Goal: Task Accomplishment & Management: Manage account settings

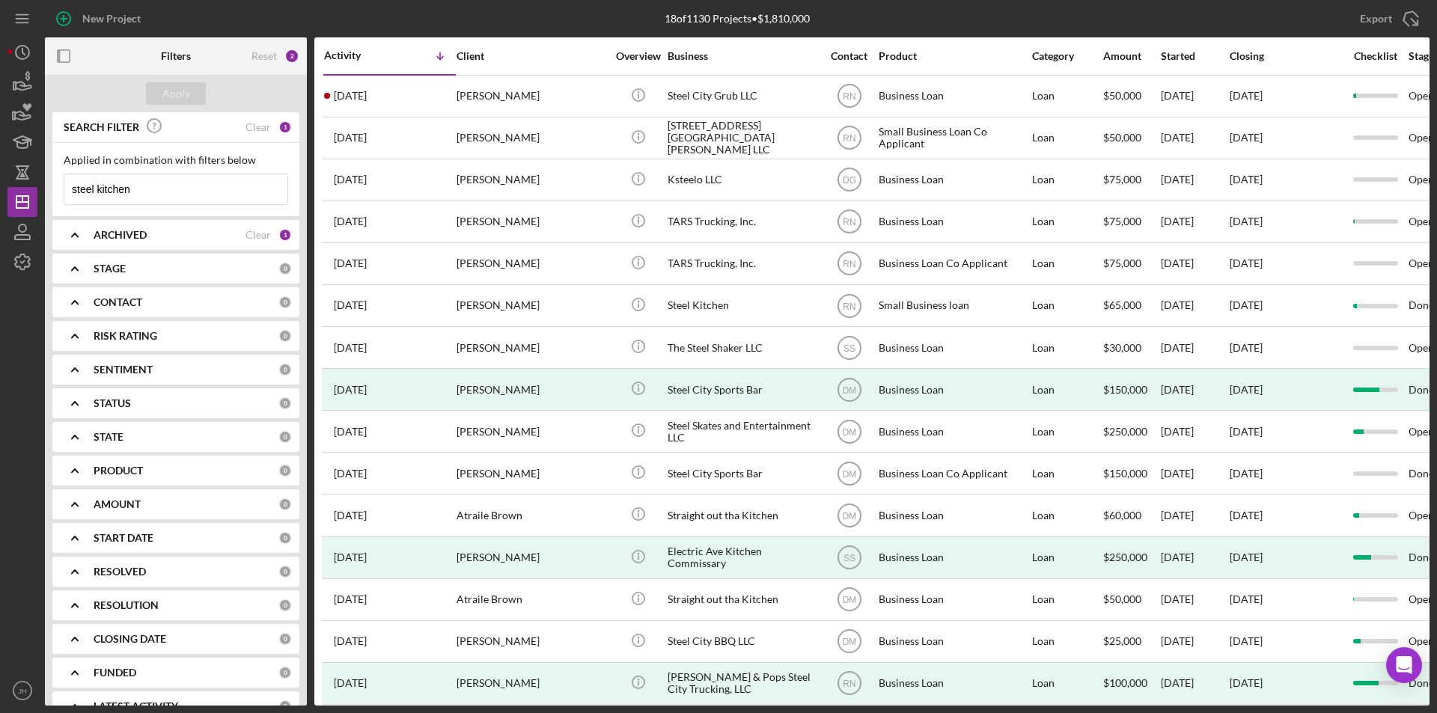
click at [159, 190] on input "steel kitchen" at bounding box center [175, 189] width 223 height 30
type input "s"
click at [156, 176] on input at bounding box center [175, 189] width 223 height 30
click at [274, 234] on div "ARCHIVED Clear 1" at bounding box center [193, 234] width 198 height 13
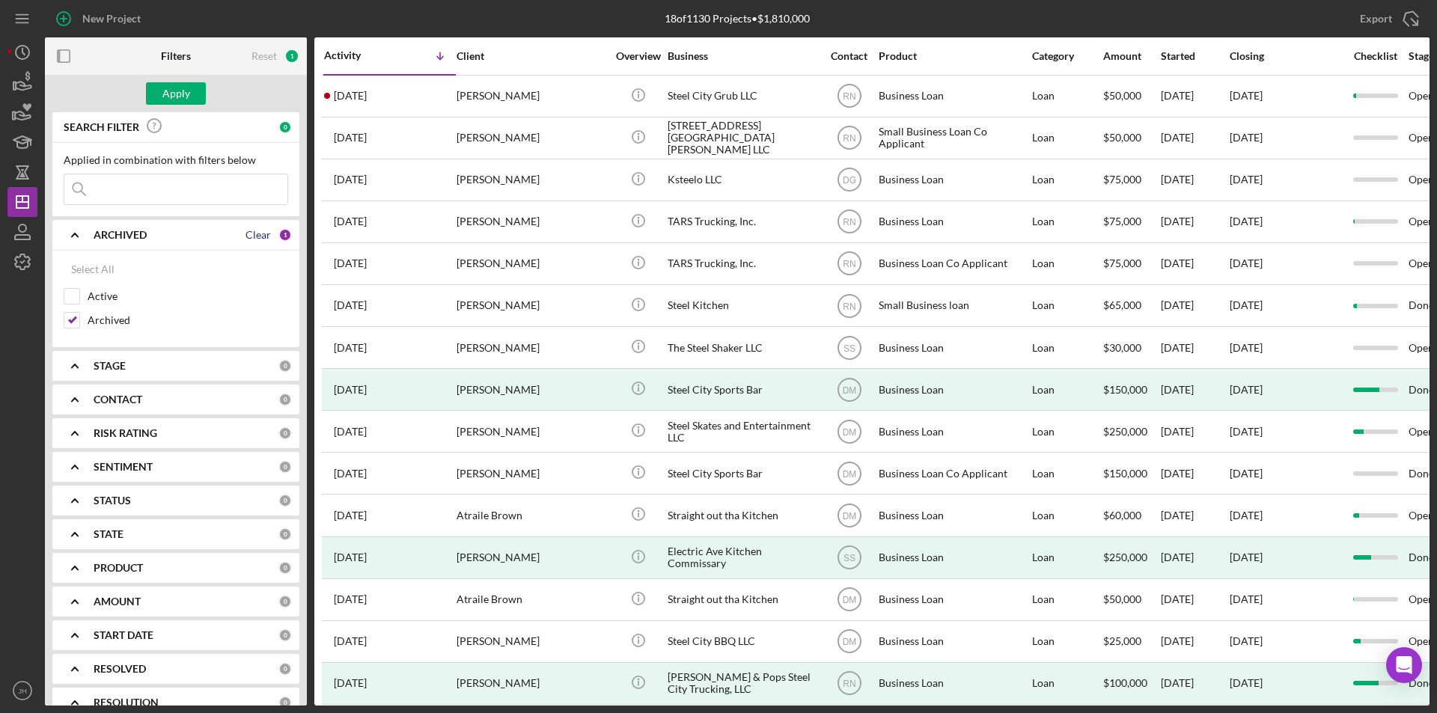
click at [257, 237] on div "Clear" at bounding box center [257, 235] width 25 height 12
checkbox input "false"
click at [18, 196] on polygon "button" at bounding box center [22, 202] width 12 height 12
click at [21, 262] on polyline "button" at bounding box center [23, 262] width 4 height 2
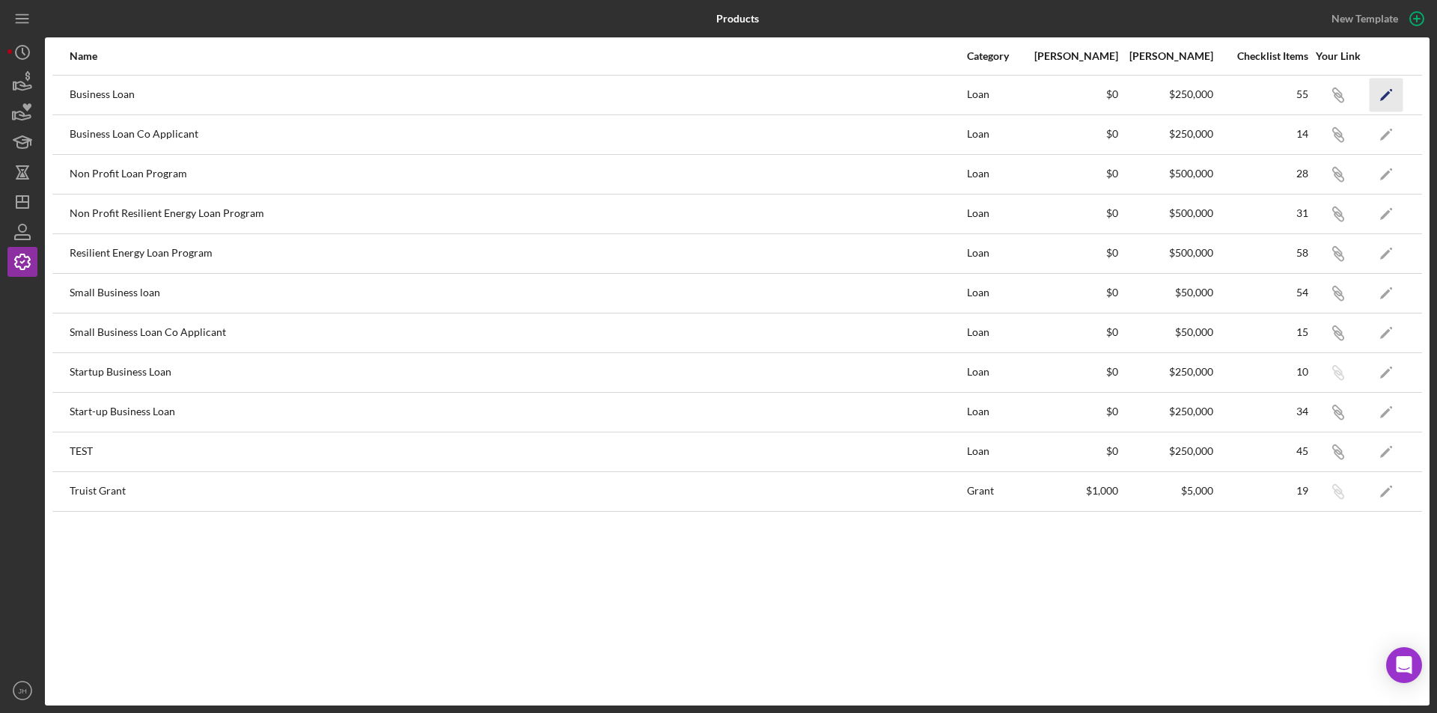
click at [1381, 93] on icon "Icon/Edit" at bounding box center [1387, 95] width 34 height 34
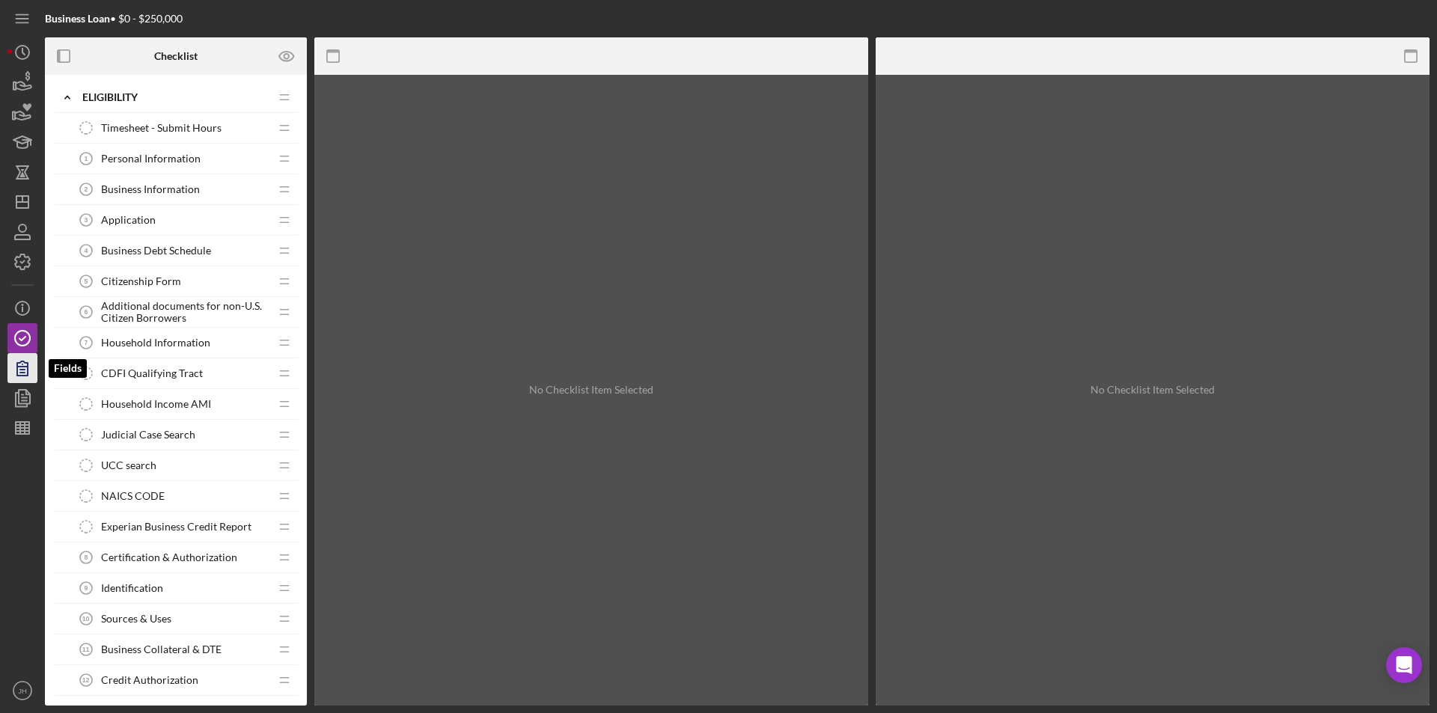
click at [22, 362] on icon "button" at bounding box center [22, 368] width 10 height 14
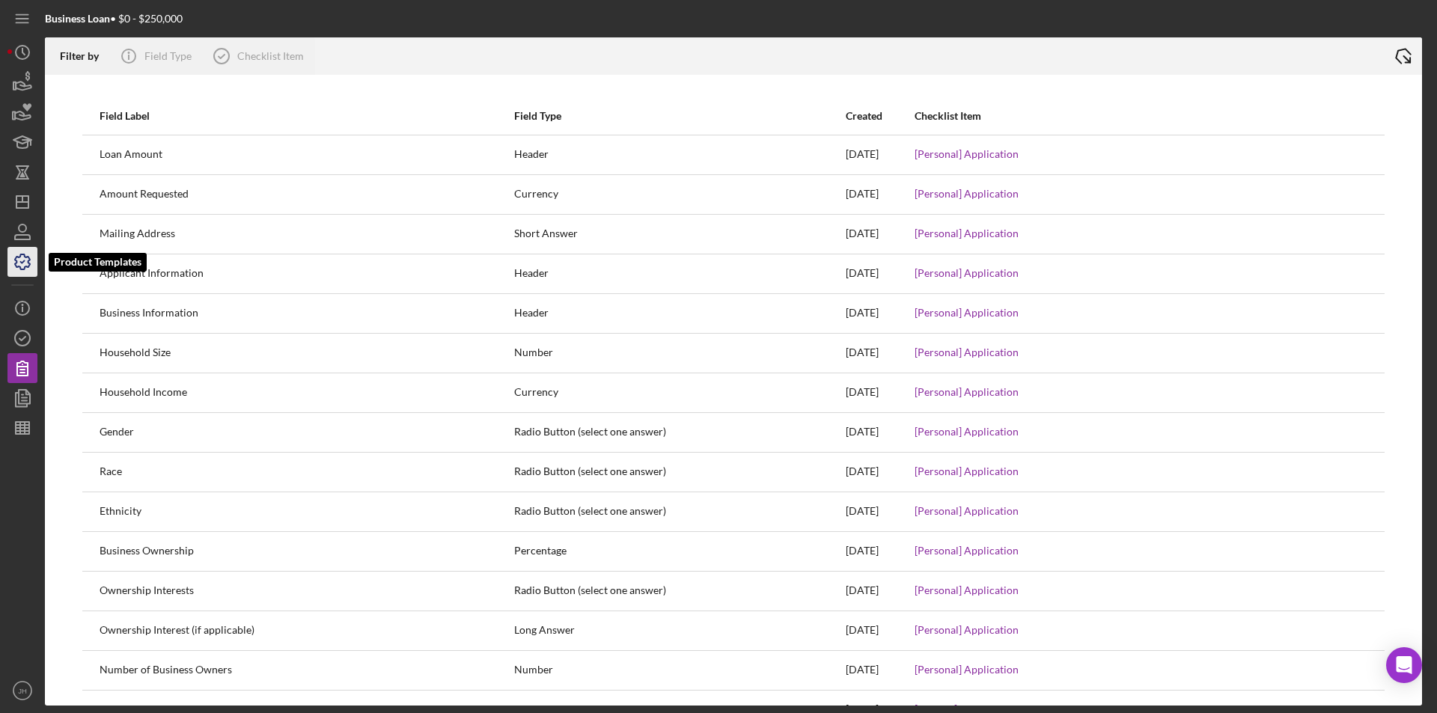
click at [25, 261] on polyline "button" at bounding box center [23, 262] width 4 height 2
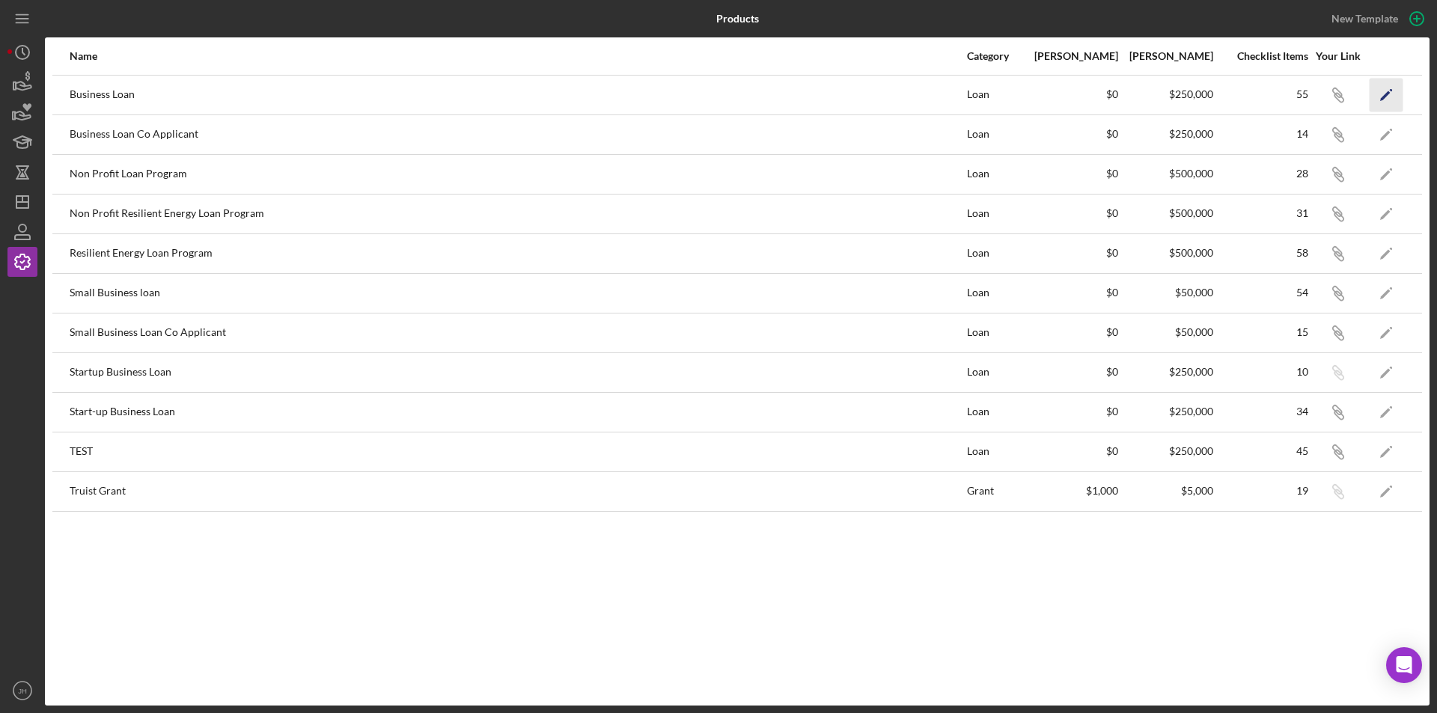
click at [1390, 93] on polygon "button" at bounding box center [1385, 96] width 10 height 10
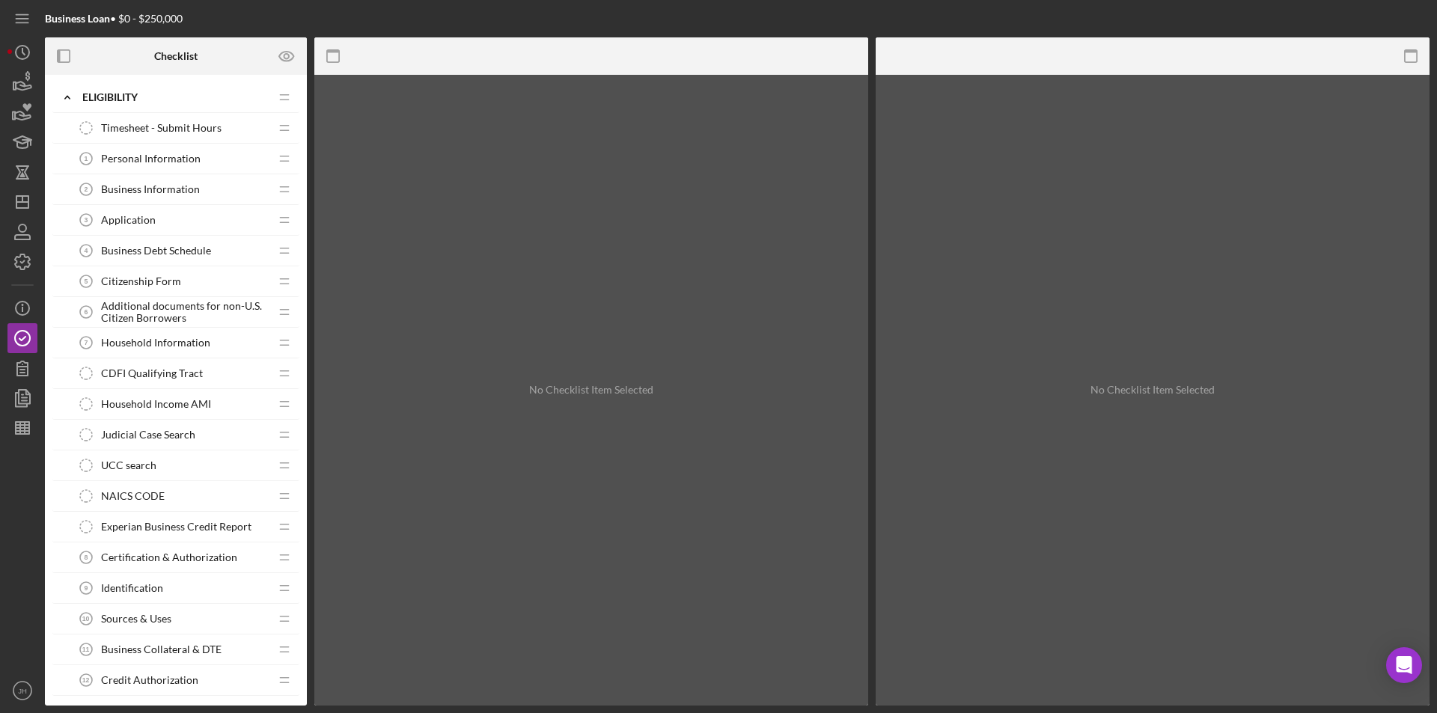
click at [140, 156] on span "Personal Information" at bounding box center [151, 159] width 100 height 12
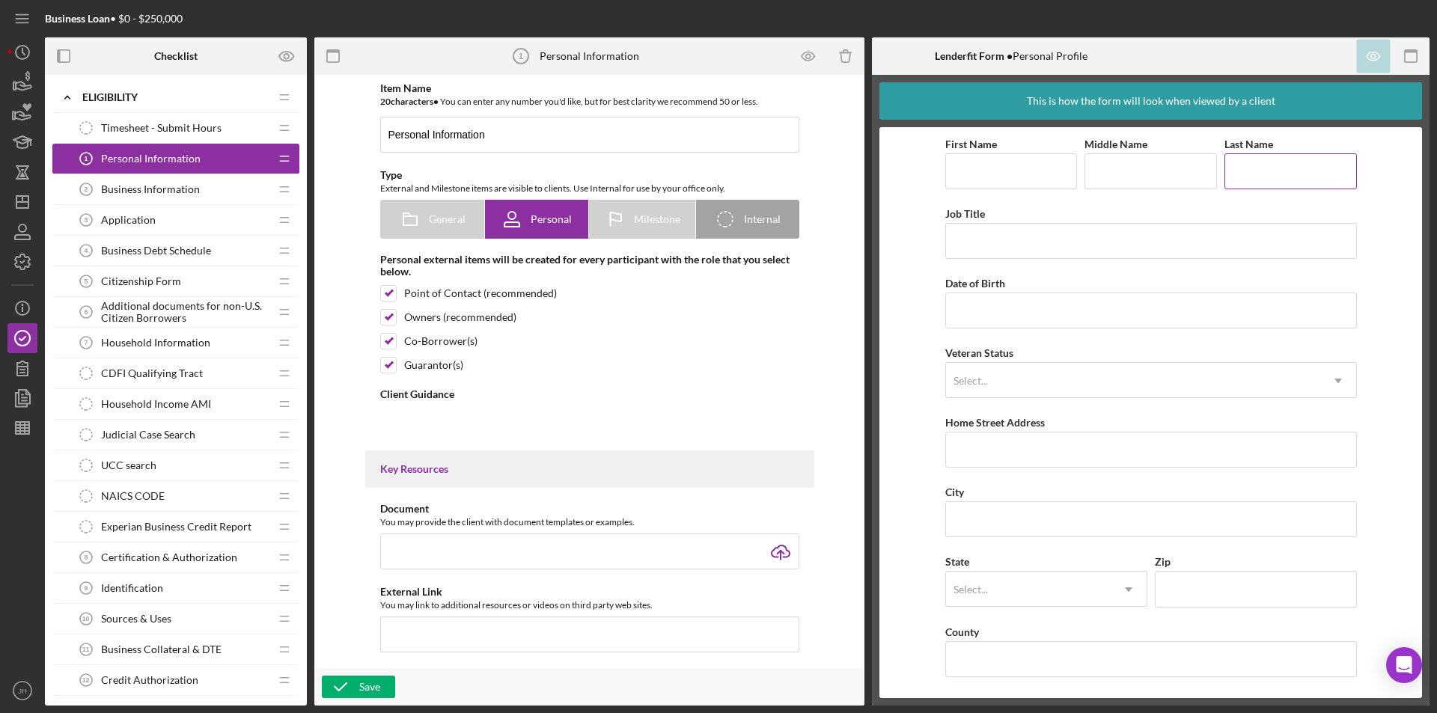
type textarea "<div>Please complete the form.</div>"
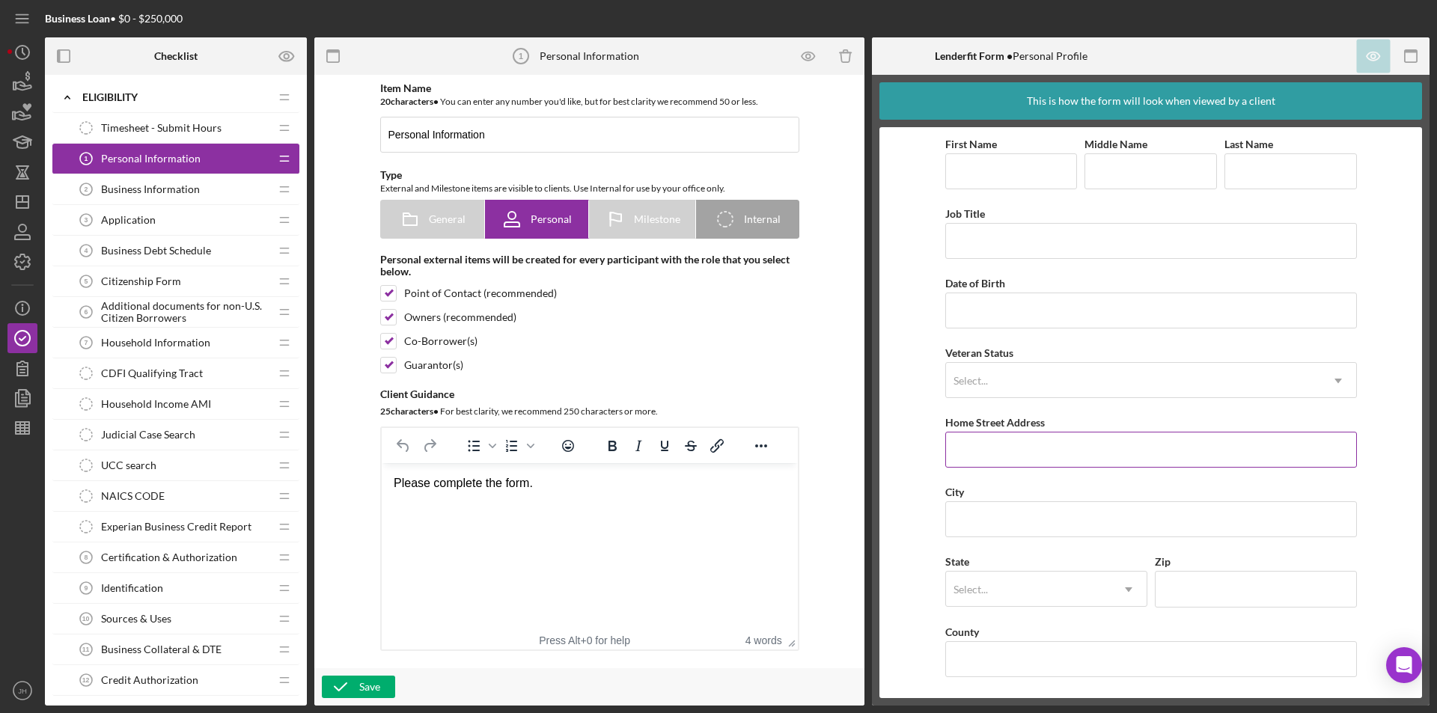
scroll to position [1, 0]
click at [986, 450] on input "Home Street Address" at bounding box center [1151, 448] width 412 height 36
click at [1333, 382] on icon "Icon/Dropdown Arrow" at bounding box center [1338, 379] width 36 height 36
click at [141, 192] on span "Business Information" at bounding box center [150, 189] width 99 height 12
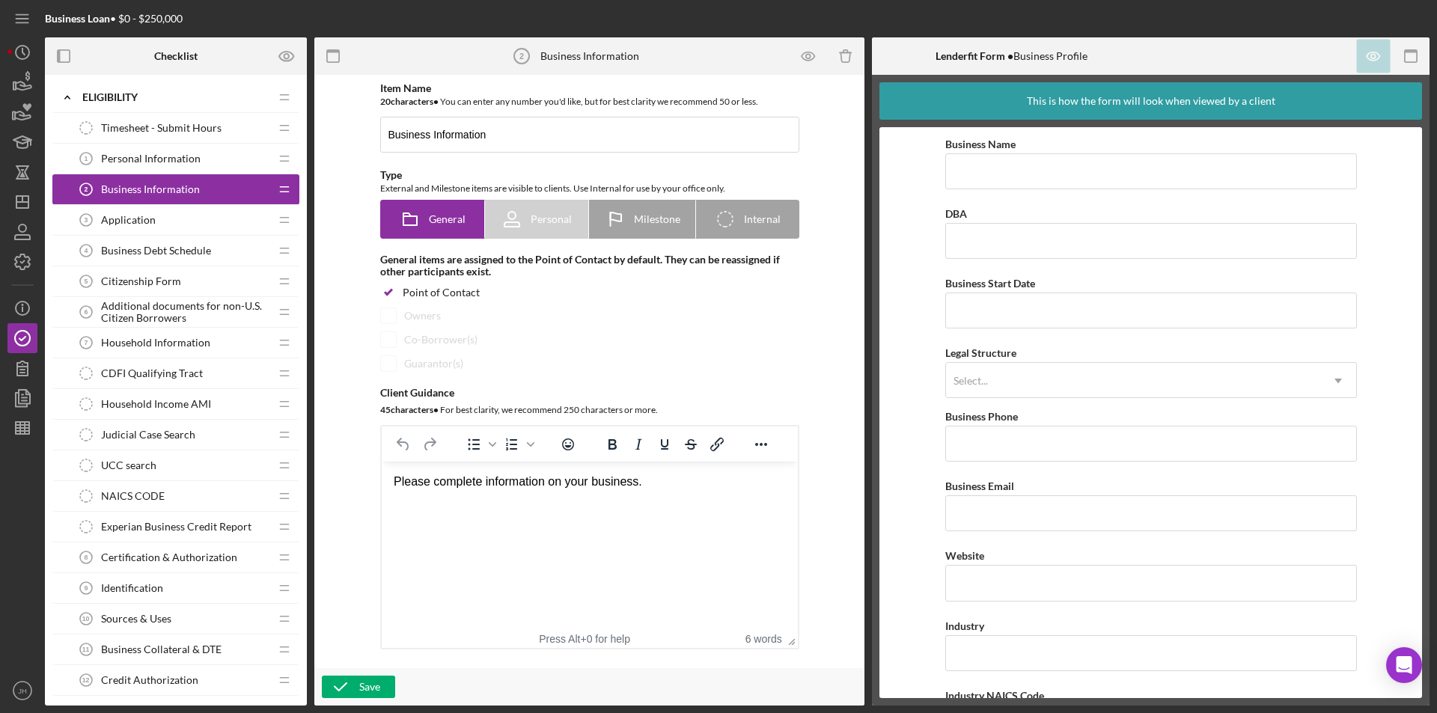
drag, startPoint x: 176, startPoint y: 151, endPoint x: 168, endPoint y: 167, distance: 17.4
click at [175, 152] on div "Personal Information 1 Personal Information" at bounding box center [170, 159] width 198 height 30
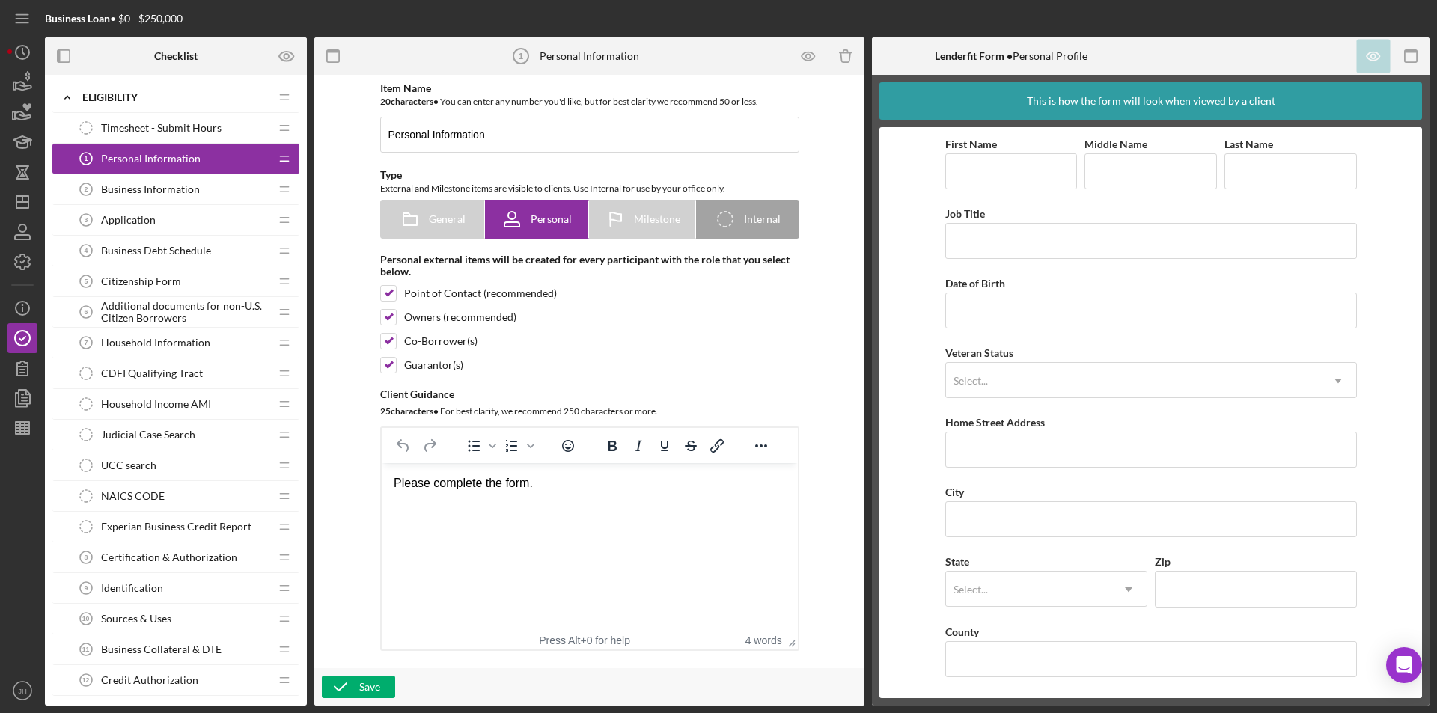
click at [160, 188] on span "Business Information" at bounding box center [150, 189] width 99 height 12
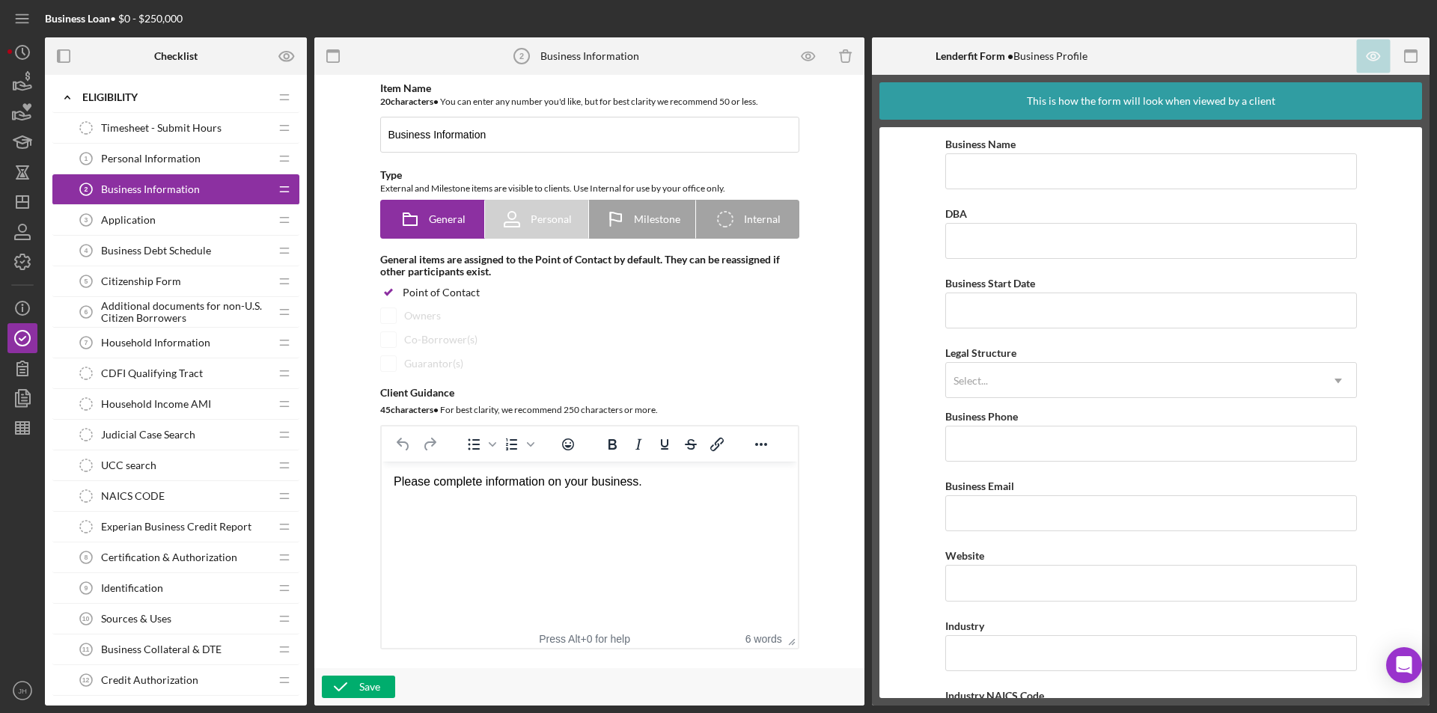
click at [115, 216] on span "Application" at bounding box center [128, 220] width 55 height 12
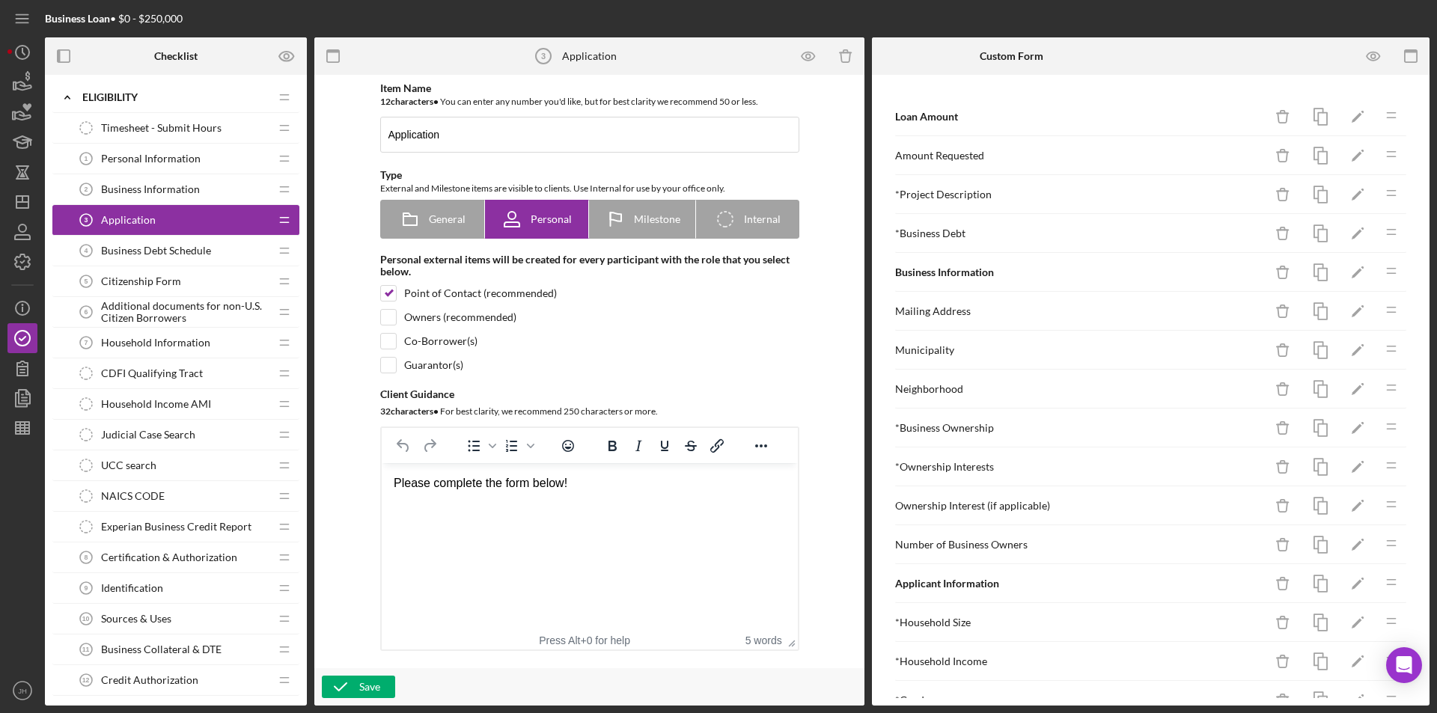
click at [161, 158] on span "Personal Information" at bounding box center [151, 159] width 100 height 12
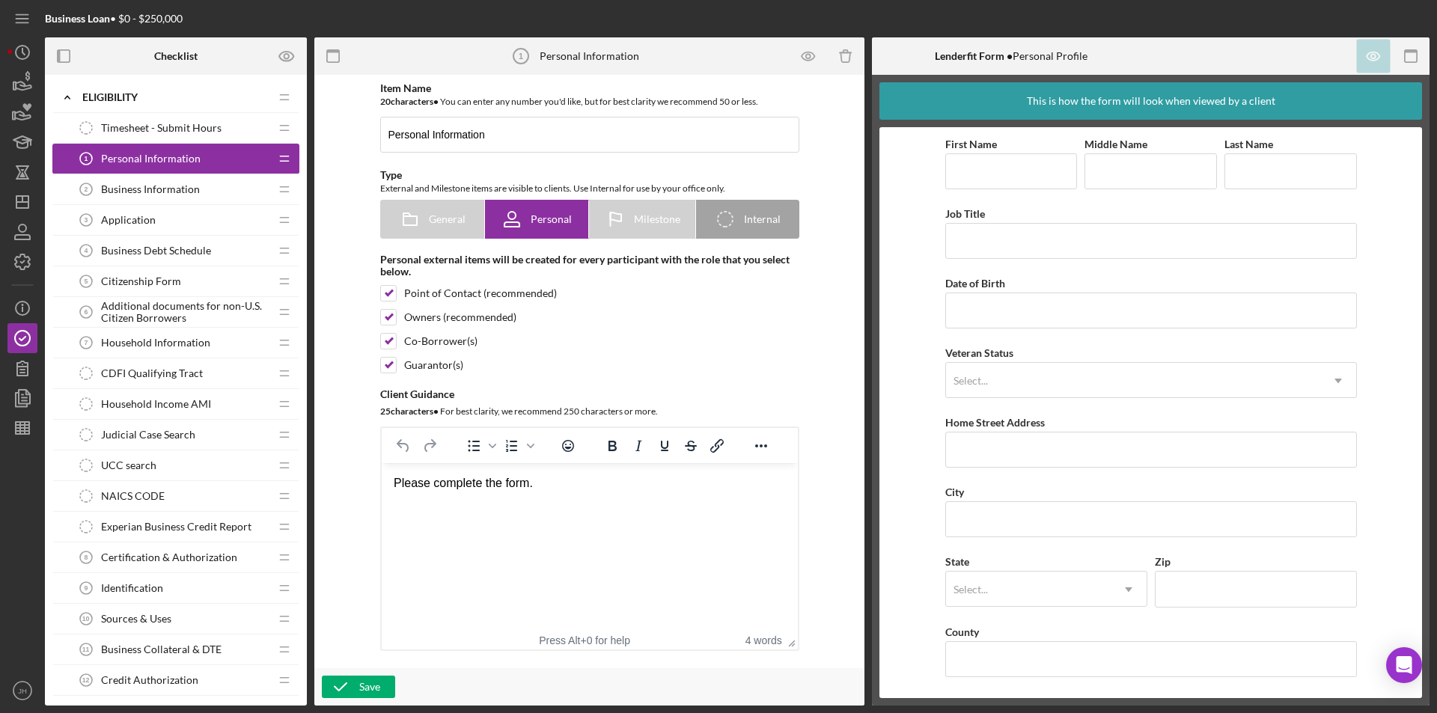
click at [154, 190] on span "Business Information" at bounding box center [150, 189] width 99 height 12
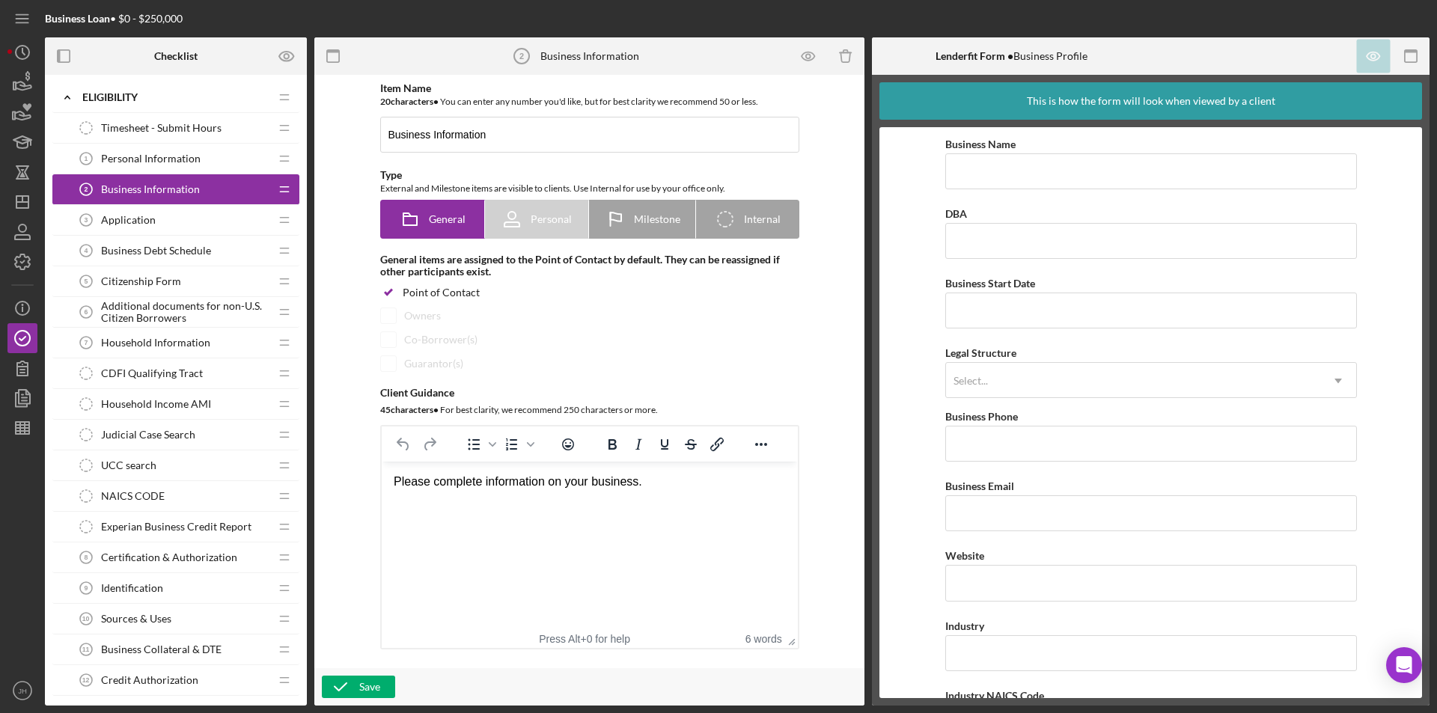
click at [157, 156] on span "Personal Information" at bounding box center [151, 159] width 100 height 12
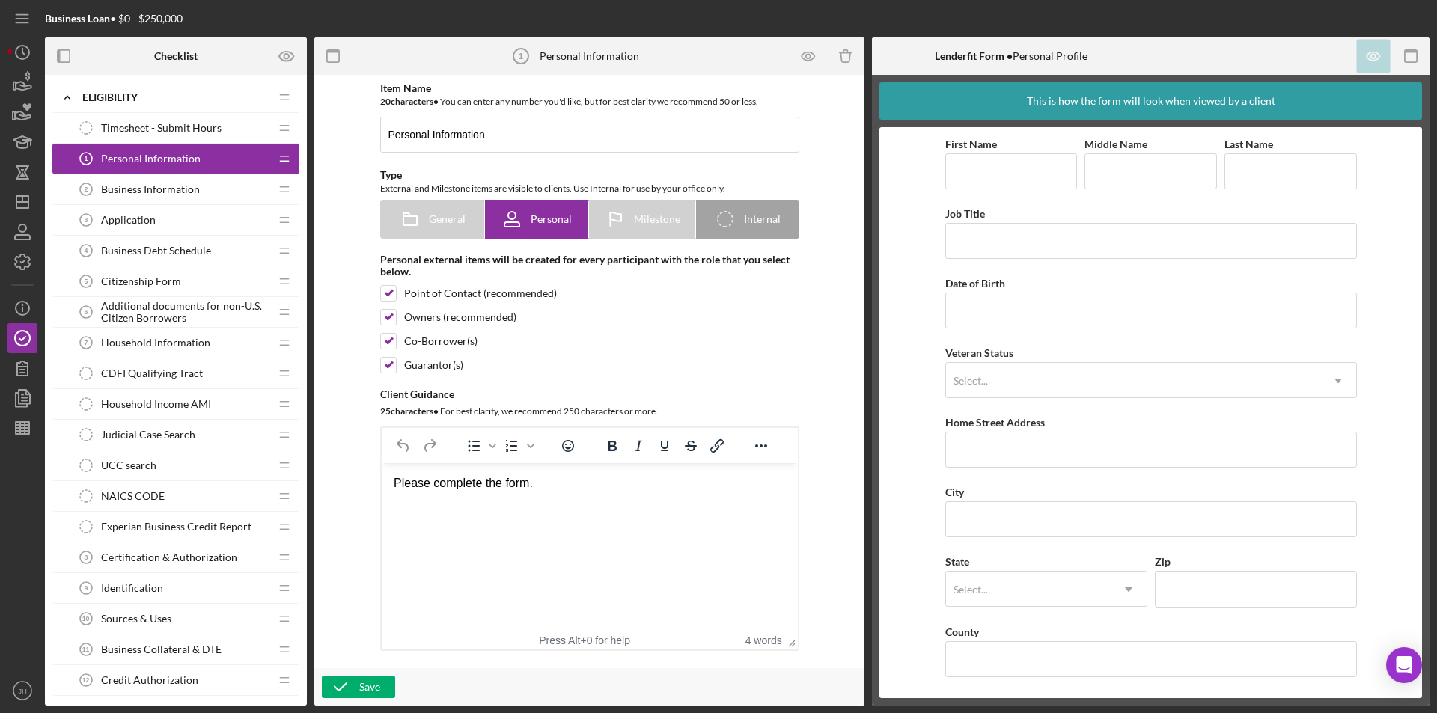
click at [144, 191] on span "Business Information" at bounding box center [150, 189] width 99 height 12
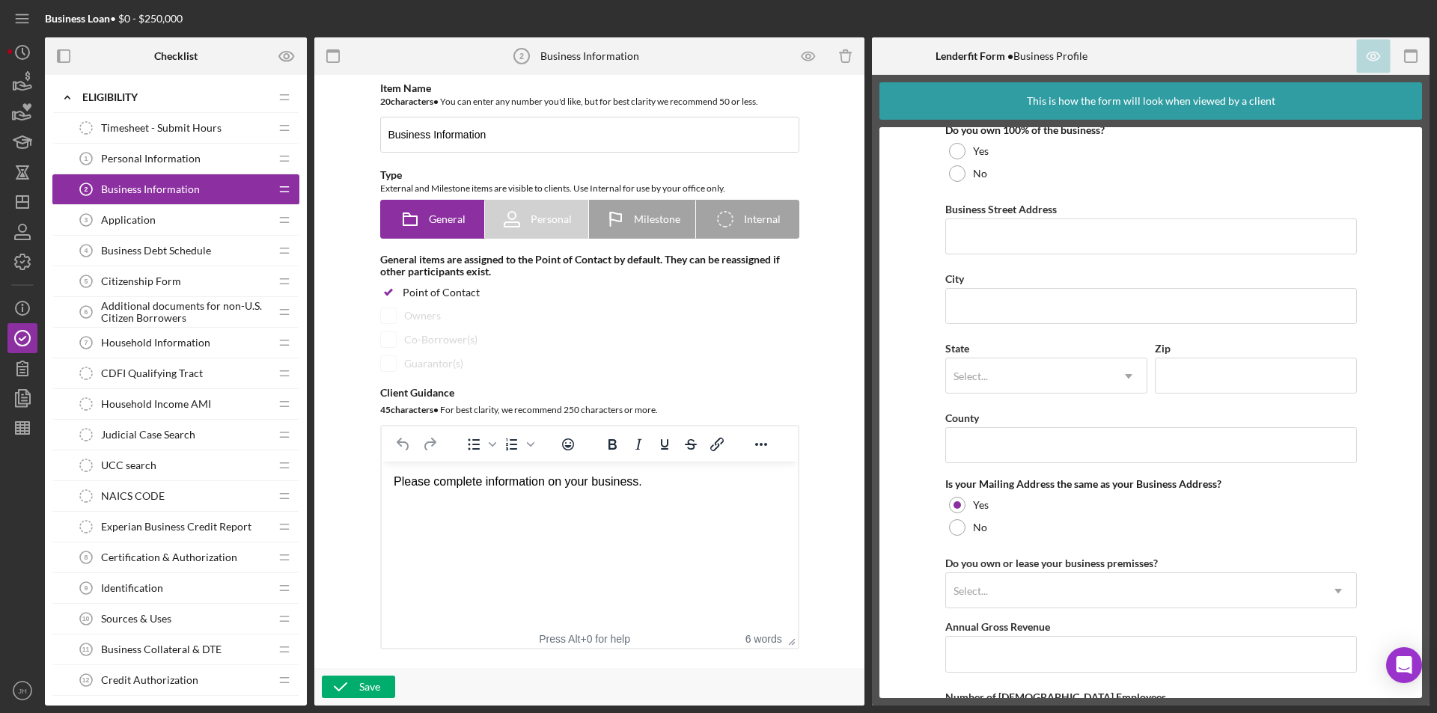
click at [159, 156] on span "Personal Information" at bounding box center [151, 159] width 100 height 12
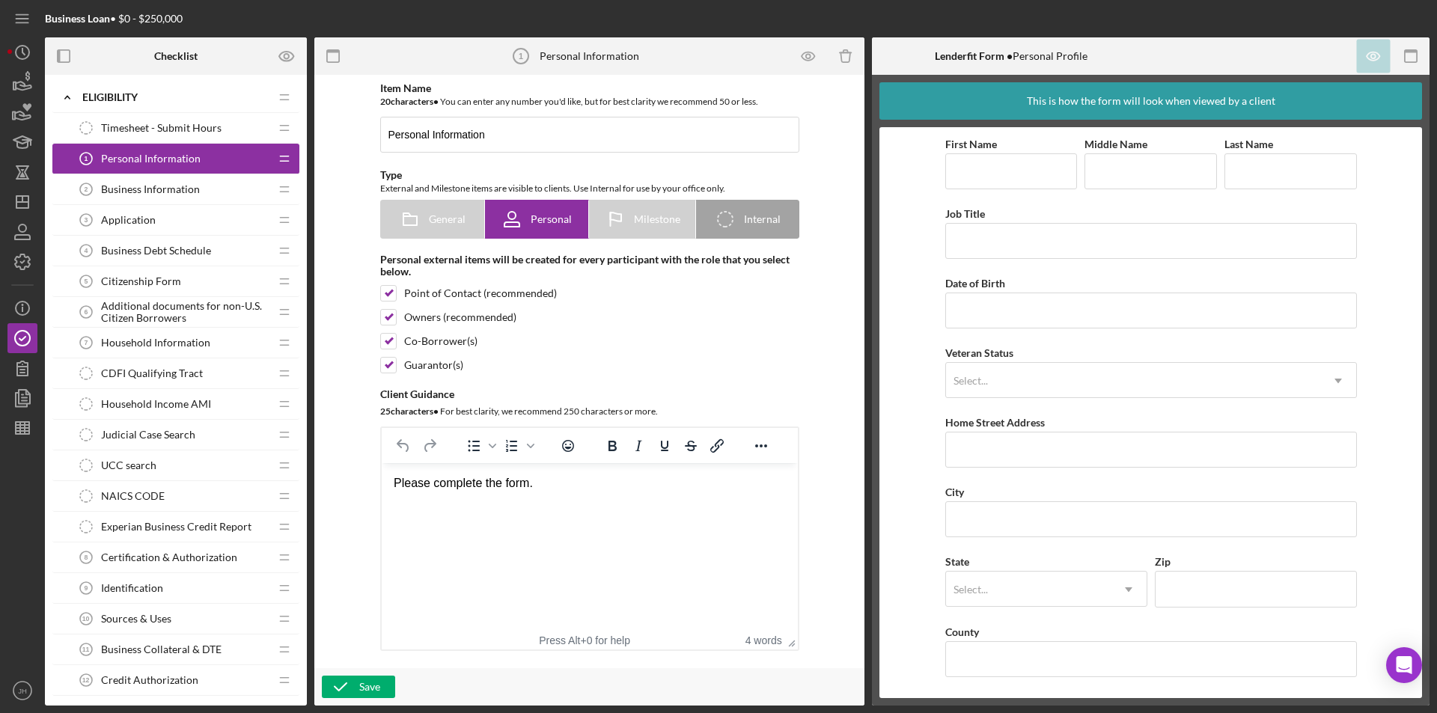
click at [148, 186] on span "Business Information" at bounding box center [150, 189] width 99 height 12
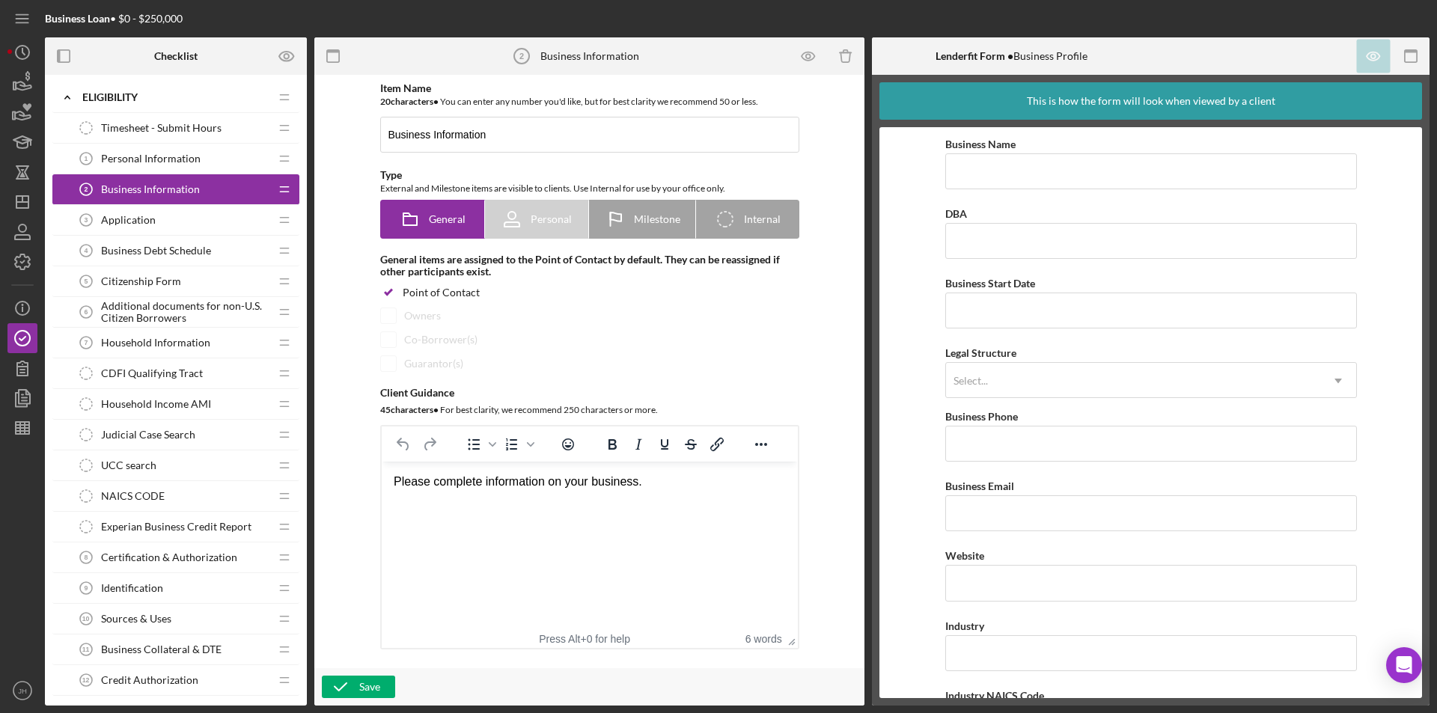
click at [138, 221] on span "Application" at bounding box center [128, 220] width 55 height 12
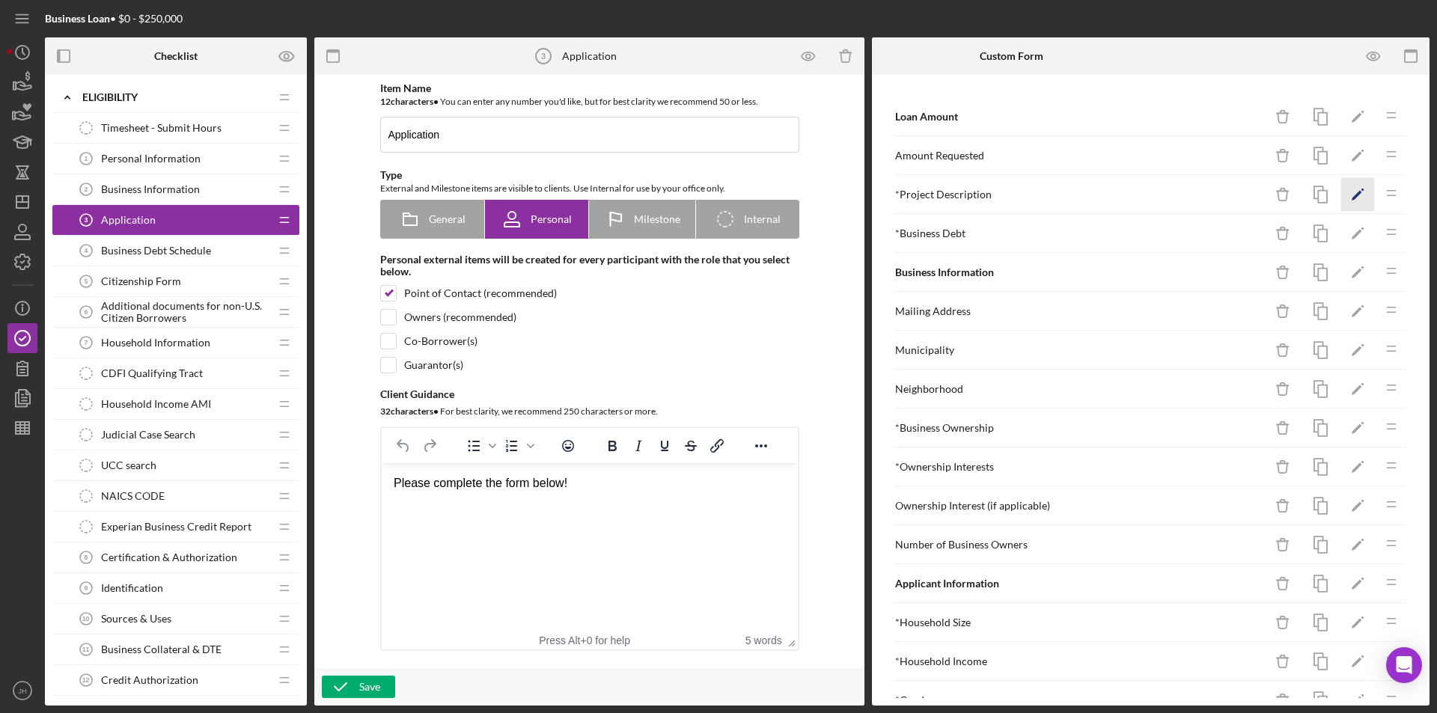
click at [1352, 194] on polygon "button" at bounding box center [1357, 196] width 10 height 10
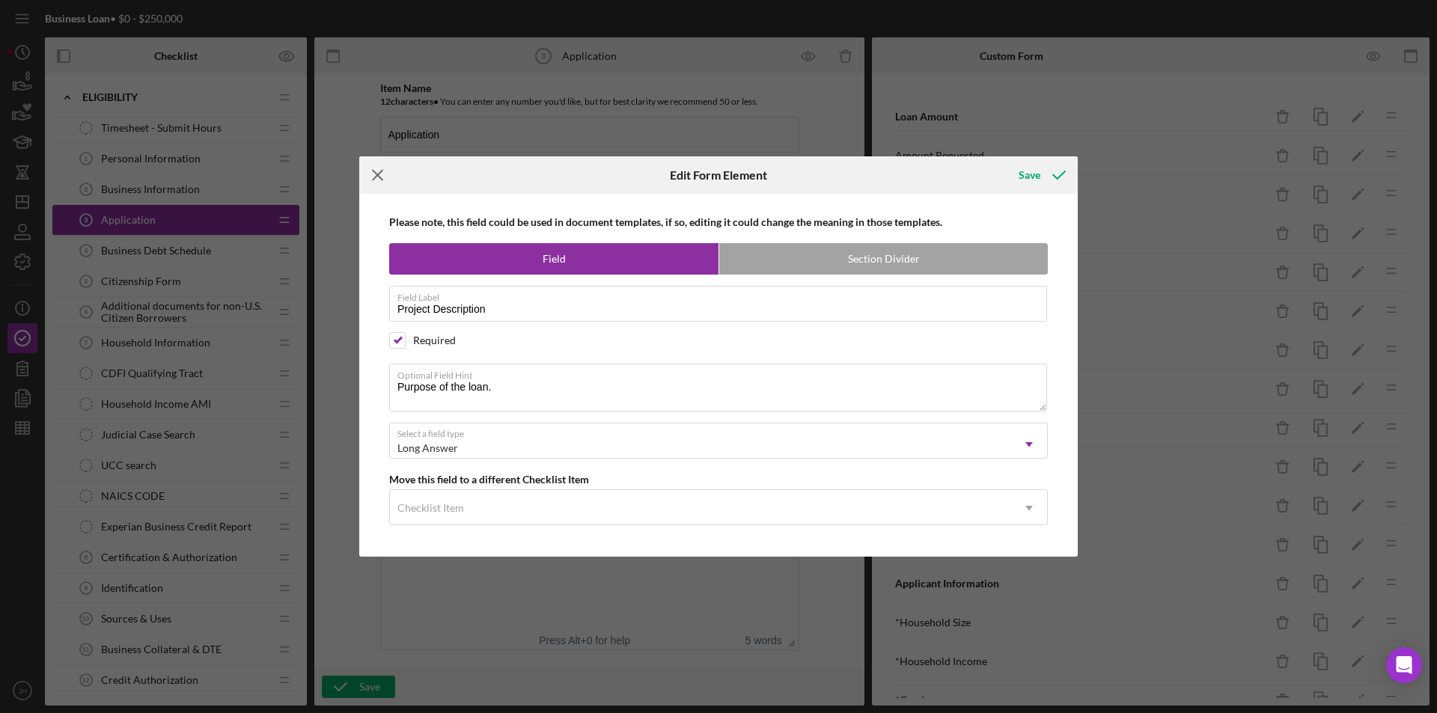
click at [380, 175] on icon "Icon/Menu Close" at bounding box center [377, 174] width 37 height 37
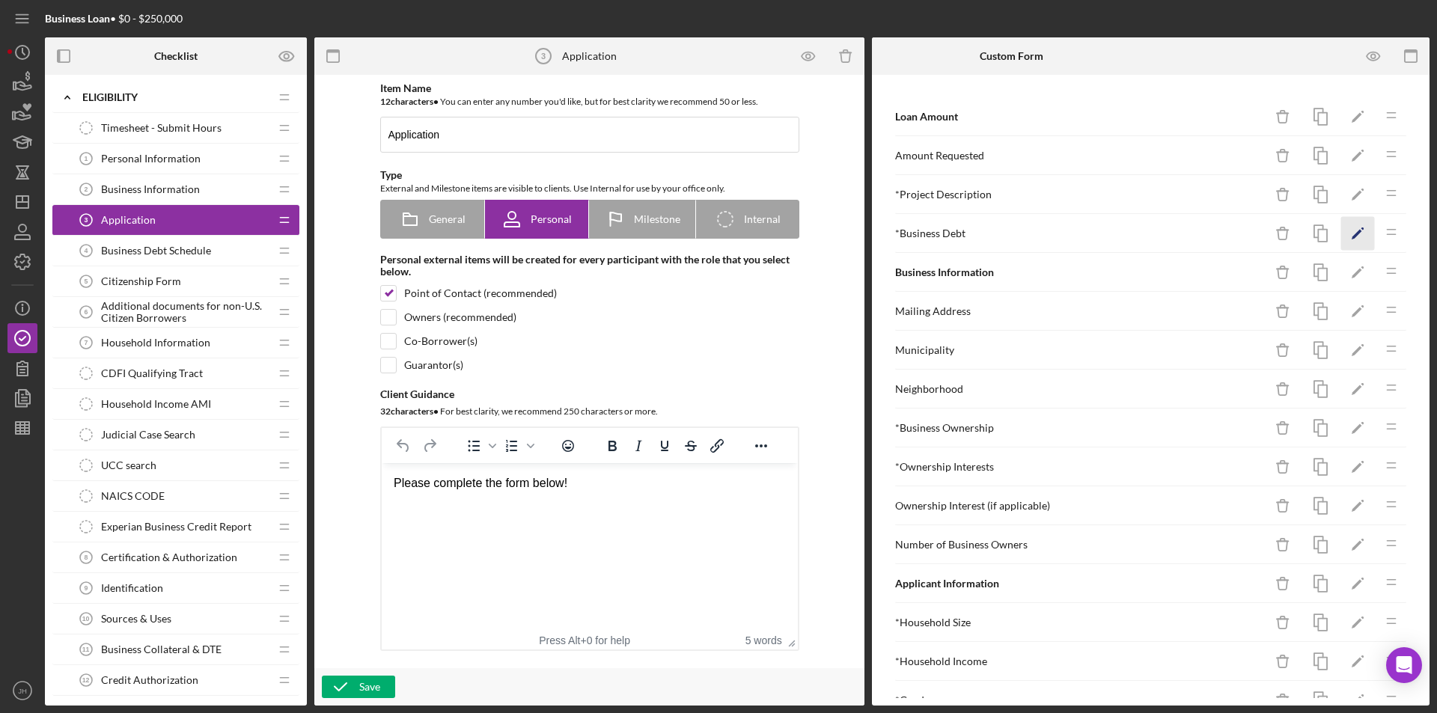
click at [1342, 230] on icon "Icon/Edit" at bounding box center [1358, 234] width 34 height 34
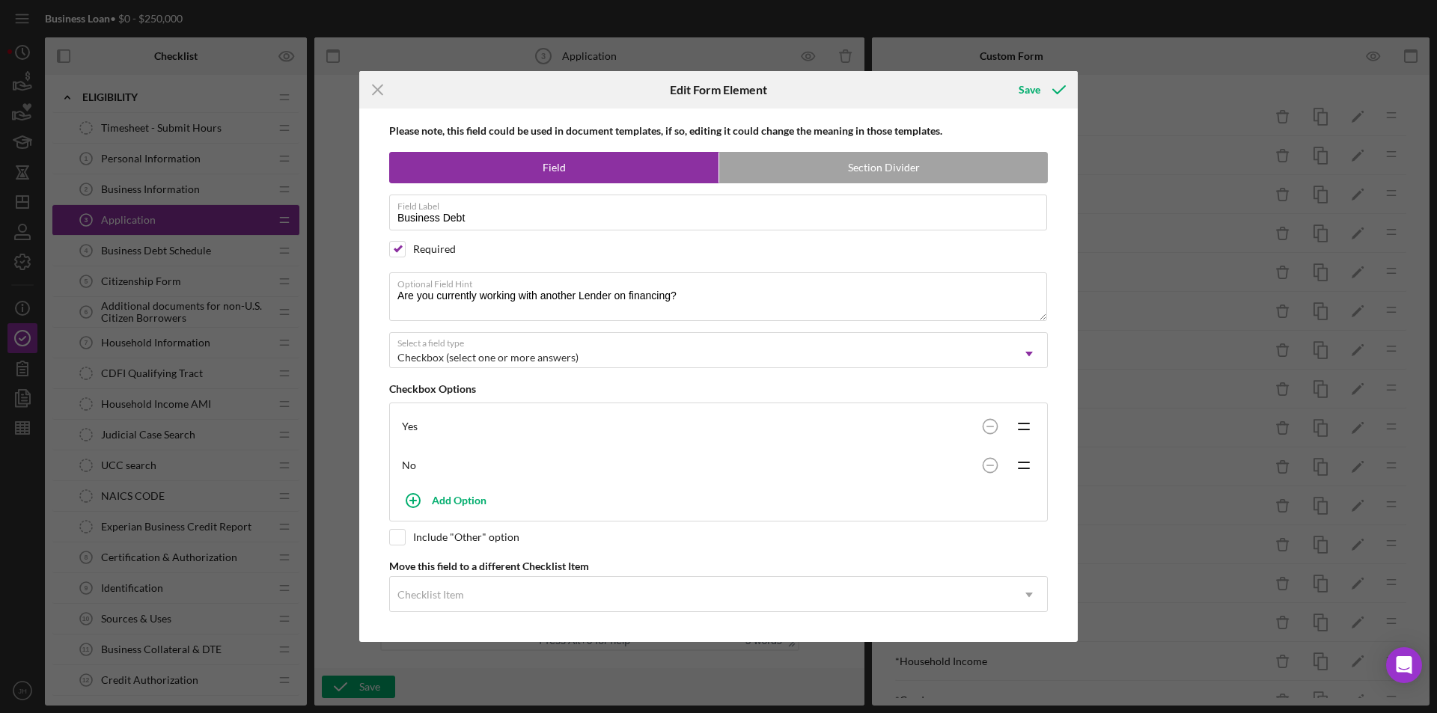
scroll to position [7, 0]
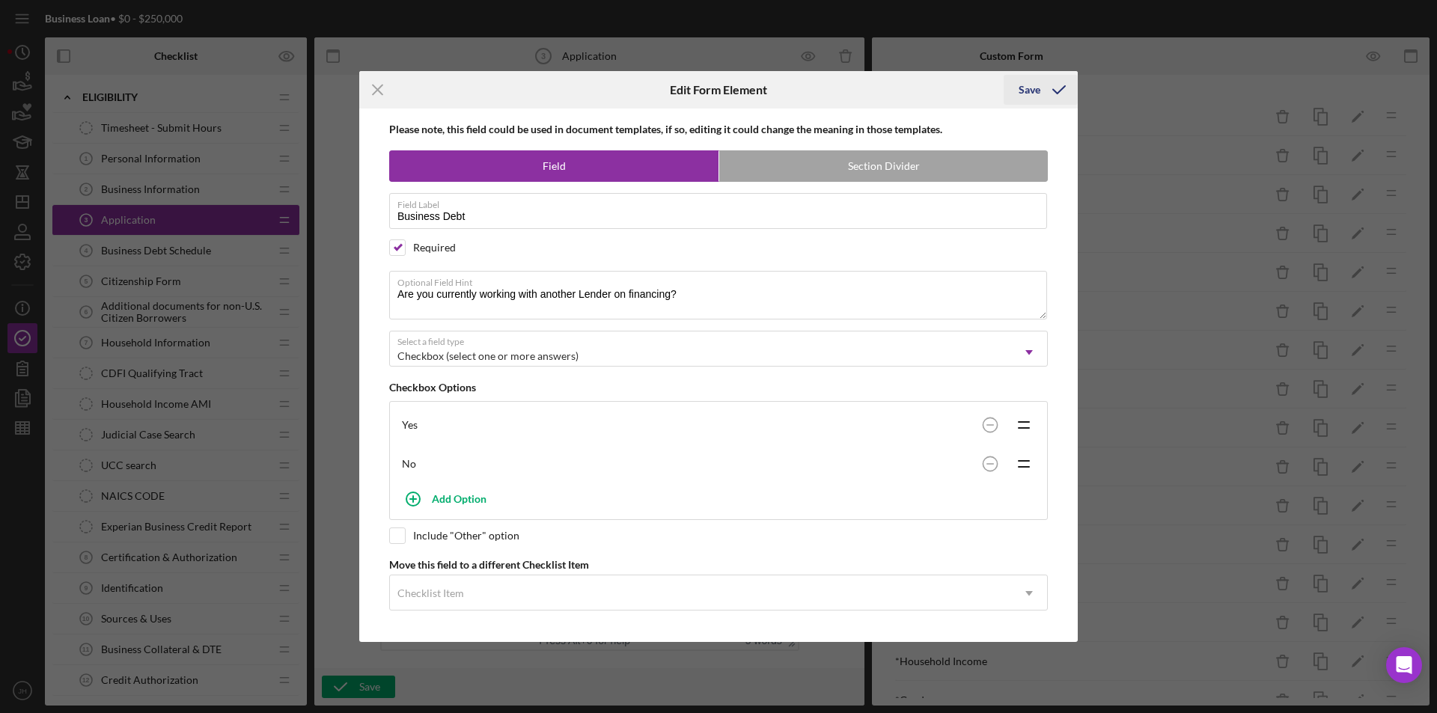
click at [1030, 87] on div "Save" at bounding box center [1030, 90] width 22 height 30
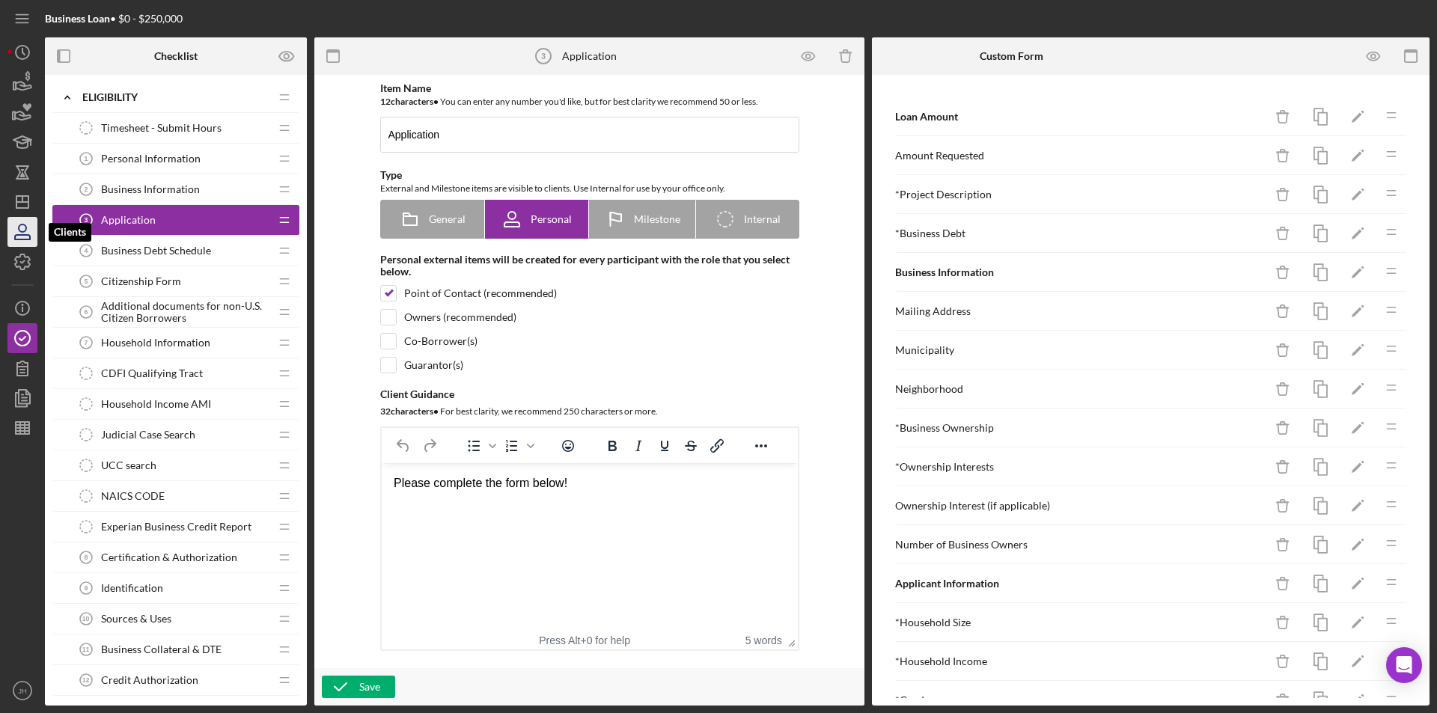
click at [21, 235] on icon "button" at bounding box center [22, 237] width 15 height 4
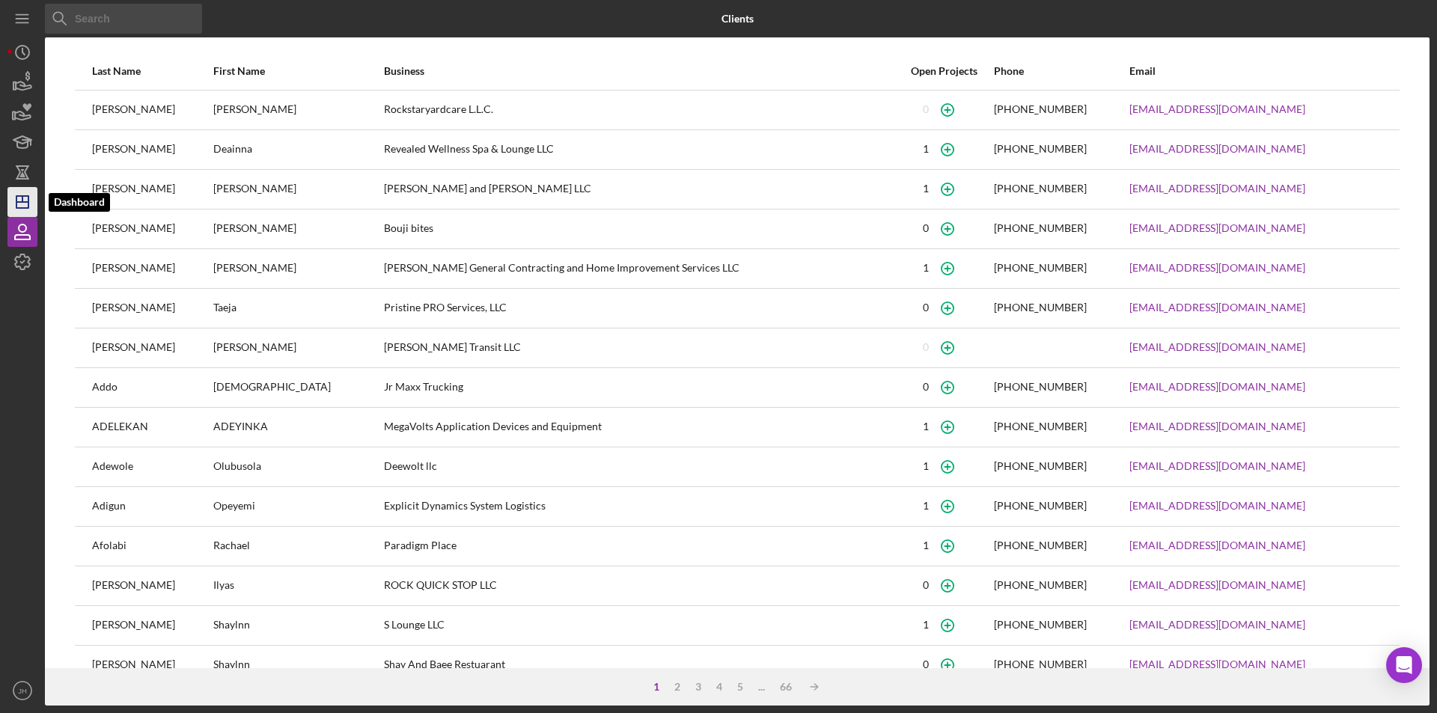
click at [19, 195] on icon "Icon/Dashboard" at bounding box center [22, 201] width 37 height 37
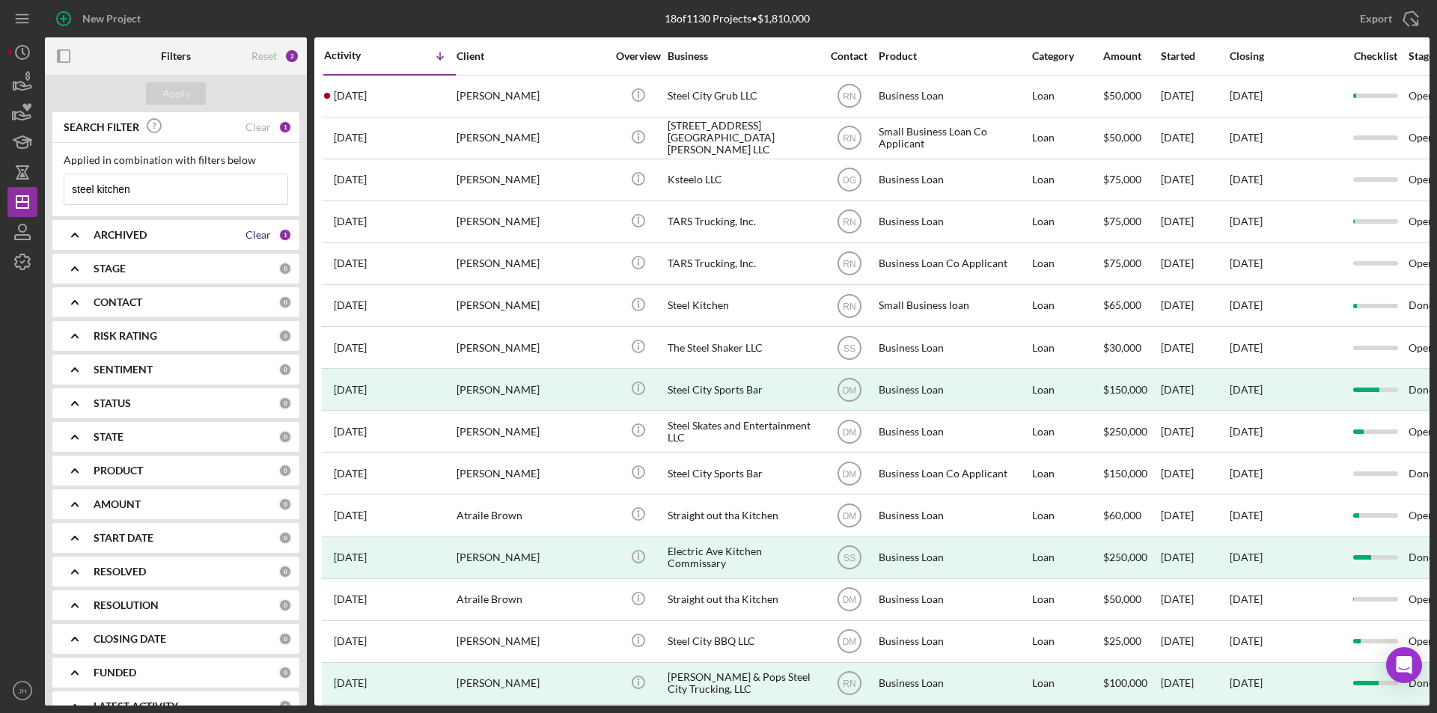
click at [264, 231] on div "Clear" at bounding box center [257, 235] width 25 height 12
click at [173, 91] on div "Apply" at bounding box center [176, 93] width 28 height 22
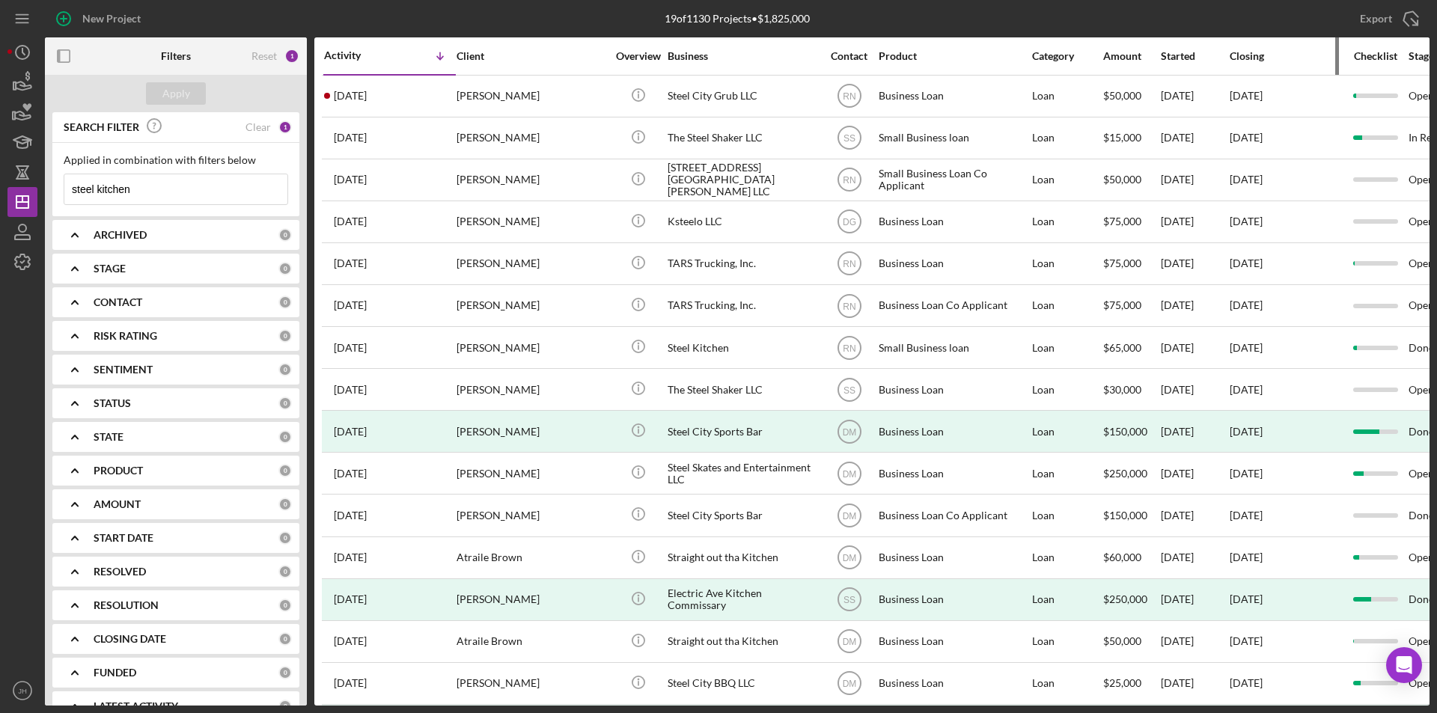
click at [1251, 59] on div "Closing" at bounding box center [1286, 56] width 112 height 12
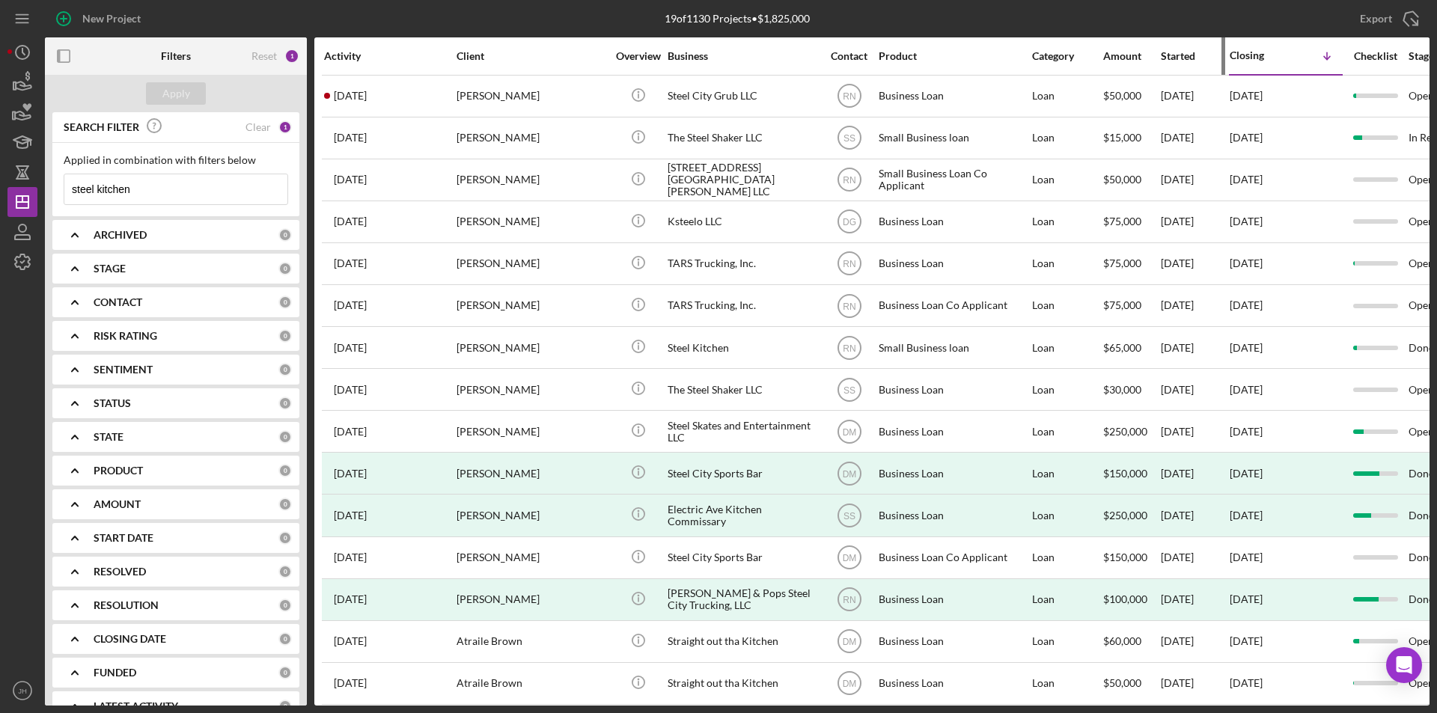
click at [1188, 58] on div "Started" at bounding box center [1194, 56] width 67 height 12
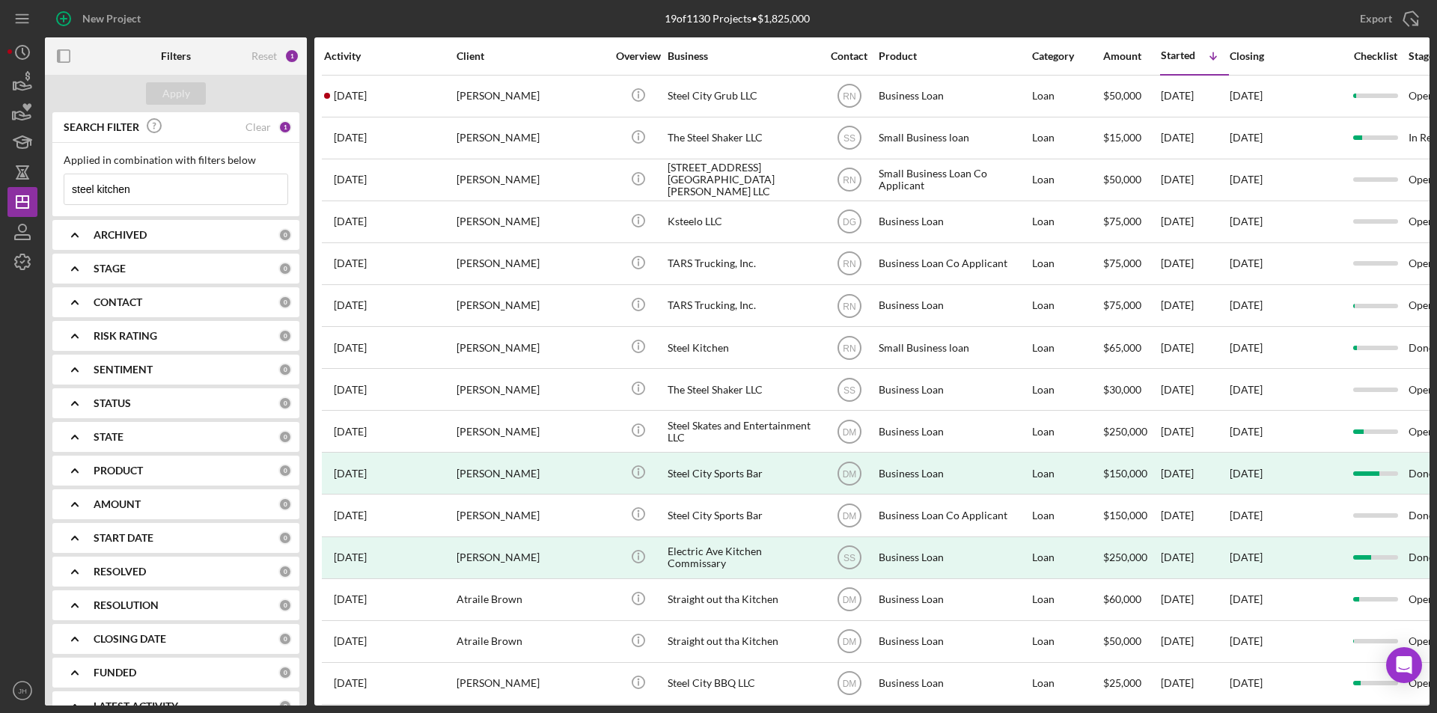
click at [224, 305] on div "CONTACT" at bounding box center [186, 302] width 185 height 12
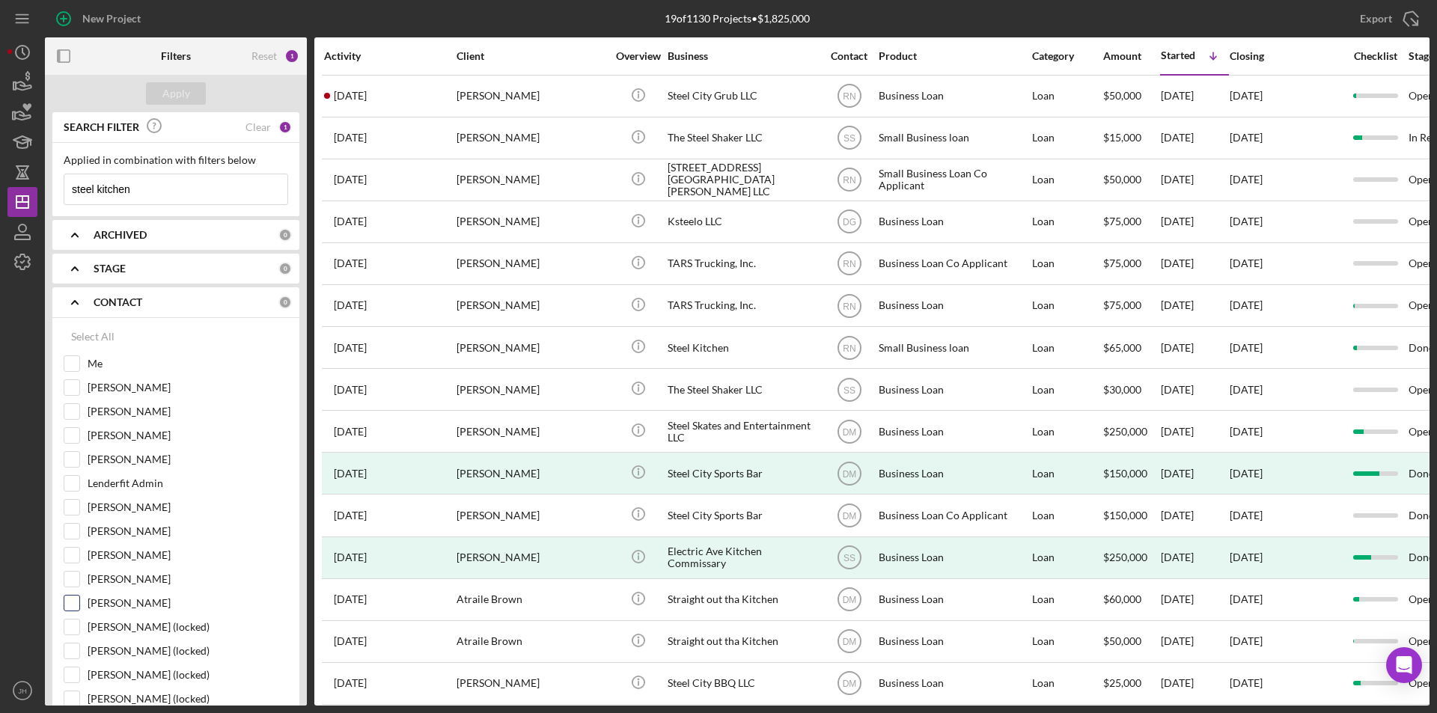
scroll to position [150, 0]
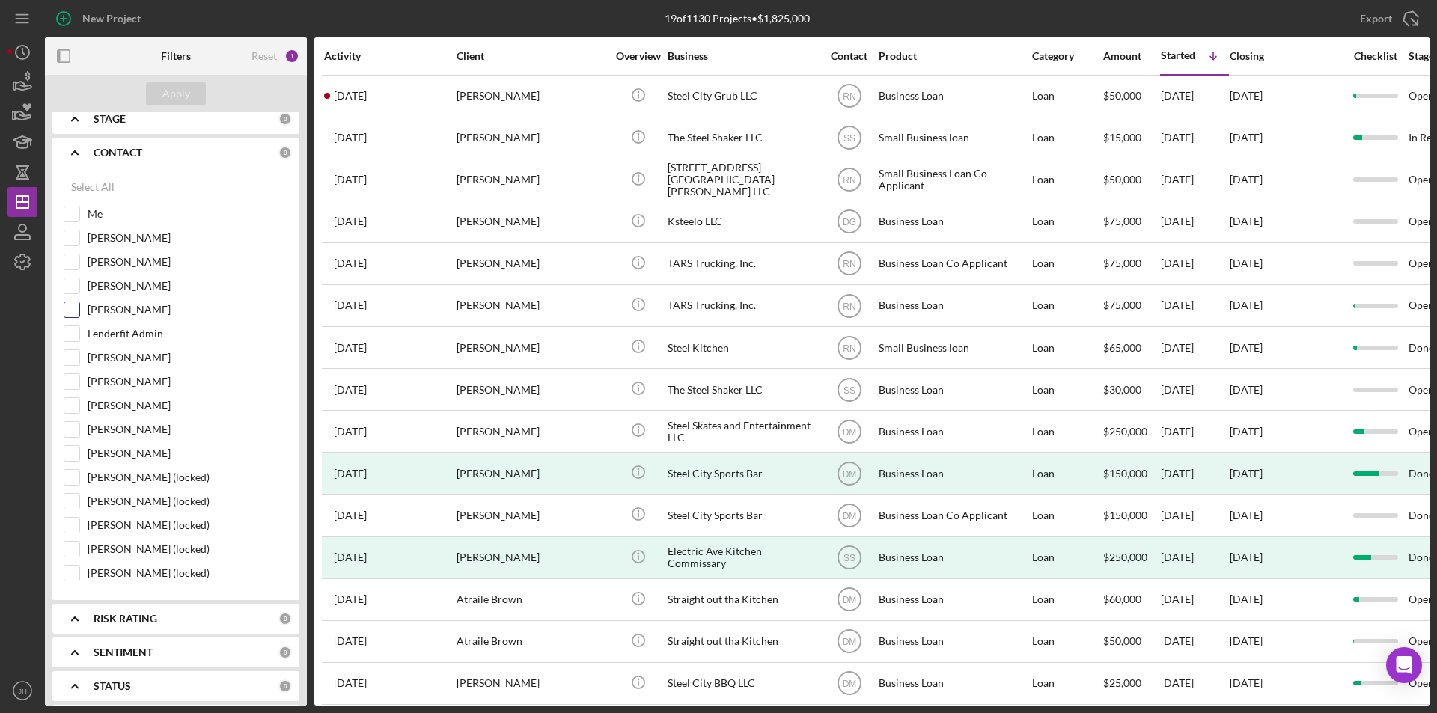
click at [69, 309] on input "Denise Graham-Shealey" at bounding box center [71, 309] width 15 height 15
checkbox input "true"
click at [182, 92] on div "Apply" at bounding box center [176, 93] width 28 height 22
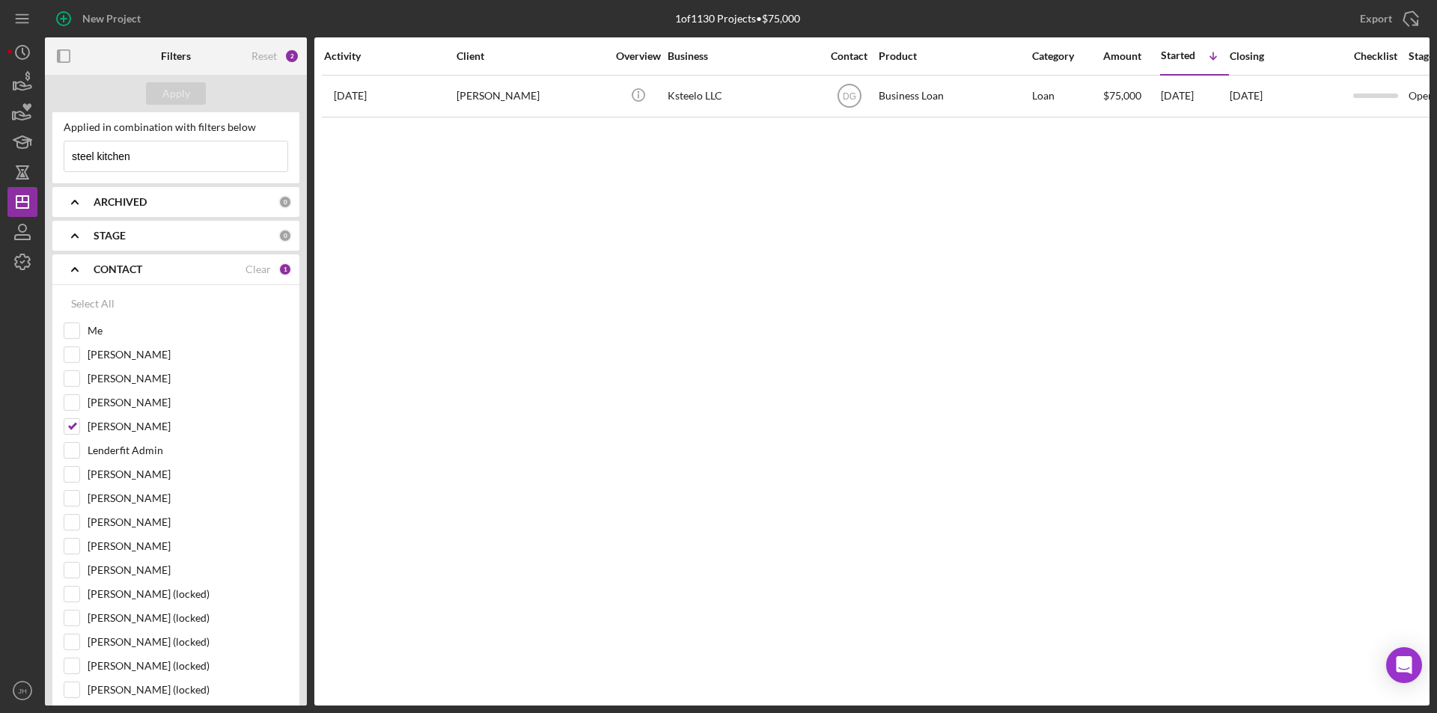
scroll to position [0, 0]
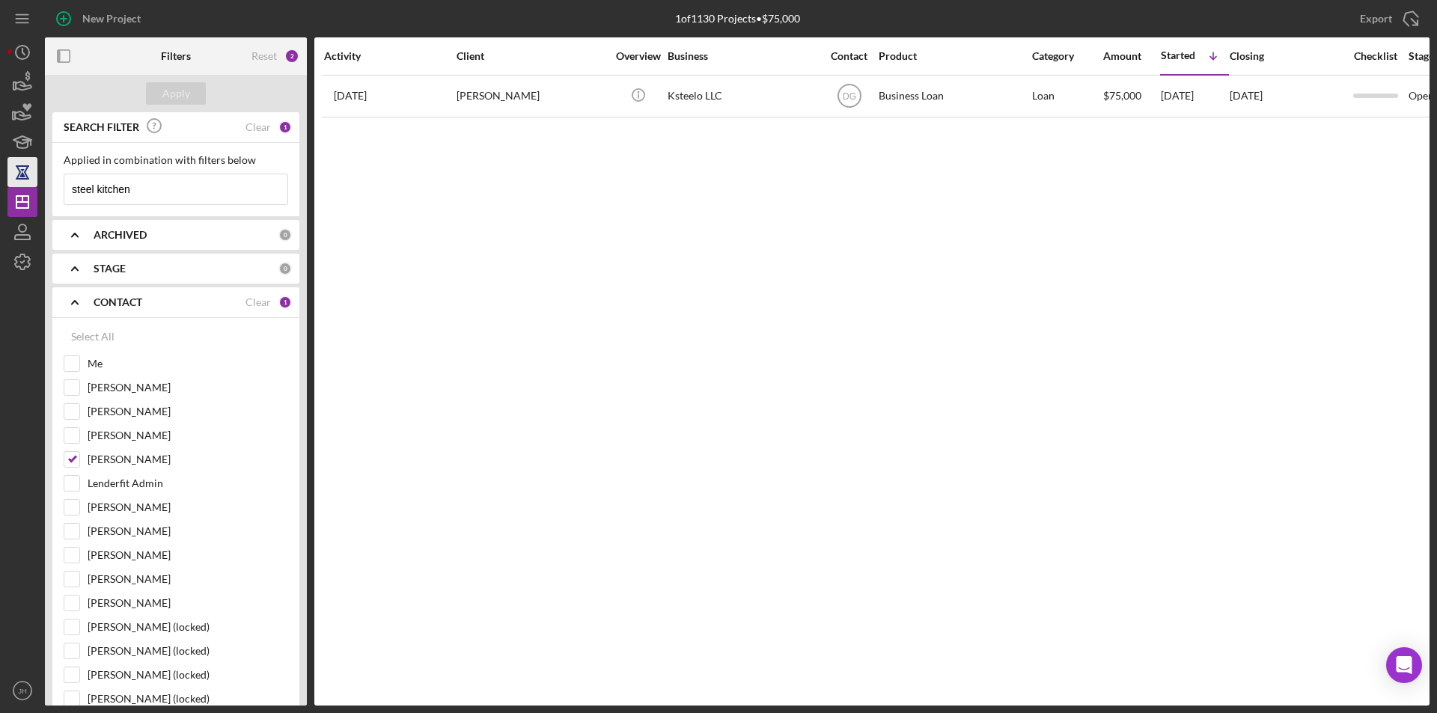
drag, startPoint x: 147, startPoint y: 188, endPoint x: 23, endPoint y: 176, distance: 124.1
click at [22, 178] on div "New Project 1 of 1130 Projects • $75,000 steel kitchen Export Icon/Export Filte…" at bounding box center [718, 353] width 1422 height 706
click at [172, 89] on div "Apply" at bounding box center [176, 93] width 28 height 22
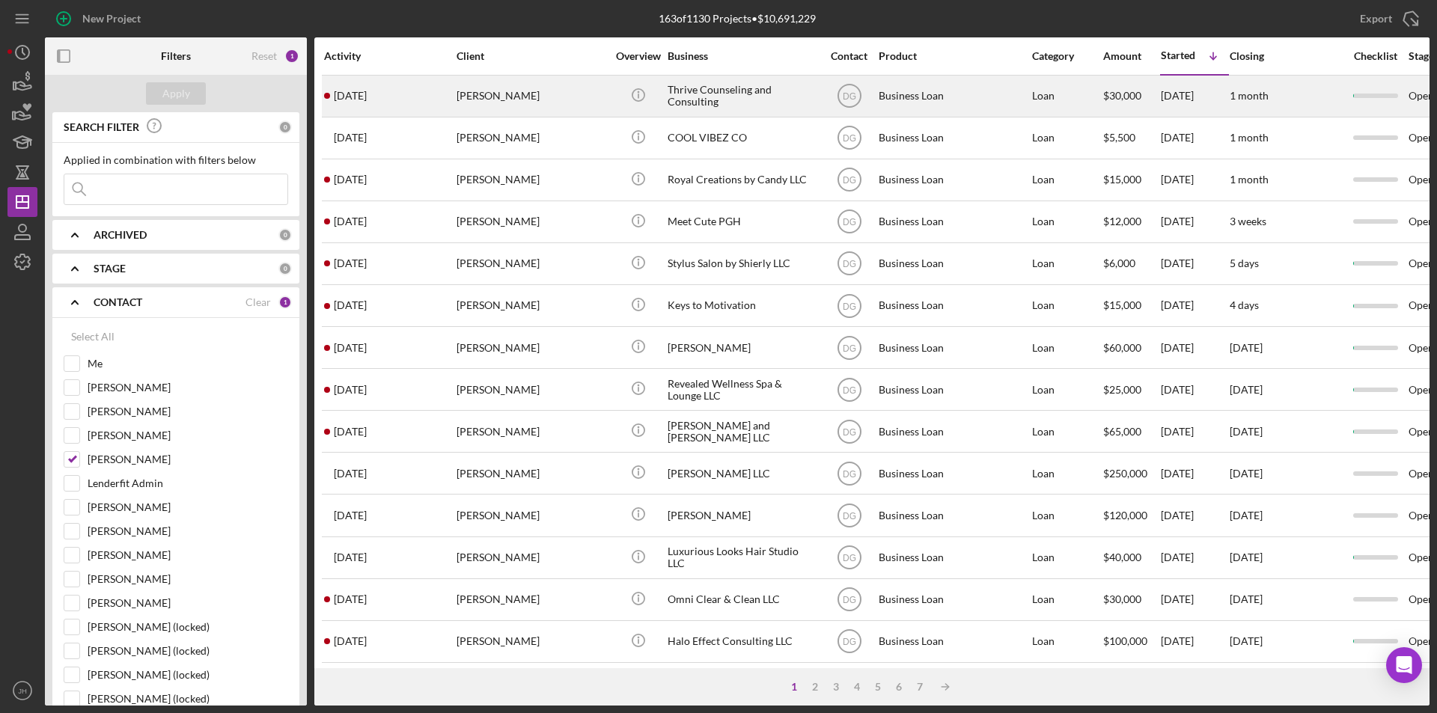
click at [492, 99] on div "Tamara Thornhill" at bounding box center [532, 96] width 150 height 40
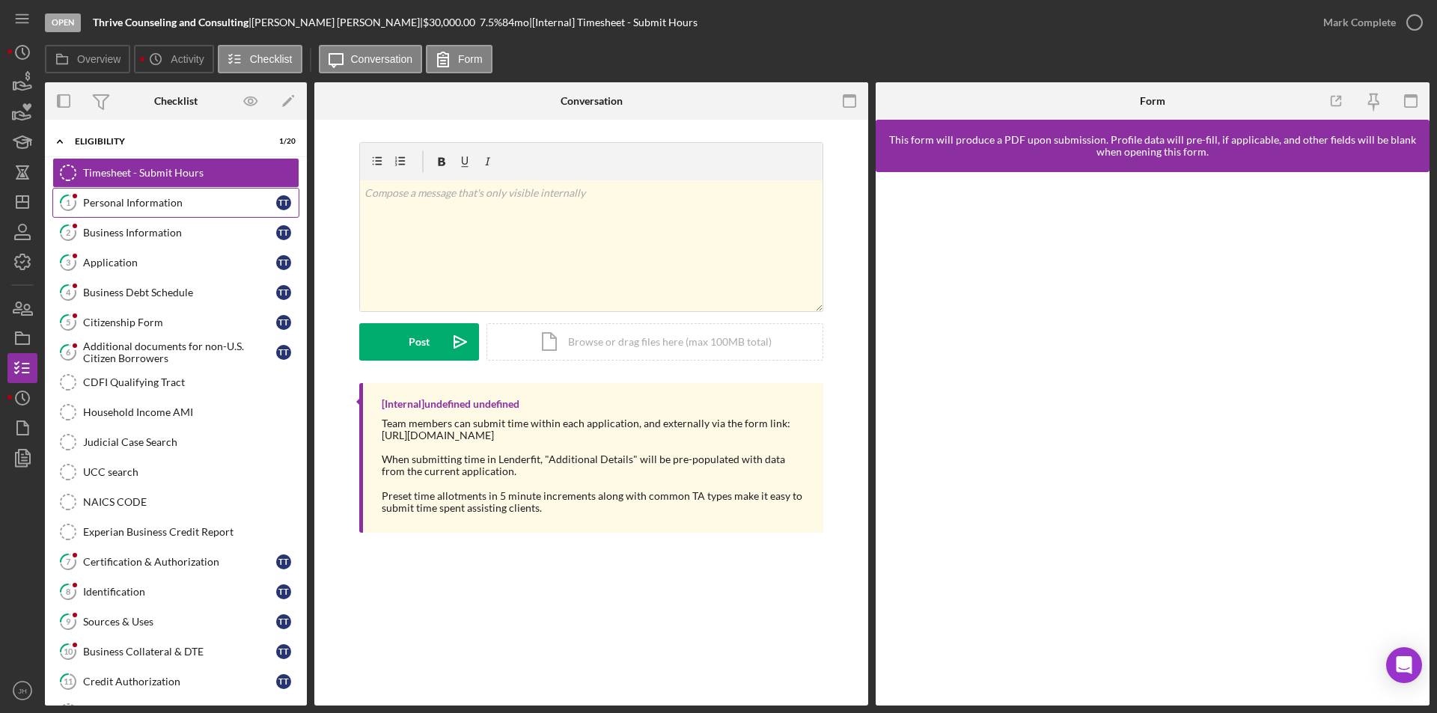
click at [139, 202] on div "Personal Information" at bounding box center [179, 203] width 193 height 12
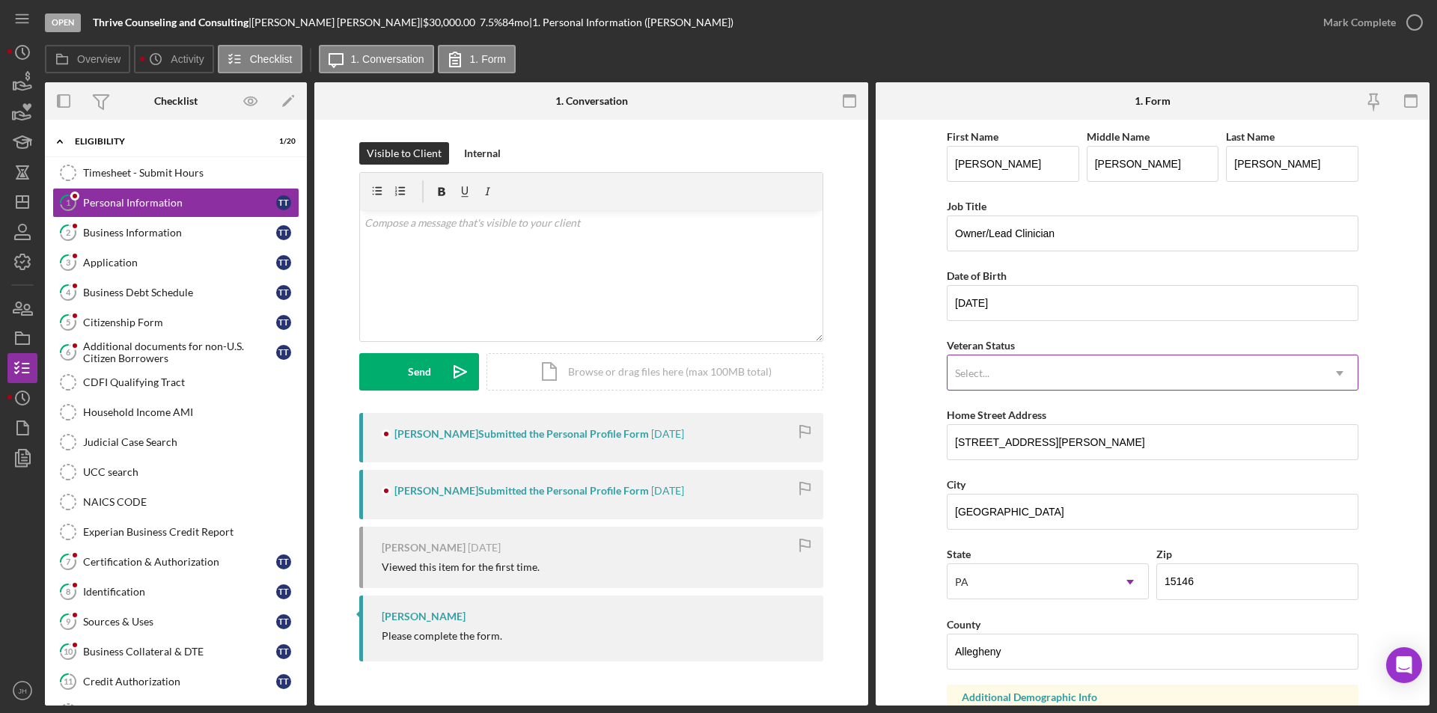
click at [1338, 374] on use at bounding box center [1339, 373] width 7 height 4
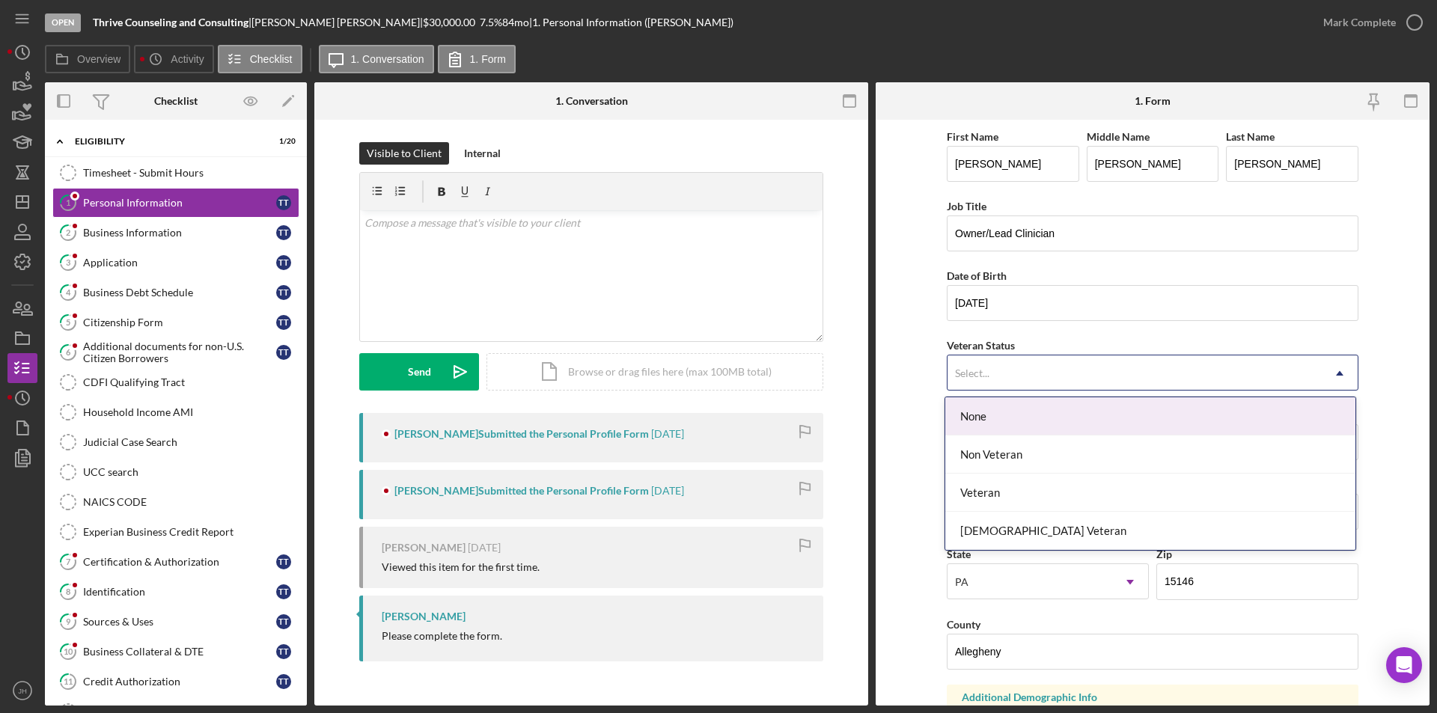
click at [1338, 371] on icon "Icon/Dropdown Arrow" at bounding box center [1340, 374] width 36 height 36
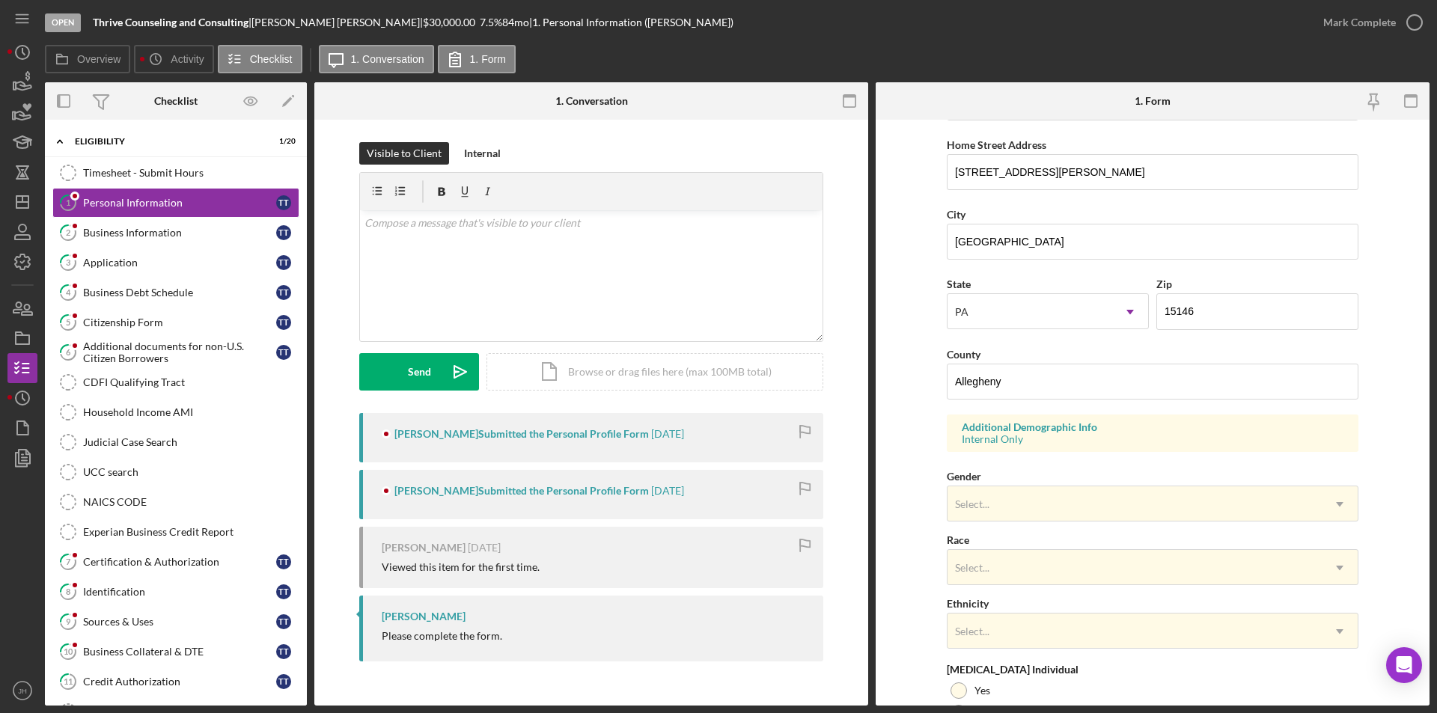
scroll to position [263, 0]
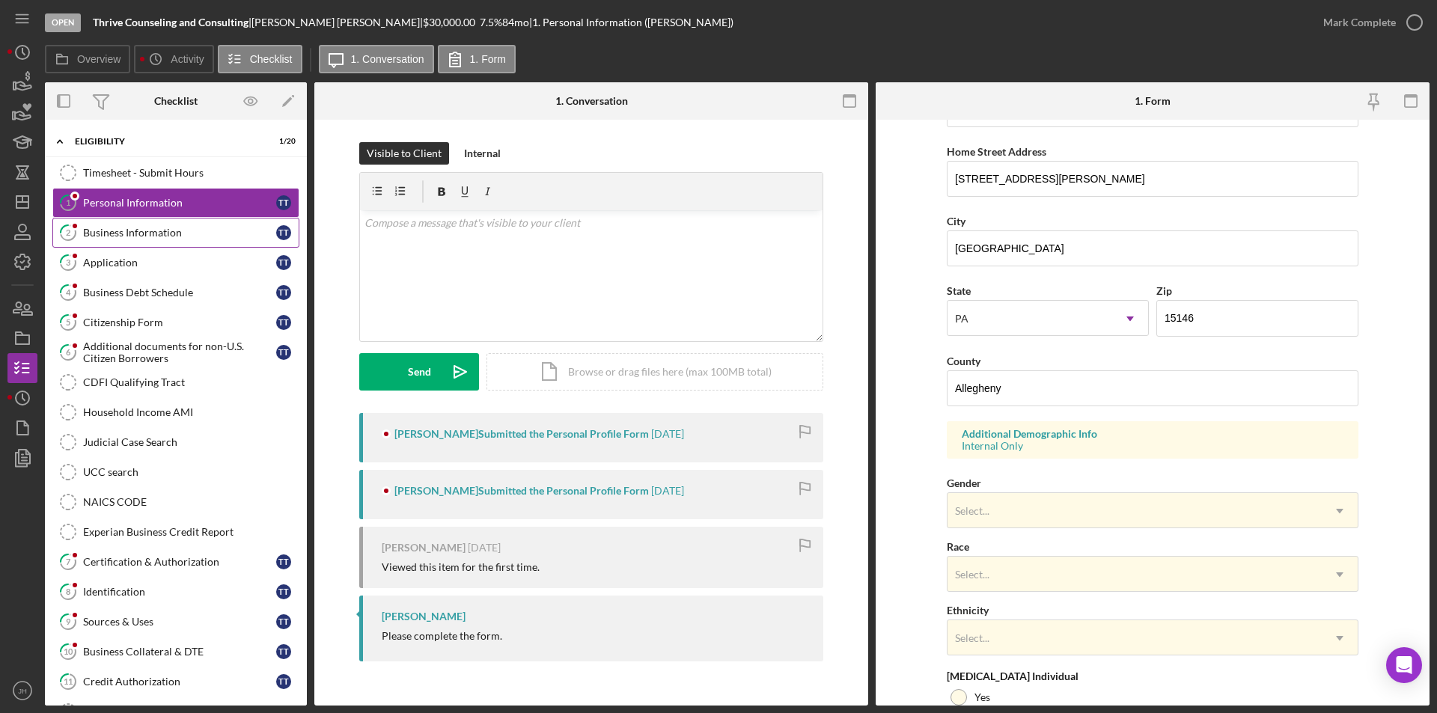
click at [112, 228] on div "Business Information" at bounding box center [179, 233] width 193 height 12
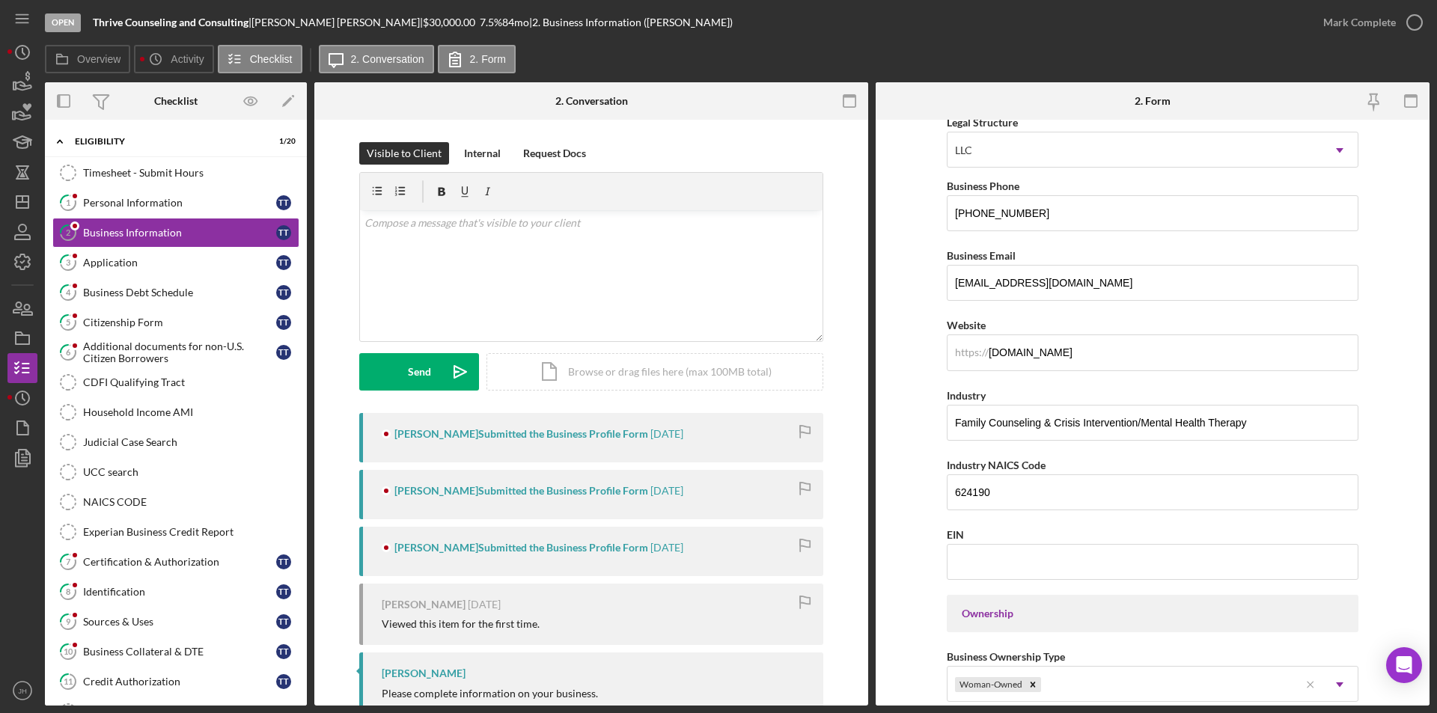
scroll to position [299, 0]
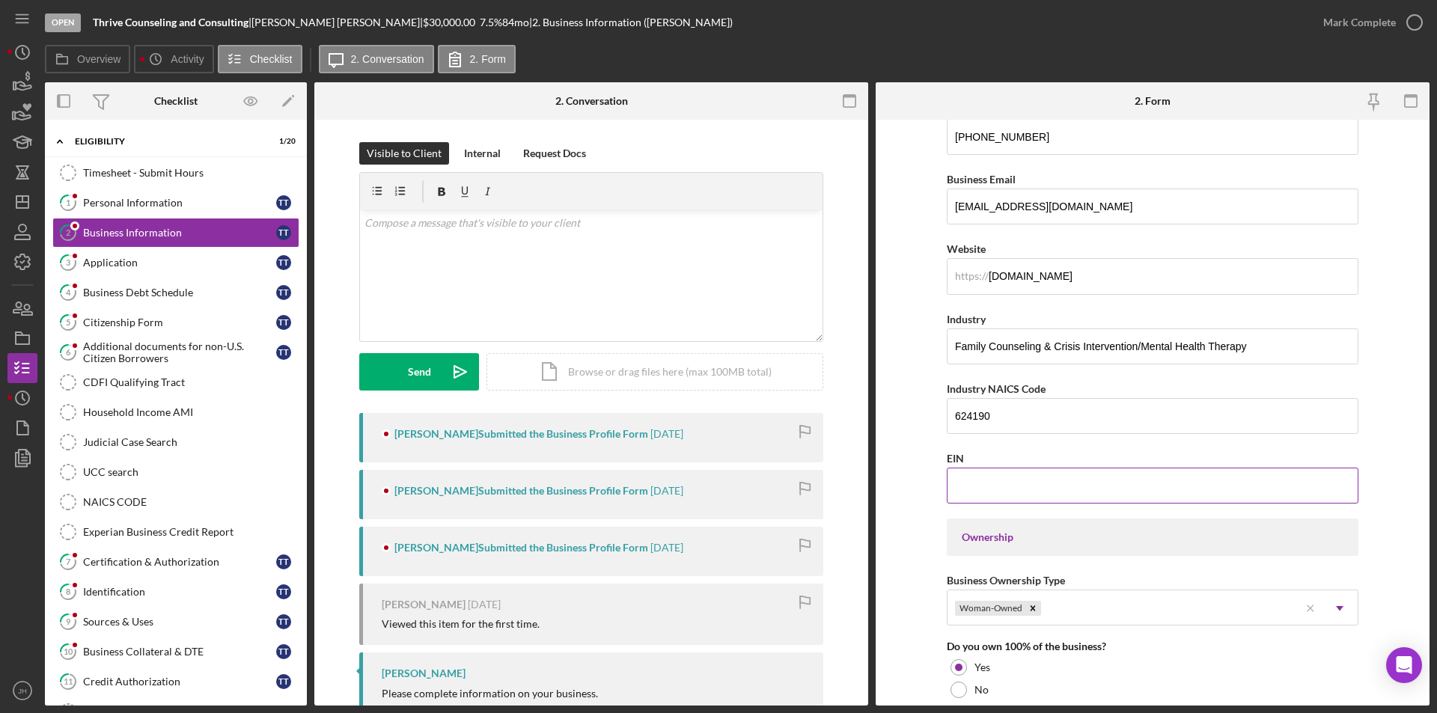
click at [966, 489] on input "EIN" at bounding box center [1153, 486] width 412 height 36
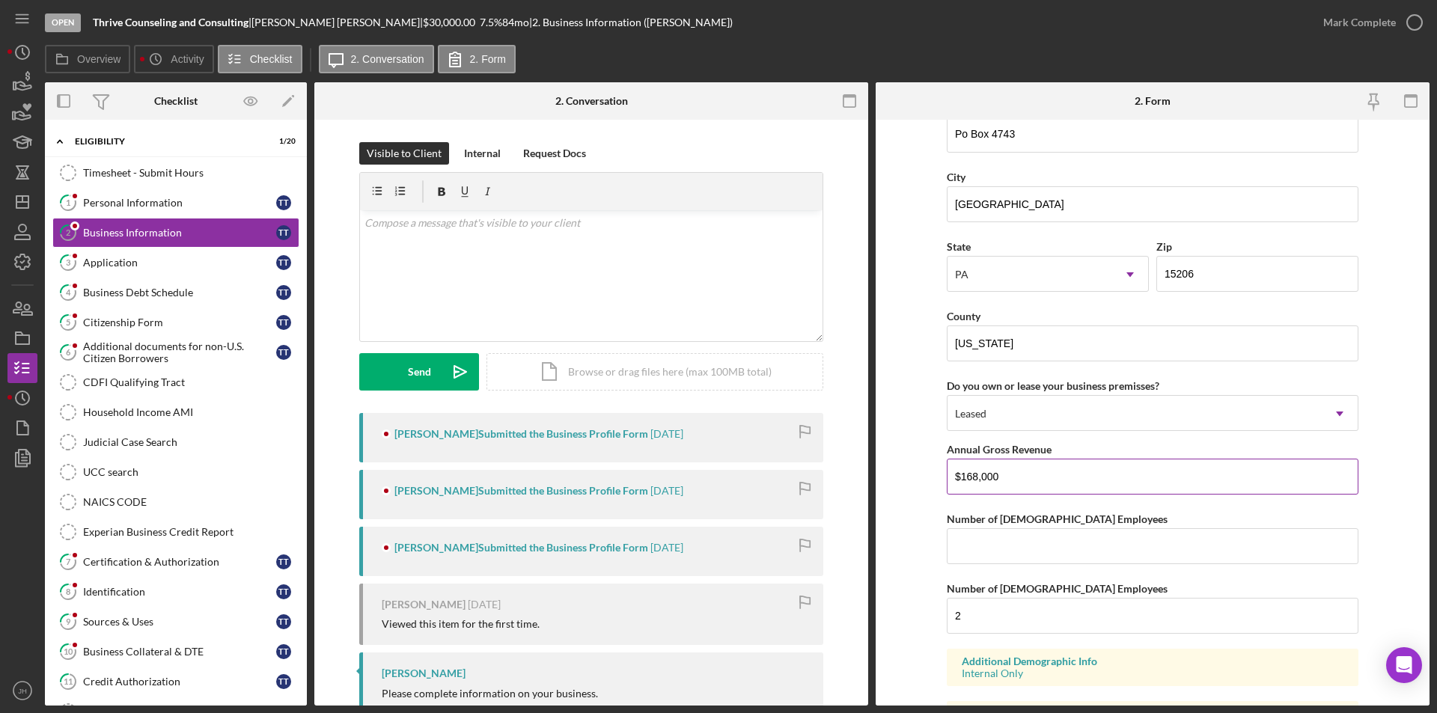
scroll to position [1354, 0]
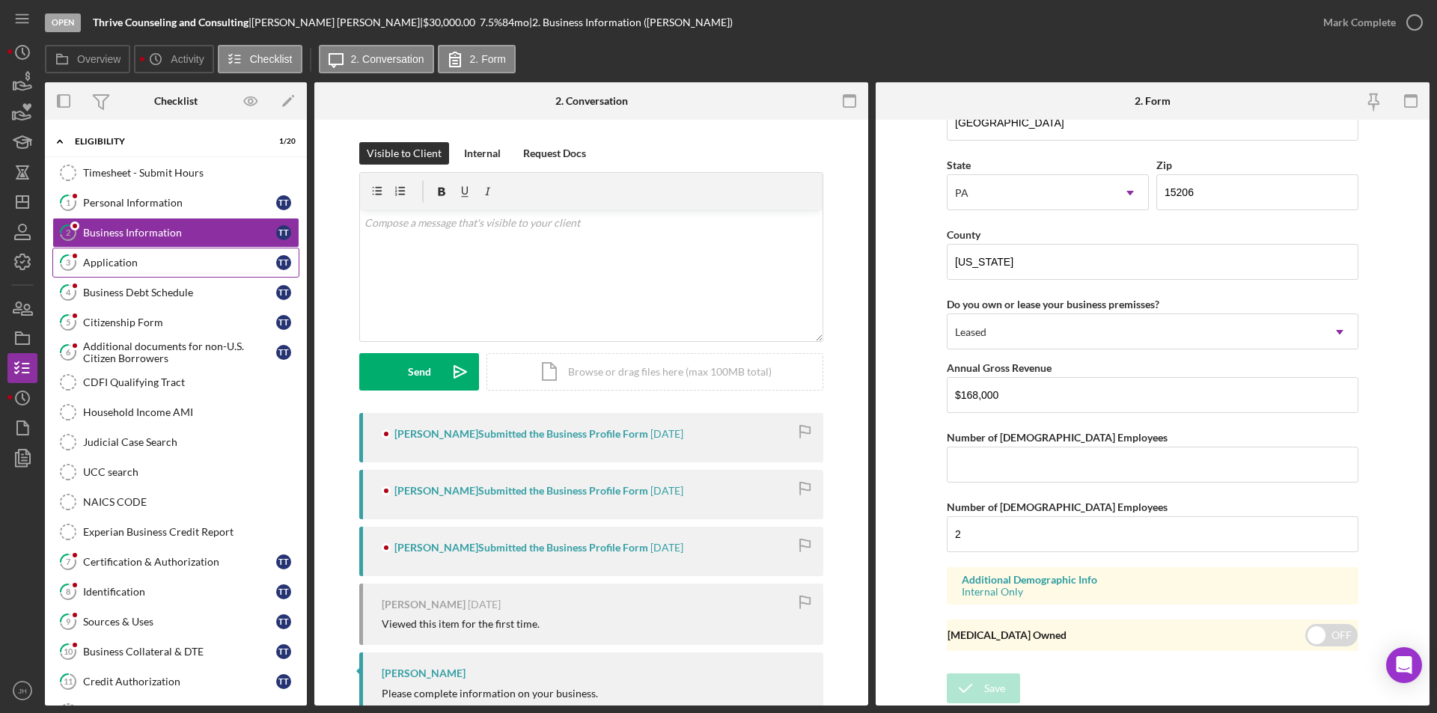
click at [110, 263] on div "Application" at bounding box center [179, 263] width 193 height 12
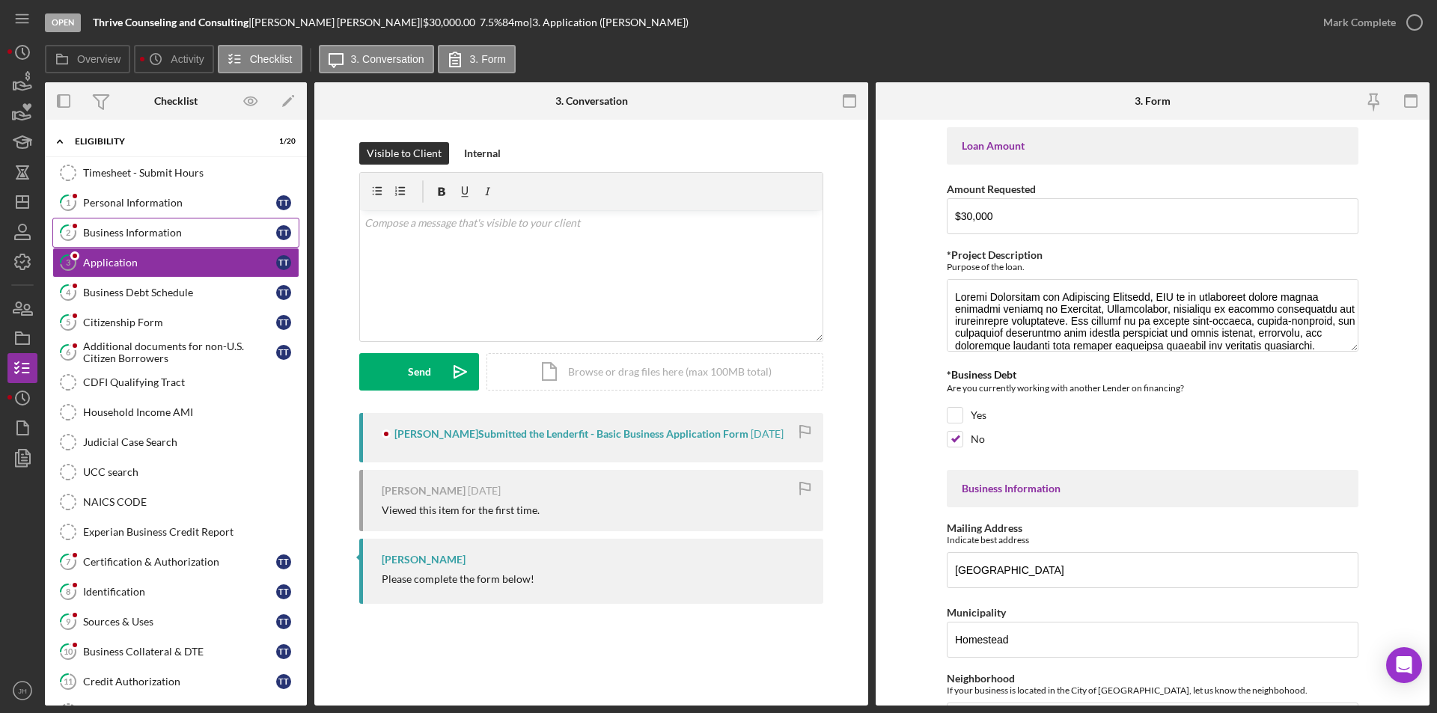
click at [118, 228] on div "Business Information" at bounding box center [179, 233] width 193 height 12
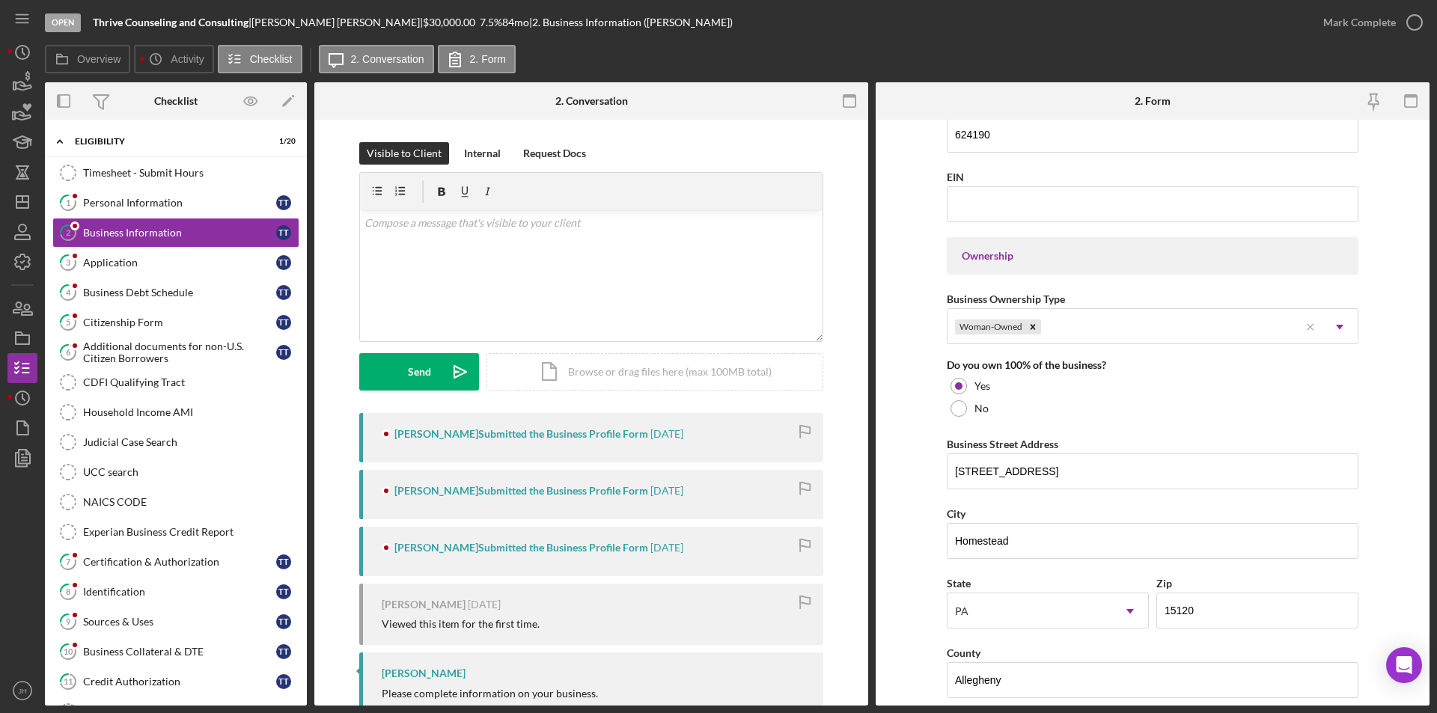
scroll to position [599, 0]
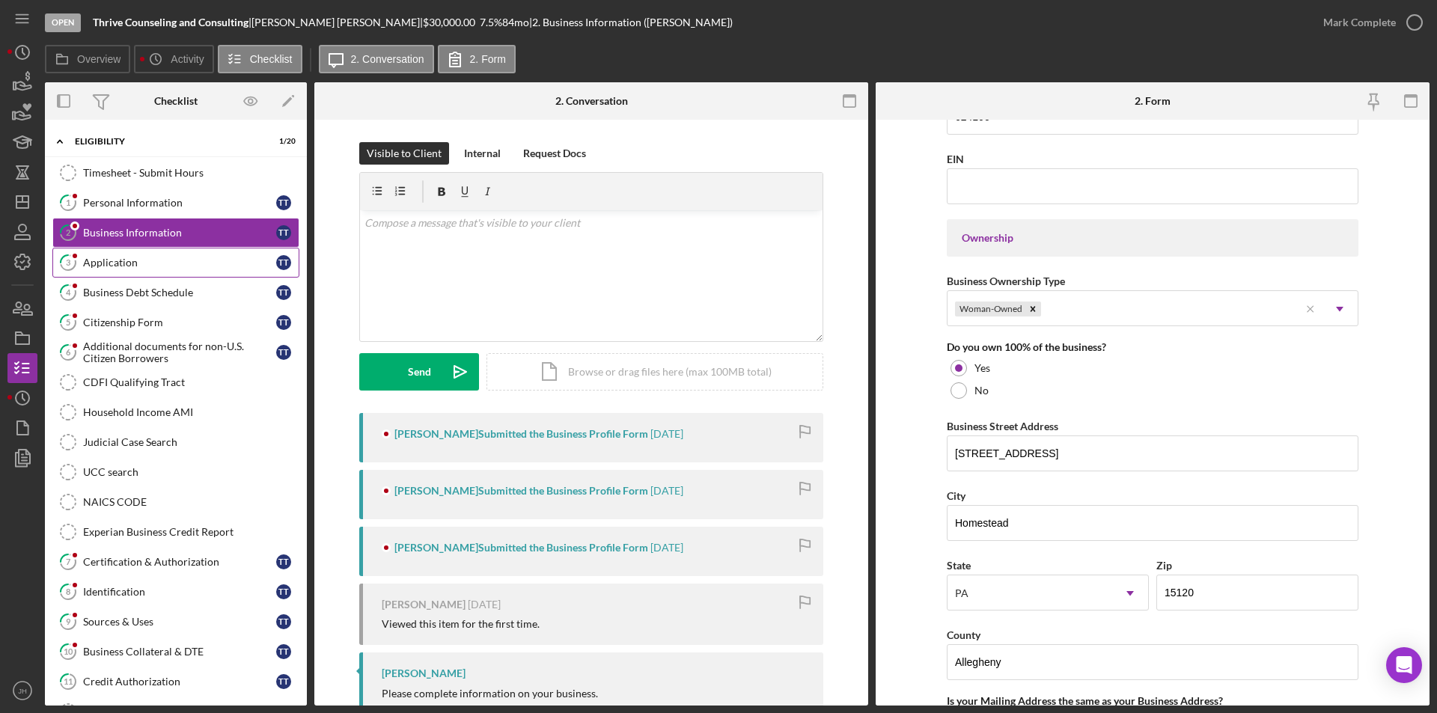
click at [110, 272] on link "3 Application T T" at bounding box center [175, 263] width 247 height 30
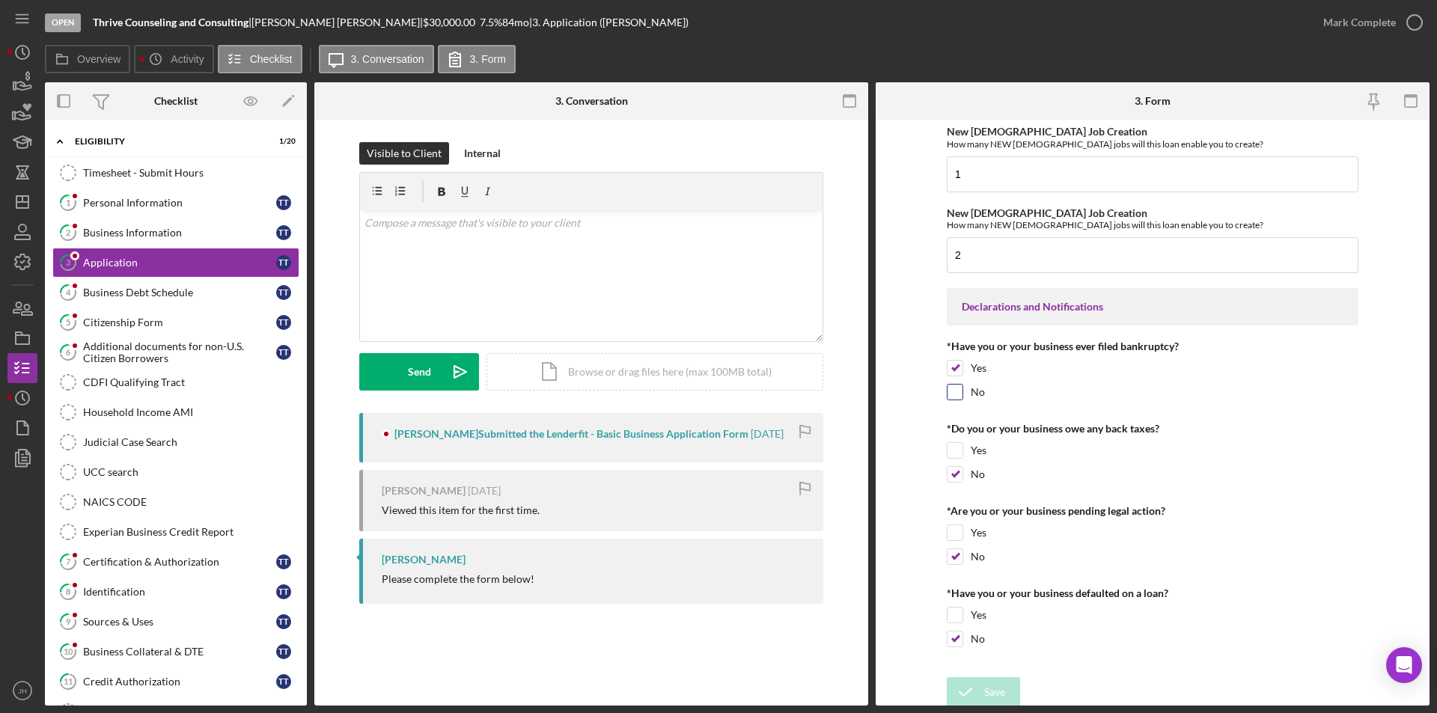
scroll to position [2157, 0]
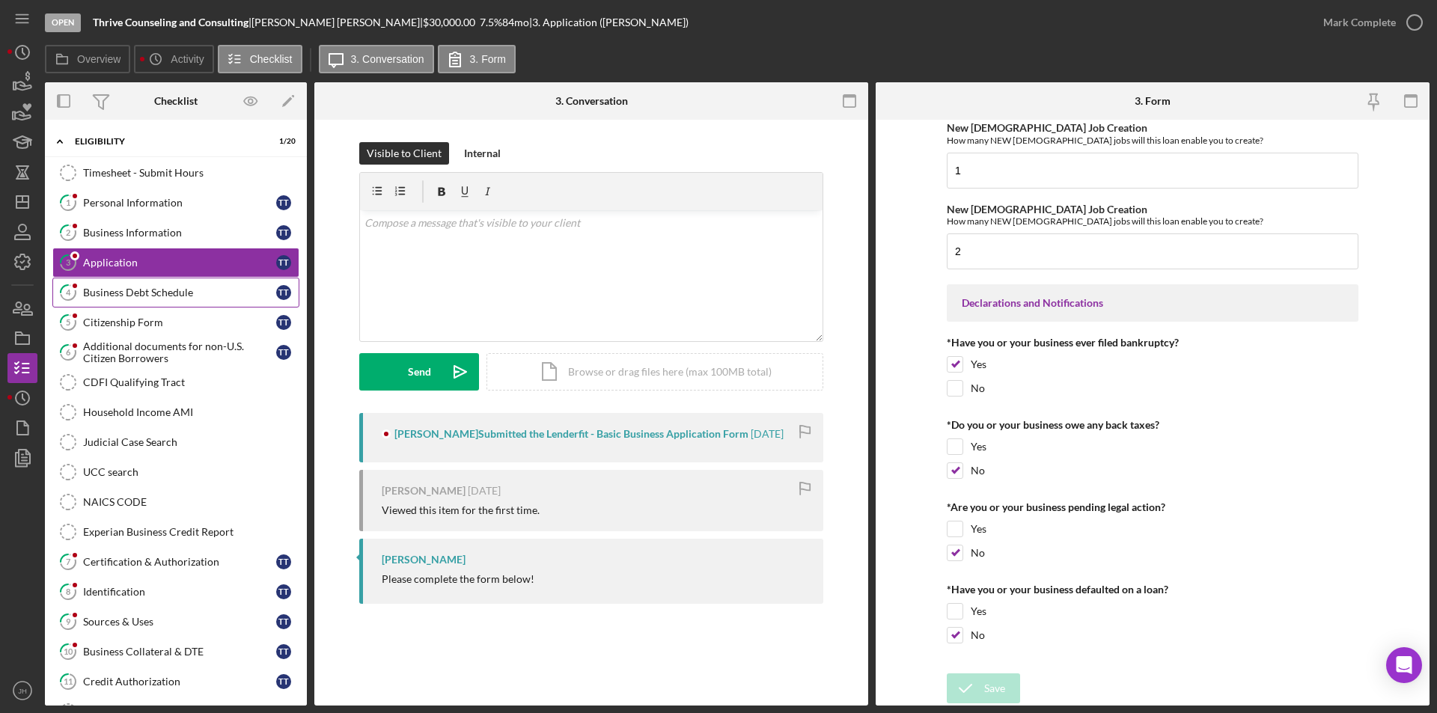
click at [132, 295] on div "Business Debt Schedule" at bounding box center [179, 293] width 193 height 12
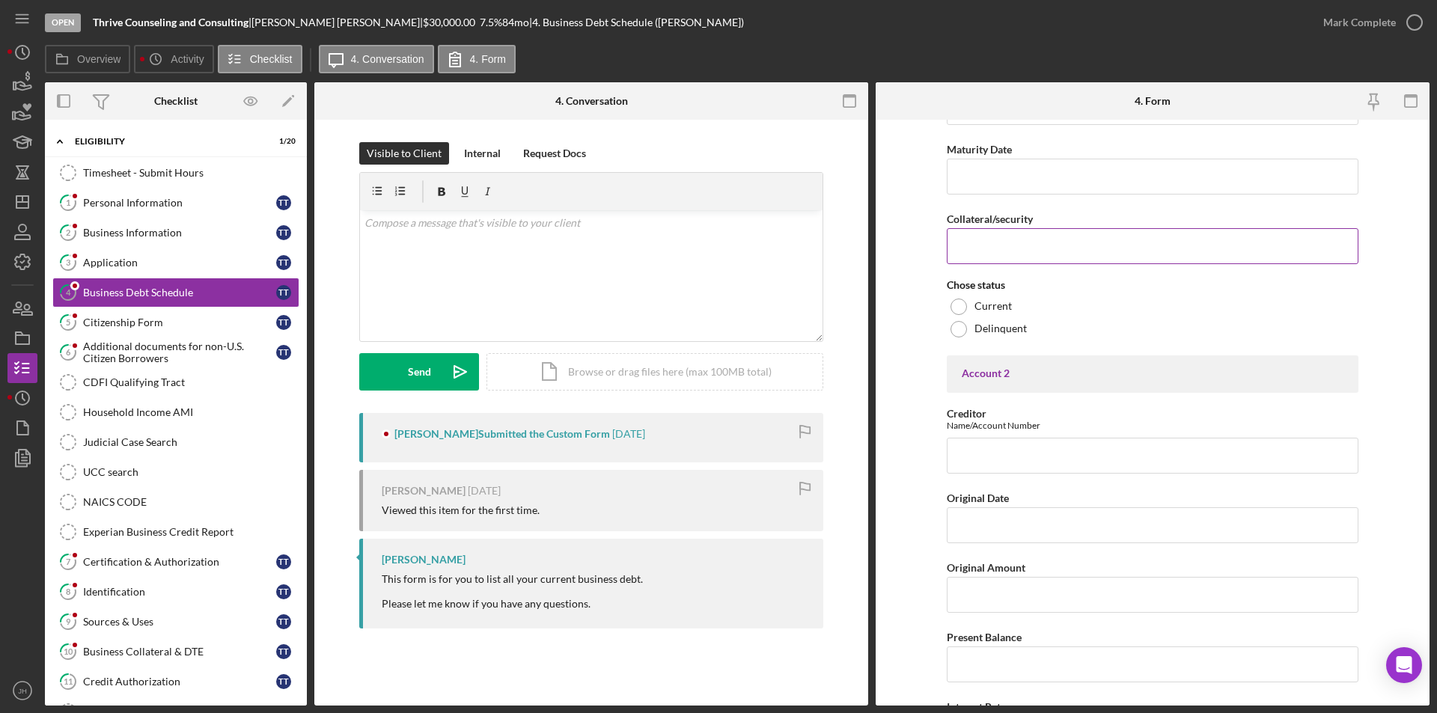
scroll to position [898, 0]
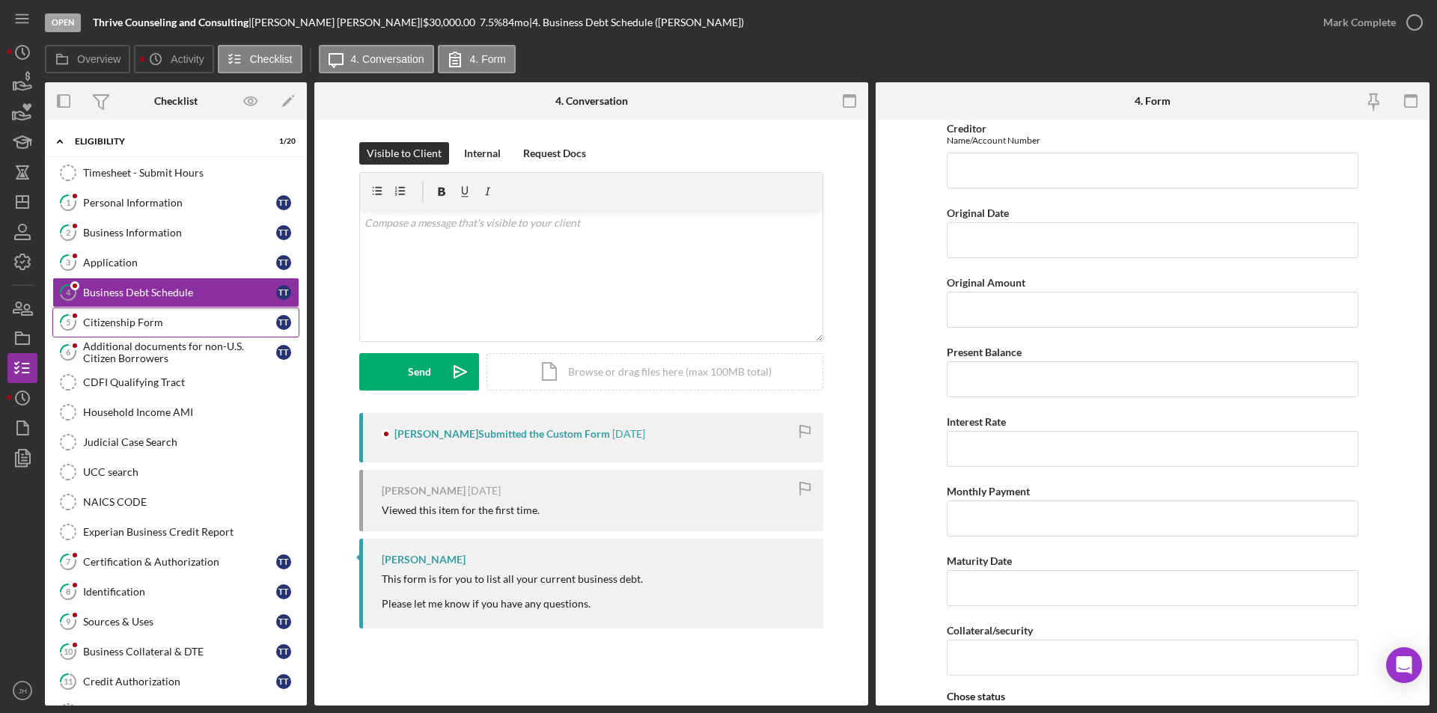
click at [119, 320] on div "Citizenship Form" at bounding box center [179, 323] width 193 height 12
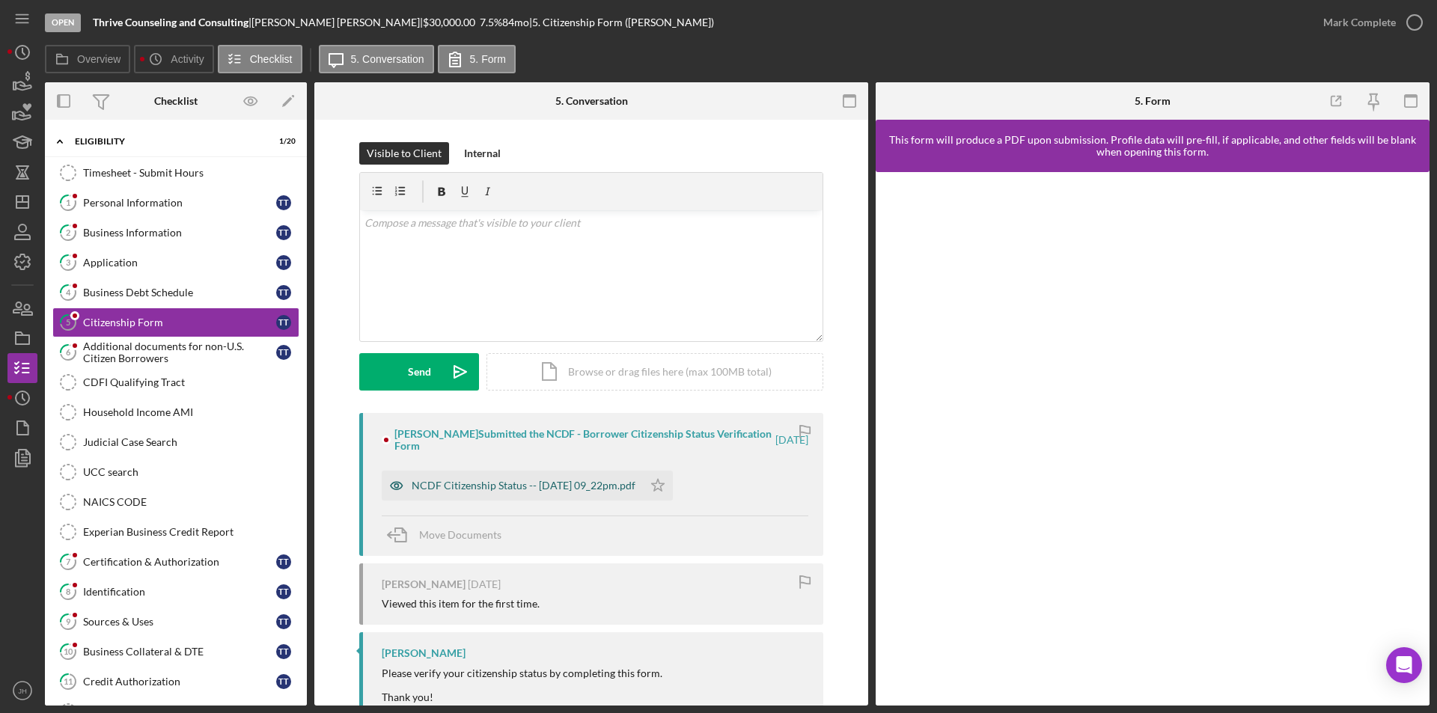
click at [540, 483] on div "NCDF Citizenship Status -- 2025-08-21 09_22pm.pdf" at bounding box center [524, 486] width 224 height 12
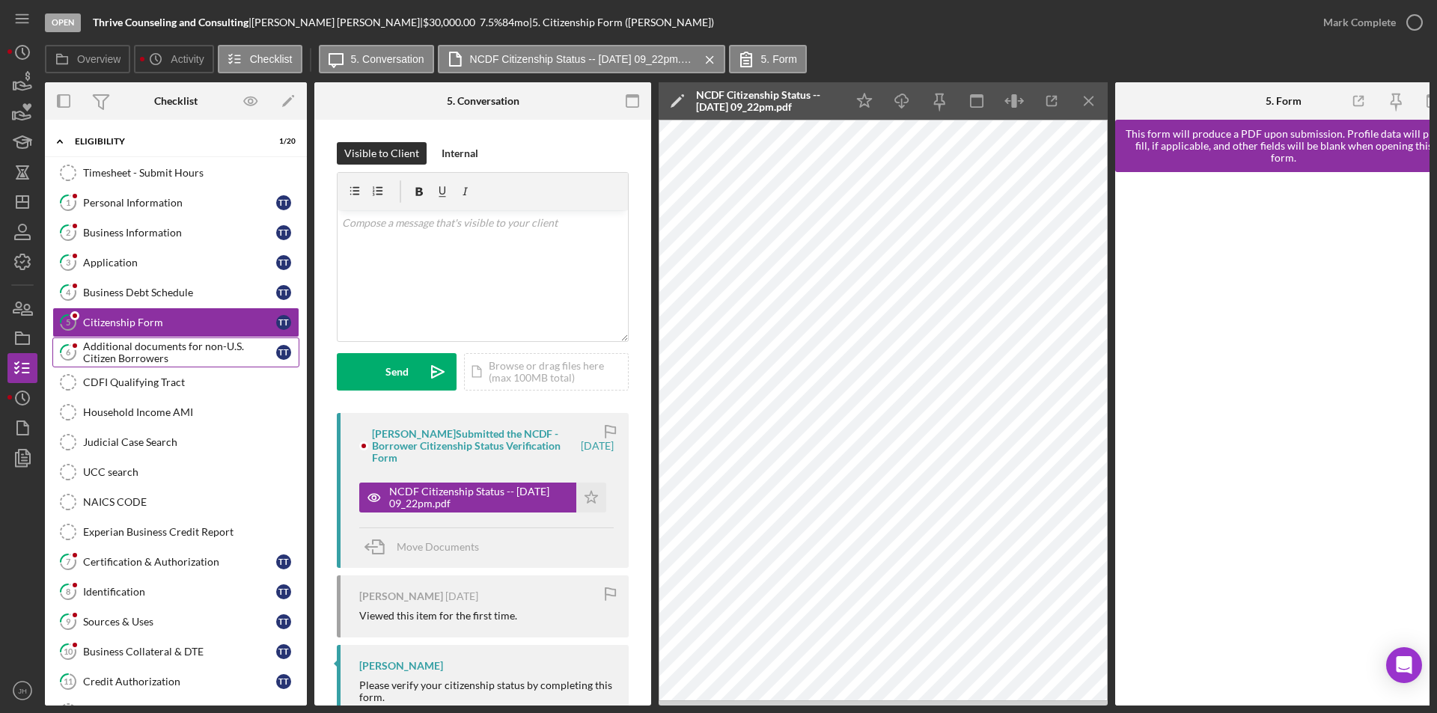
click at [123, 347] on div "Additional documents for non-U.S. Citizen Borrowers" at bounding box center [179, 353] width 193 height 24
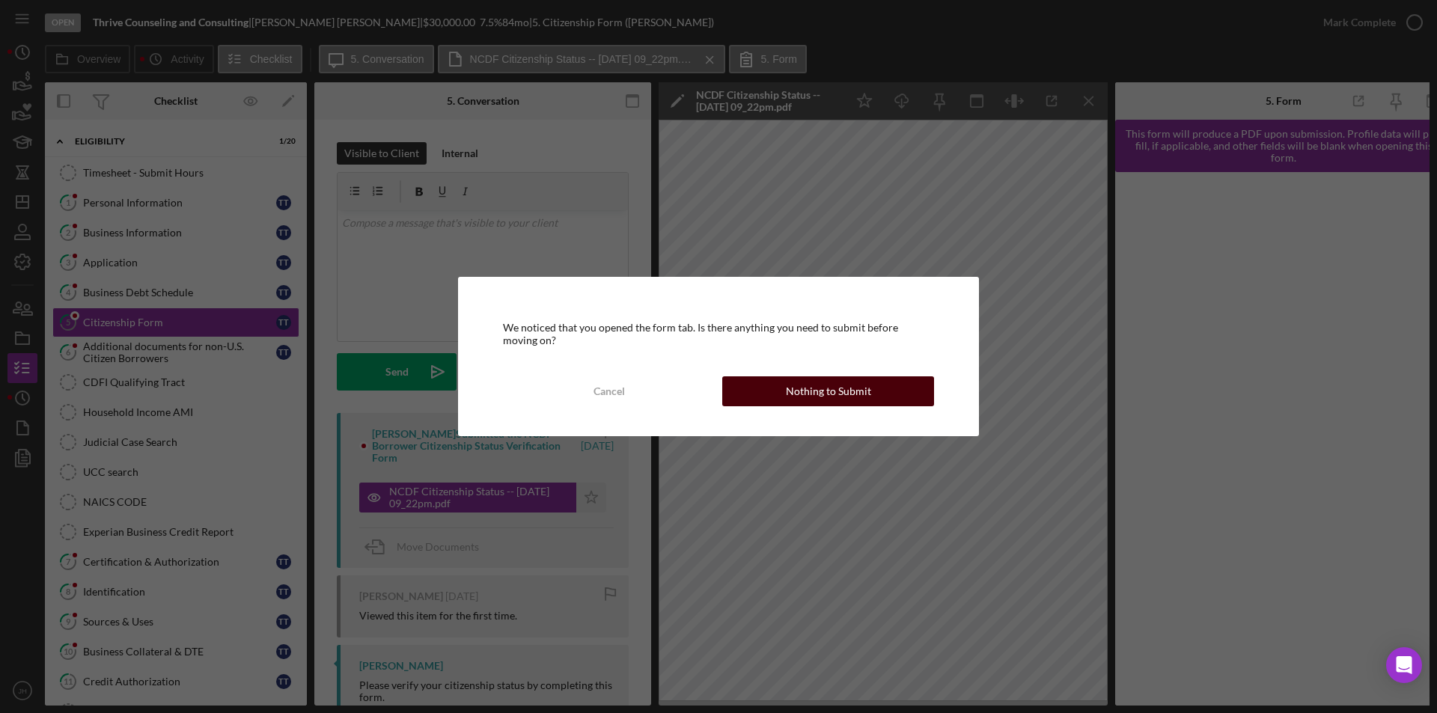
click at [796, 393] on div "Nothing to Submit" at bounding box center [828, 391] width 85 height 30
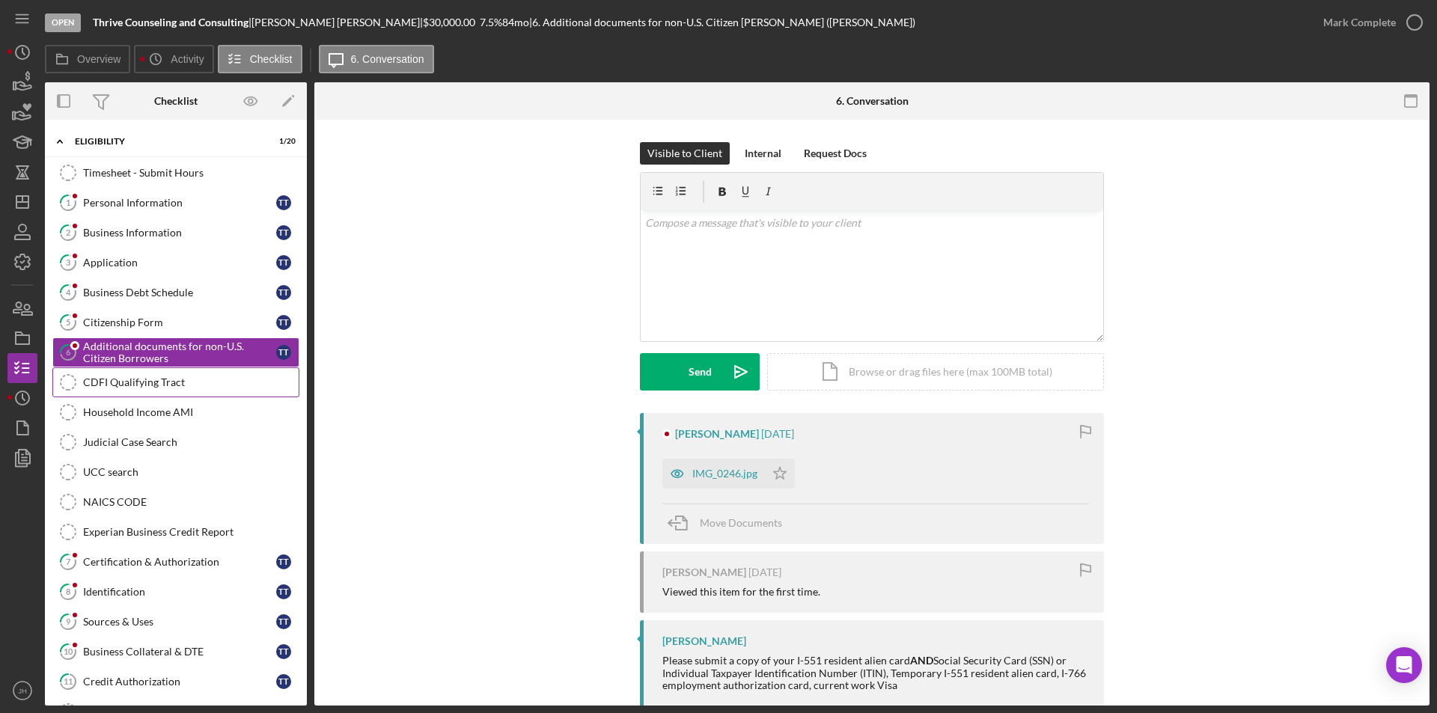
click at [145, 387] on div "CDFI Qualifying Tract" at bounding box center [191, 382] width 216 height 12
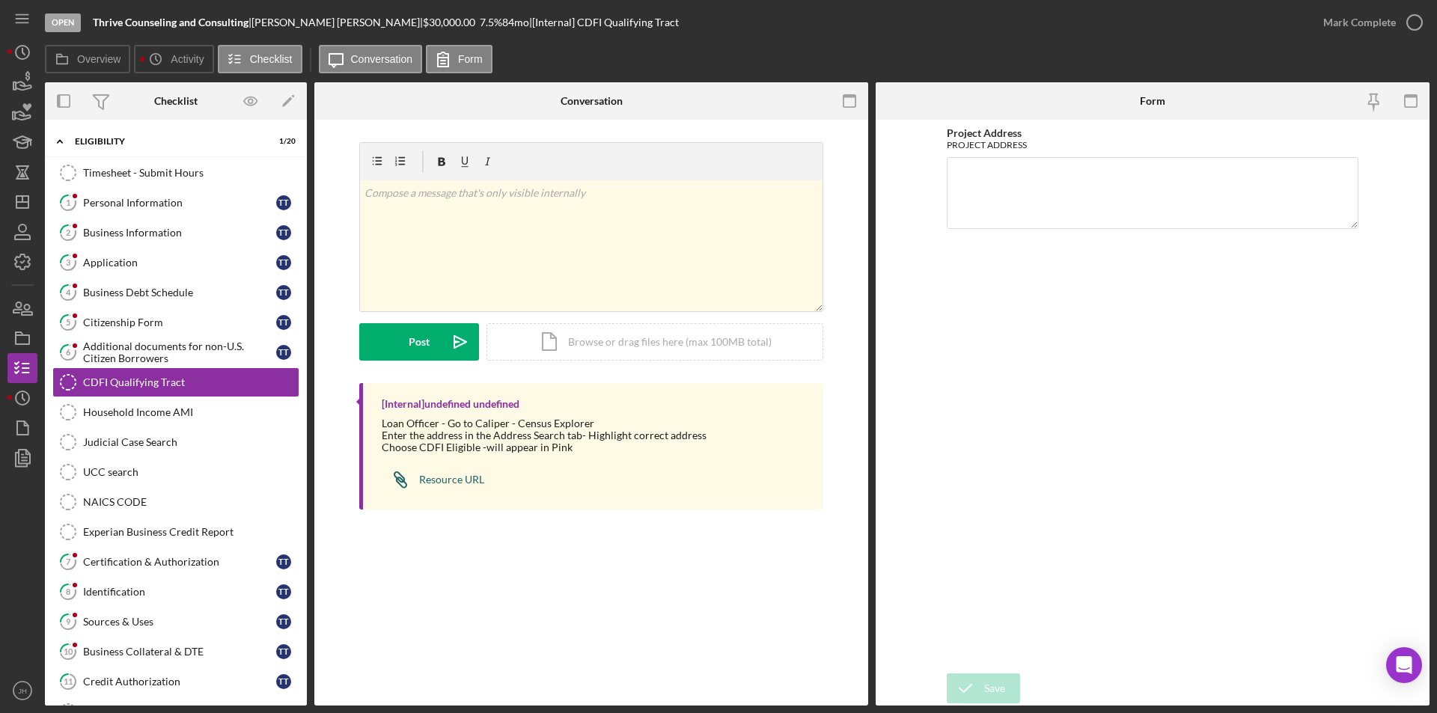
click at [460, 477] on div "Resource URL" at bounding box center [451, 480] width 65 height 12
click at [142, 418] on div "Household Income AMI" at bounding box center [191, 412] width 216 height 12
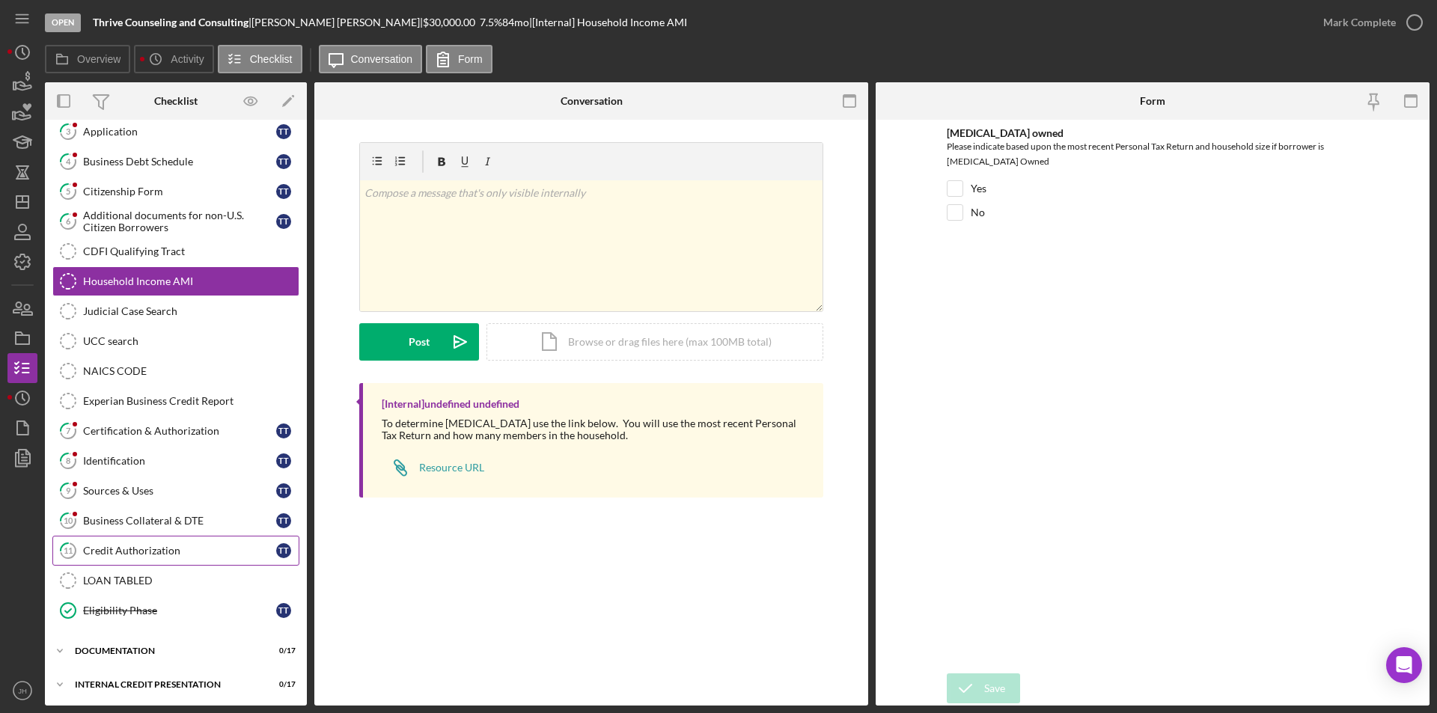
scroll to position [133, 0]
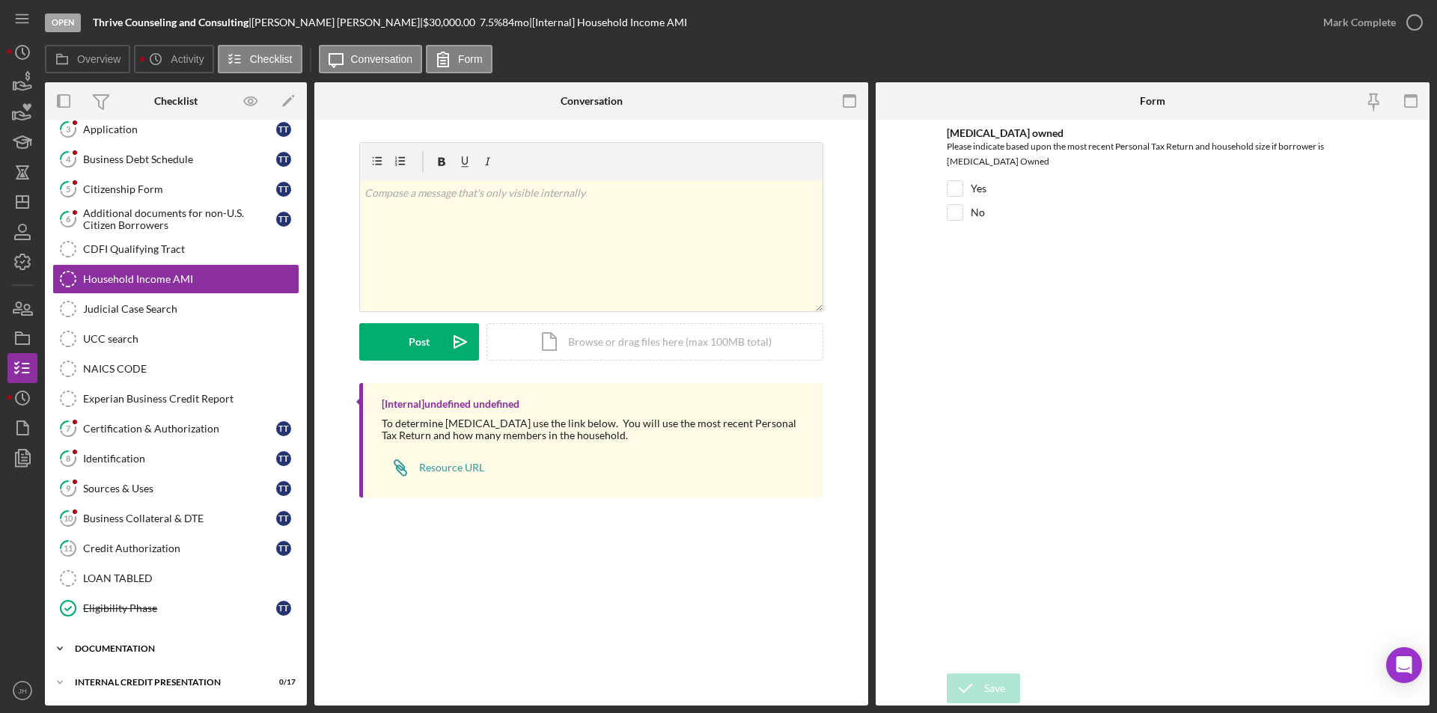
click at [55, 650] on icon "Icon/Expander" at bounding box center [60, 649] width 30 height 30
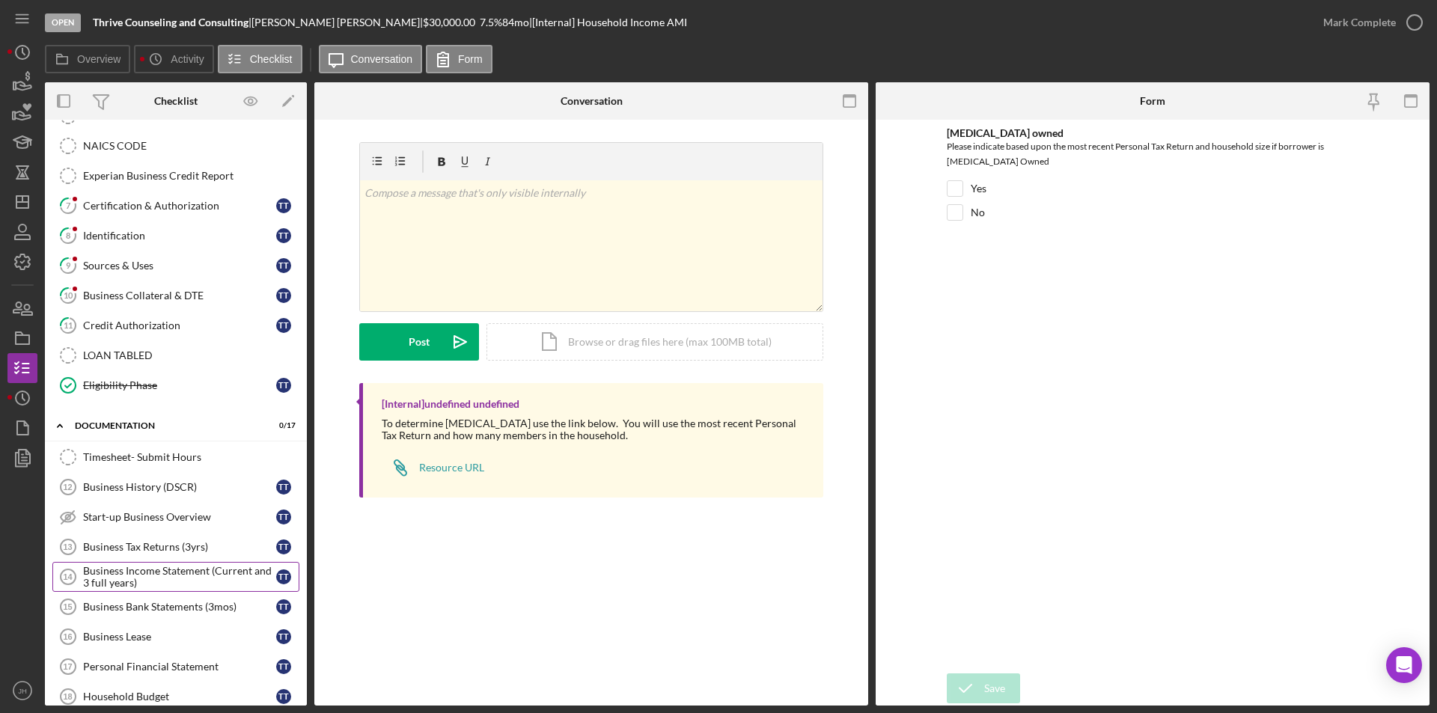
scroll to position [0, 0]
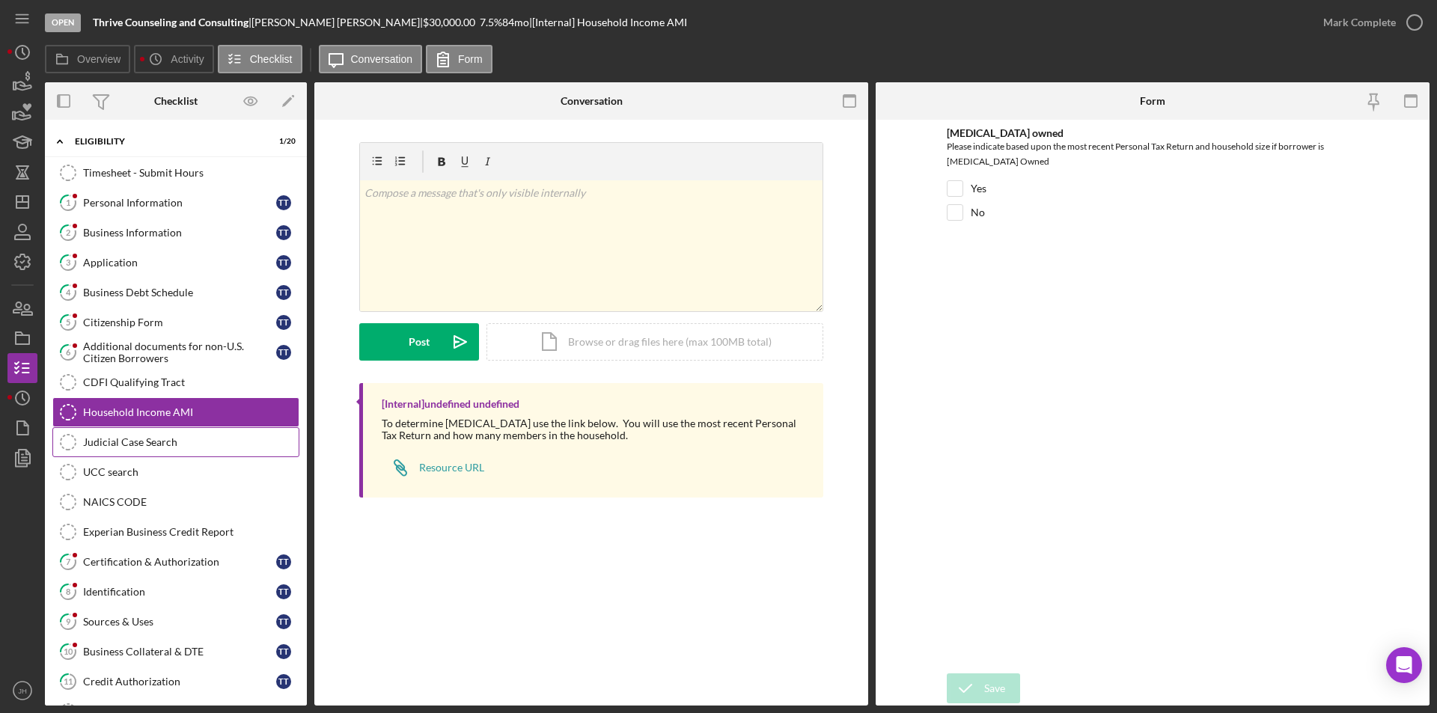
click at [121, 445] on div "Judicial Case Search" at bounding box center [191, 442] width 216 height 12
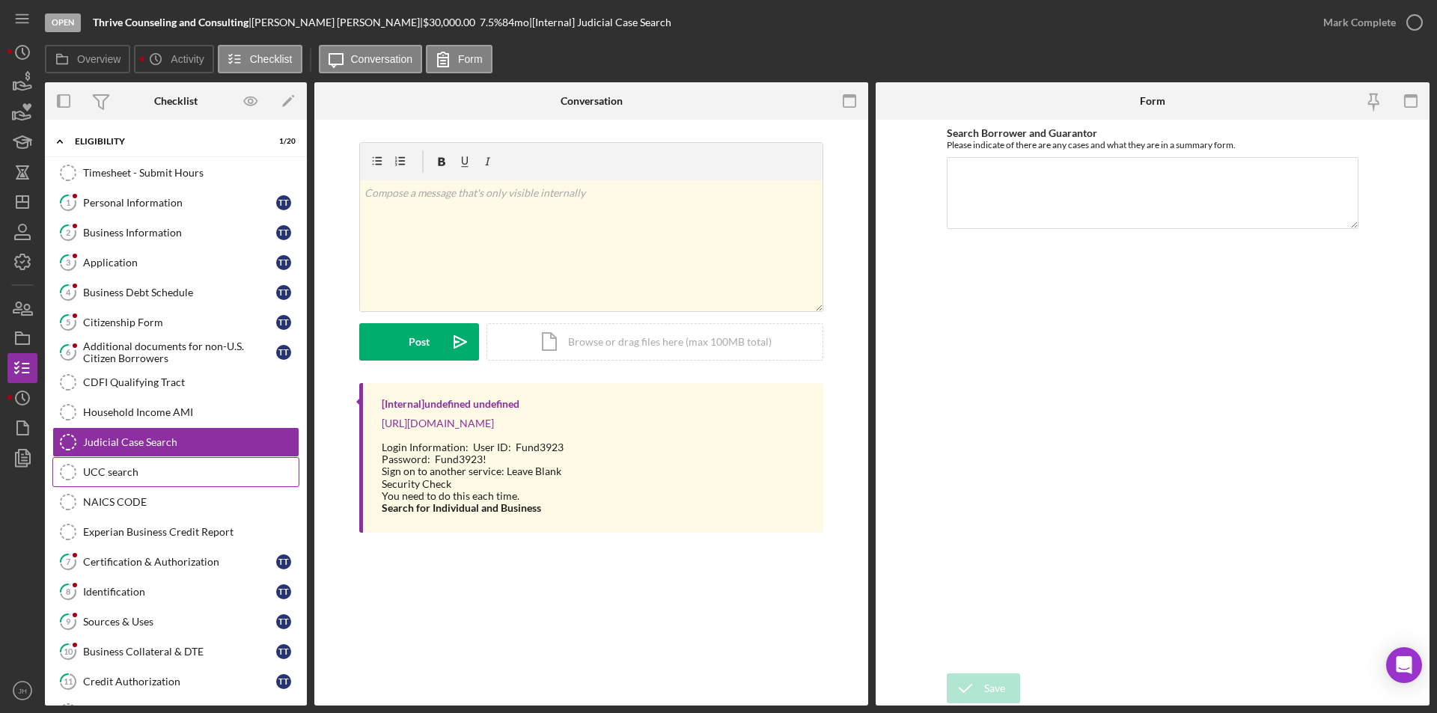
click at [115, 473] on div "UCC search" at bounding box center [191, 472] width 216 height 12
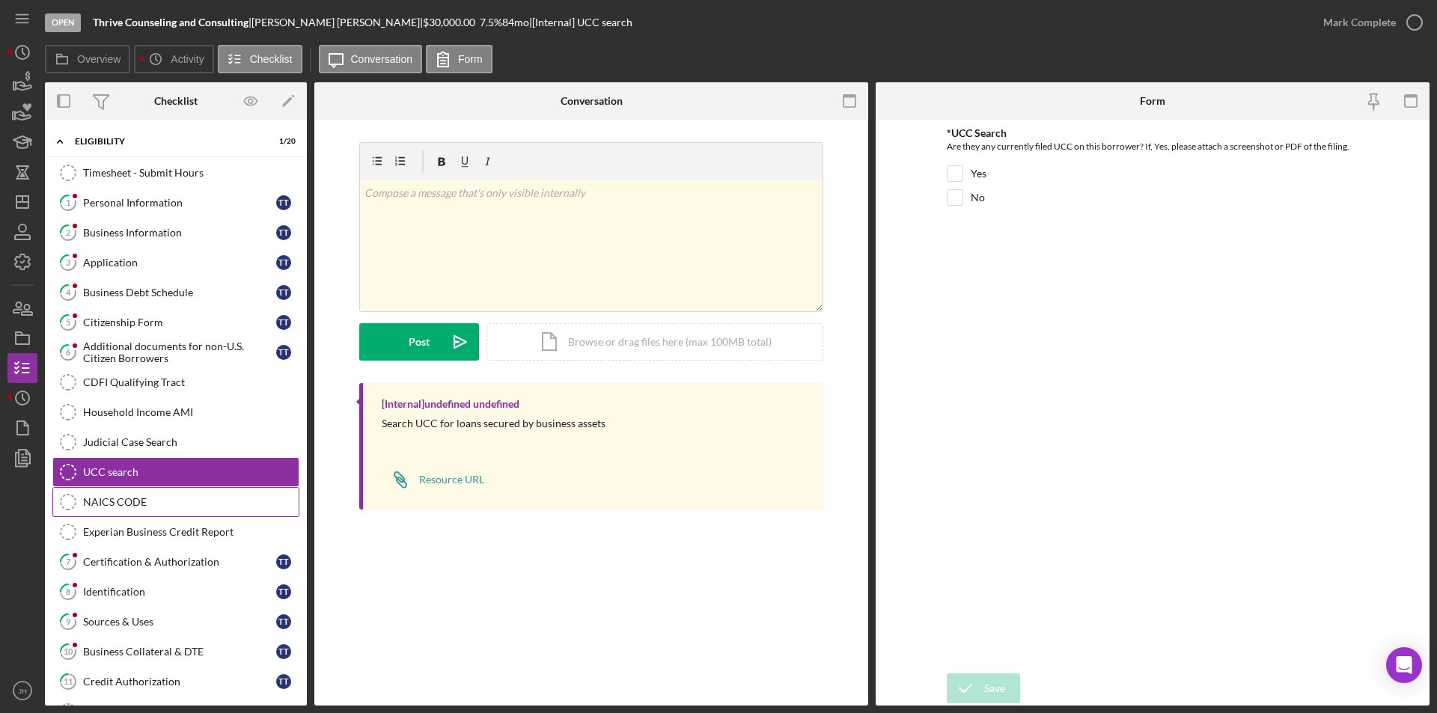
click at [118, 498] on div "NAICS CODE" at bounding box center [191, 502] width 216 height 12
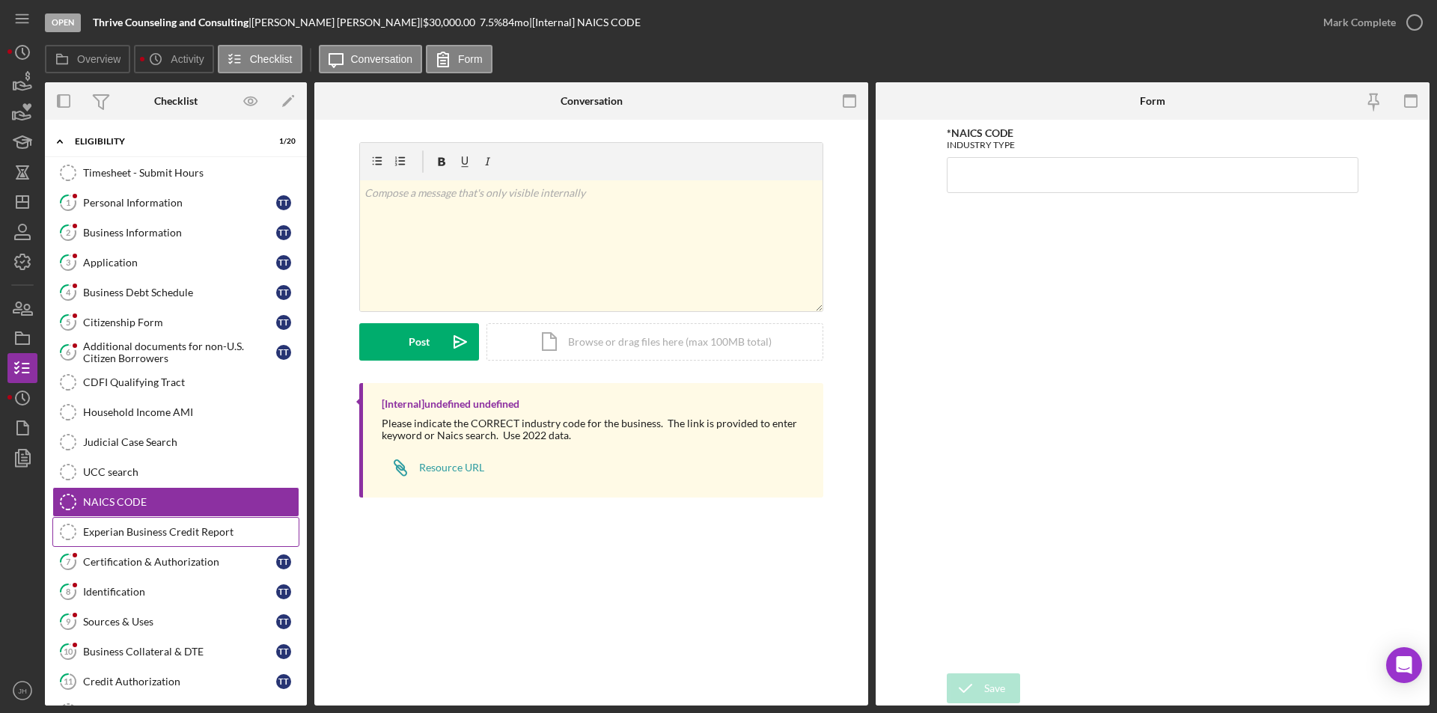
click at [120, 528] on div "Experian Business Credit Report" at bounding box center [191, 532] width 216 height 12
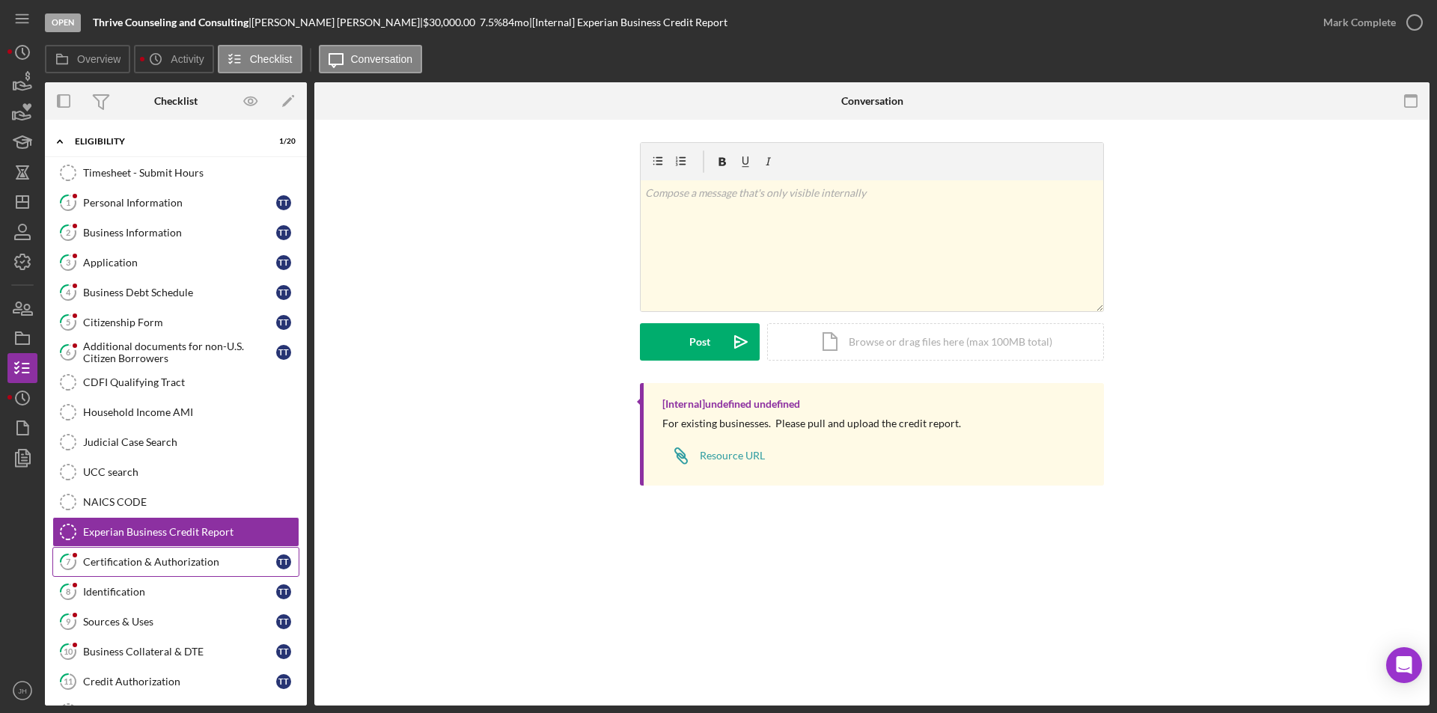
click at [124, 561] on div "Certification & Authorization" at bounding box center [179, 562] width 193 height 12
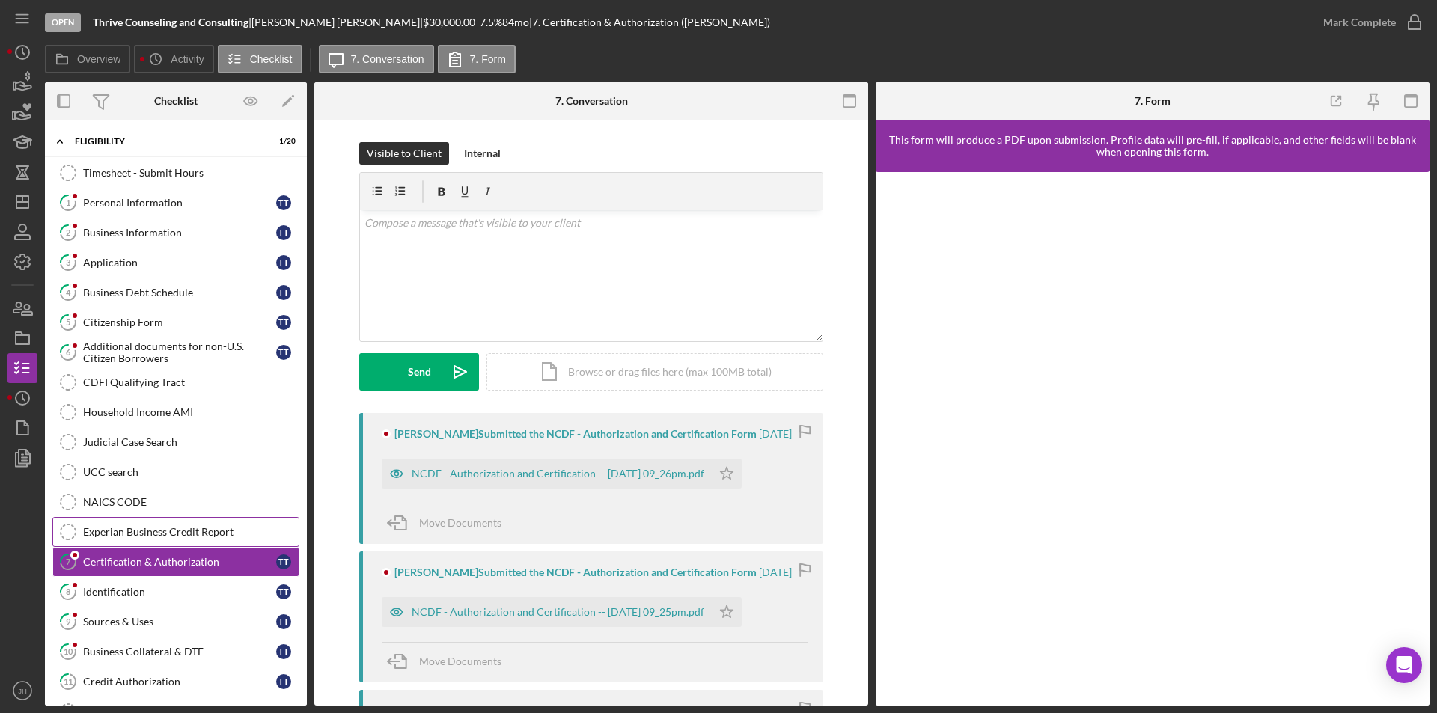
click at [173, 533] on div "Experian Business Credit Report" at bounding box center [191, 532] width 216 height 12
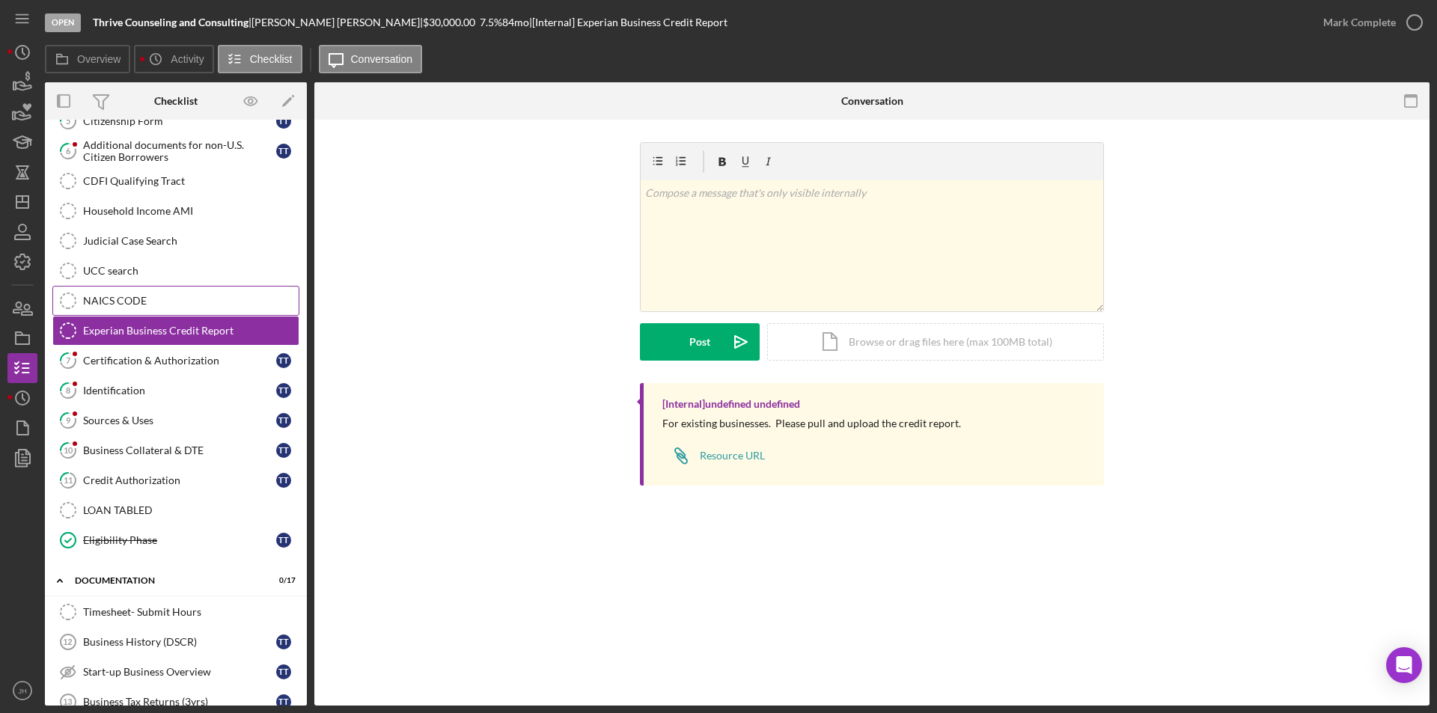
scroll to position [225, 0]
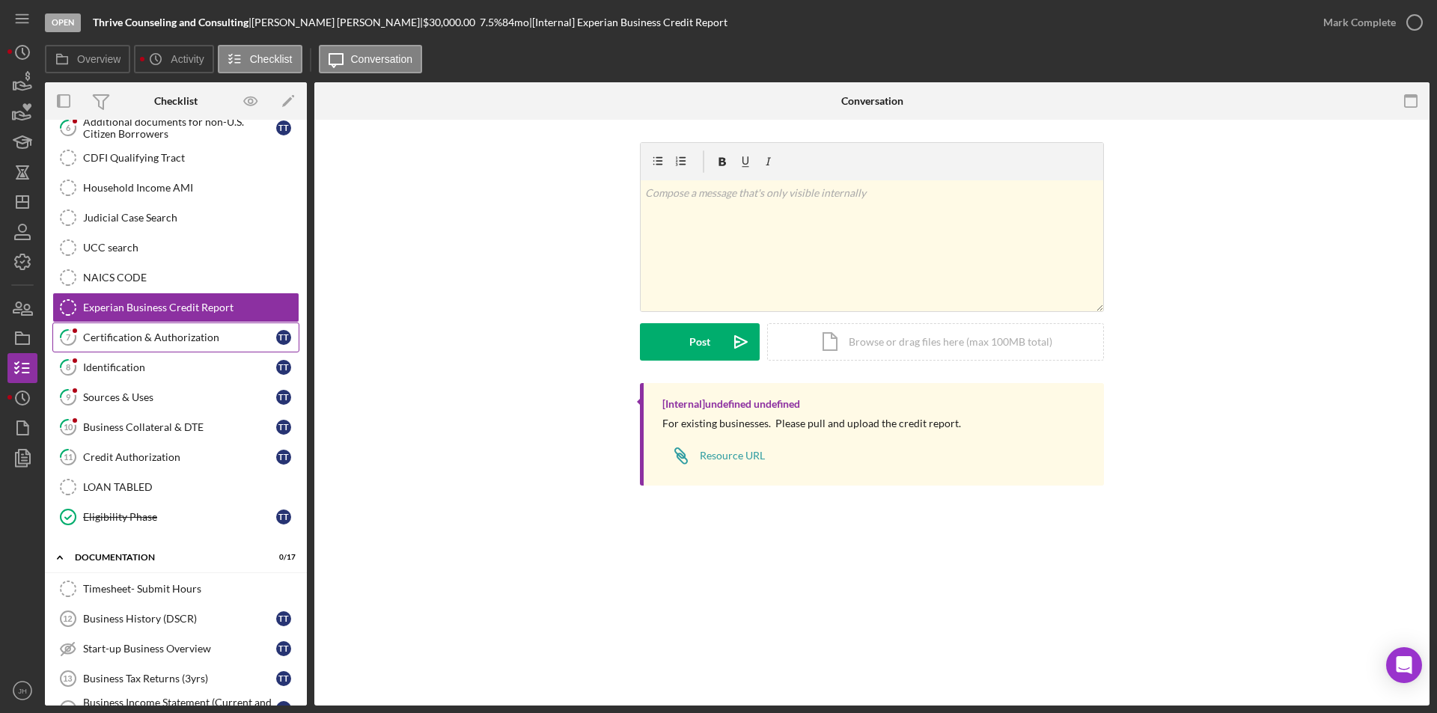
click at [125, 341] on div "Certification & Authorization" at bounding box center [179, 338] width 193 height 12
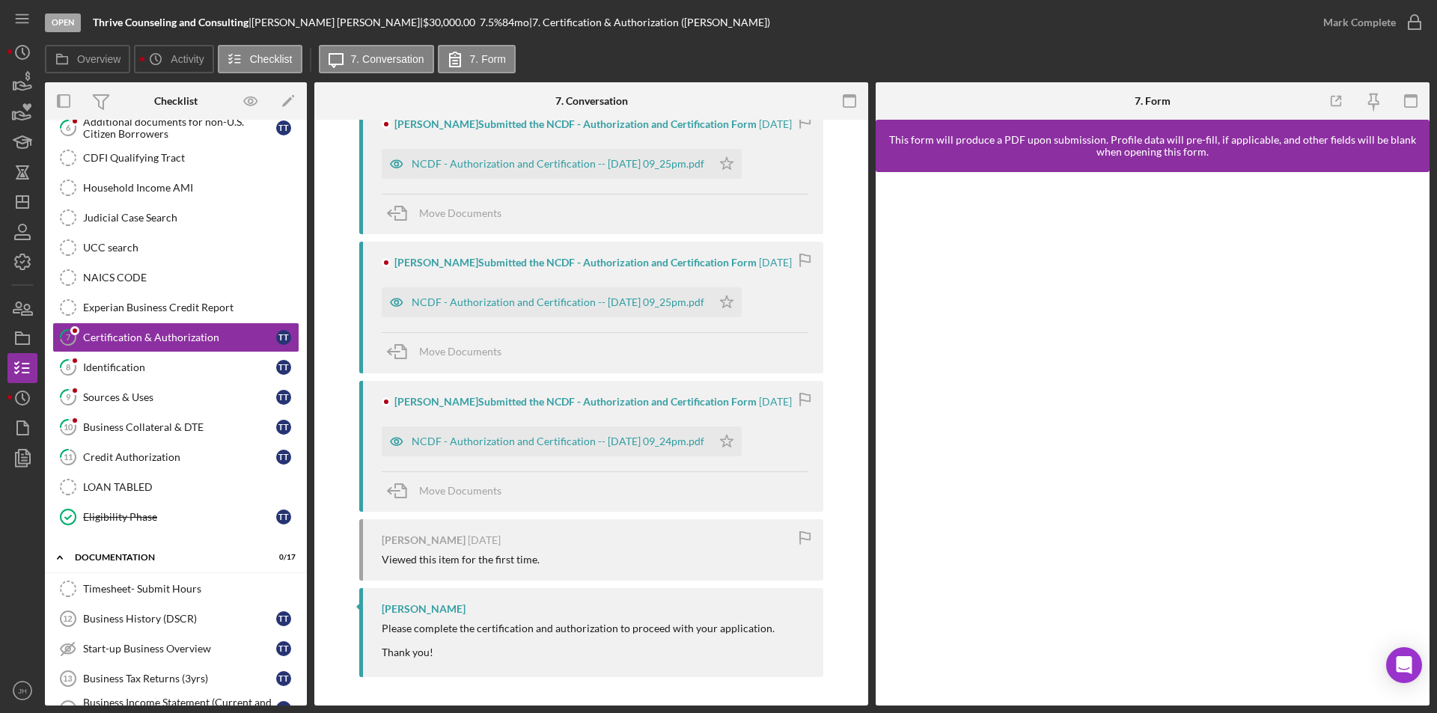
scroll to position [450, 0]
click at [108, 368] on div "Identification" at bounding box center [179, 367] width 193 height 12
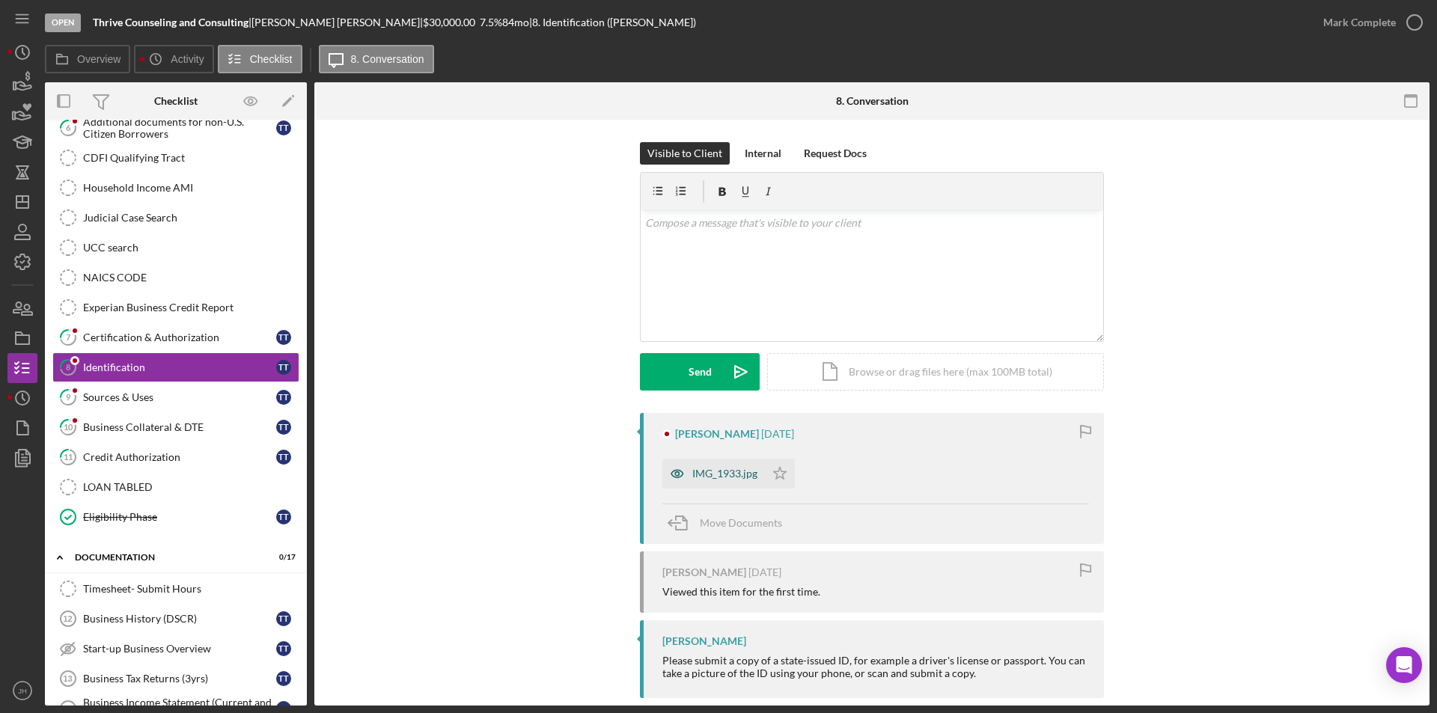
click at [726, 477] on div "IMG_1933.jpg" at bounding box center [724, 474] width 65 height 12
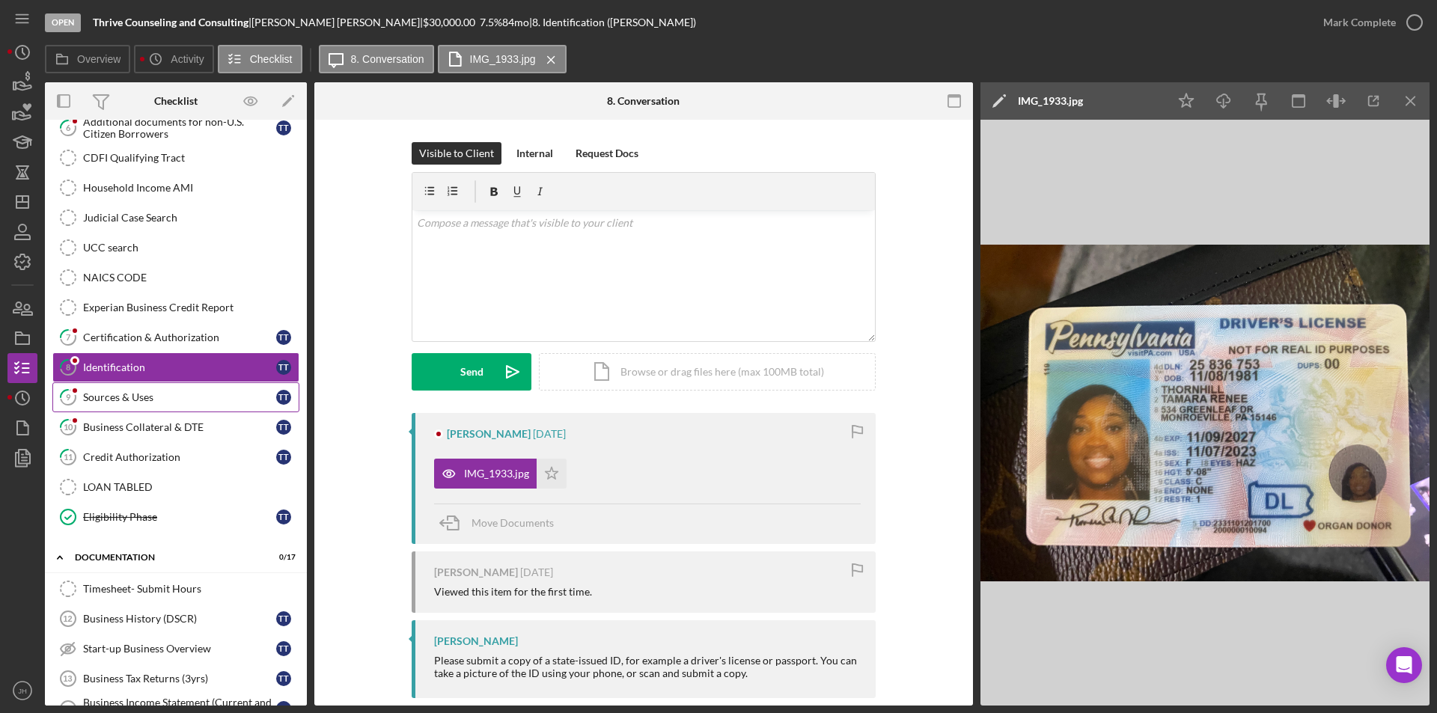
click at [131, 394] on div "Sources & Uses" at bounding box center [179, 397] width 193 height 12
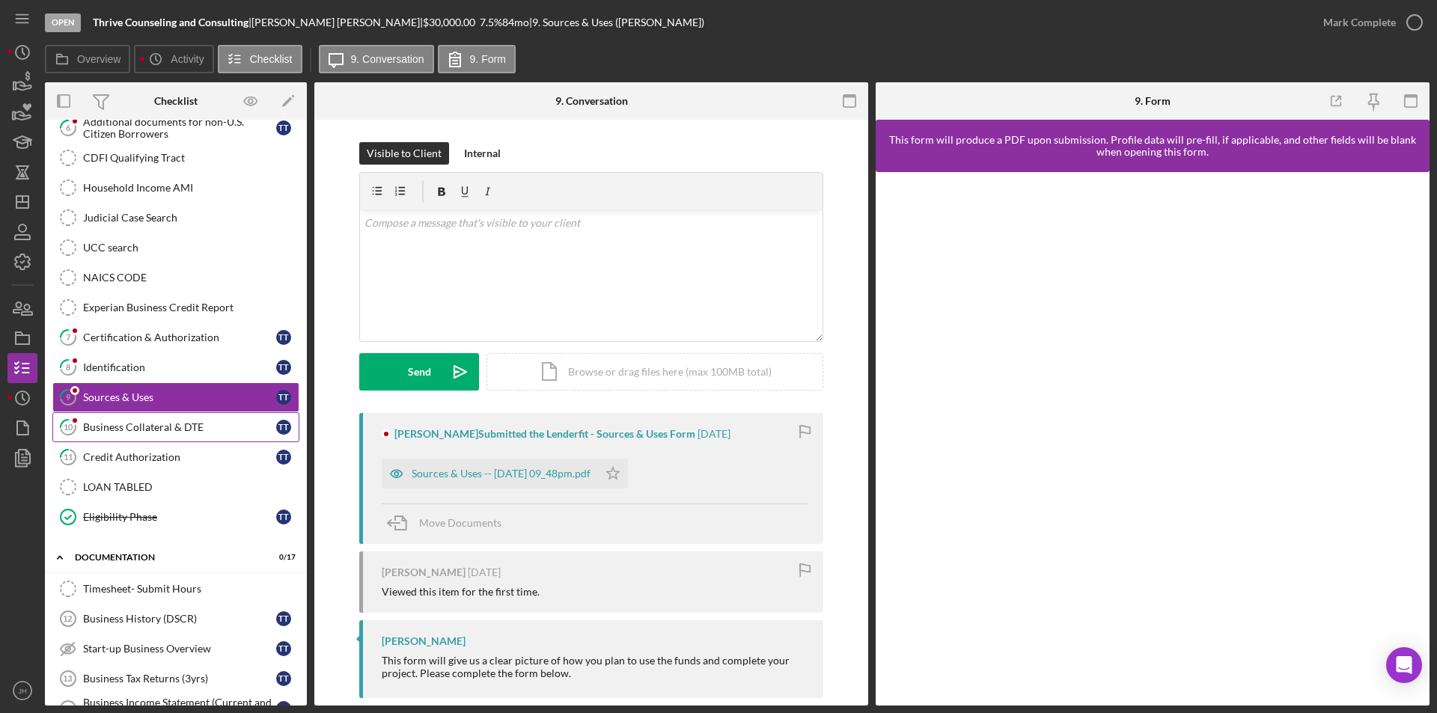
click at [118, 432] on div "Business Collateral & DTE" at bounding box center [179, 427] width 193 height 12
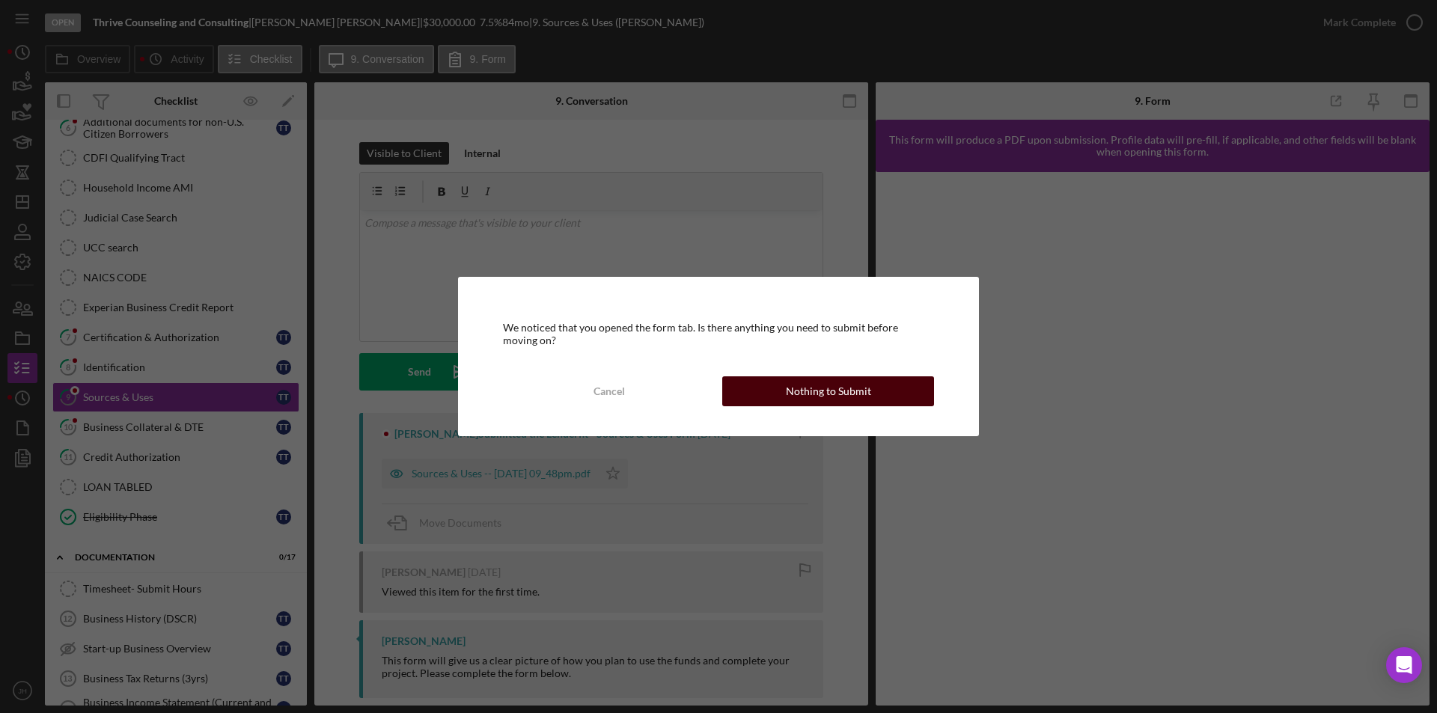
click at [838, 388] on div "Nothing to Submit" at bounding box center [828, 391] width 85 height 30
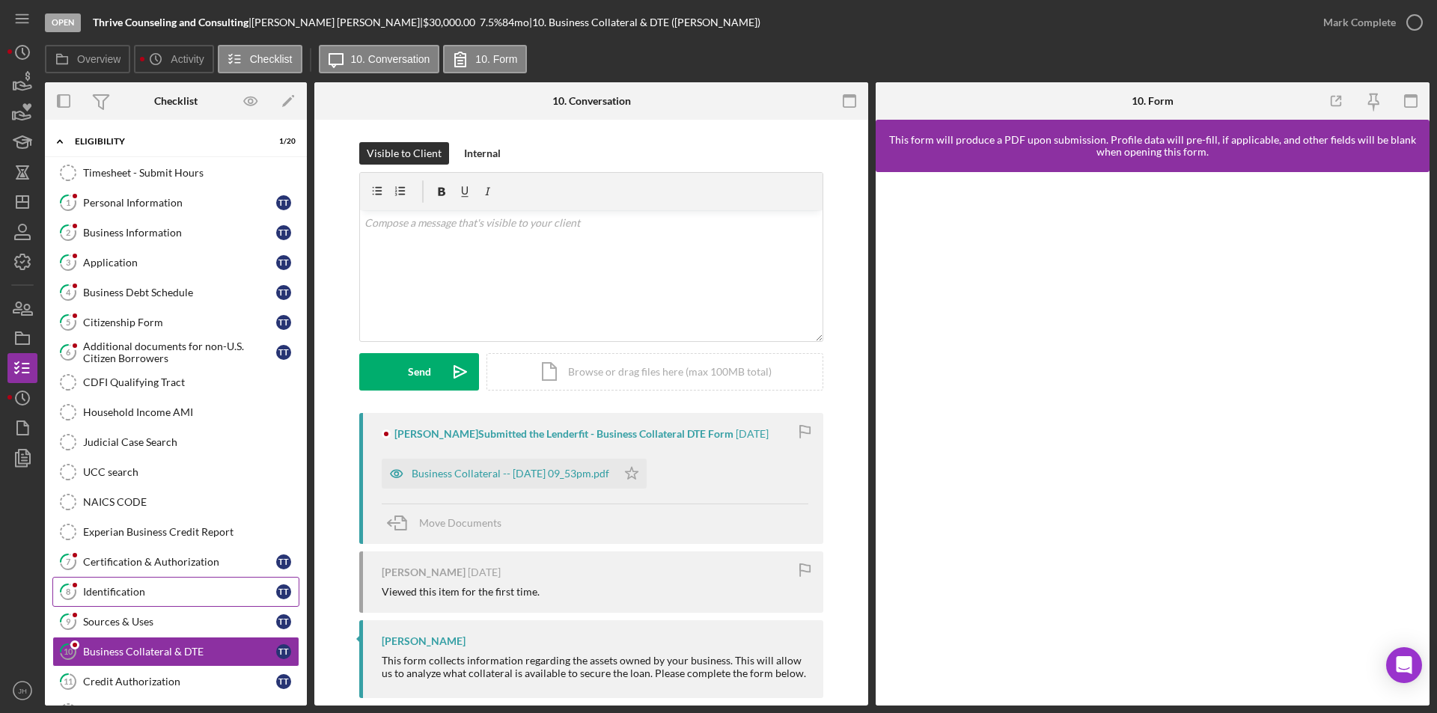
scroll to position [449, 0]
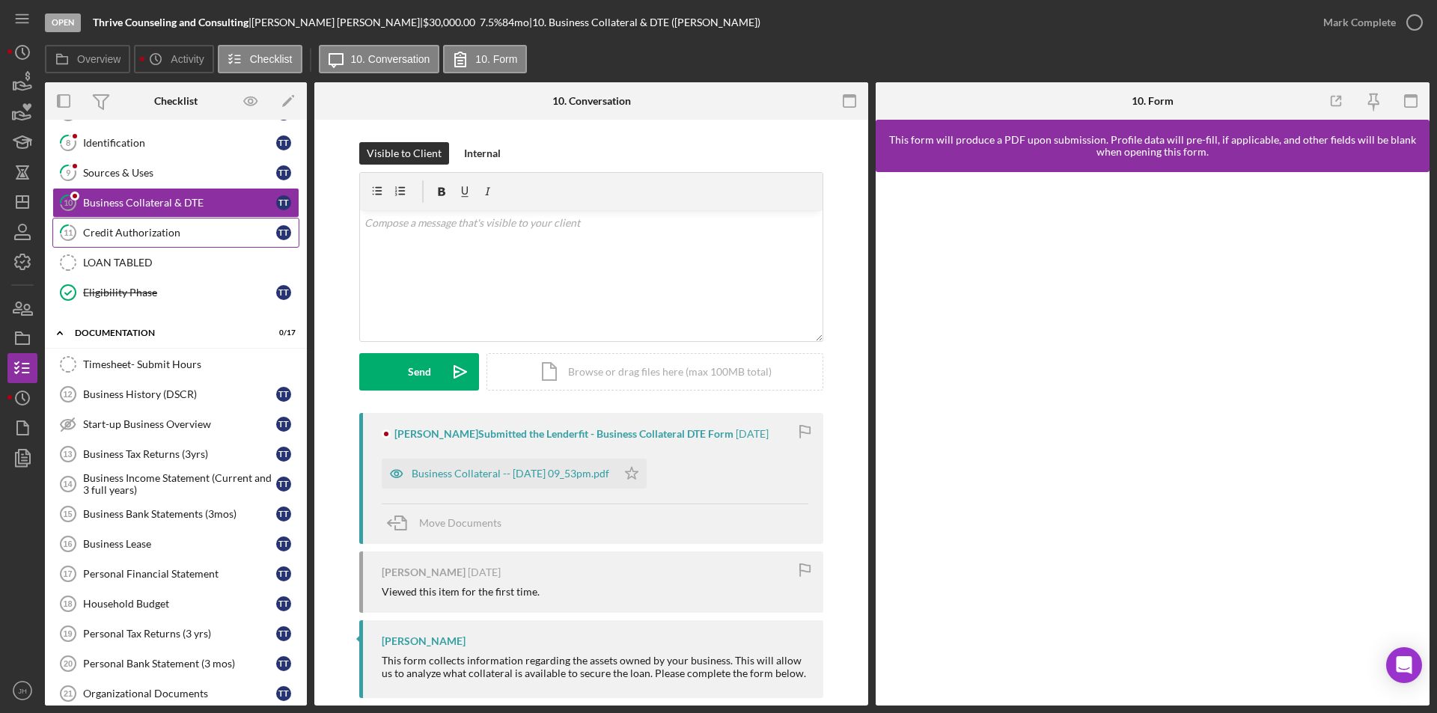
click at [129, 234] on div "Credit Authorization" at bounding box center [179, 233] width 193 height 12
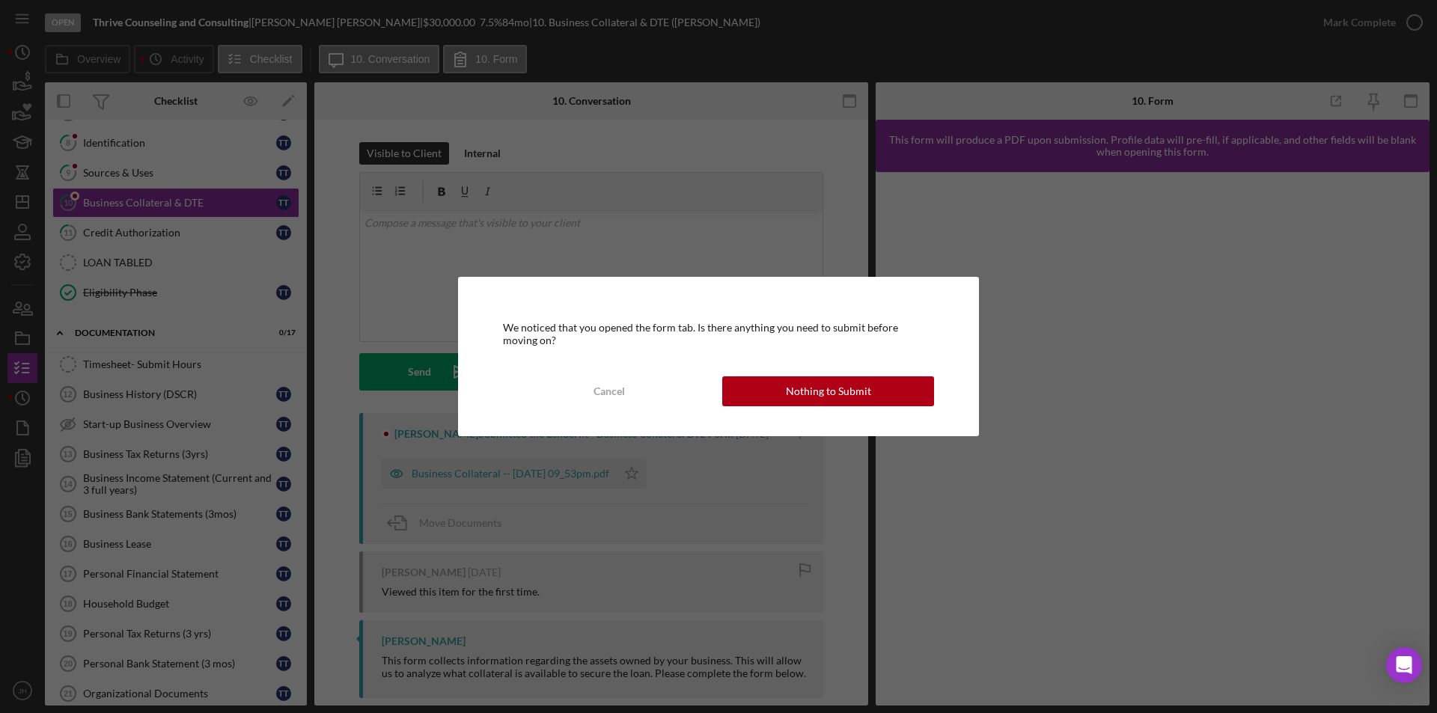
click at [826, 400] on div "Nothing to Submit" at bounding box center [828, 391] width 85 height 30
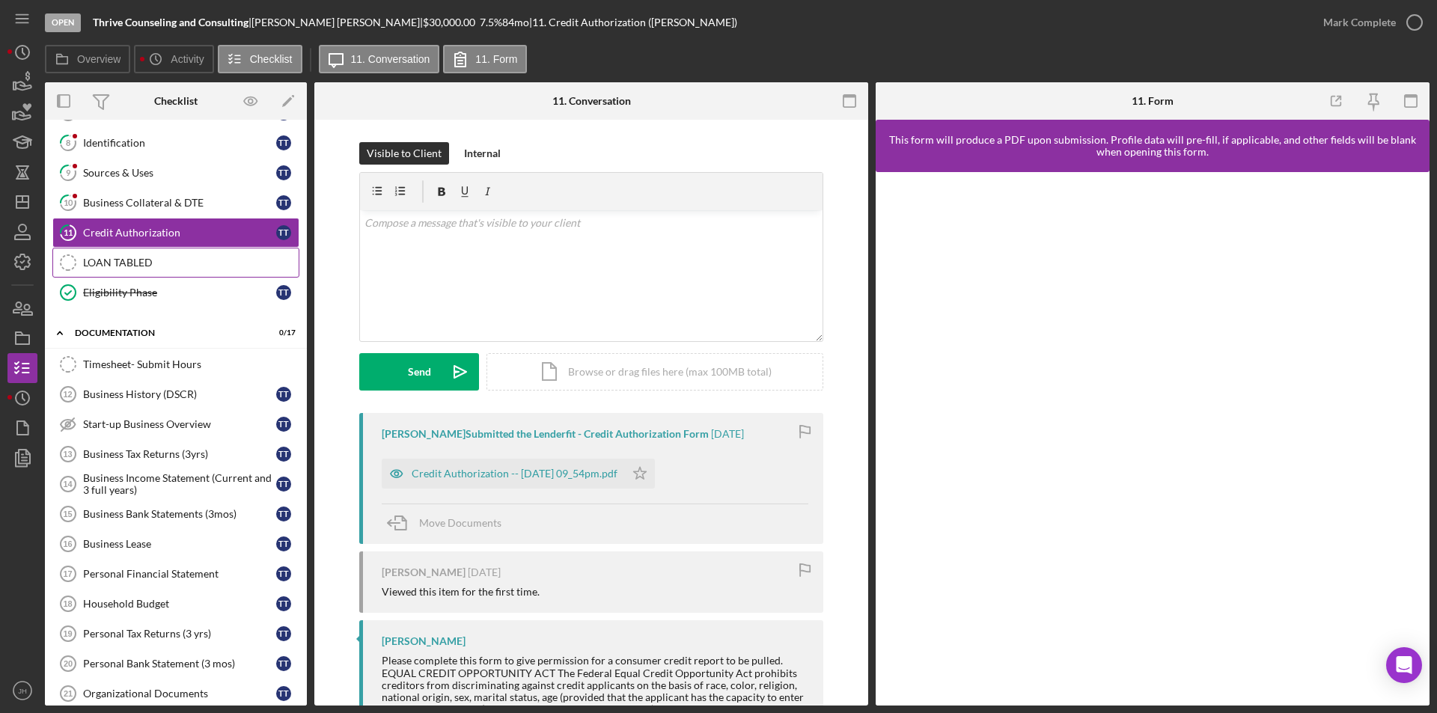
click at [133, 260] on div "LOAN TABLED" at bounding box center [191, 263] width 216 height 12
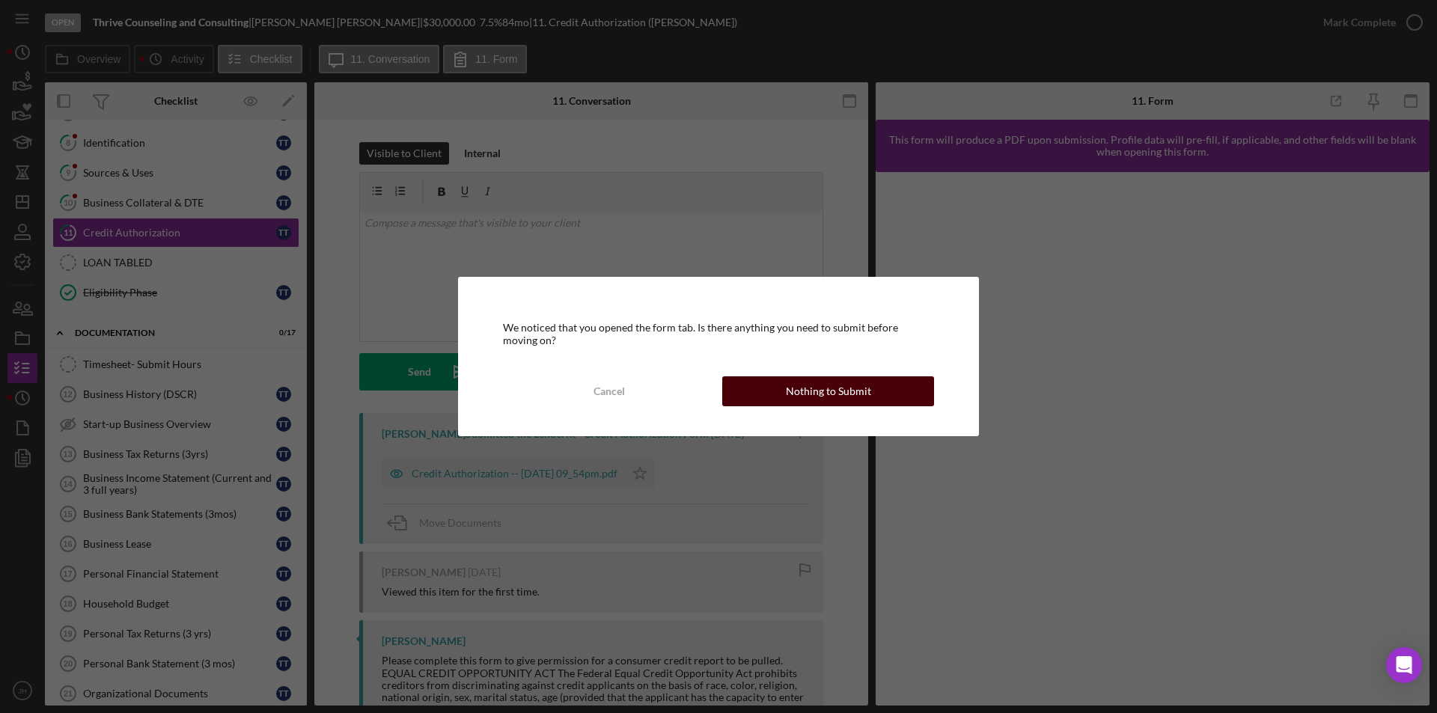
click at [823, 391] on div "Nothing to Submit" at bounding box center [828, 391] width 85 height 30
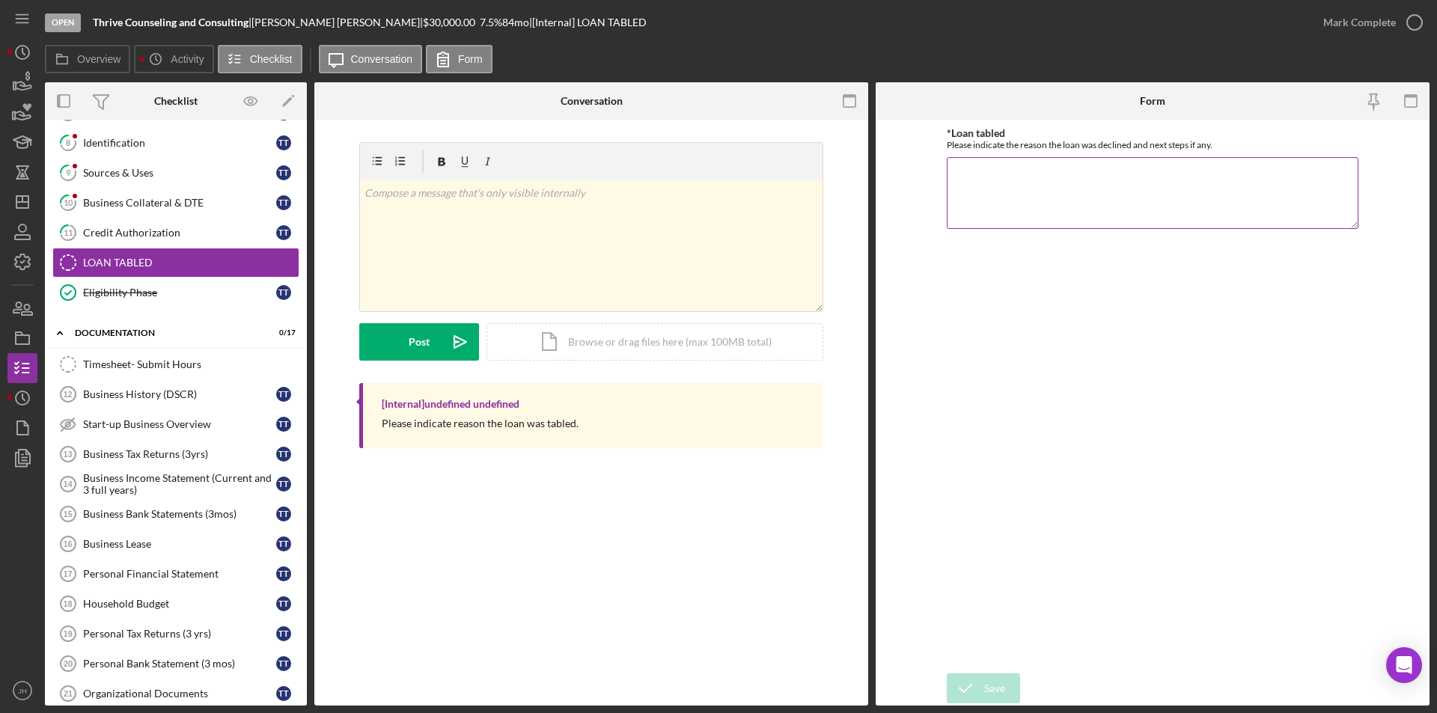
click at [1091, 190] on textarea "*Loan tabled" at bounding box center [1153, 193] width 412 height 72
click at [992, 162] on textarea "*Loan tabled" at bounding box center [1153, 193] width 412 height 72
click at [117, 291] on div "Eligibility Phase" at bounding box center [179, 293] width 193 height 12
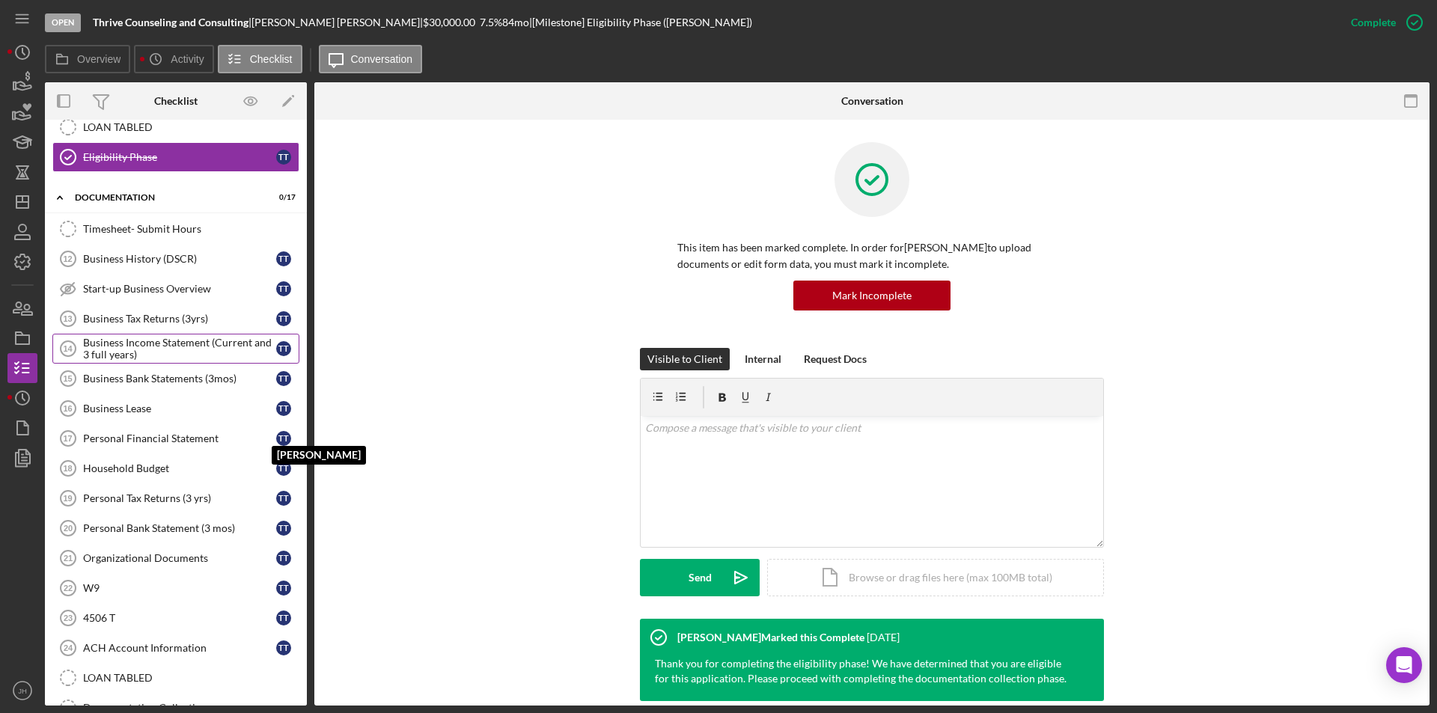
scroll to position [426, 0]
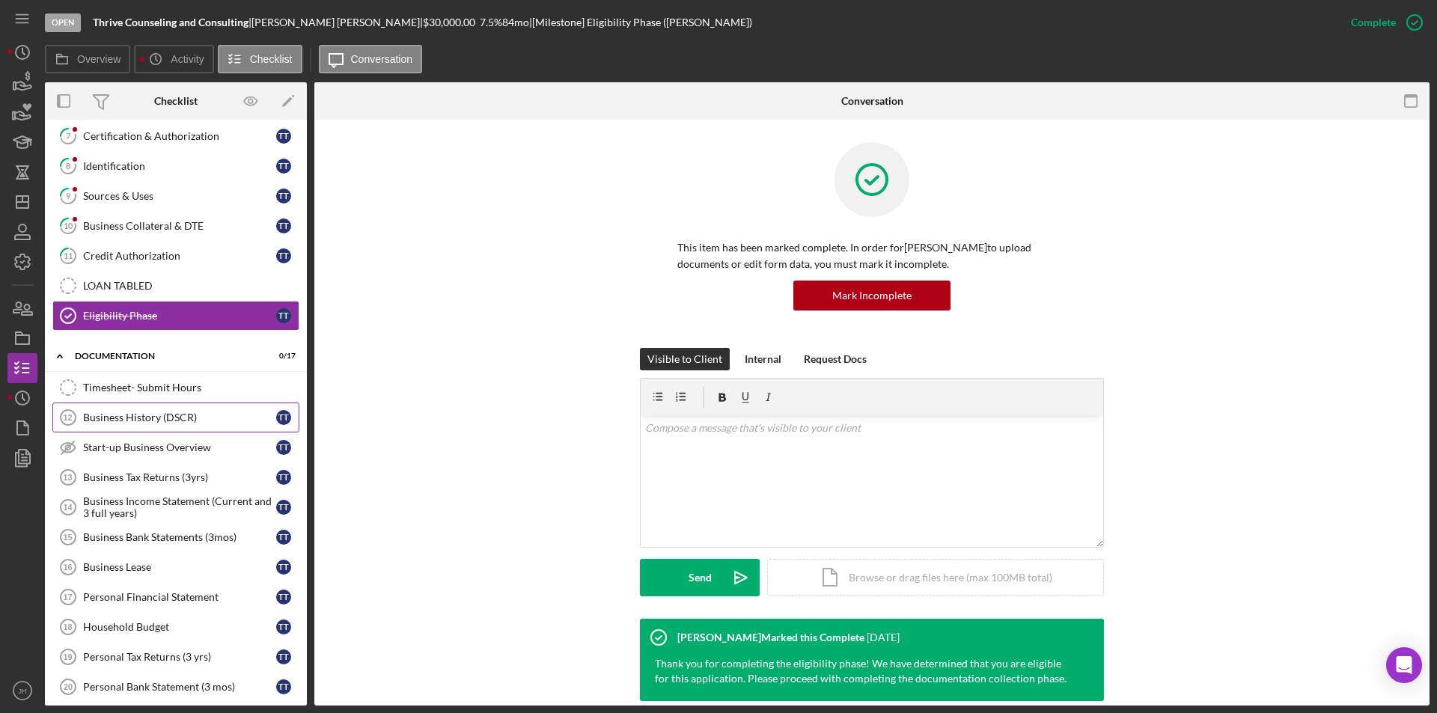
click at [144, 415] on div "Business History (DSCR)" at bounding box center [179, 418] width 193 height 12
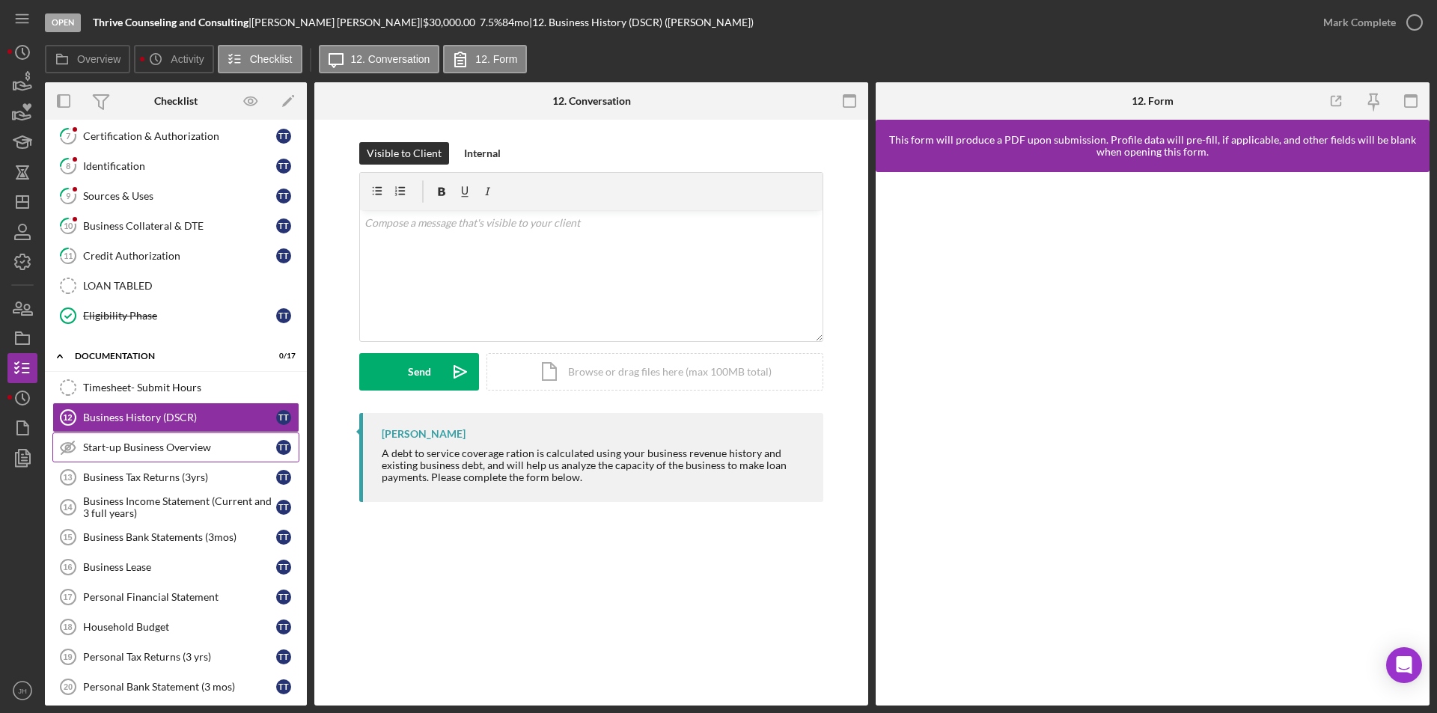
click at [147, 445] on div "Start-up Business Overview" at bounding box center [179, 448] width 193 height 12
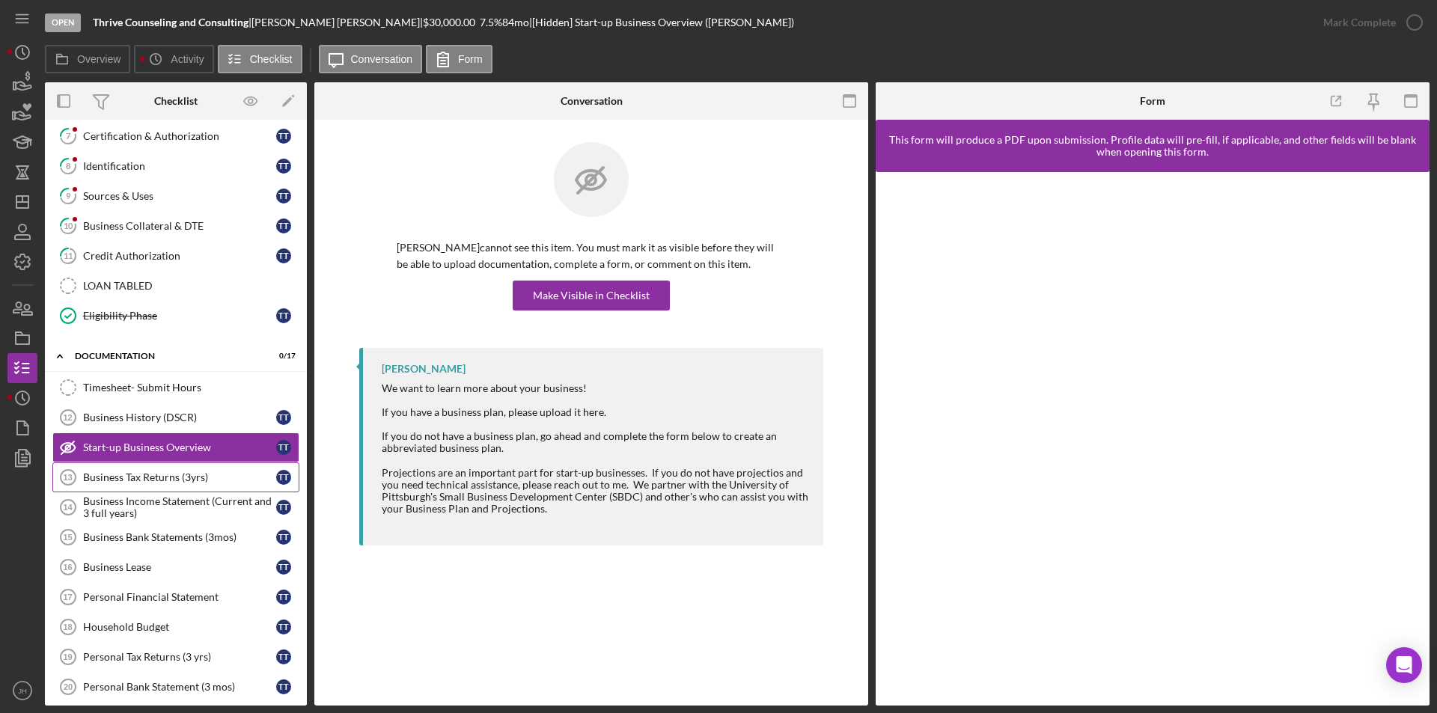
click at [153, 469] on link "Business Tax Returns (3yrs) 13 Business Tax Returns (3yrs) T T" at bounding box center [175, 478] width 247 height 30
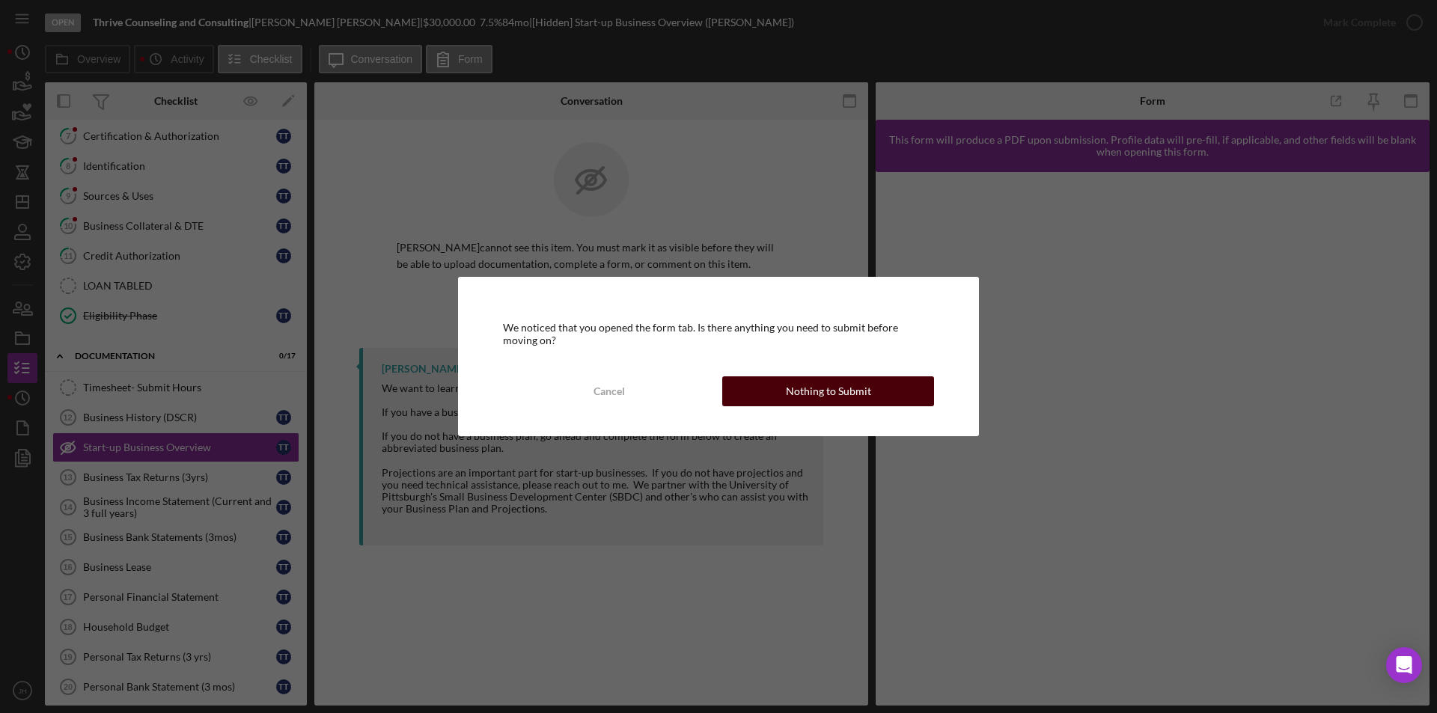
click at [799, 396] on div "Nothing to Submit" at bounding box center [828, 391] width 85 height 30
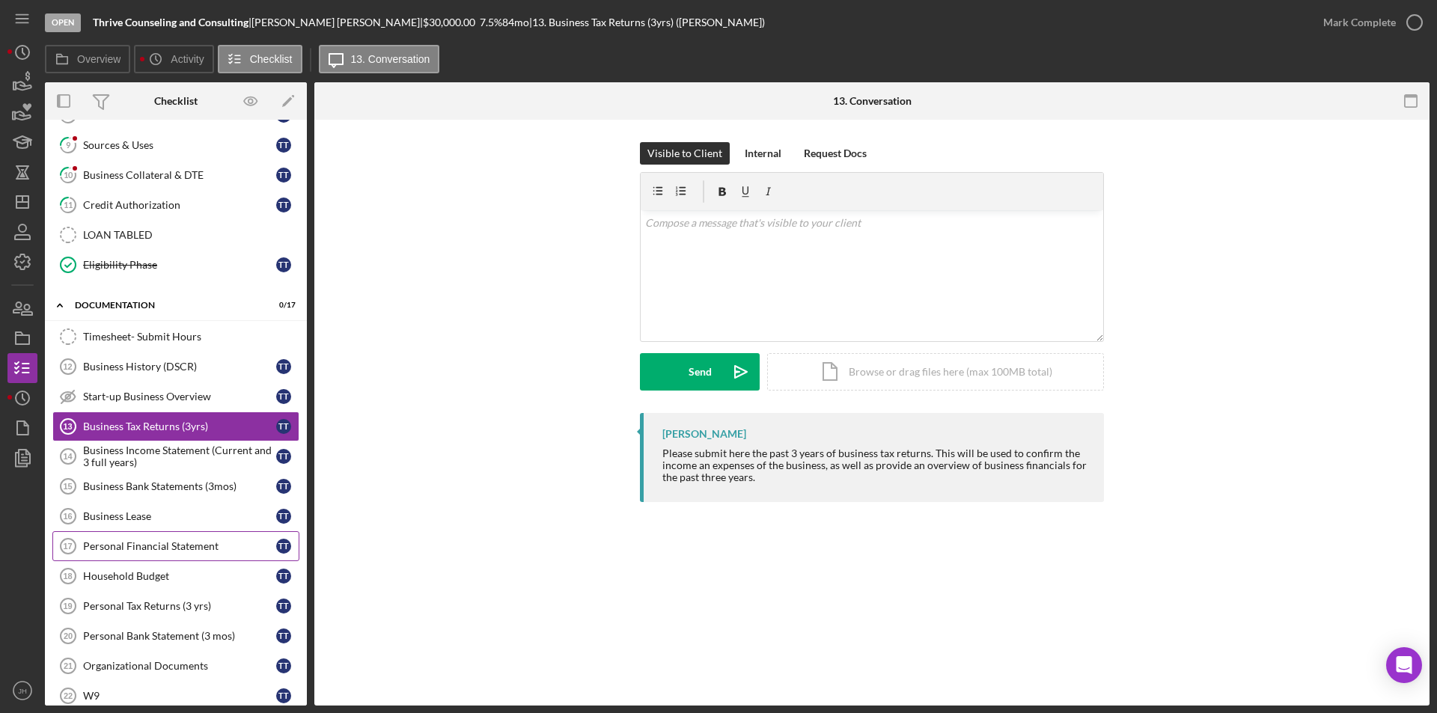
scroll to position [501, 0]
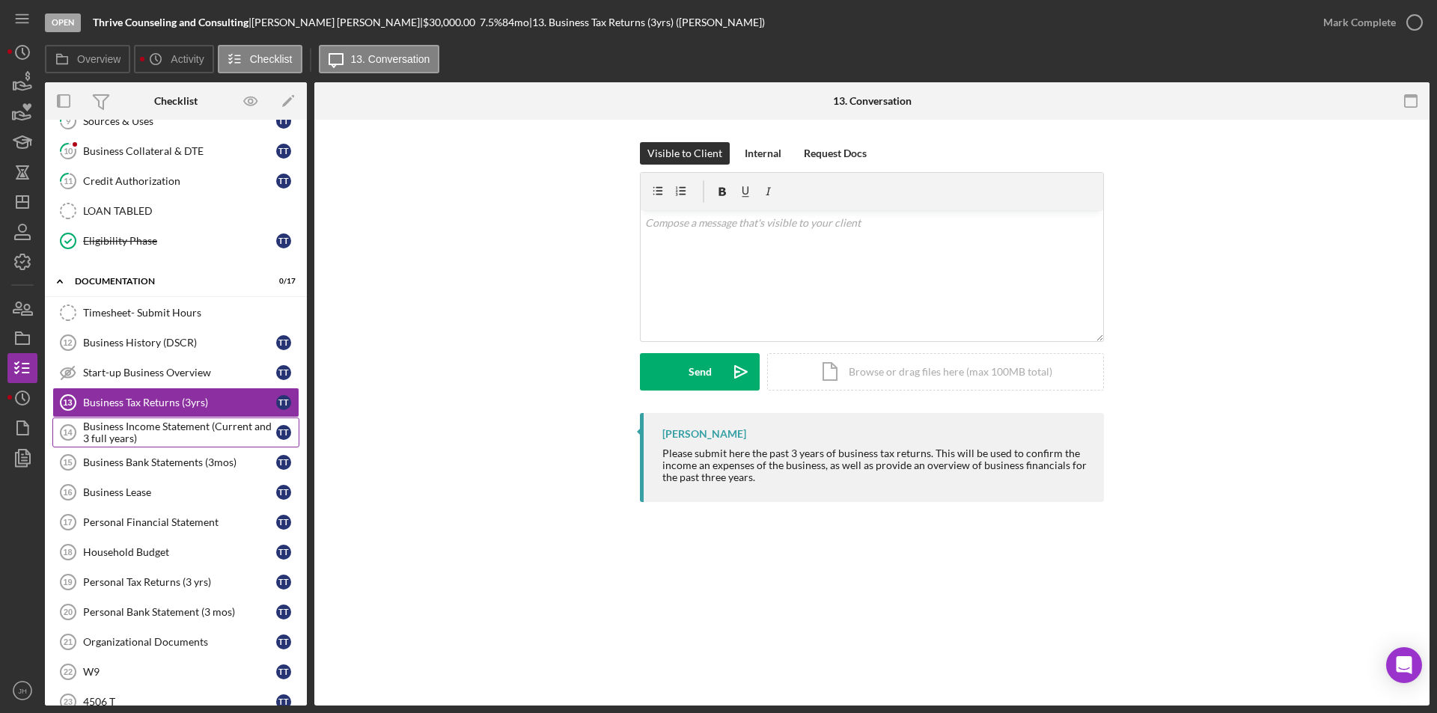
click at [173, 435] on div "Business Income Statement (Current and 3 full years)" at bounding box center [179, 433] width 193 height 24
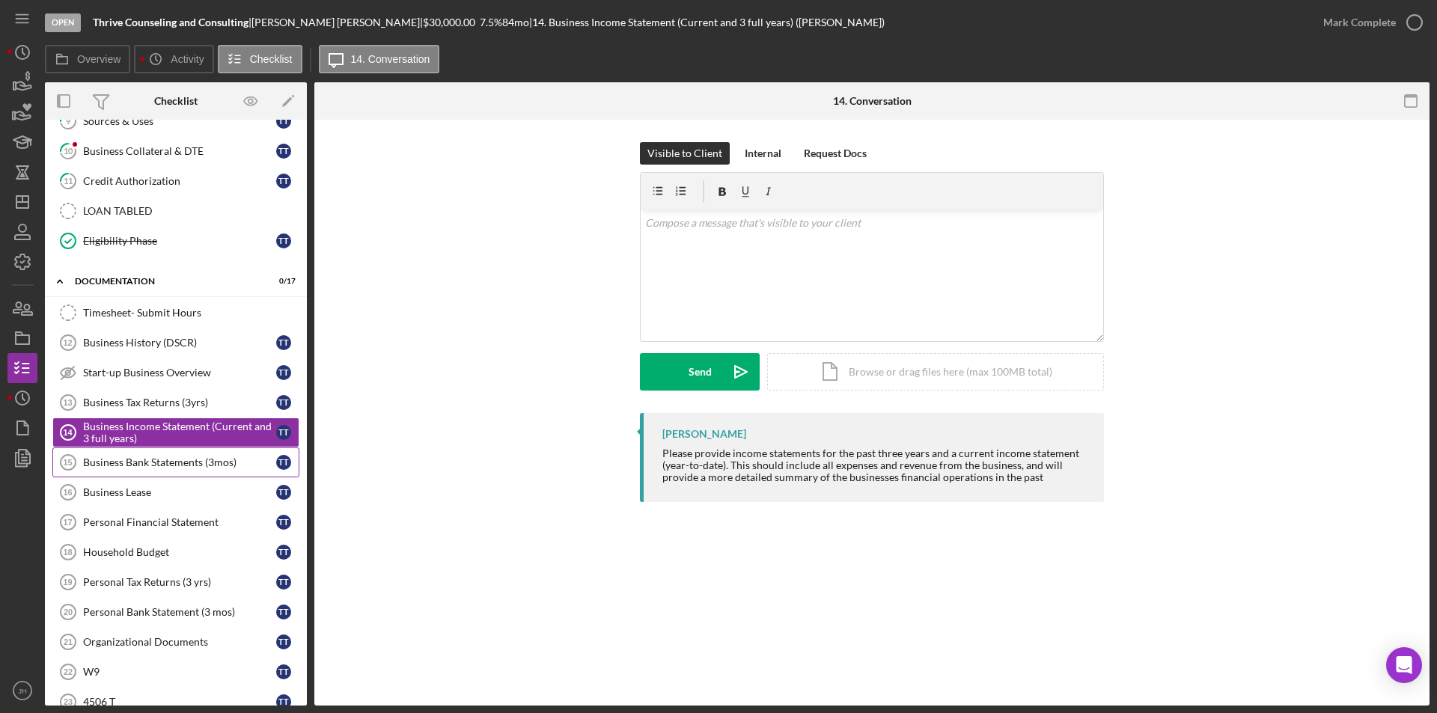
click at [166, 461] on div "Business Bank Statements (3mos)" at bounding box center [179, 463] width 193 height 12
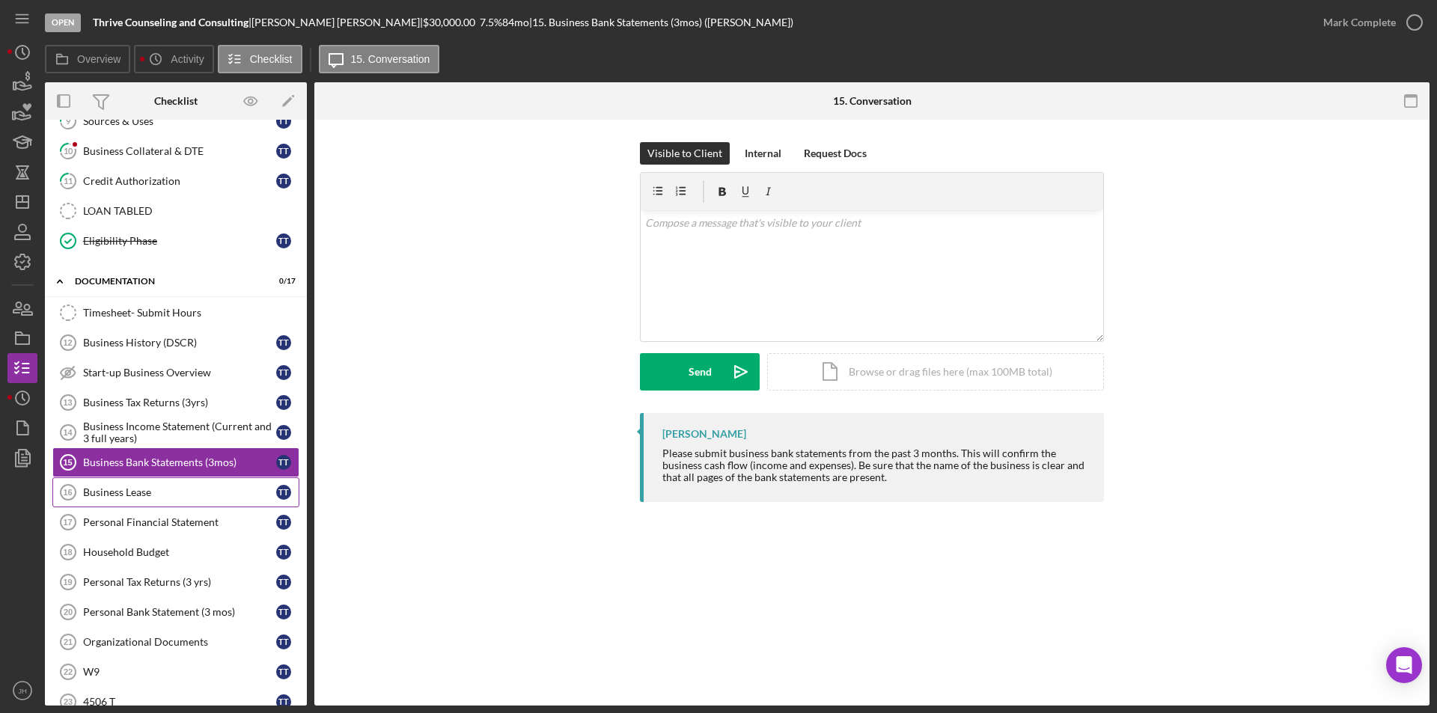
click at [148, 493] on div "Business Lease" at bounding box center [179, 492] width 193 height 12
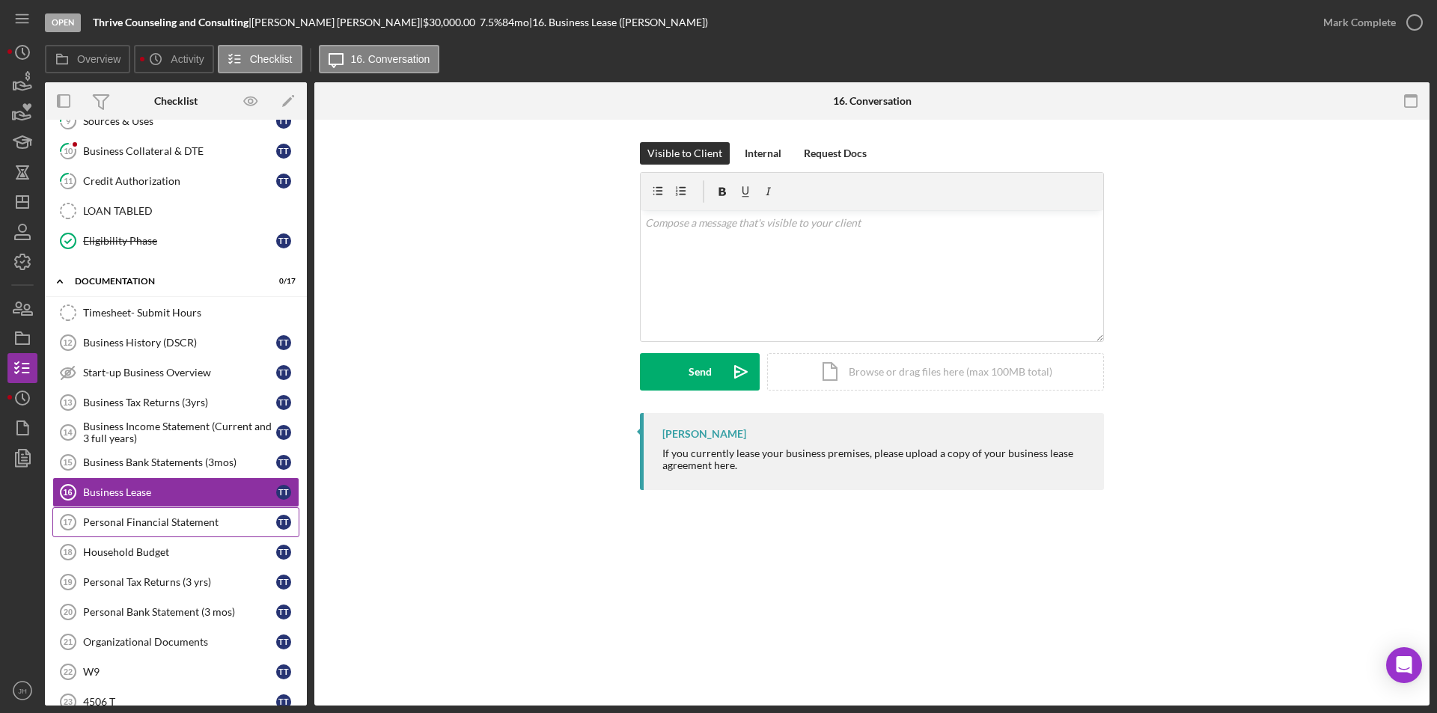
click at [135, 517] on div "Personal Financial Statement" at bounding box center [179, 522] width 193 height 12
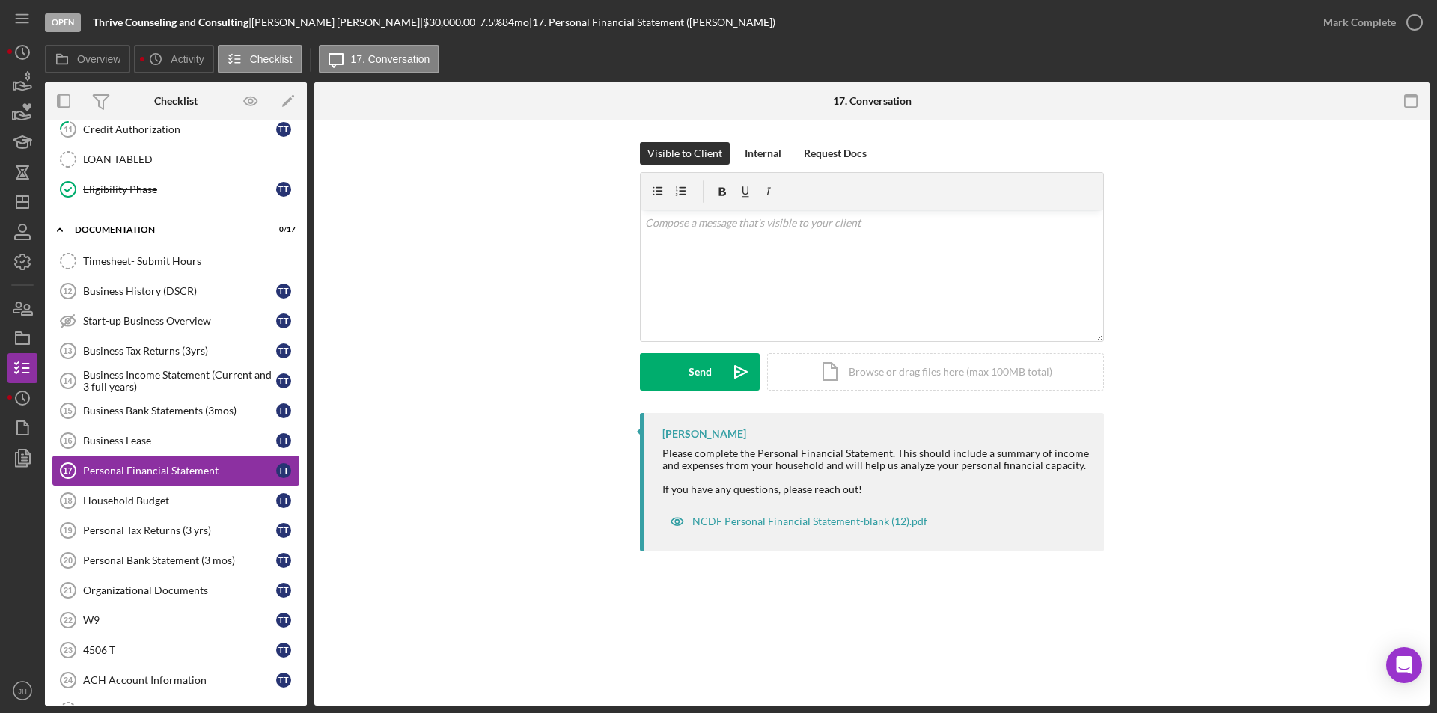
scroll to position [576, 0]
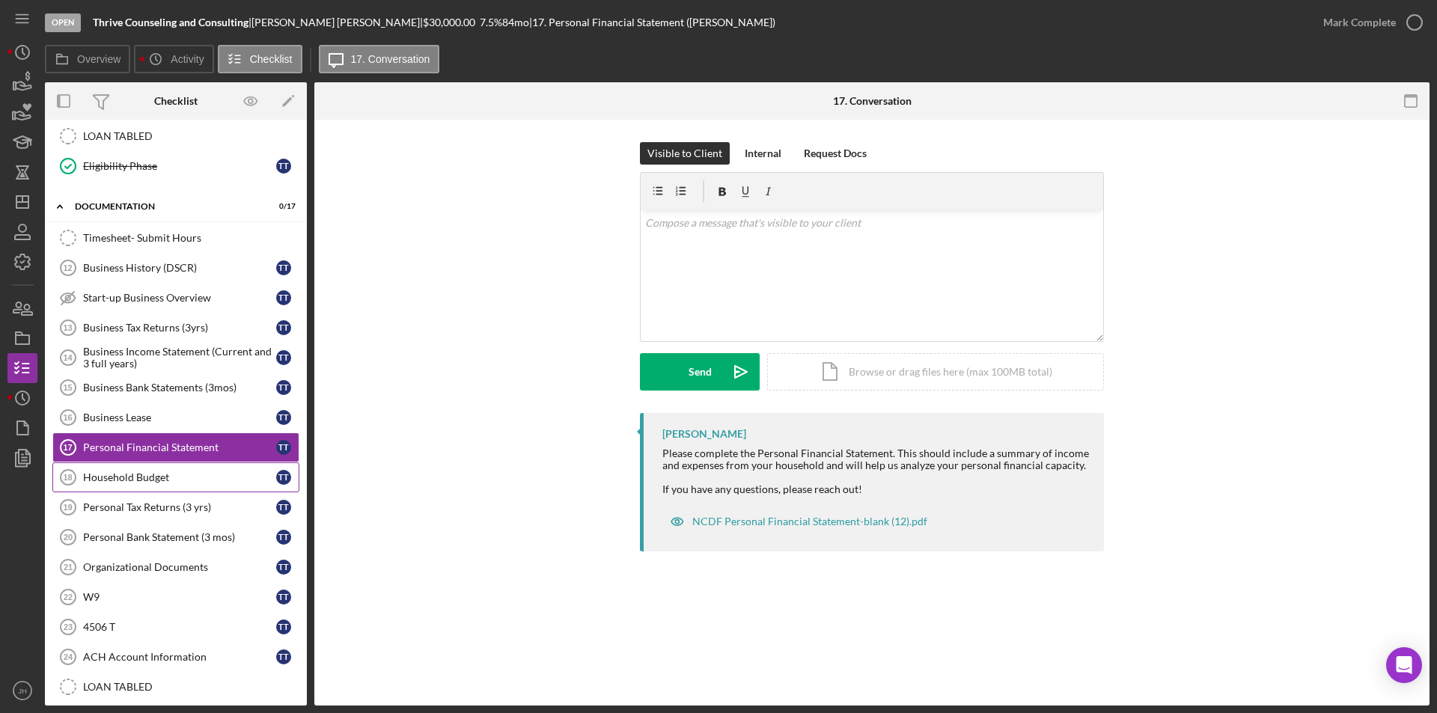
click at [146, 483] on div "Household Budget" at bounding box center [179, 478] width 193 height 12
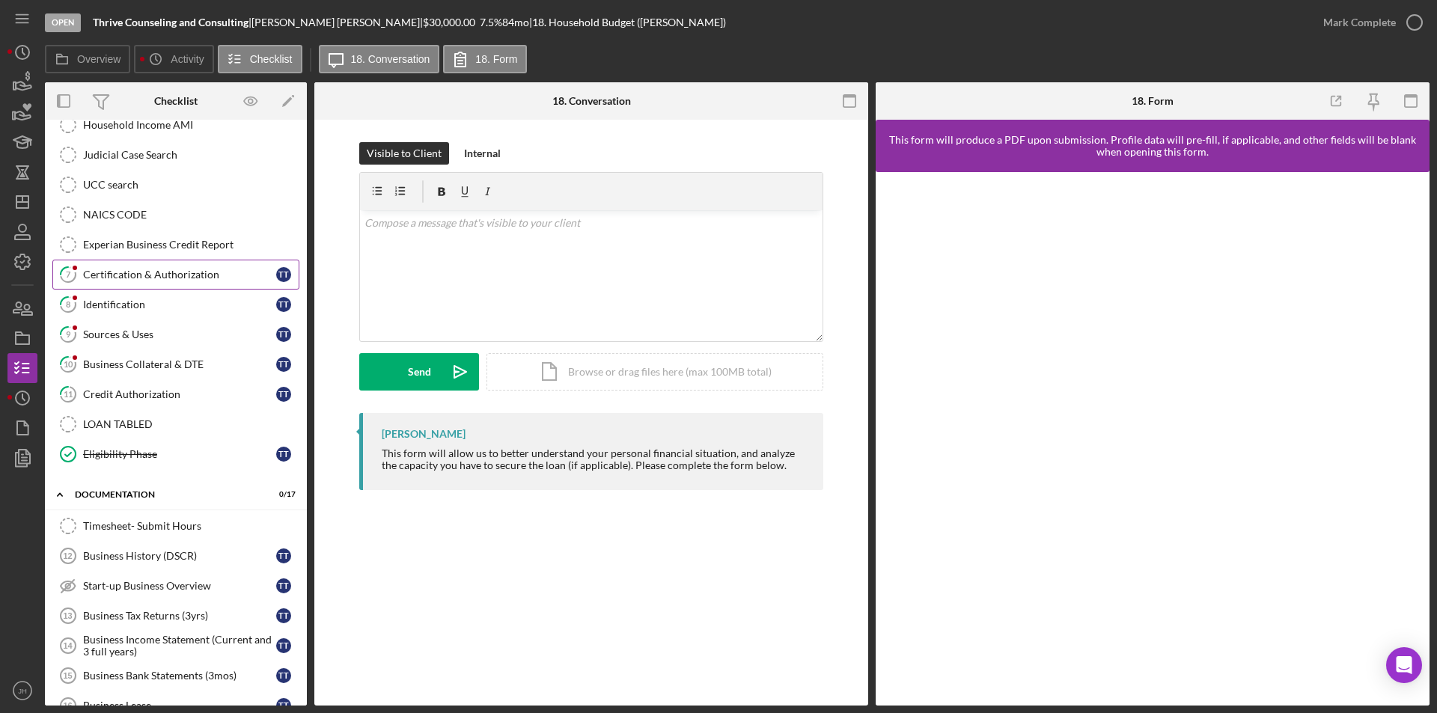
scroll to position [299, 0]
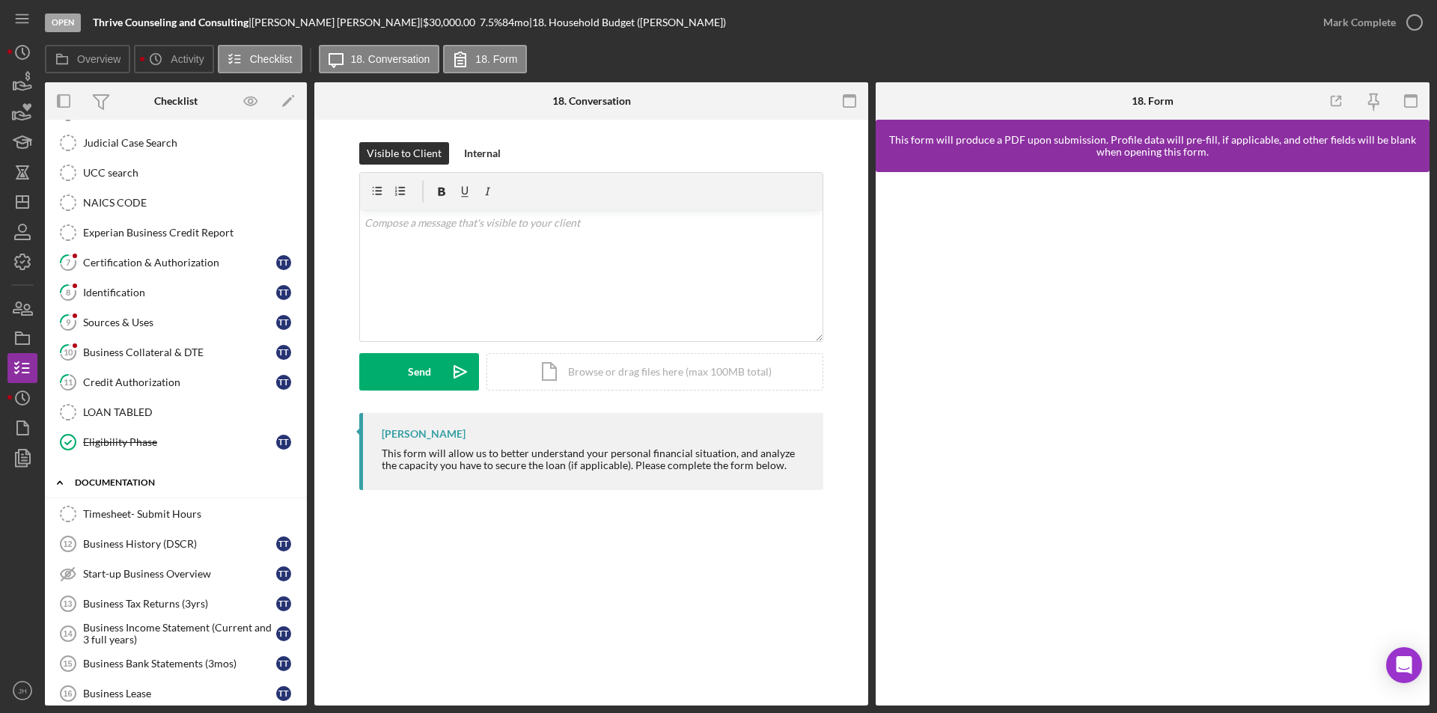
click at [64, 482] on icon "Icon/Expander" at bounding box center [60, 483] width 30 height 30
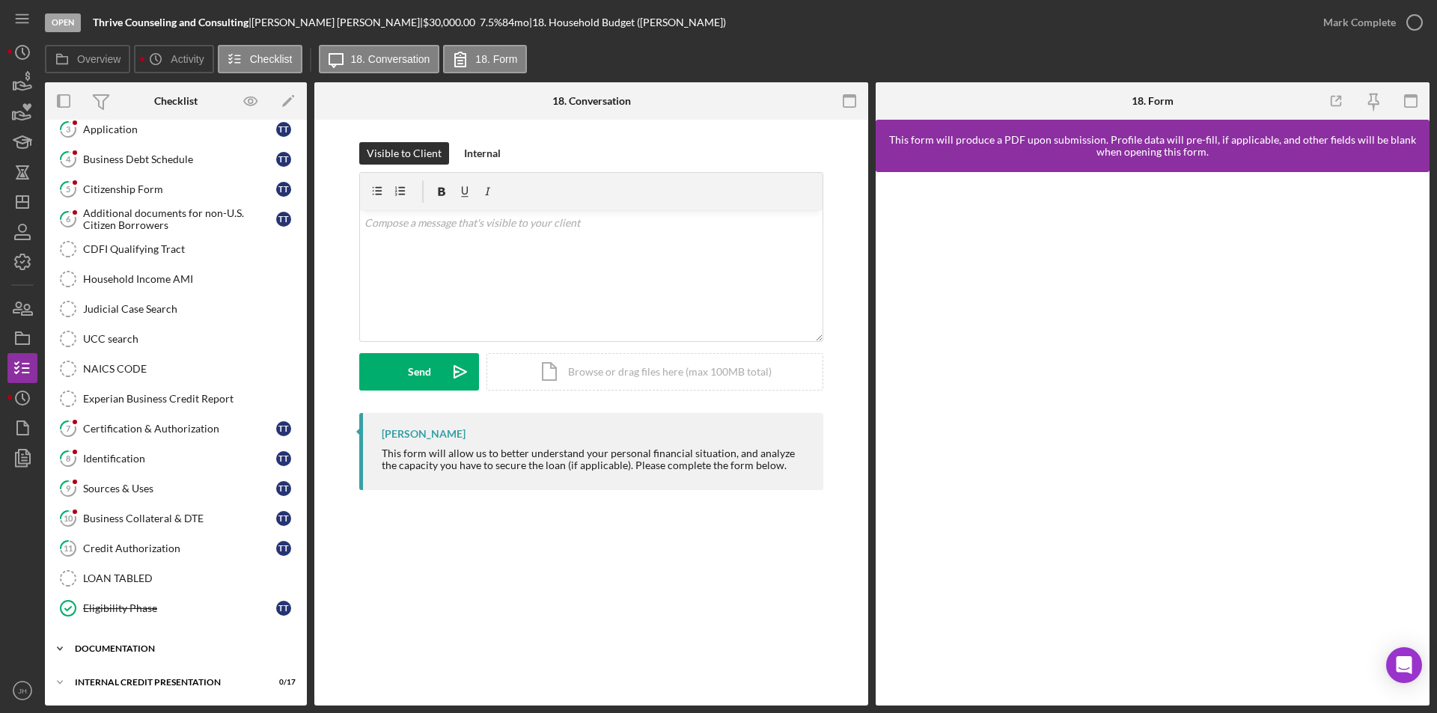
click at [60, 651] on icon "Icon/Expander" at bounding box center [60, 649] width 30 height 30
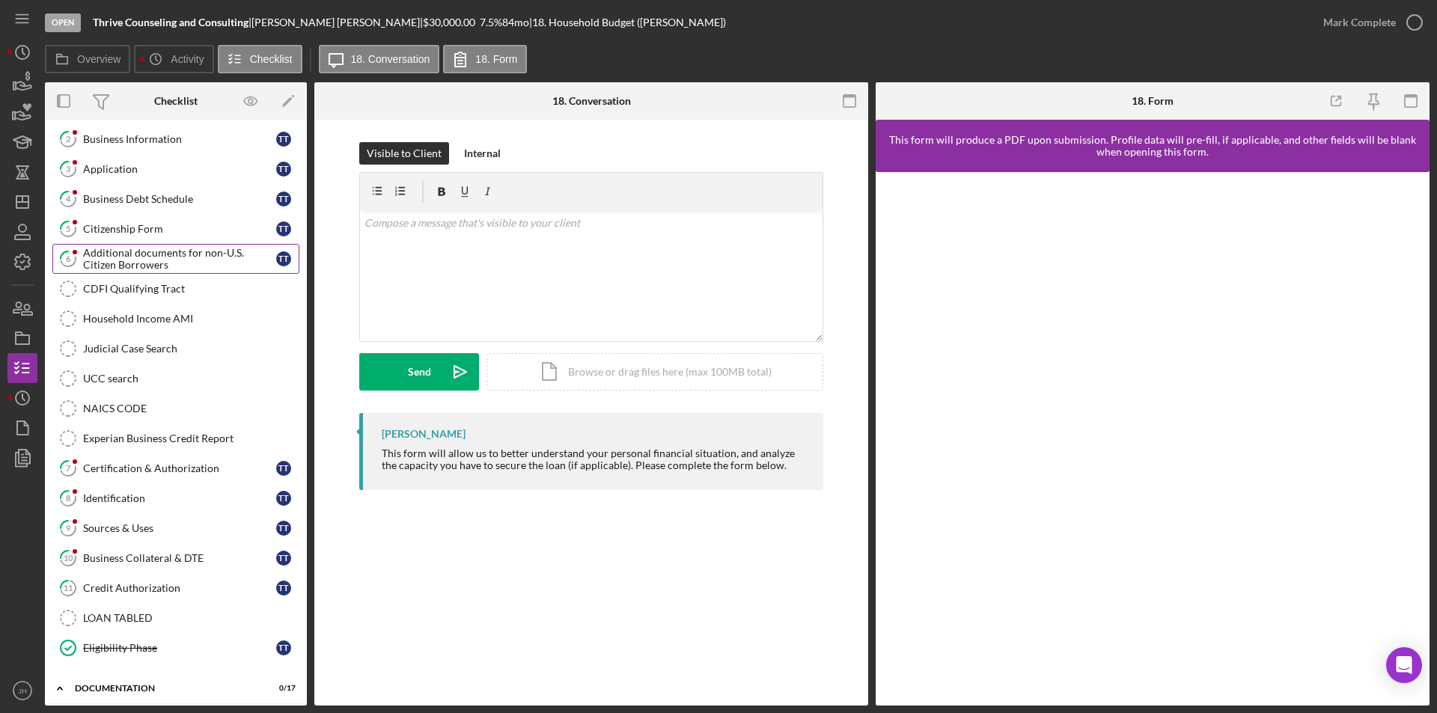
scroll to position [0, 0]
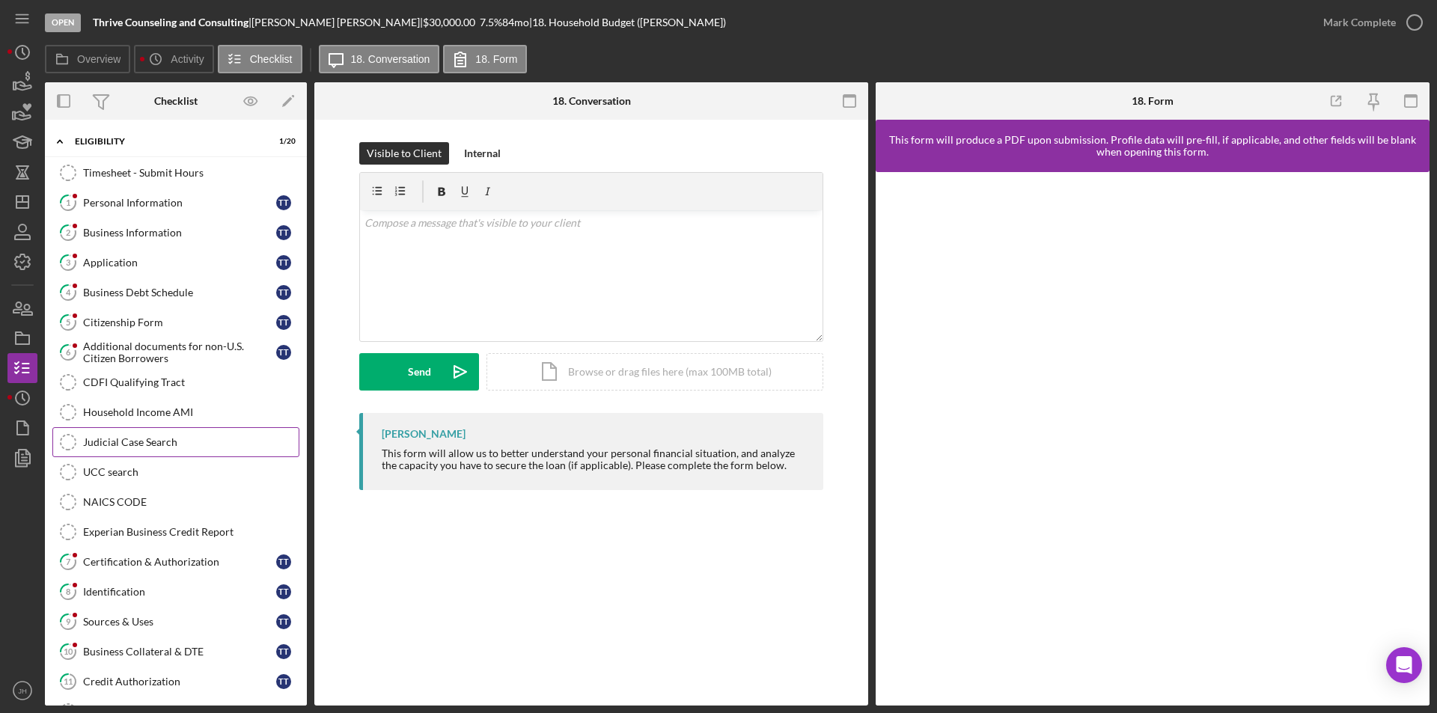
click at [113, 445] on div "Judicial Case Search" at bounding box center [191, 442] width 216 height 12
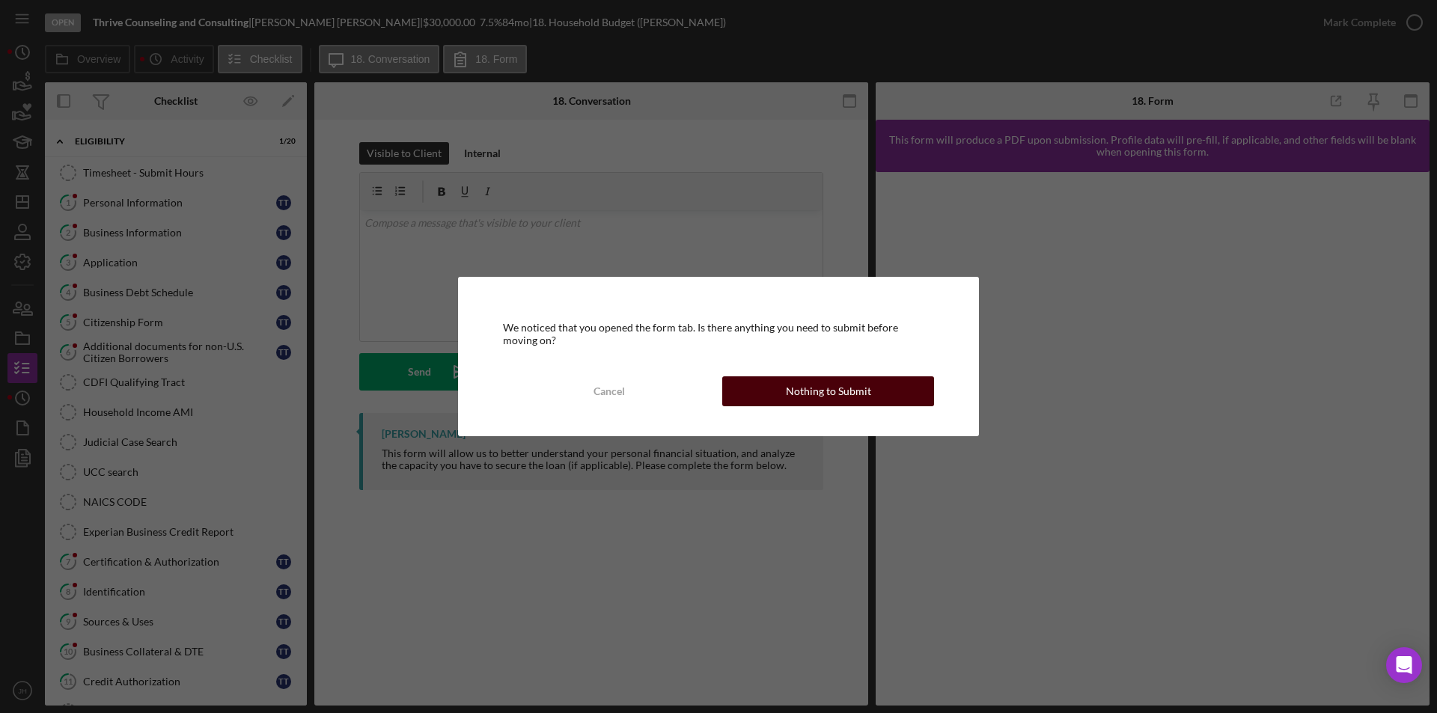
click at [826, 397] on div "Nothing to Submit" at bounding box center [828, 391] width 85 height 30
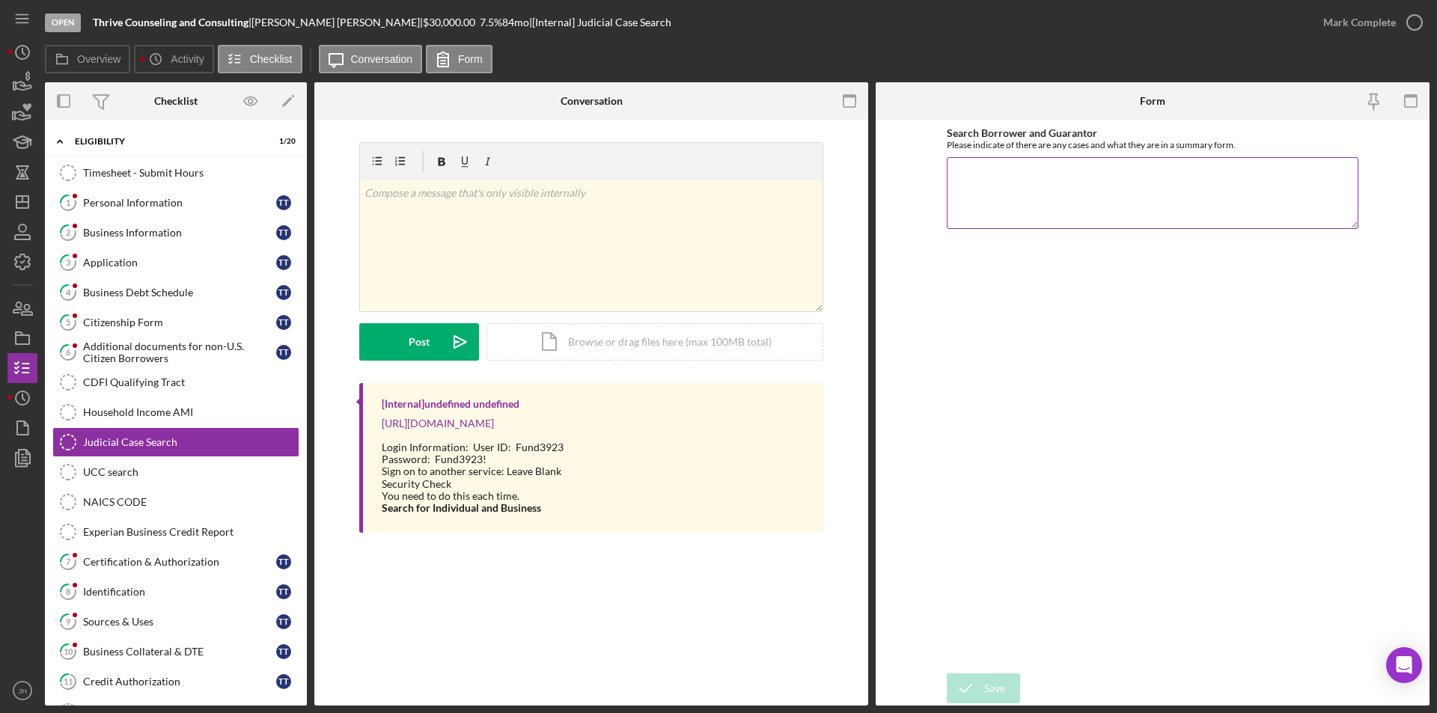
click at [1150, 174] on textarea "Search Borrower and Guarantor" at bounding box center [1153, 193] width 412 height 72
click at [104, 475] on div "UCC search" at bounding box center [191, 472] width 216 height 12
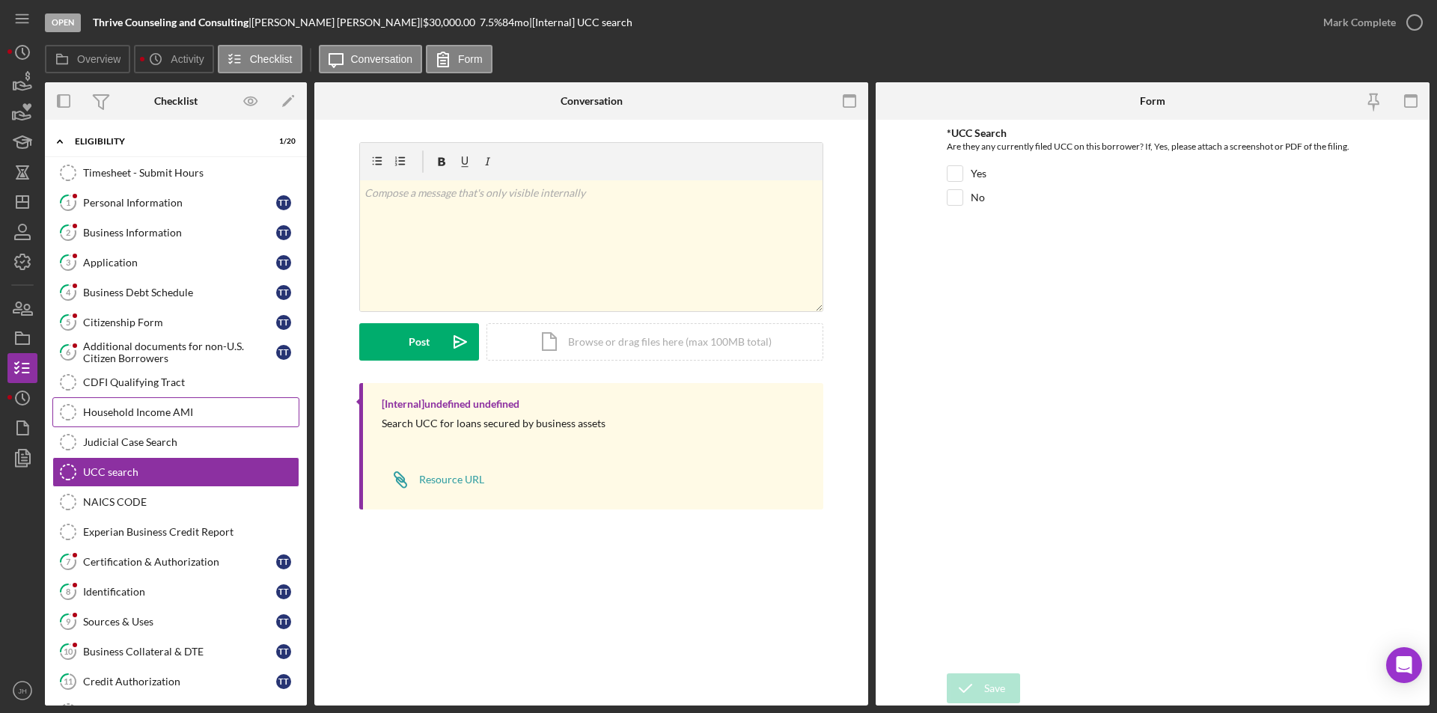
click at [115, 419] on link "Household Income AMI Household Income AMI" at bounding box center [175, 412] width 247 height 30
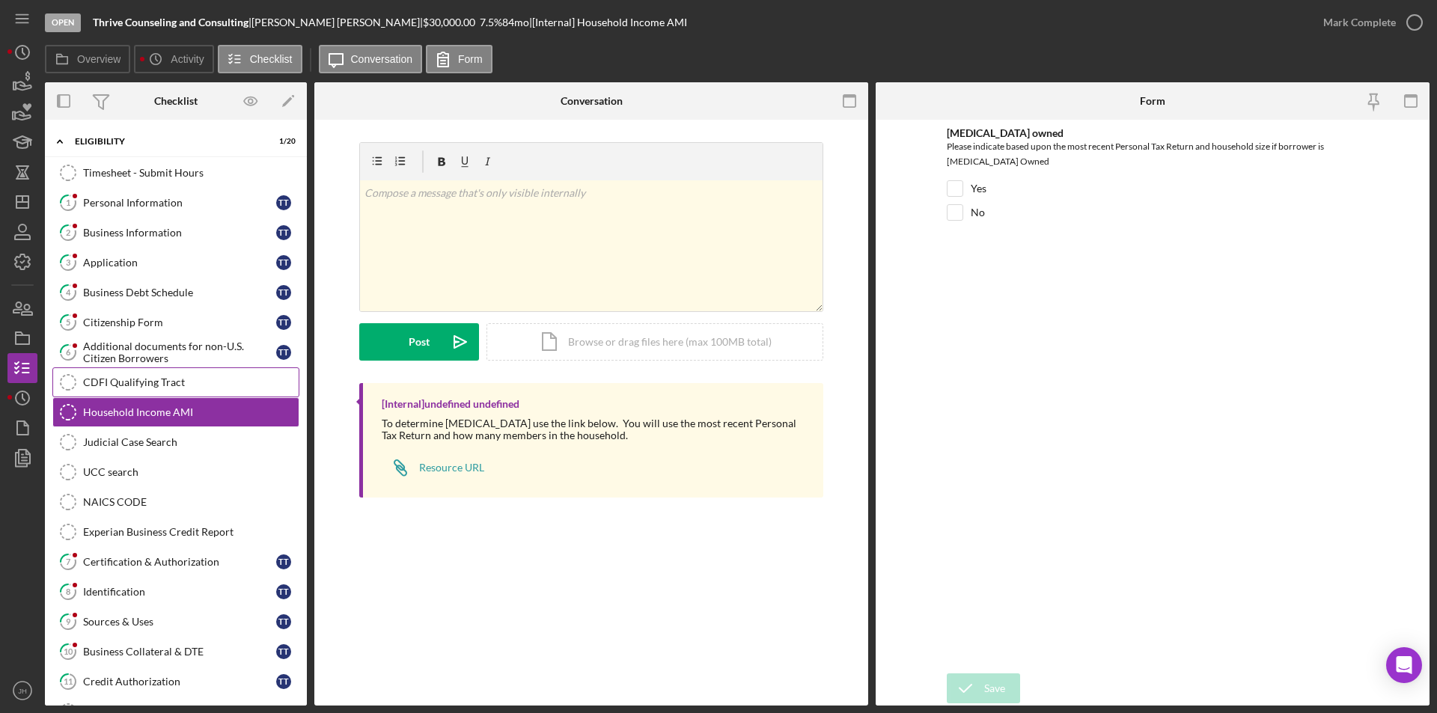
click at [108, 381] on div "CDFI Qualifying Tract" at bounding box center [191, 382] width 216 height 12
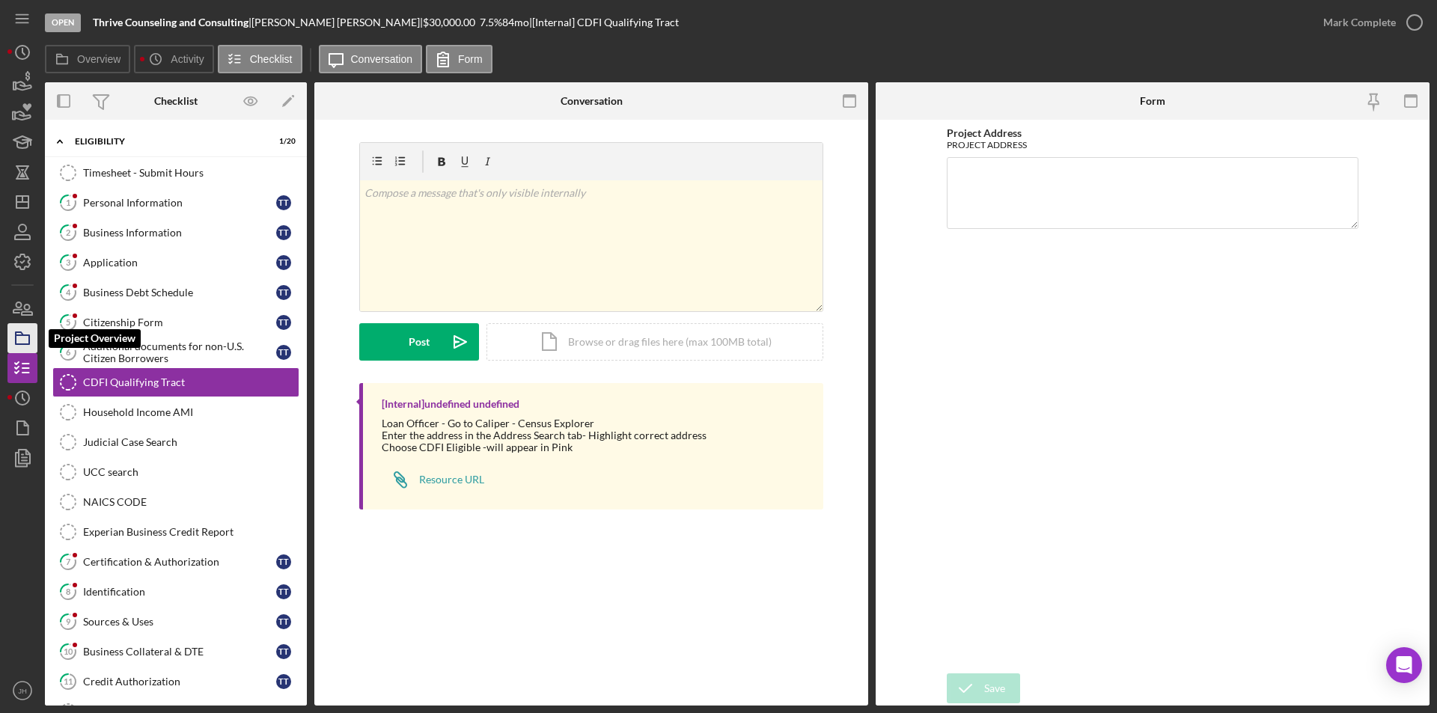
click at [22, 332] on icon "button" at bounding box center [22, 338] width 37 height 37
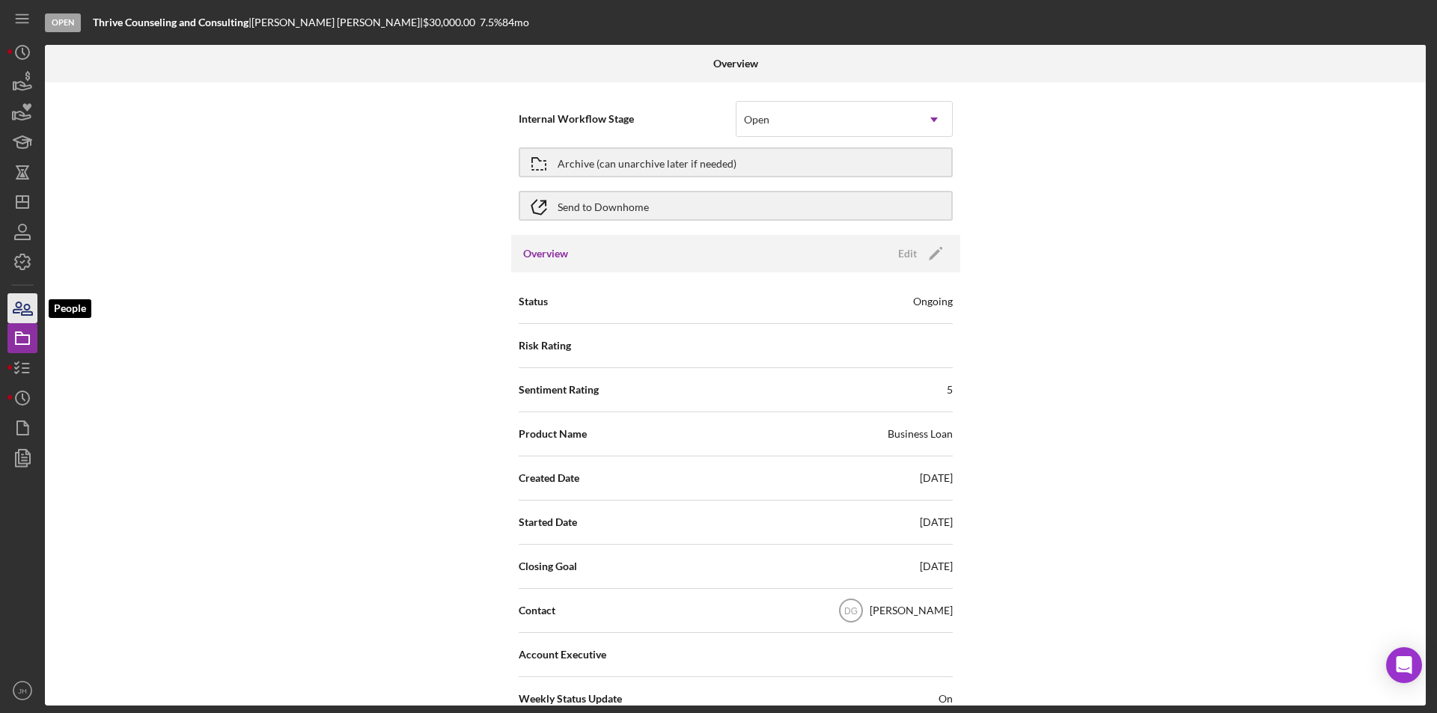
click at [15, 305] on icon "button" at bounding box center [22, 308] width 37 height 37
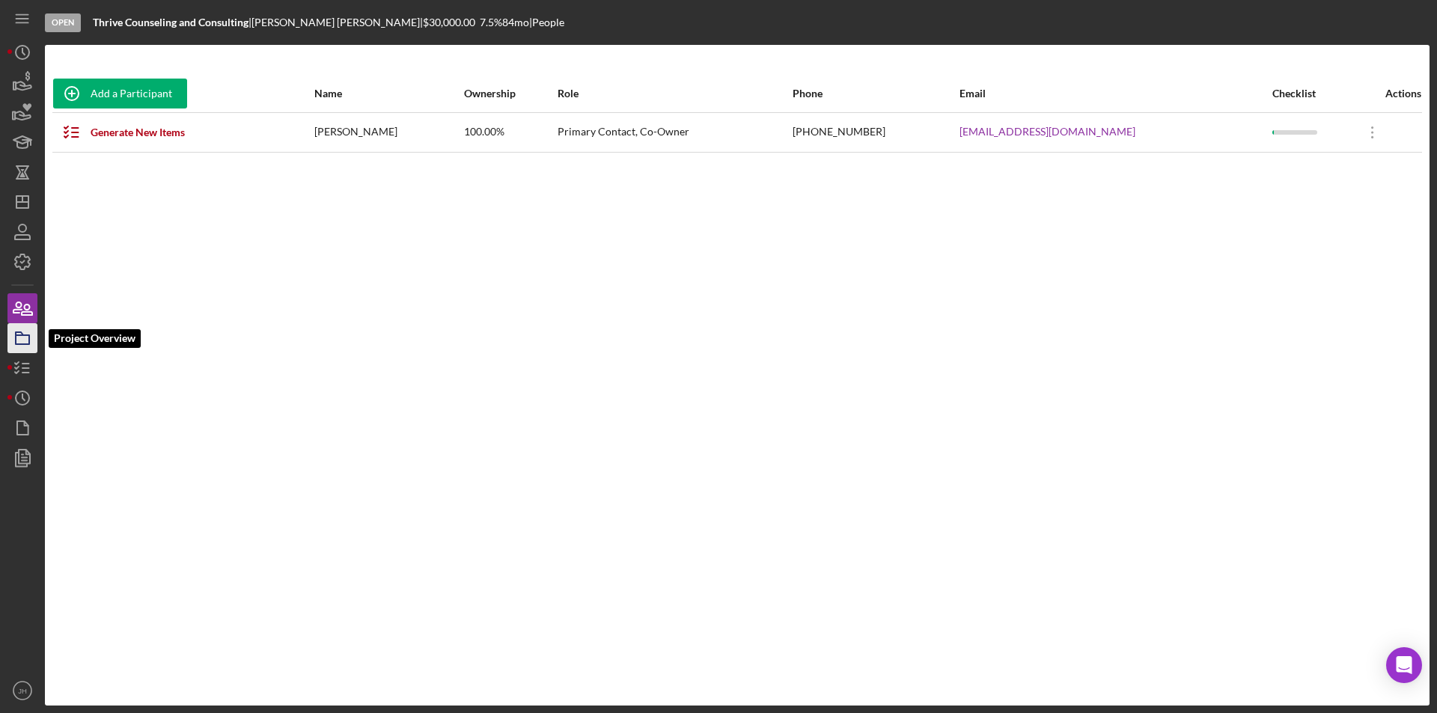
click at [22, 339] on icon "button" at bounding box center [22, 338] width 37 height 37
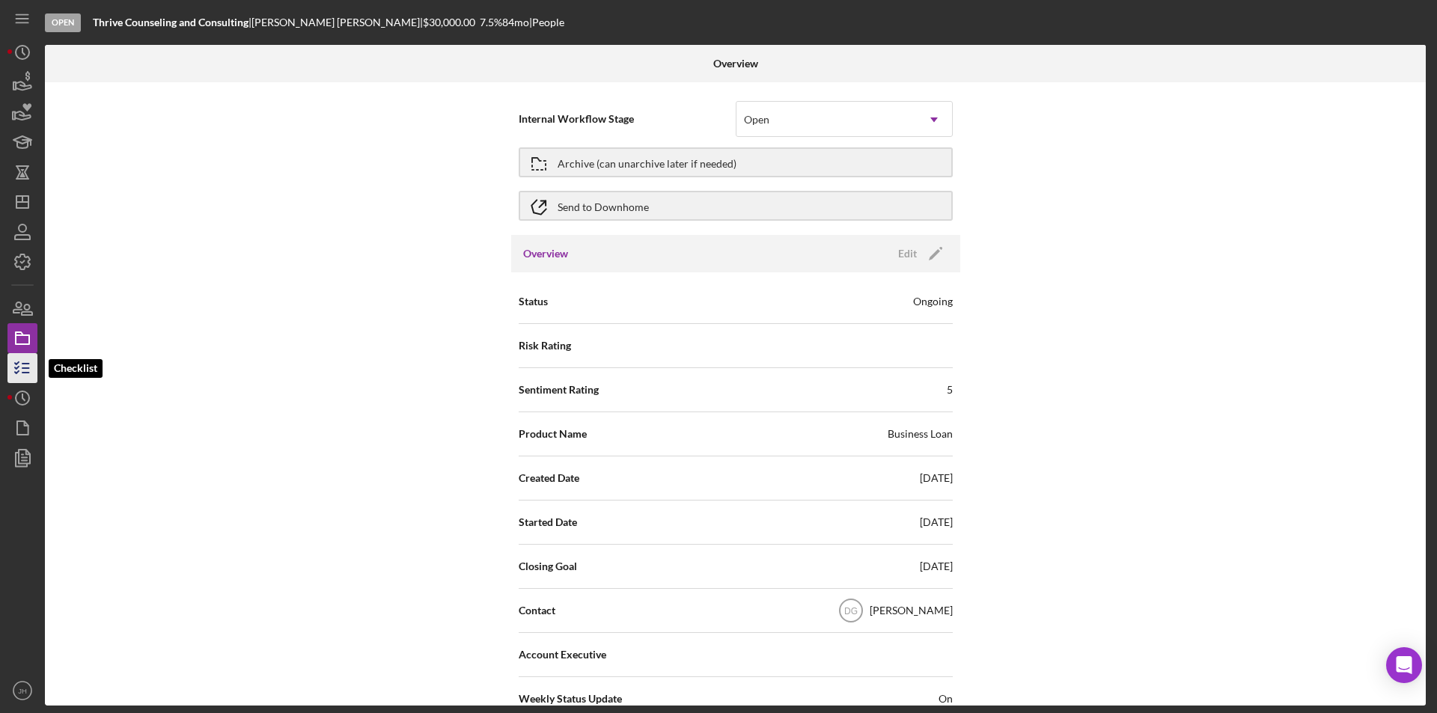
click at [24, 370] on icon "button" at bounding box center [22, 368] width 37 height 37
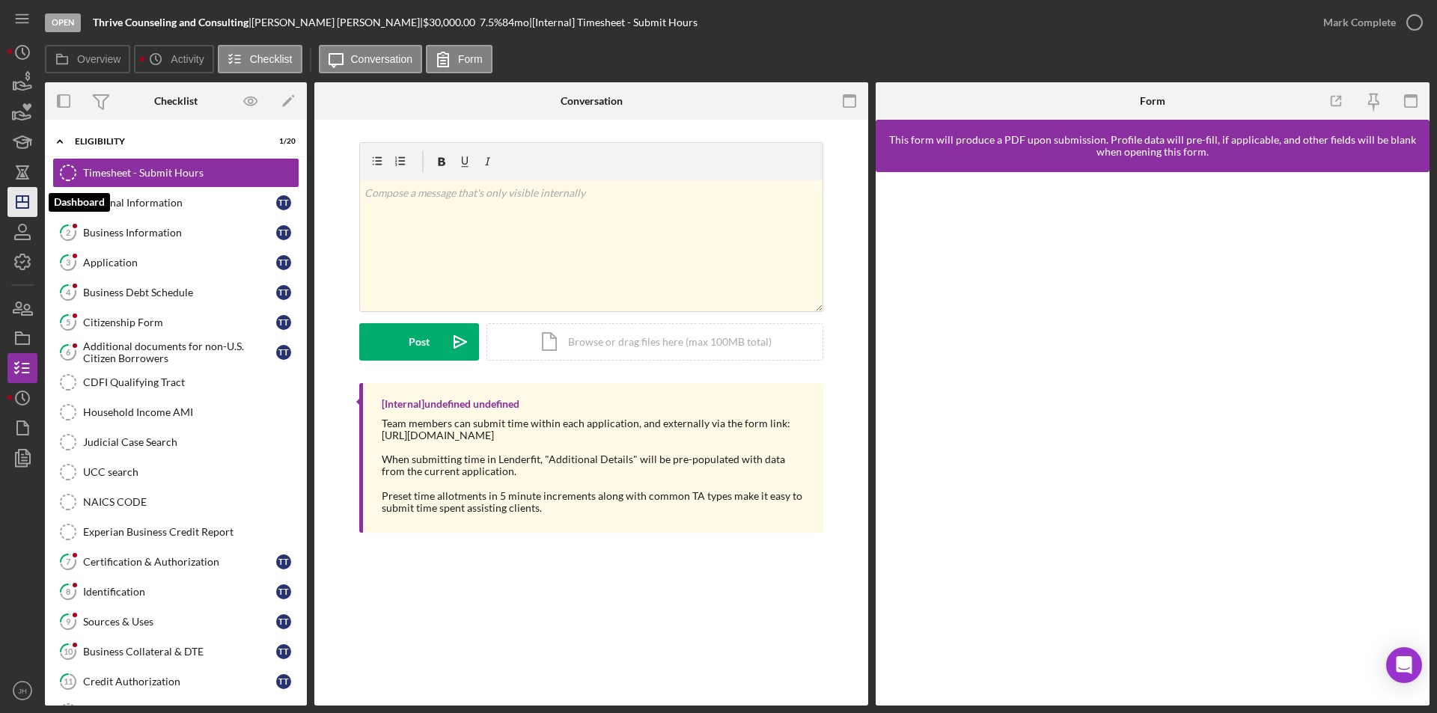
click at [22, 198] on line "button" at bounding box center [22, 199] width 0 height 6
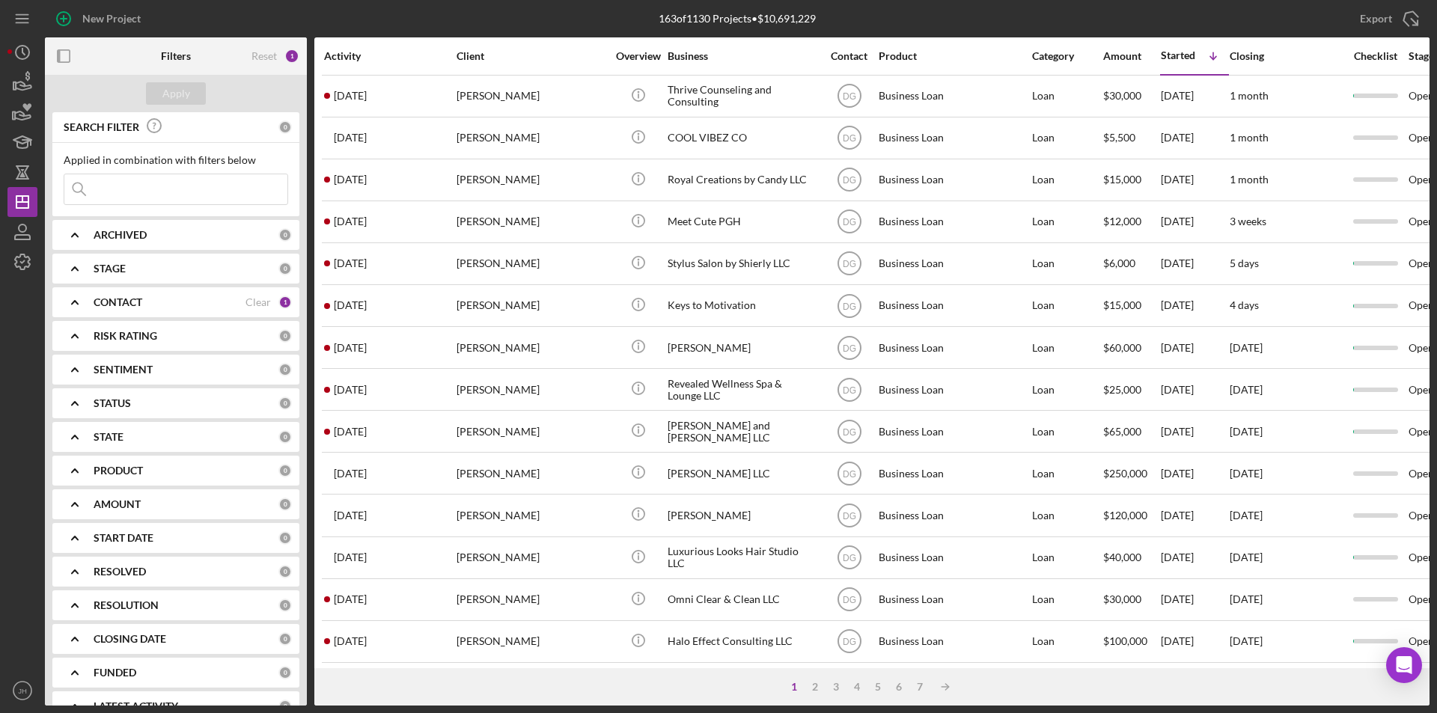
click at [154, 183] on input at bounding box center [175, 189] width 223 height 30
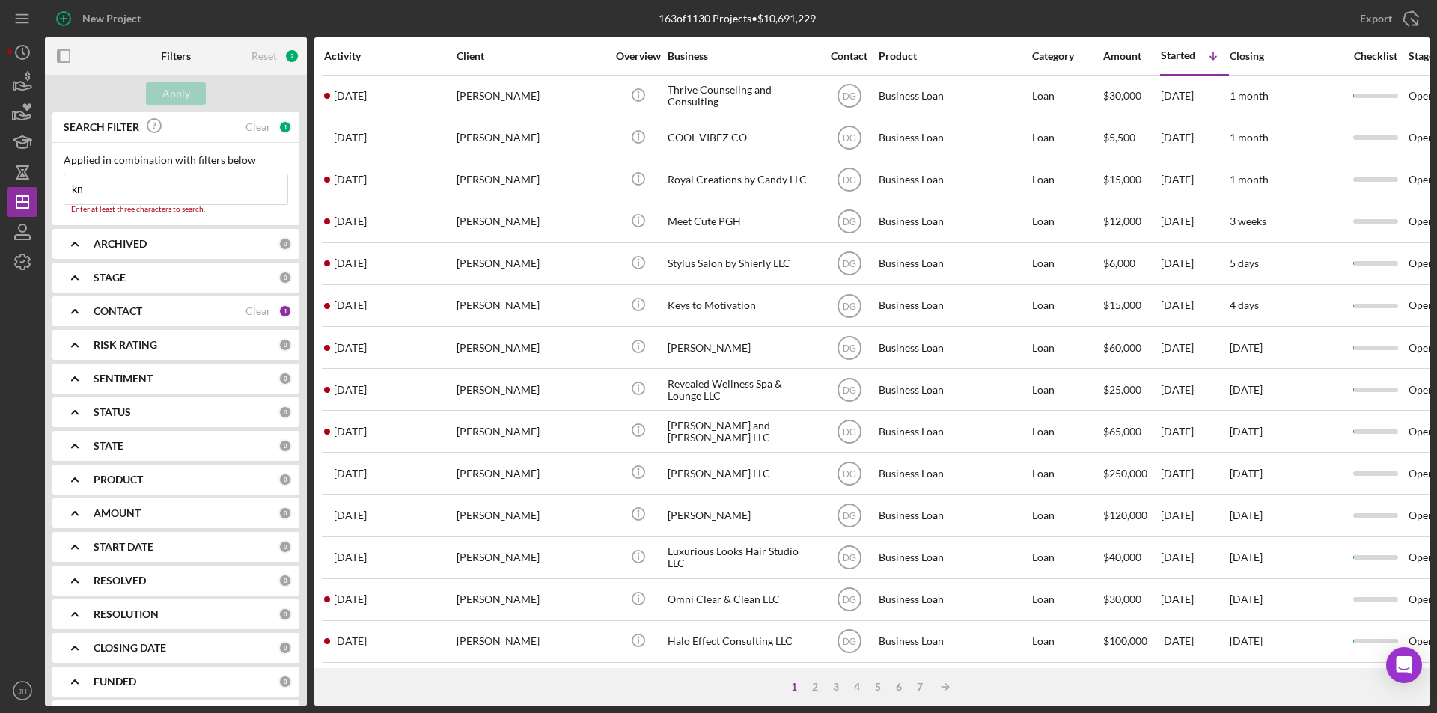
type input "k"
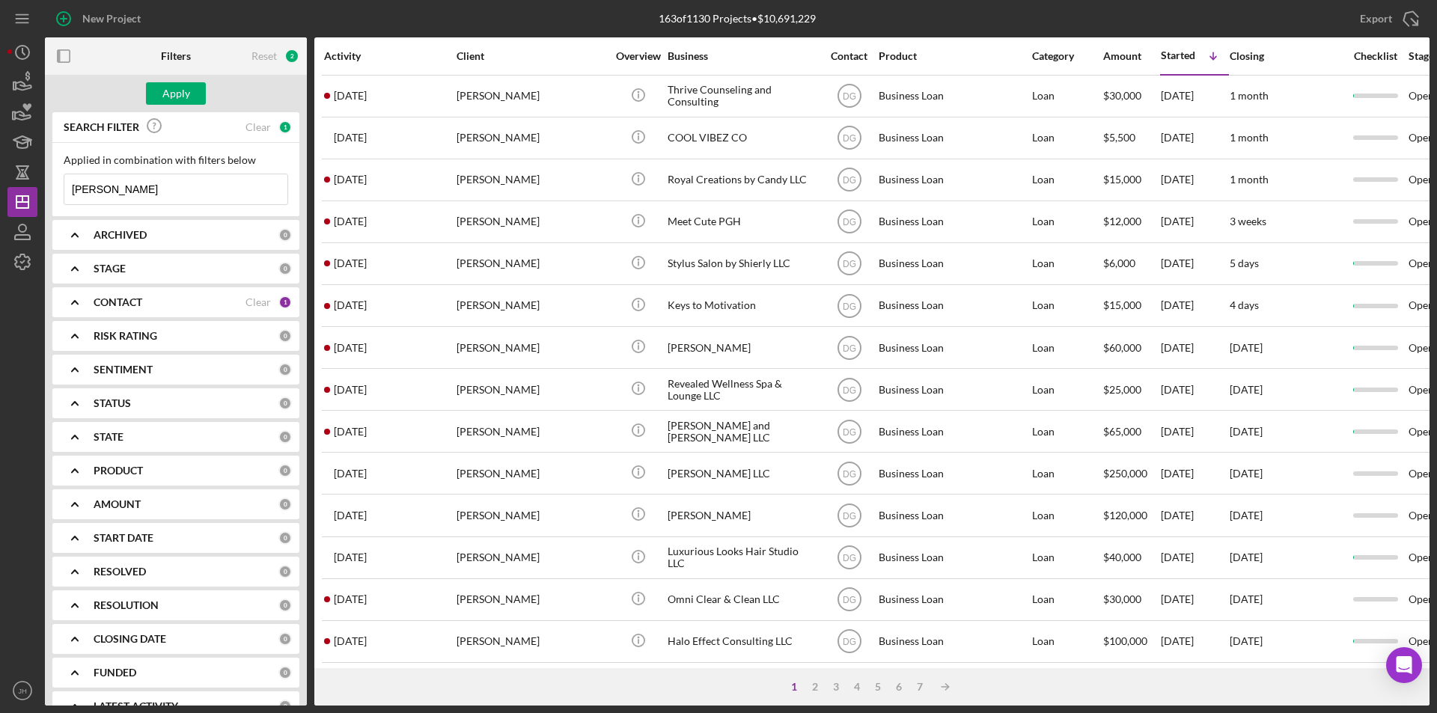
type input "polly"
click at [214, 307] on div "CONTACT" at bounding box center [170, 302] width 152 height 12
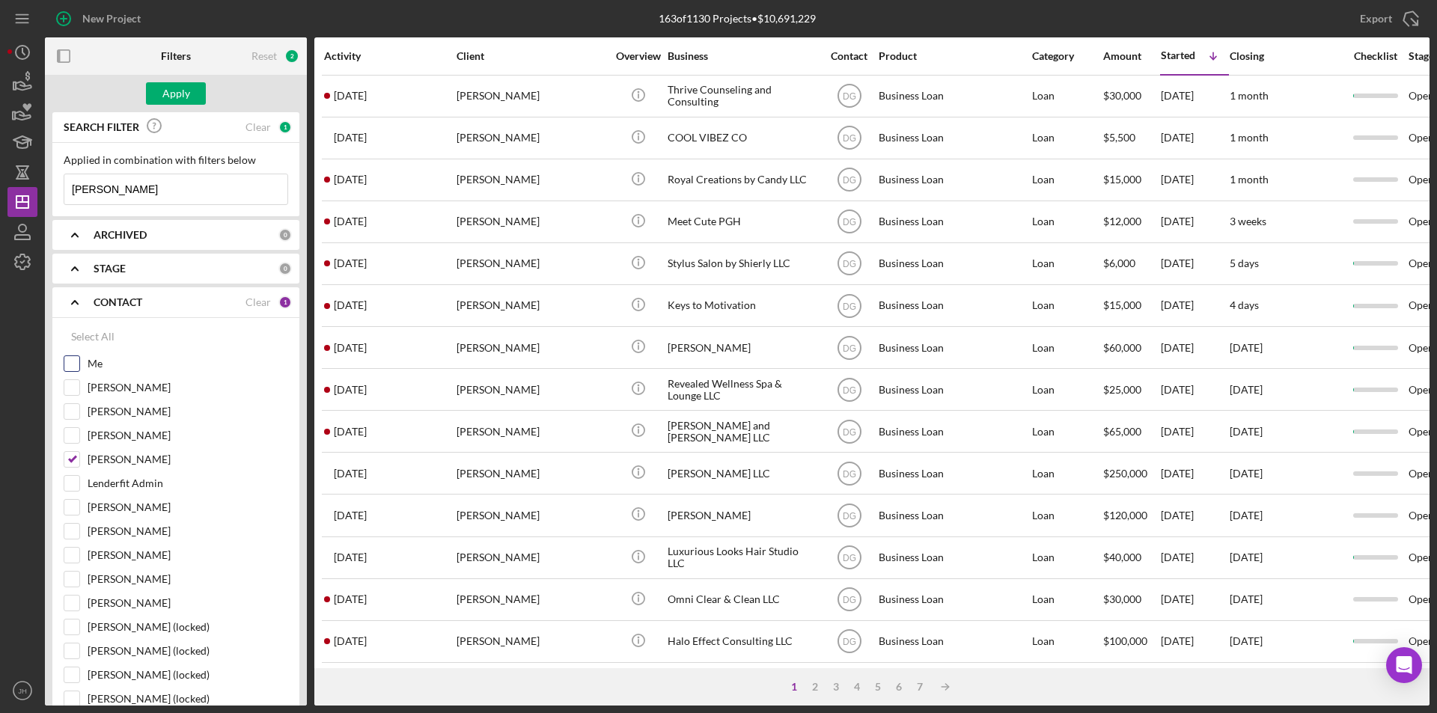
drag, startPoint x: 73, startPoint y: 459, endPoint x: 67, endPoint y: 379, distance: 80.3
click at [73, 457] on input "Denise Graham-Shealey" at bounding box center [71, 459] width 15 height 15
checkbox input "false"
click at [180, 91] on div "Apply" at bounding box center [176, 93] width 28 height 22
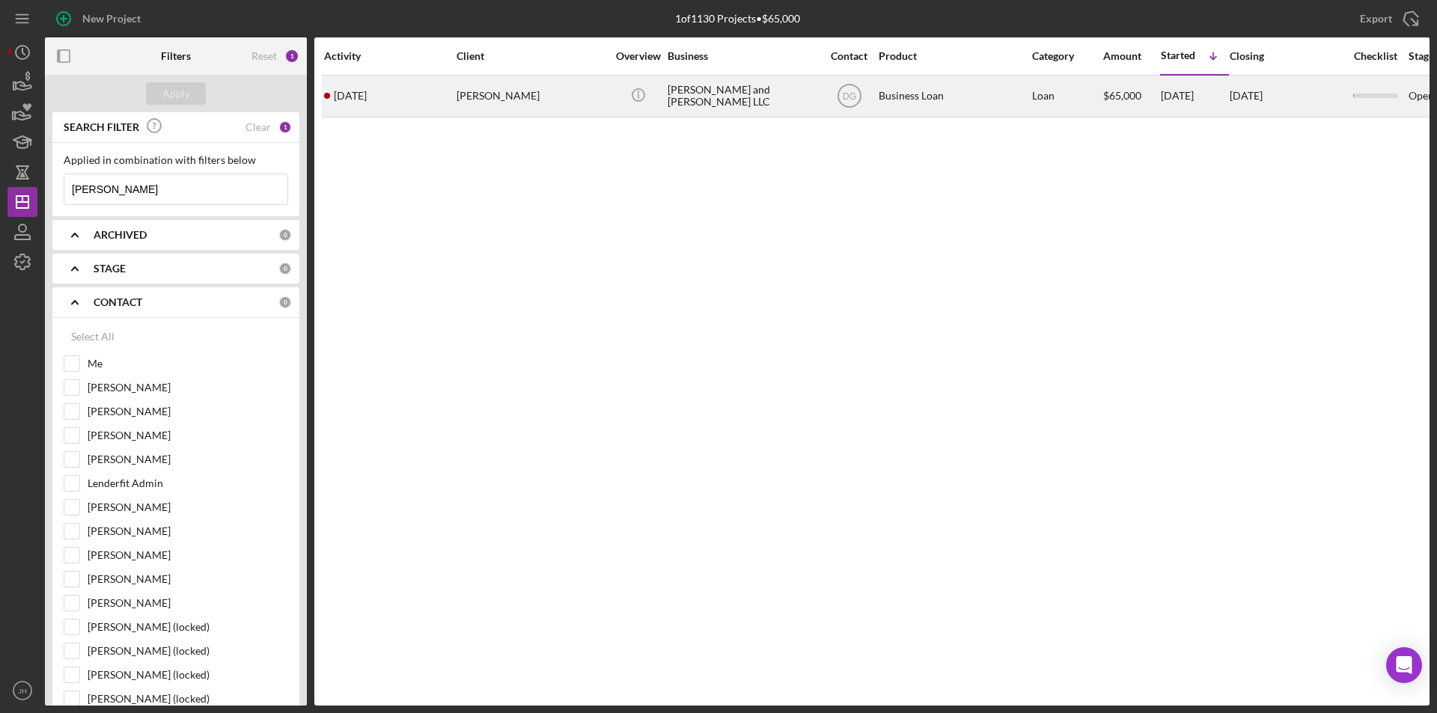
click at [513, 95] on div "Suzan Hauptman" at bounding box center [532, 96] width 150 height 40
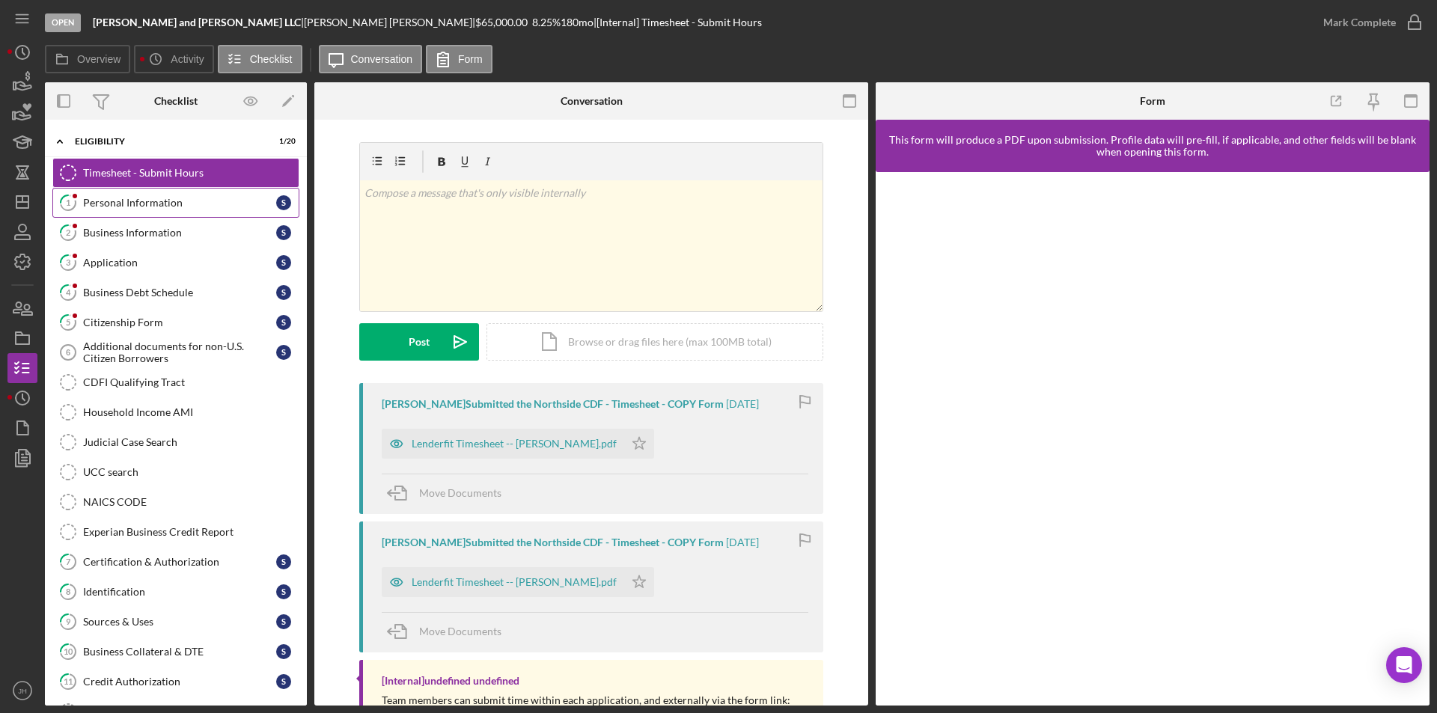
click at [138, 208] on div "Personal Information" at bounding box center [179, 203] width 193 height 12
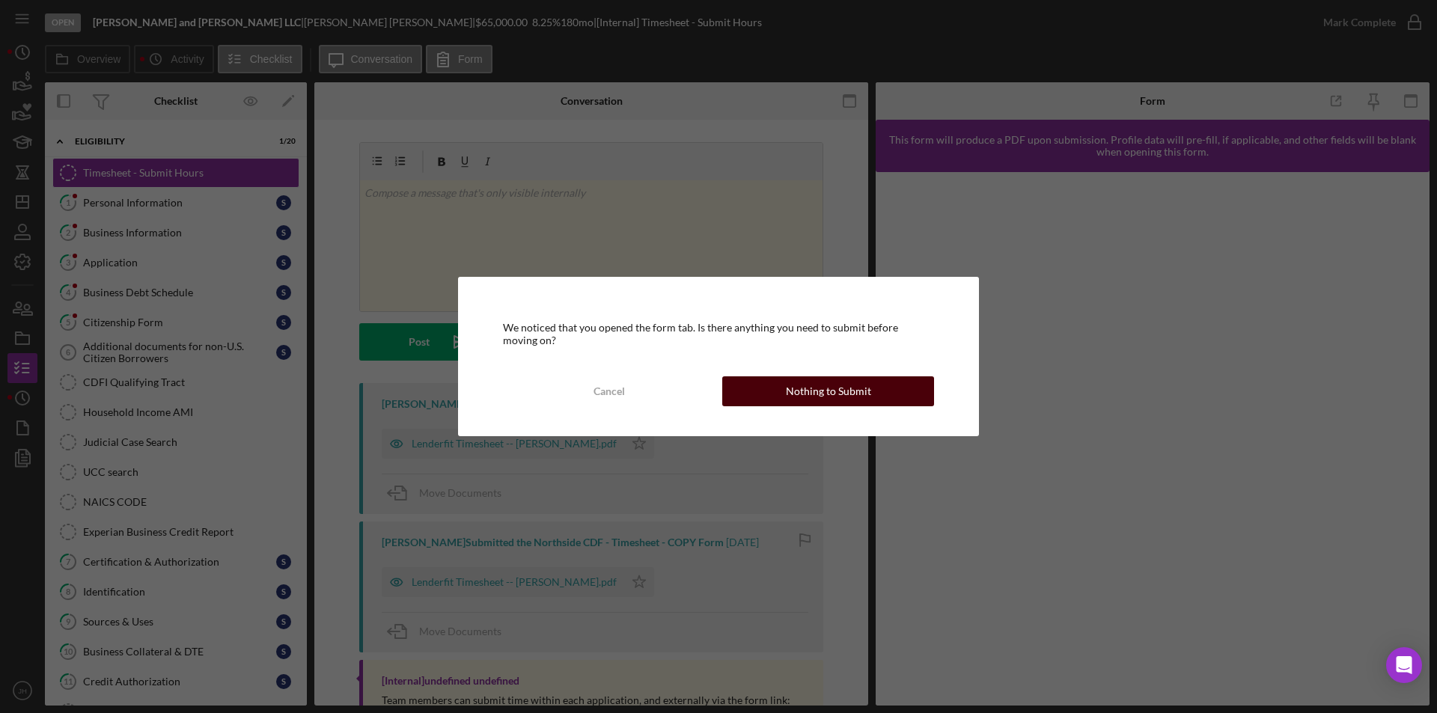
click at [851, 388] on div "Nothing to Submit" at bounding box center [828, 391] width 85 height 30
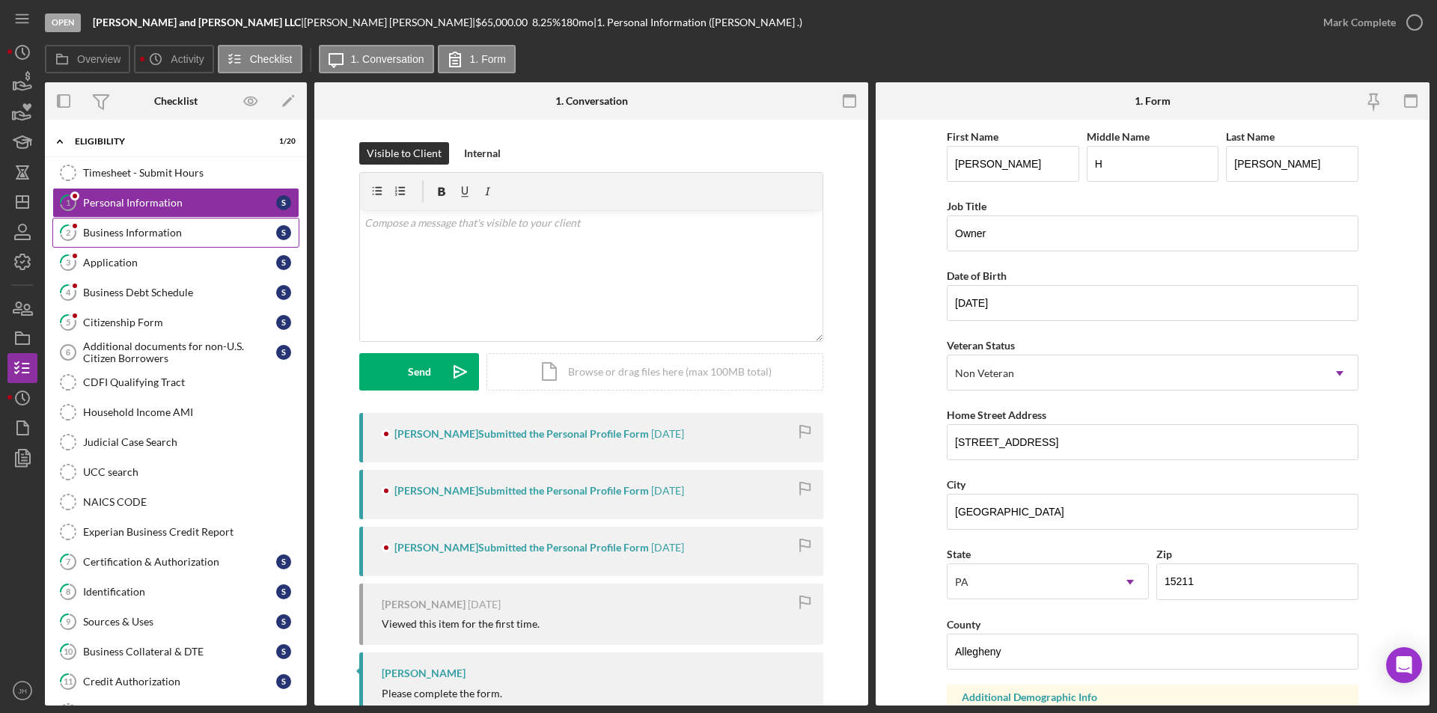
click at [125, 236] on div "Business Information" at bounding box center [179, 233] width 193 height 12
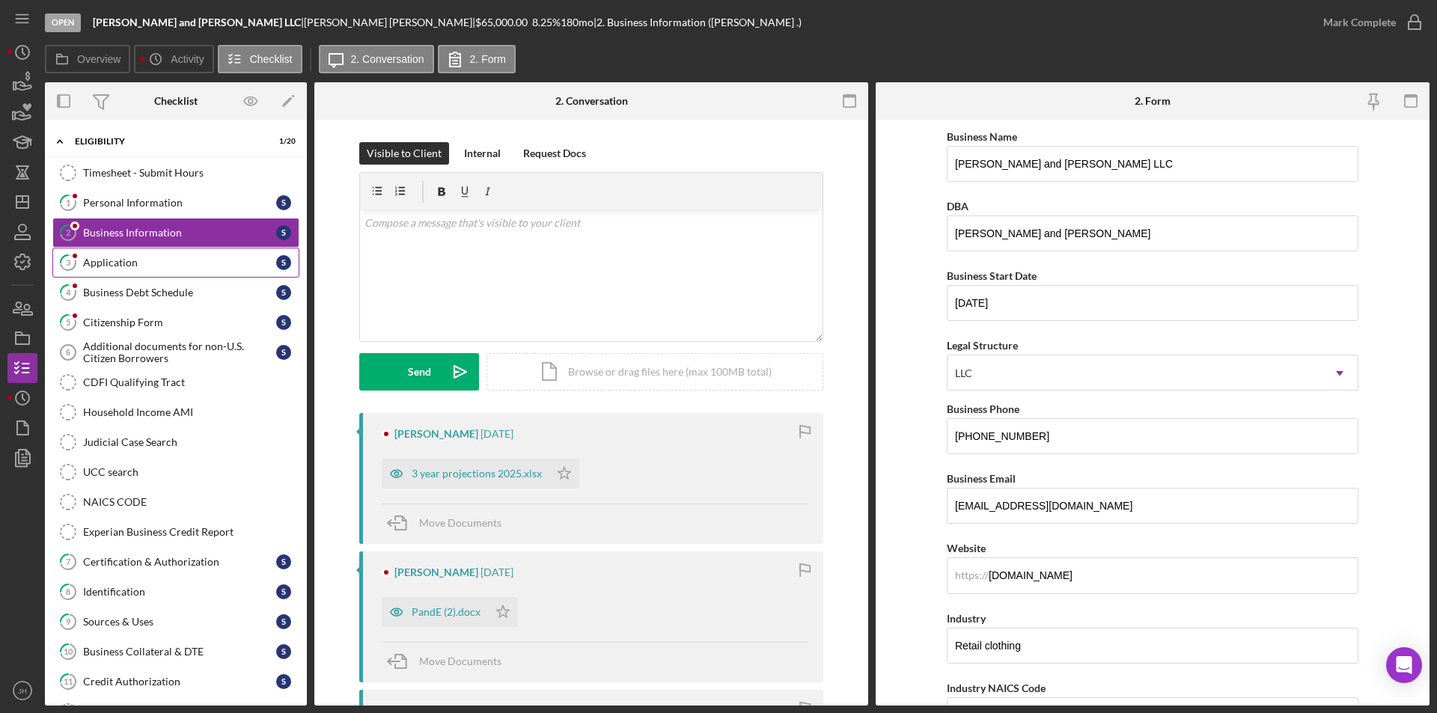
click at [115, 262] on div "Application" at bounding box center [179, 263] width 193 height 12
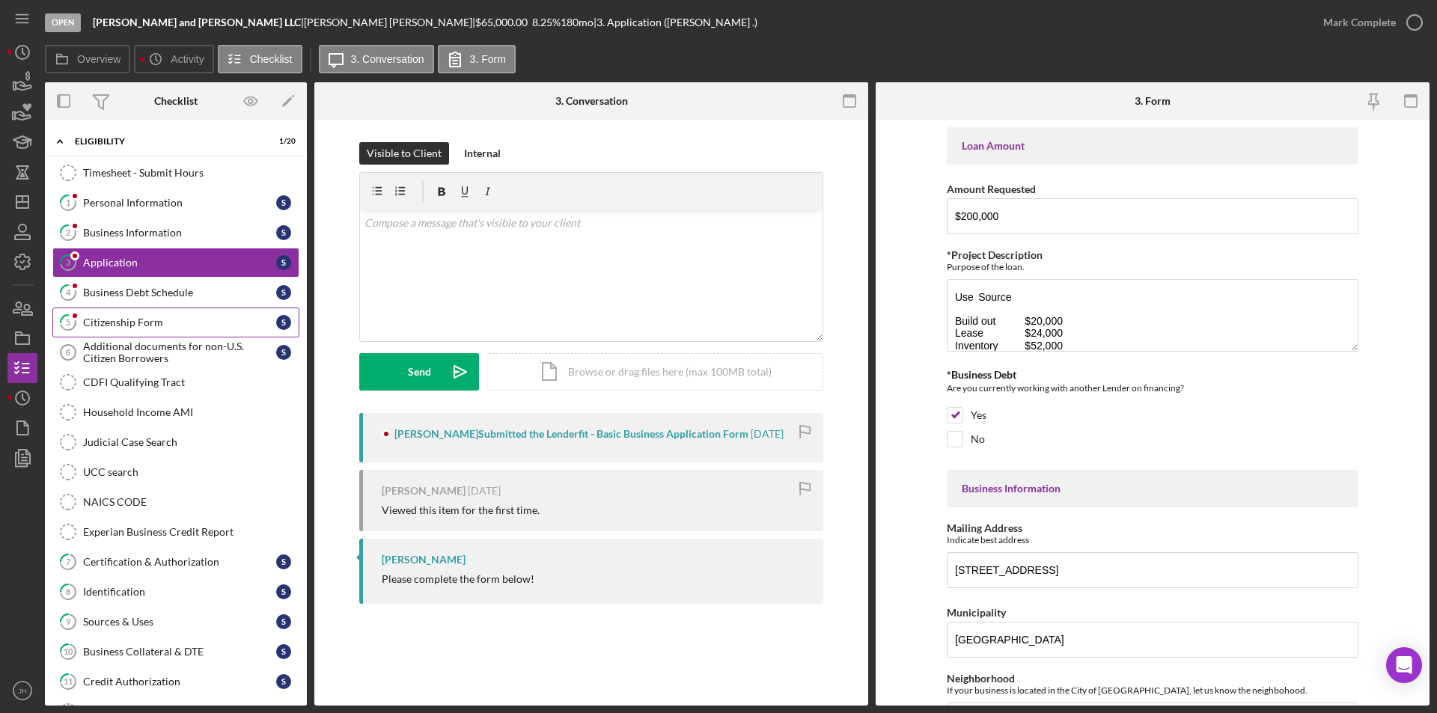
click at [129, 308] on link "5 Citizenship Form S" at bounding box center [175, 323] width 247 height 30
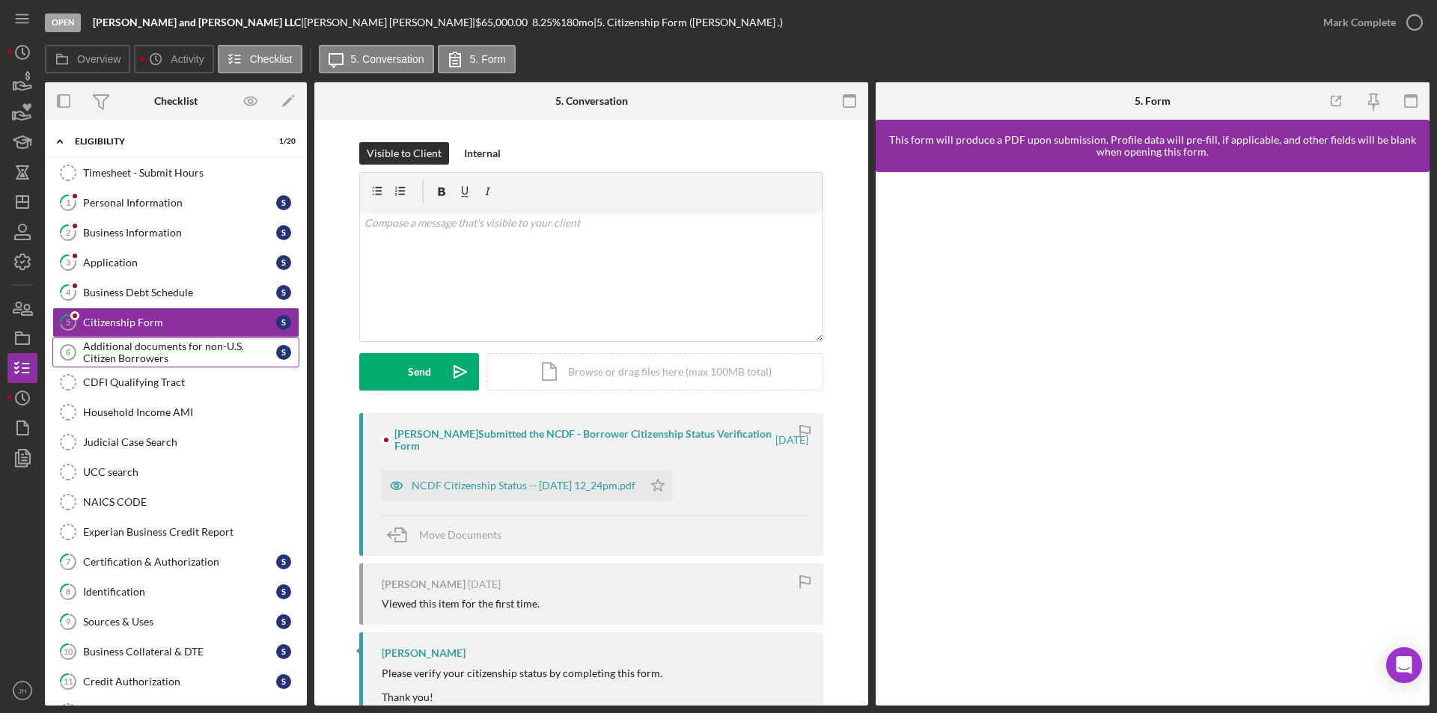
click at [137, 355] on div "Additional documents for non-U.S. Citizen Borrowers" at bounding box center [179, 353] width 193 height 24
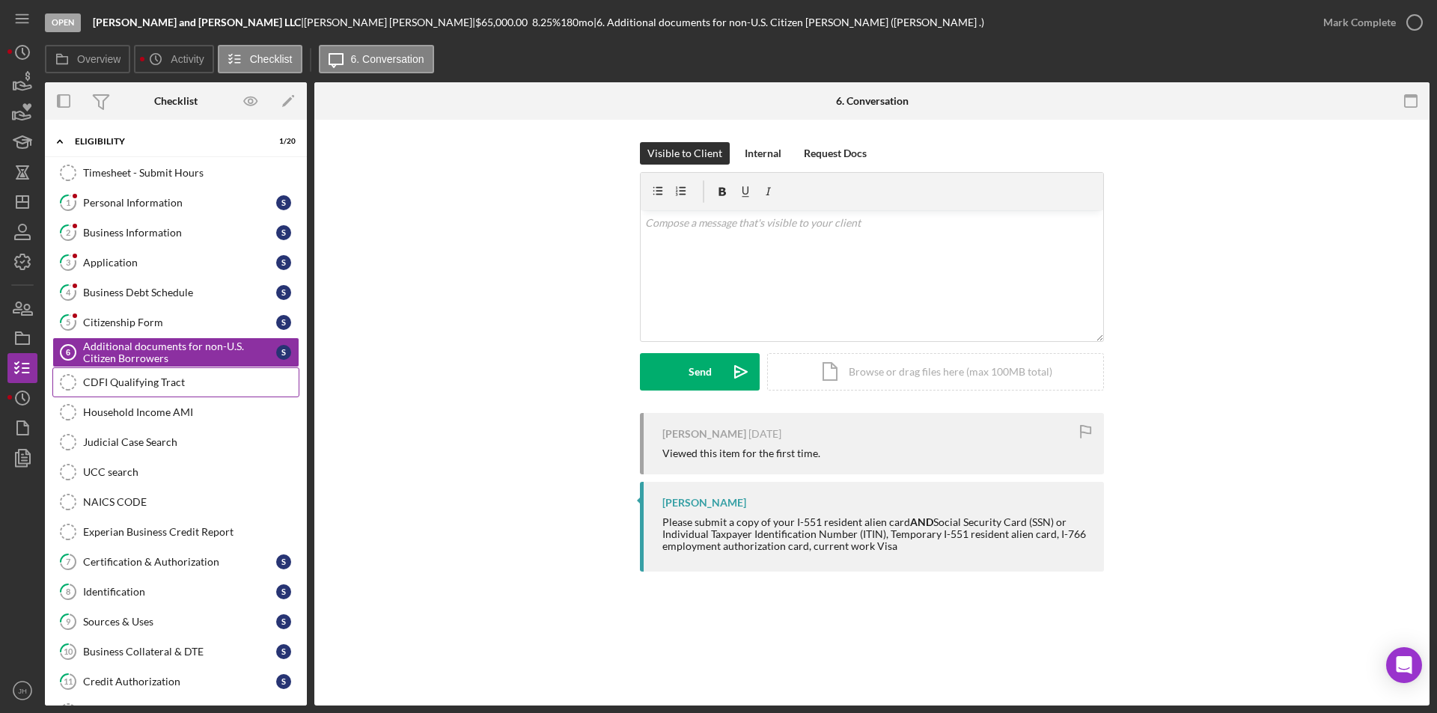
click at [114, 379] on div "CDFI Qualifying Tract" at bounding box center [191, 382] width 216 height 12
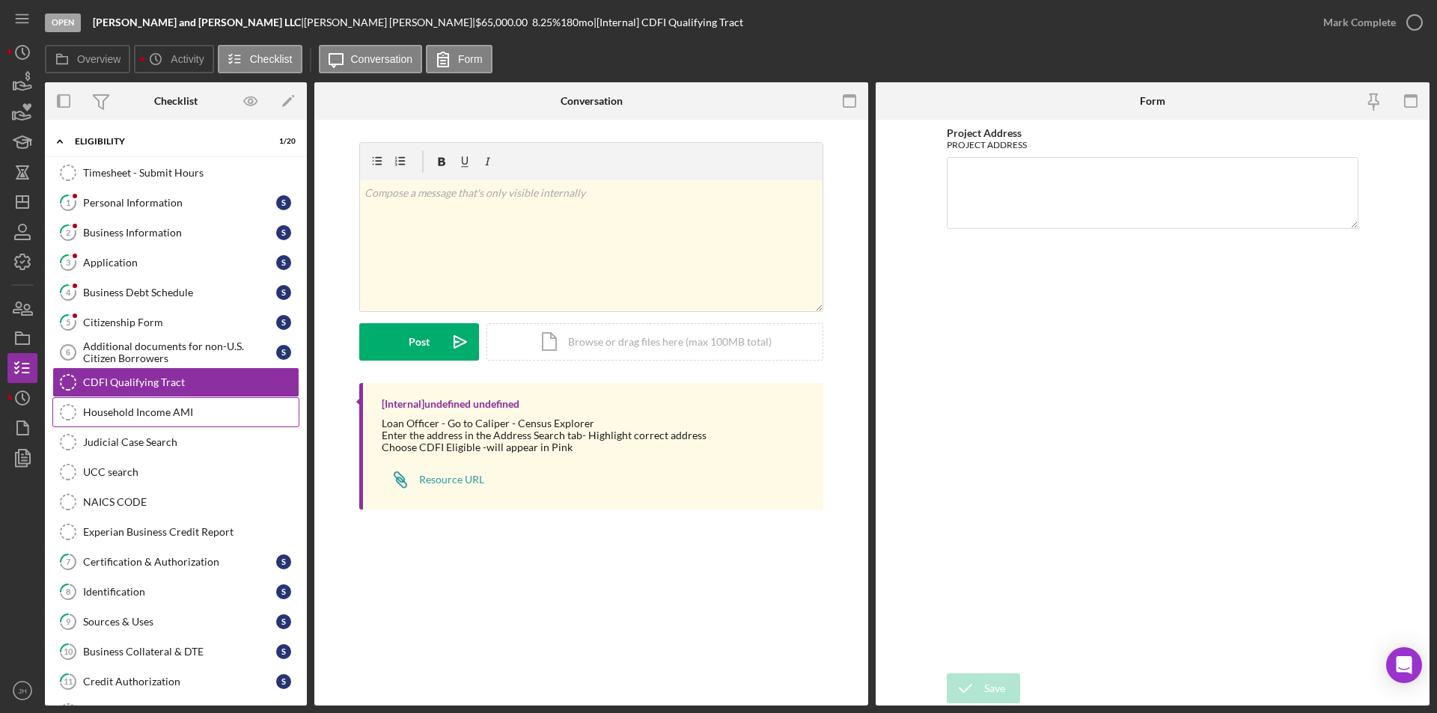
click at [115, 418] on div "Household Income AMI" at bounding box center [191, 412] width 216 height 12
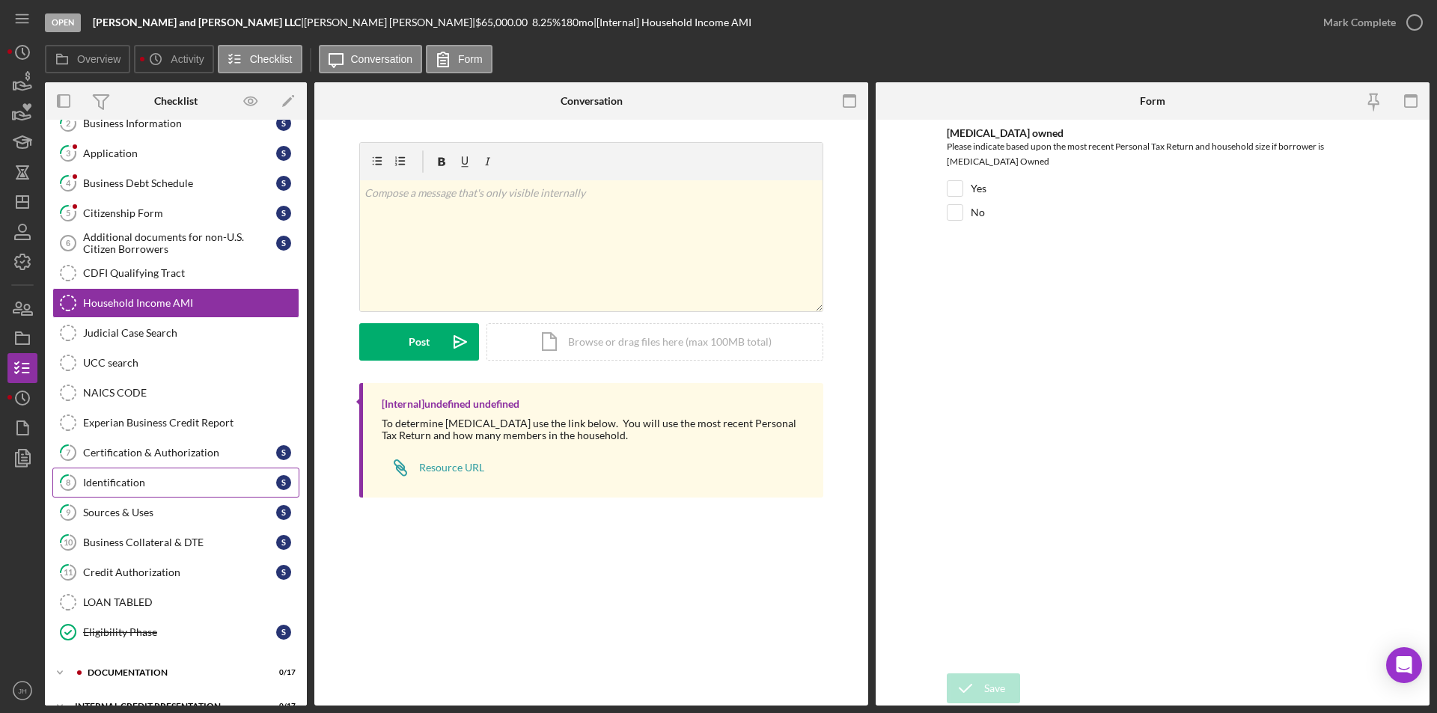
scroll to position [133, 0]
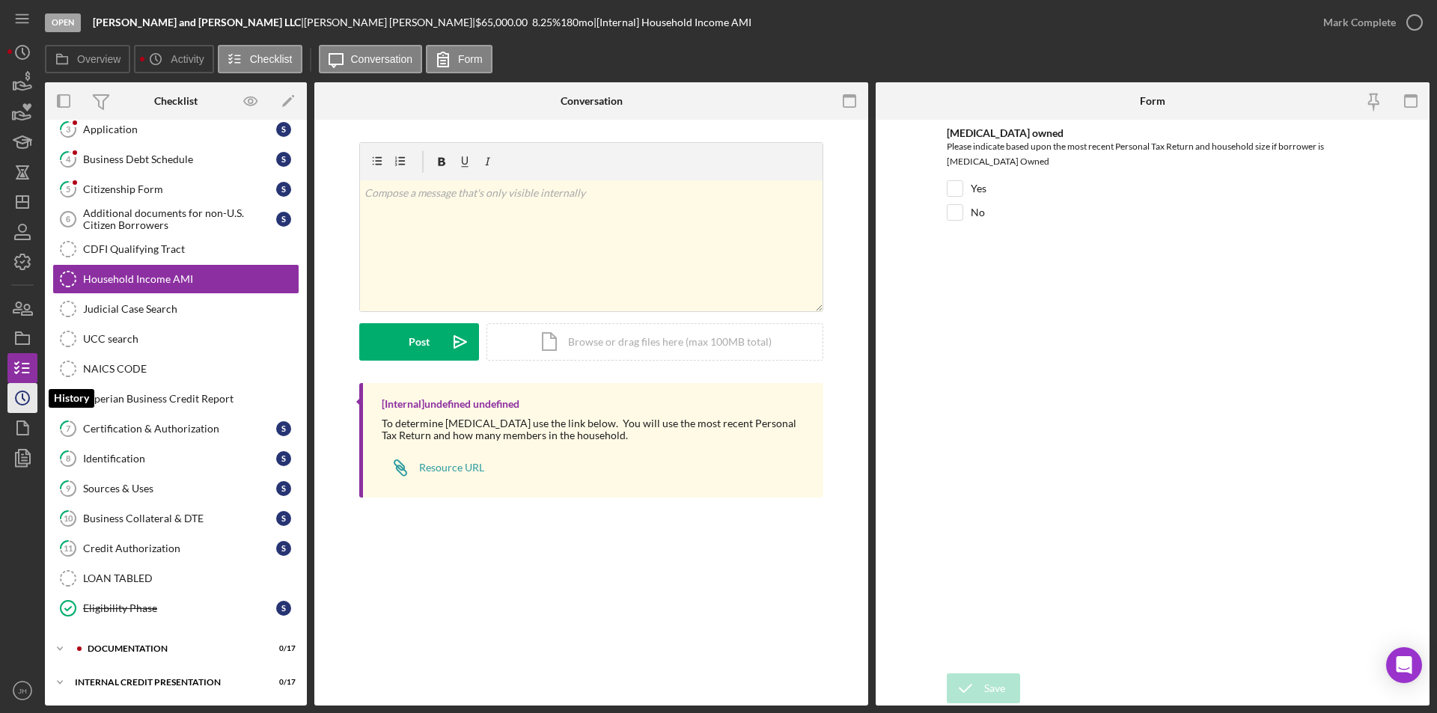
click at [24, 401] on icon "Icon/History" at bounding box center [22, 397] width 37 height 37
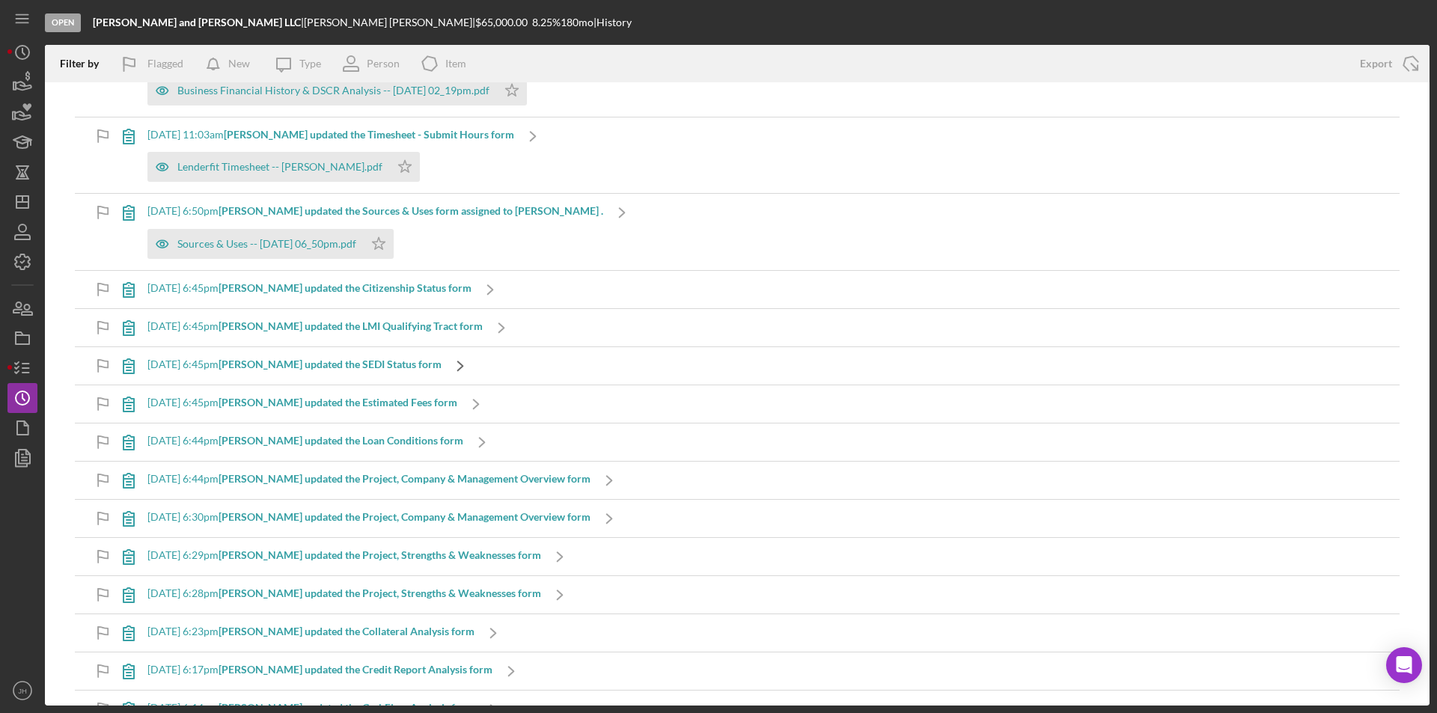
scroll to position [374, 0]
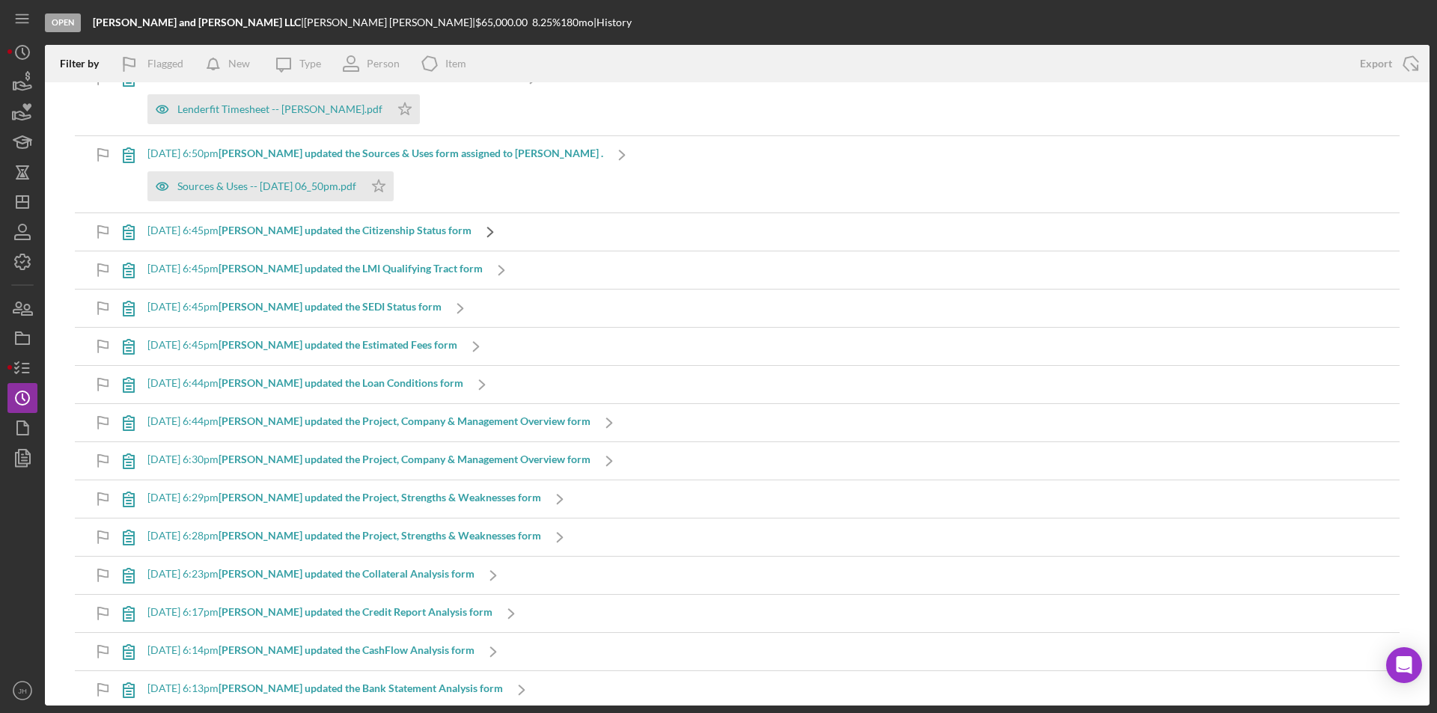
click at [488, 232] on polyline at bounding box center [490, 232] width 5 height 9
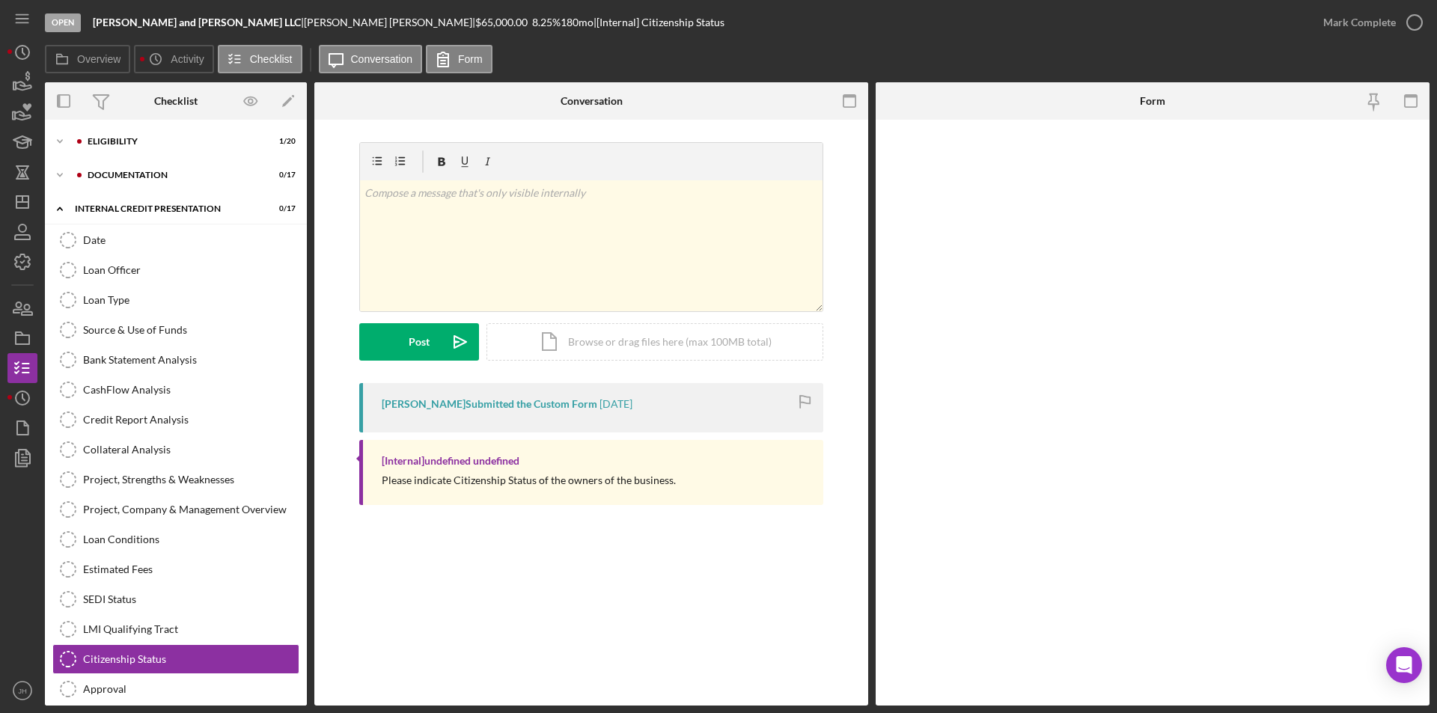
scroll to position [43, 0]
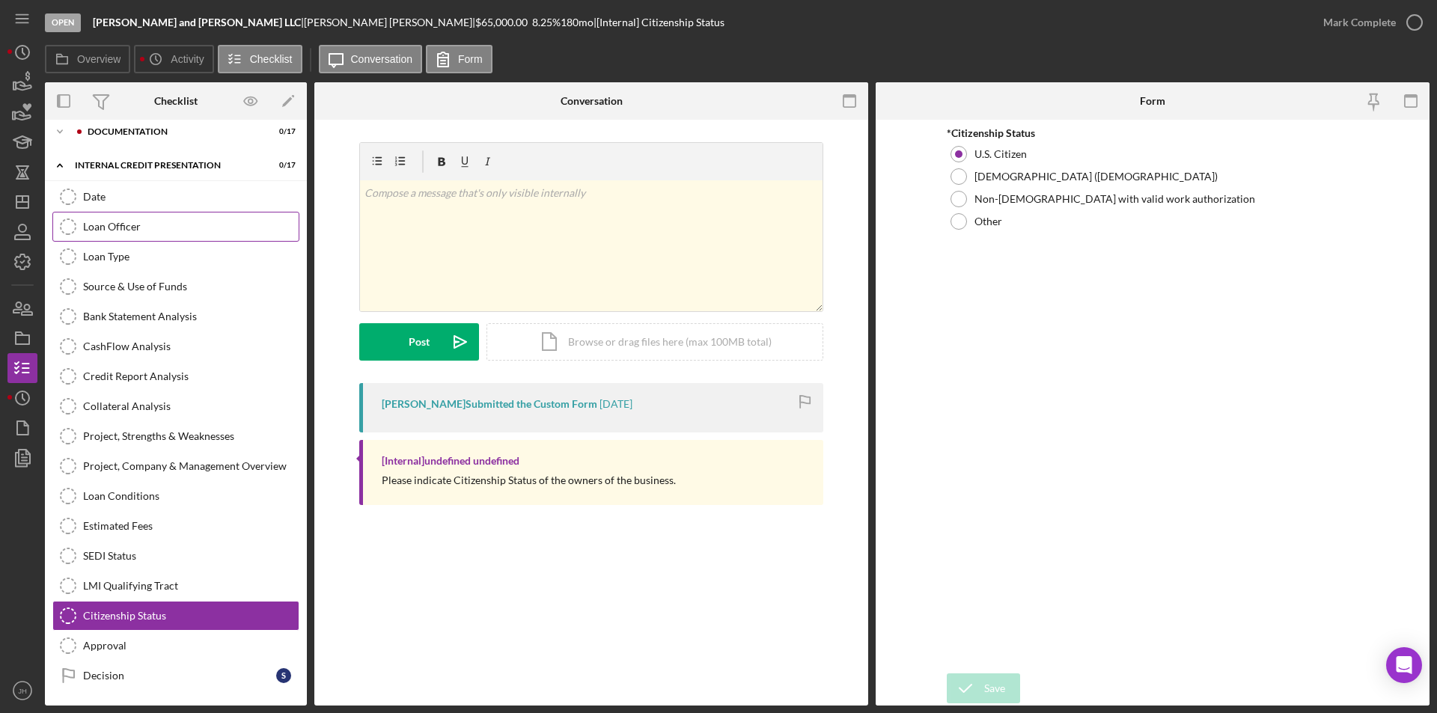
click at [113, 225] on div "Loan Officer" at bounding box center [191, 227] width 216 height 12
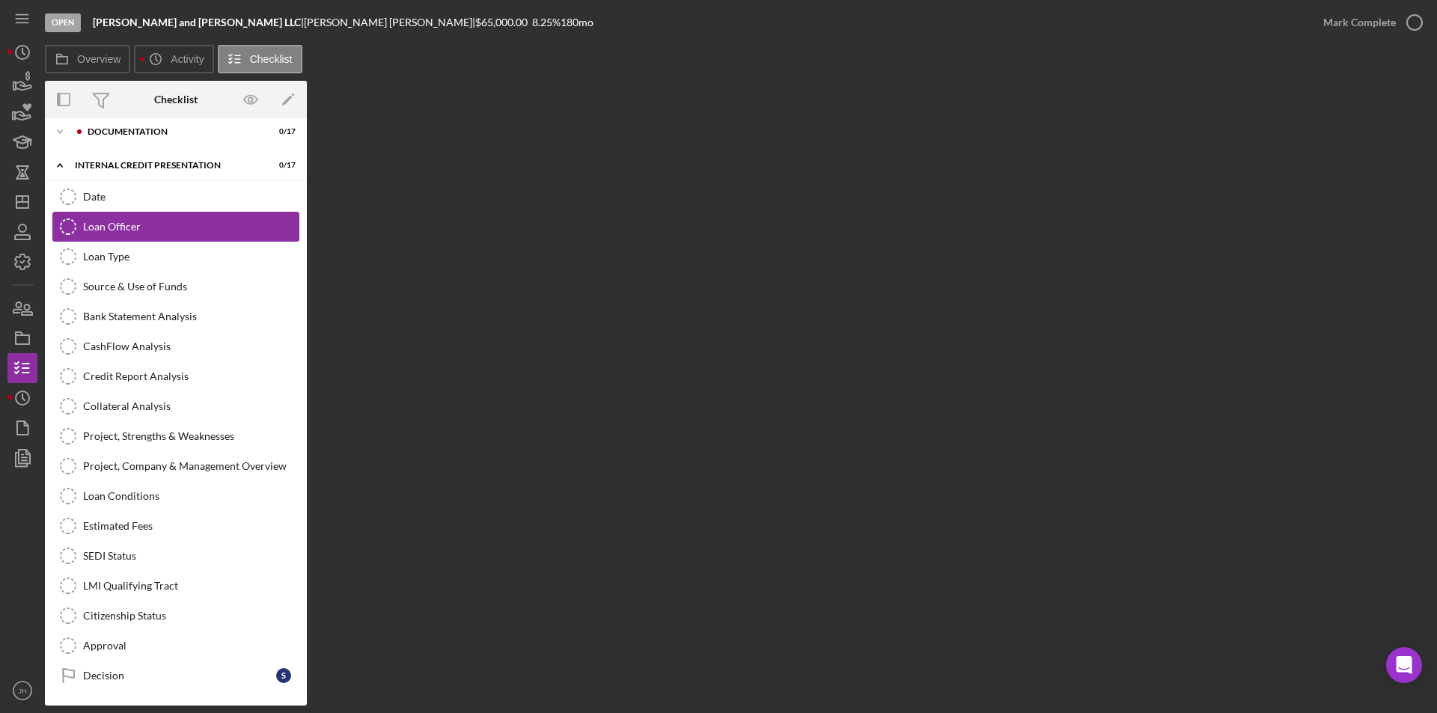
scroll to position [43, 0]
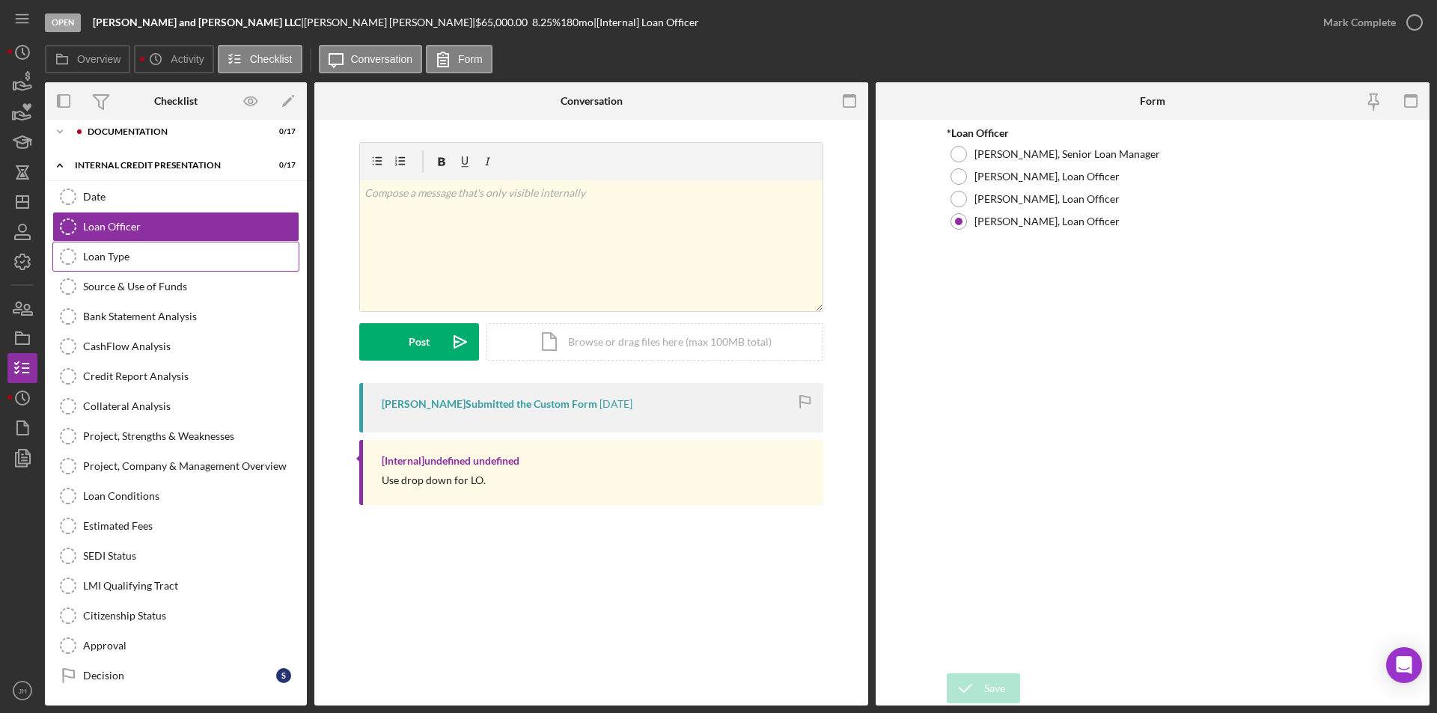
click at [111, 260] on div "Loan Type" at bounding box center [191, 257] width 216 height 12
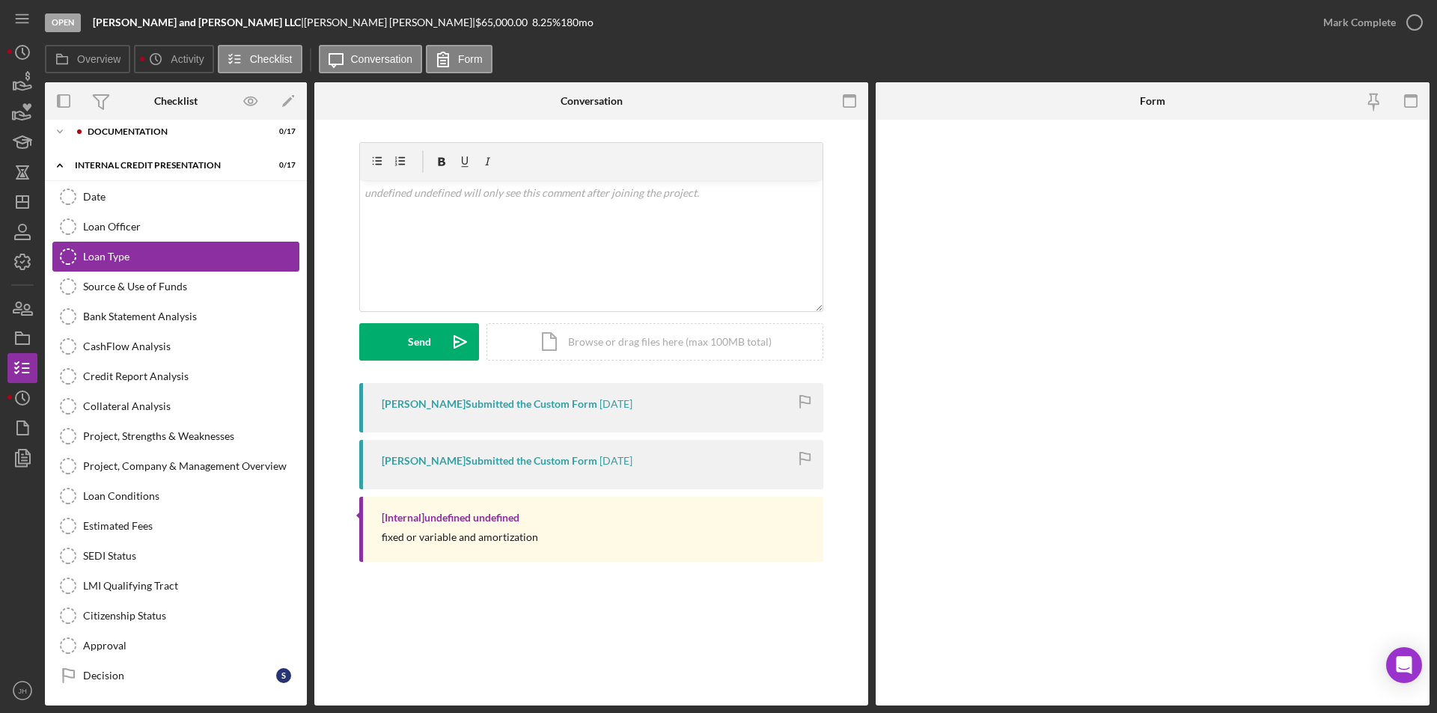
scroll to position [43, 0]
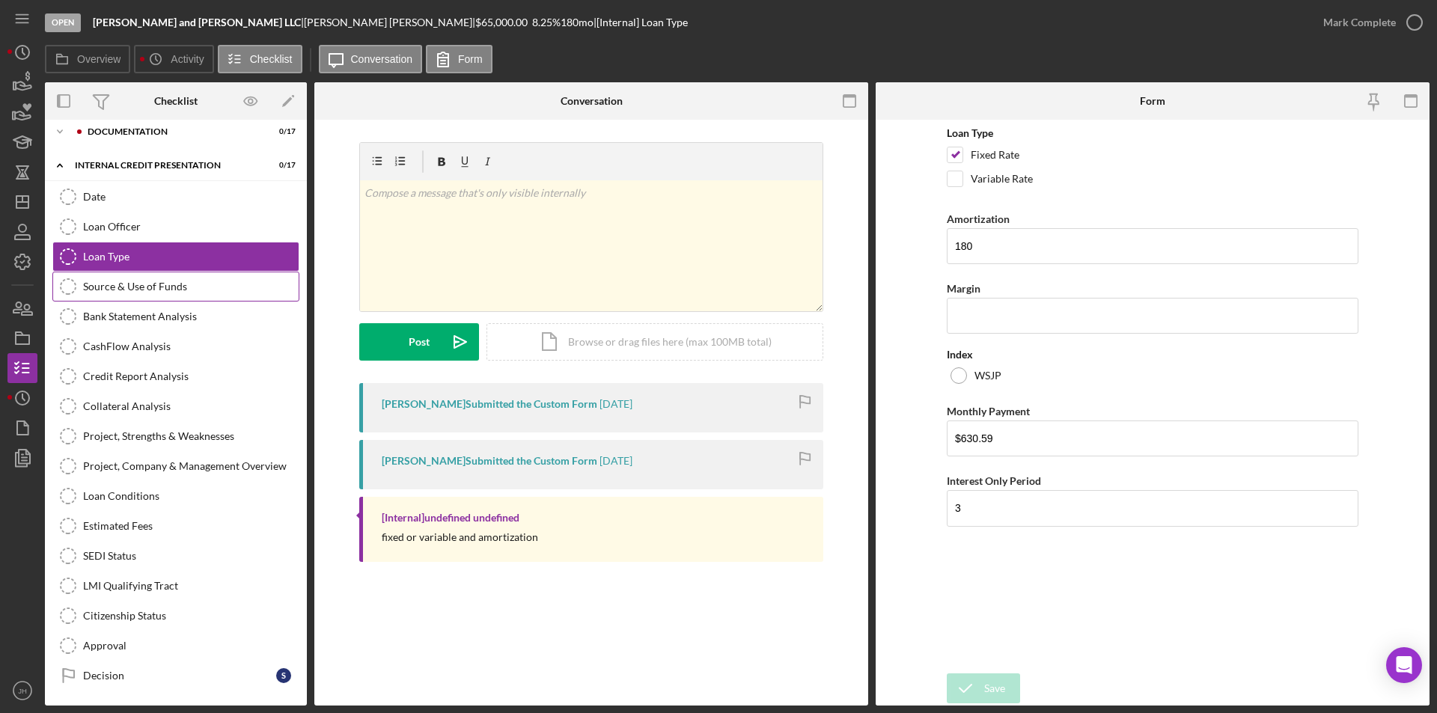
click at [139, 296] on link "Source & Use of Funds Source & Use of Funds" at bounding box center [175, 287] width 247 height 30
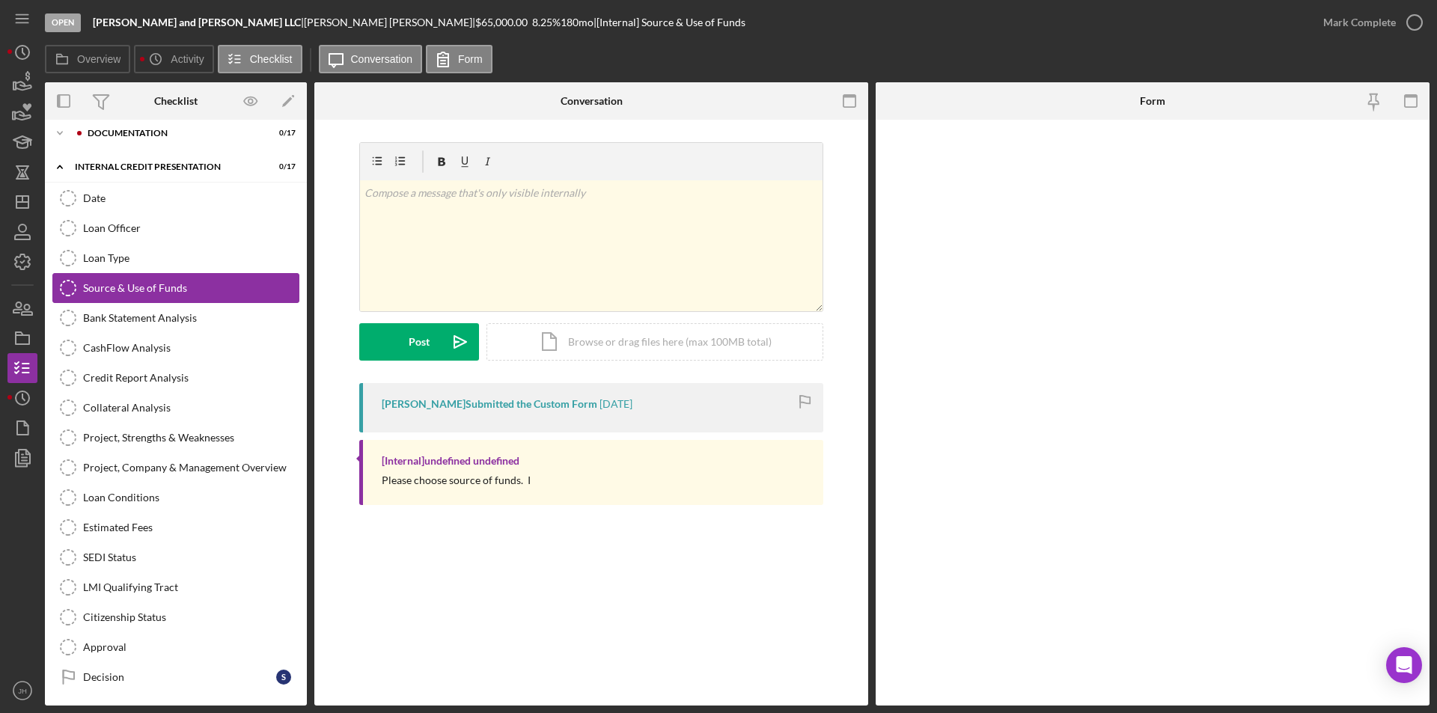
scroll to position [43, 0]
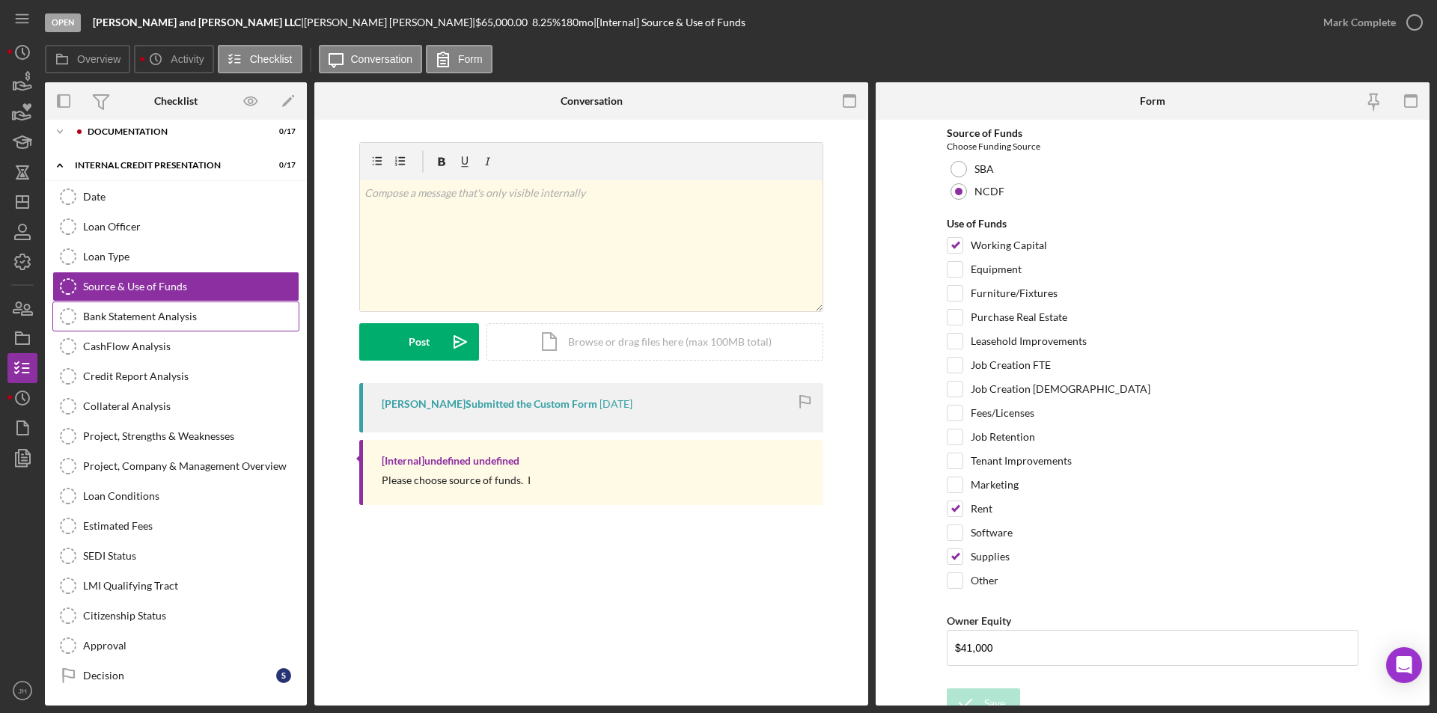
click at [129, 328] on link "Bank Statement Analysis Bank Statement Analysis" at bounding box center [175, 317] width 247 height 30
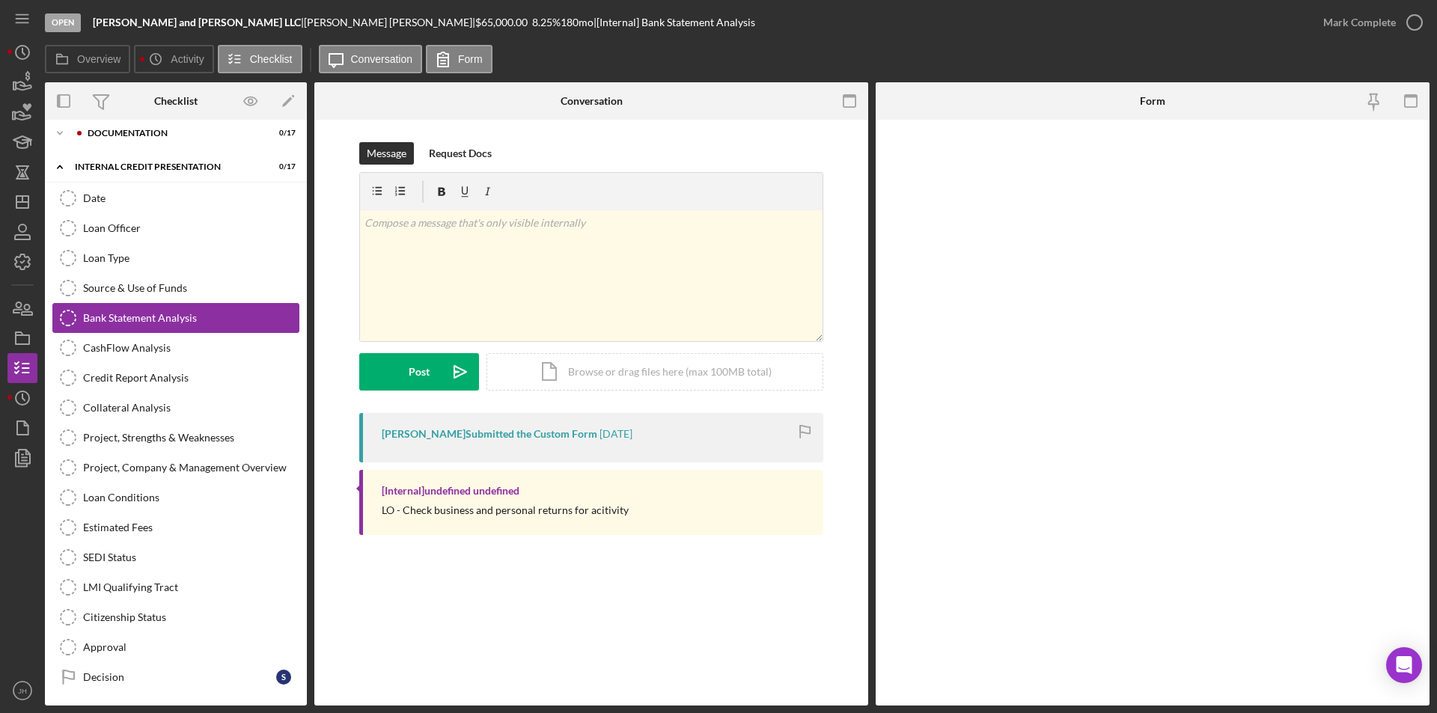
scroll to position [43, 0]
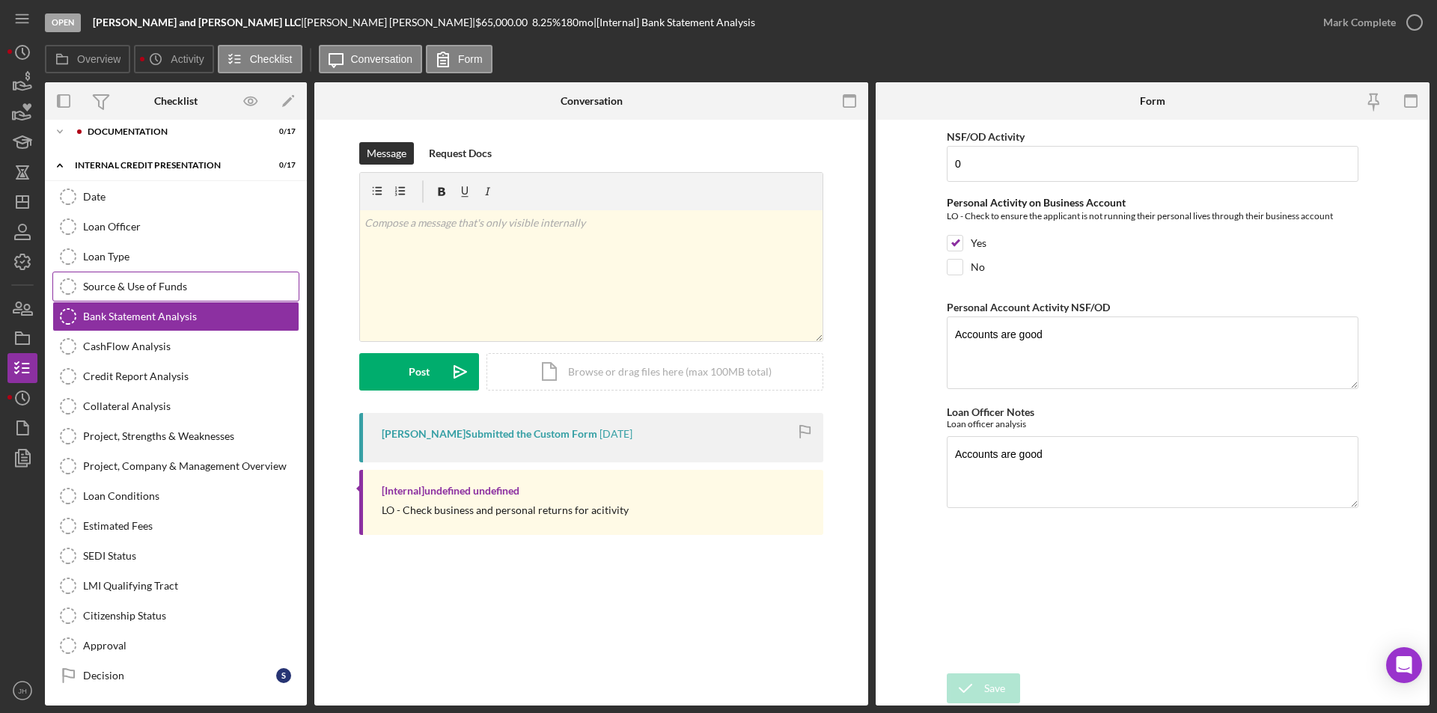
click at [113, 290] on div "Source & Use of Funds" at bounding box center [191, 287] width 216 height 12
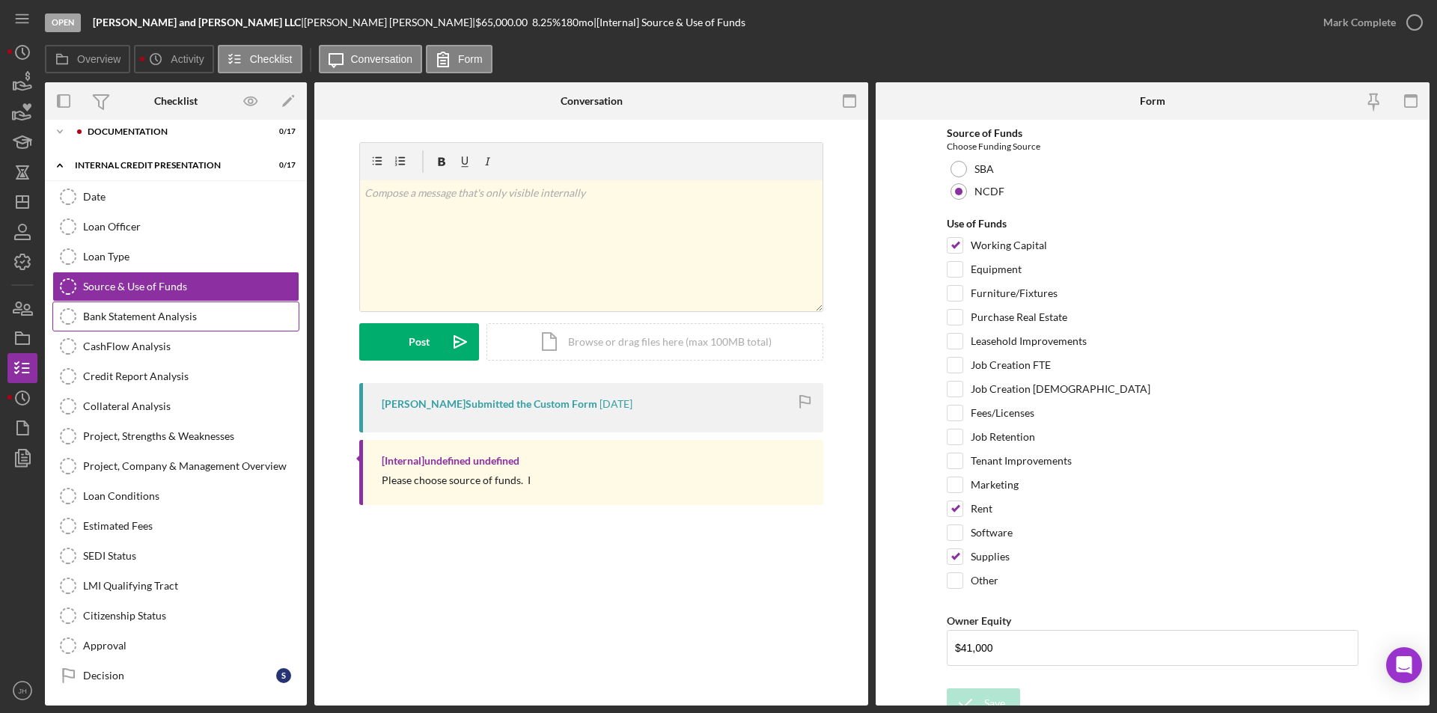
click at [118, 318] on div "Bank Statement Analysis" at bounding box center [191, 317] width 216 height 12
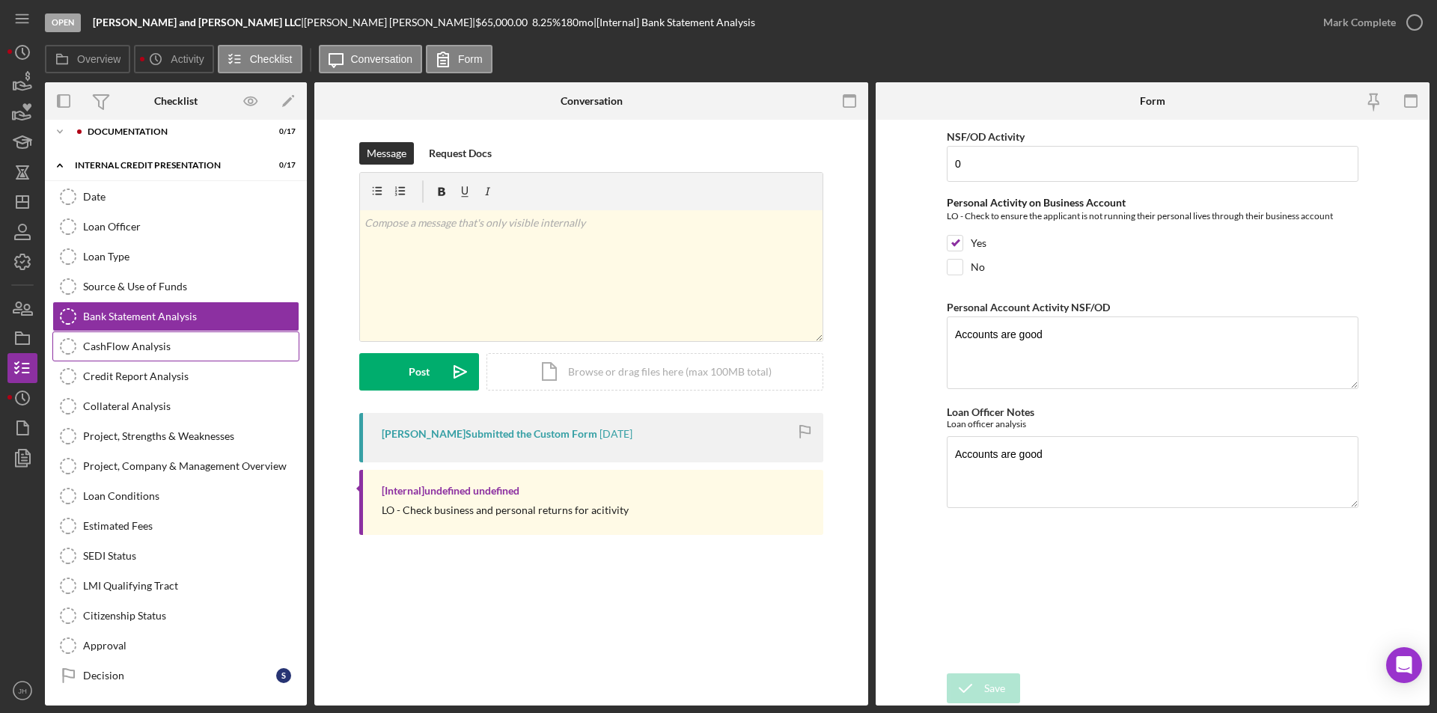
click at [112, 341] on div "CashFlow Analysis" at bounding box center [191, 347] width 216 height 12
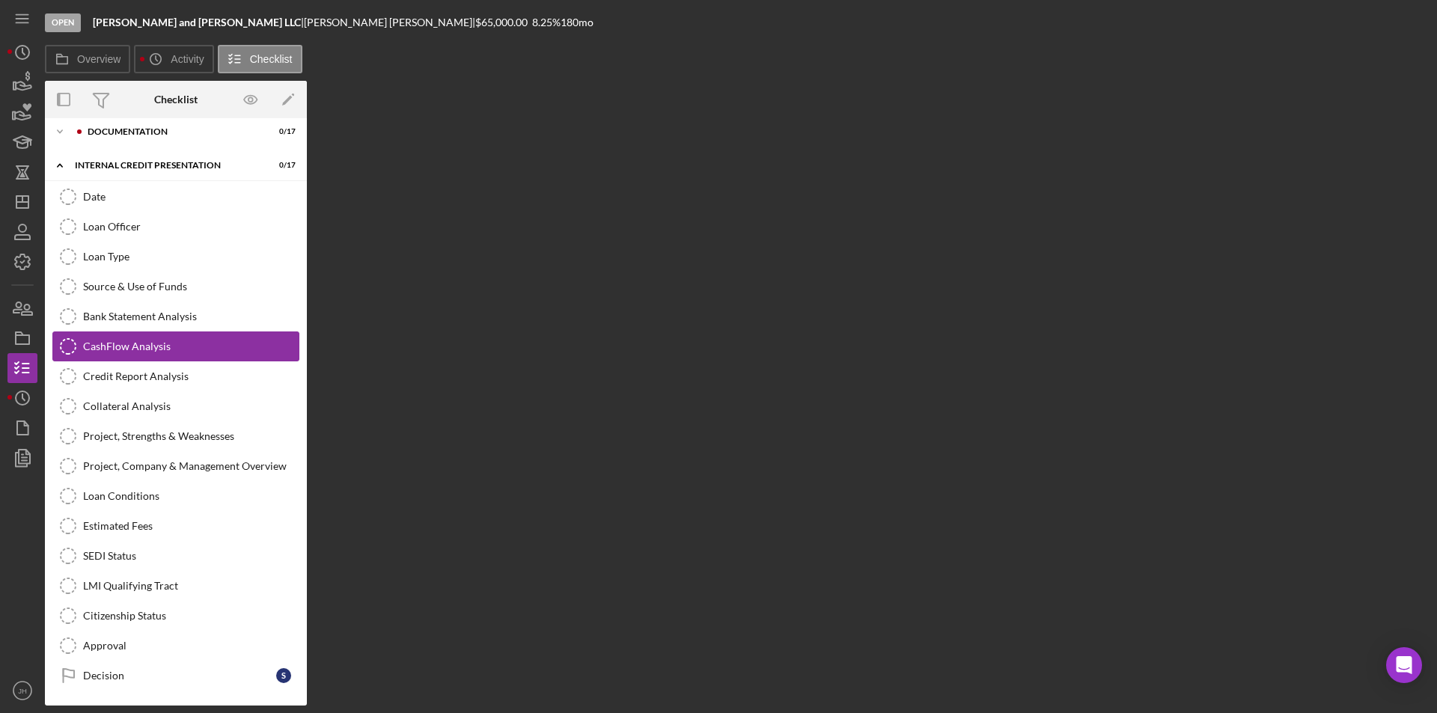
scroll to position [43, 0]
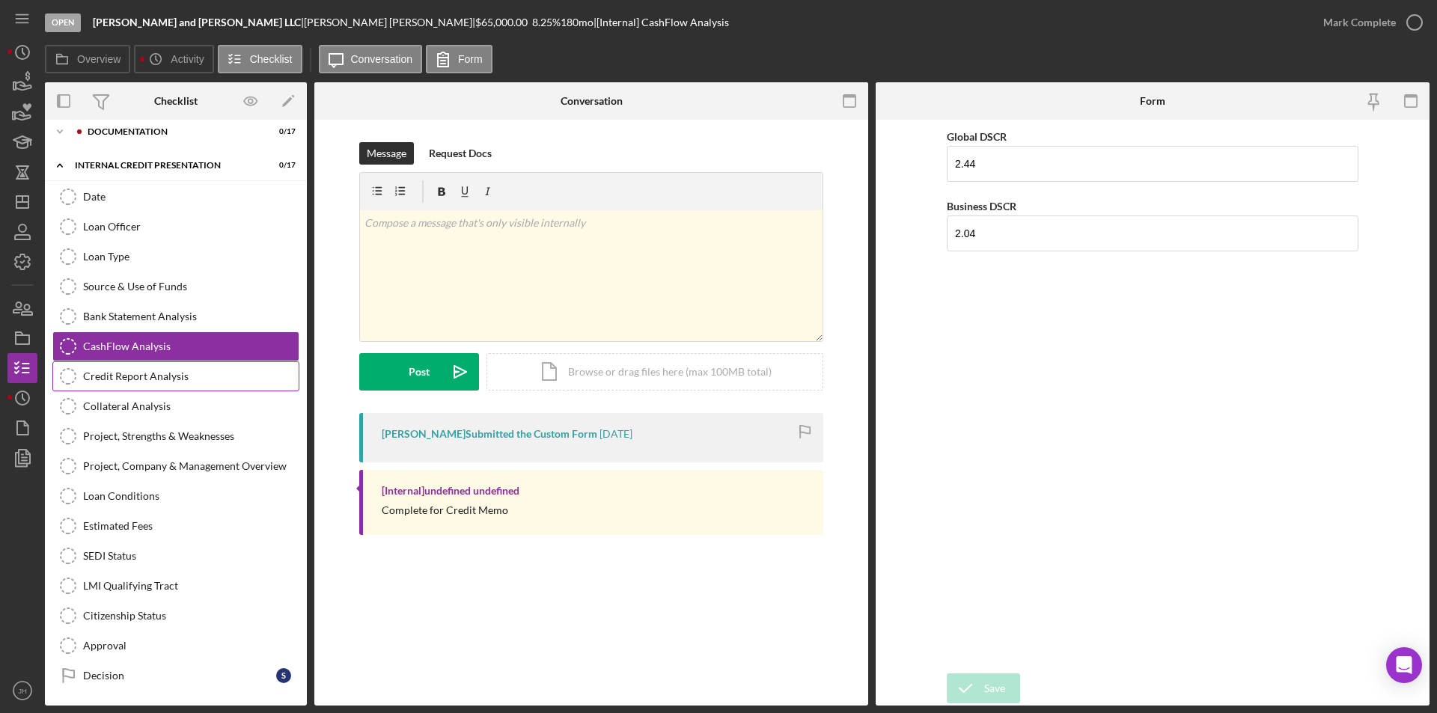
click at [129, 378] on div "Credit Report Analysis" at bounding box center [191, 376] width 216 height 12
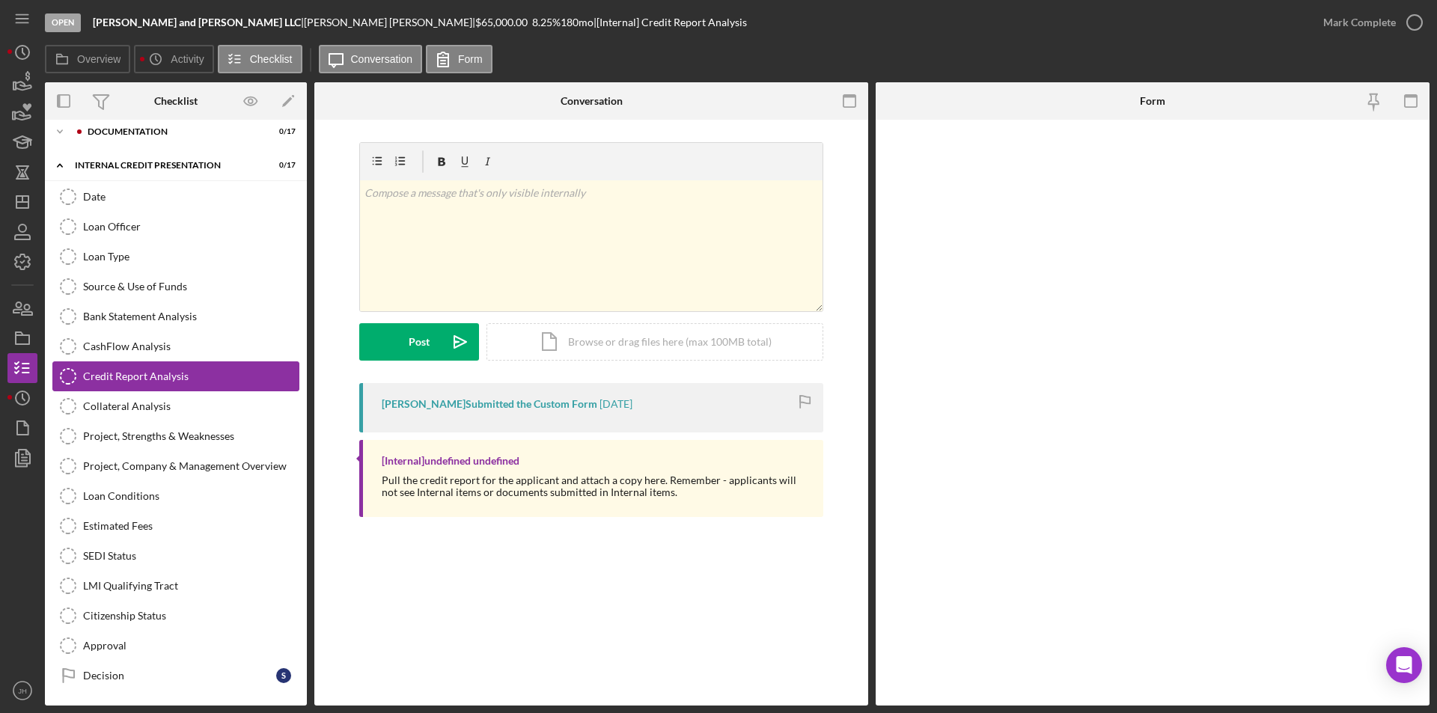
scroll to position [43, 0]
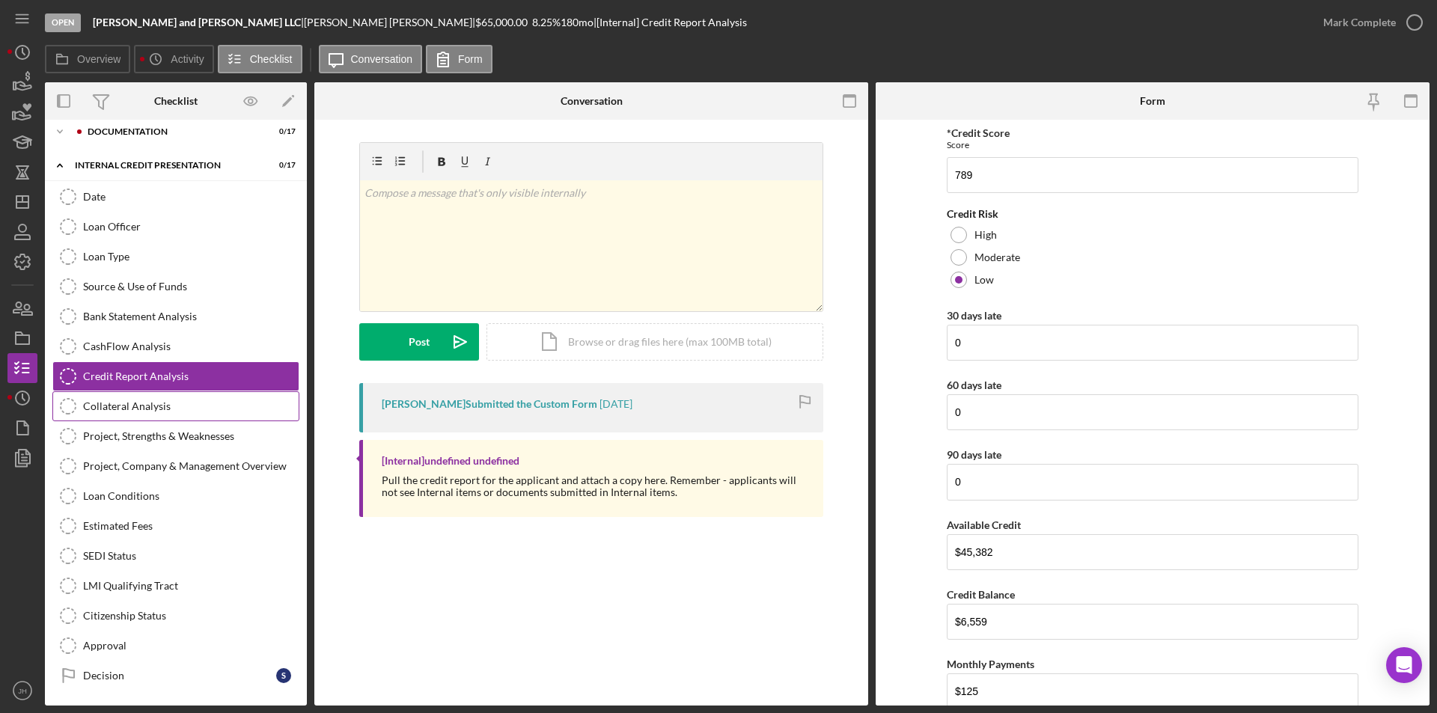
click at [126, 407] on div "Collateral Analysis" at bounding box center [191, 406] width 216 height 12
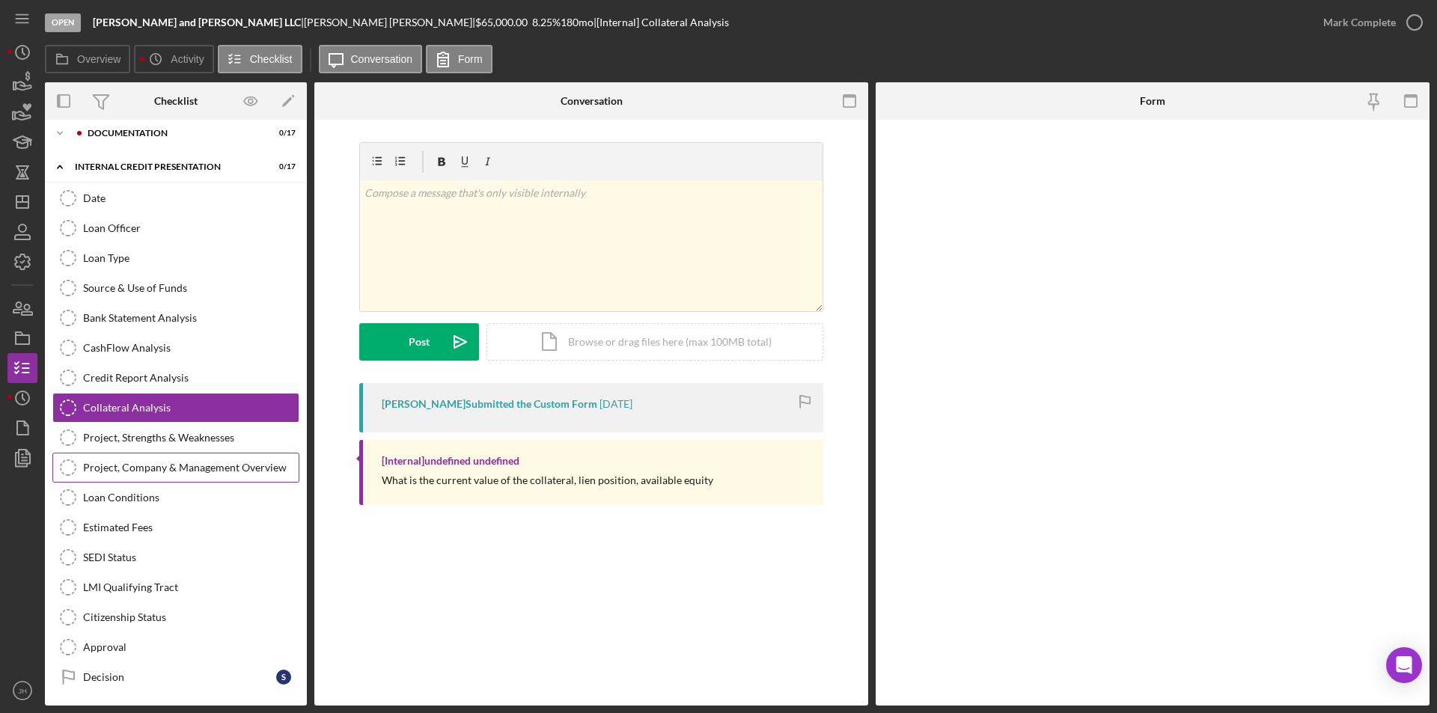
scroll to position [43, 0]
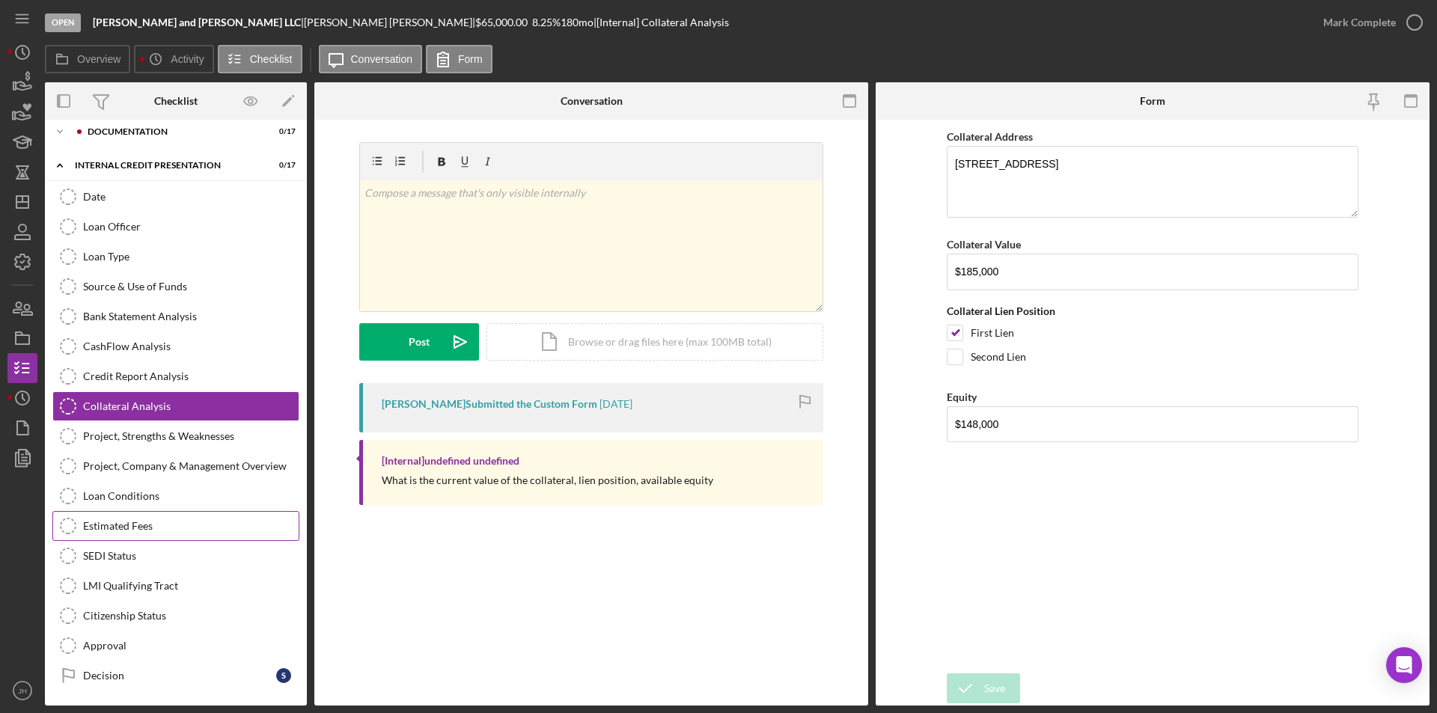
click at [128, 520] on div "Estimated Fees" at bounding box center [191, 526] width 216 height 12
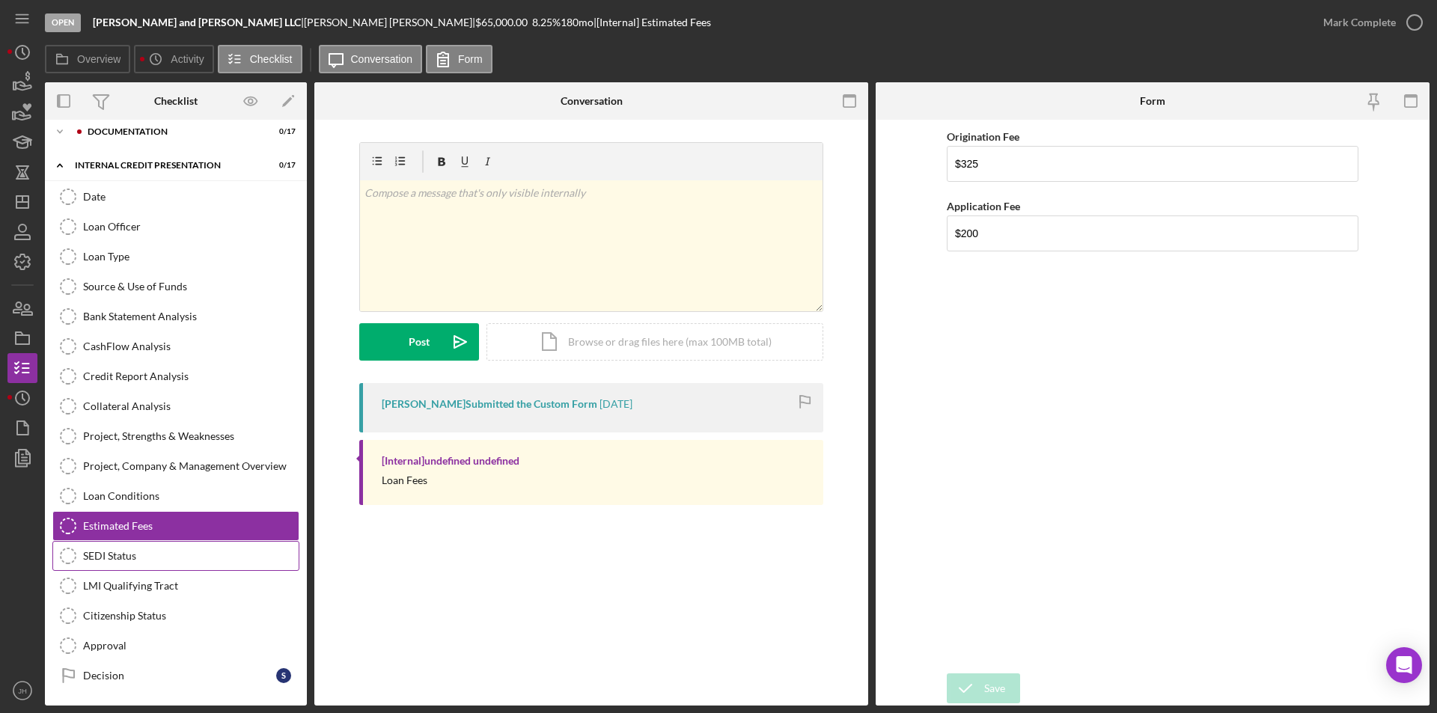
click at [124, 549] on link "SEDI Status SEDI Status" at bounding box center [175, 556] width 247 height 30
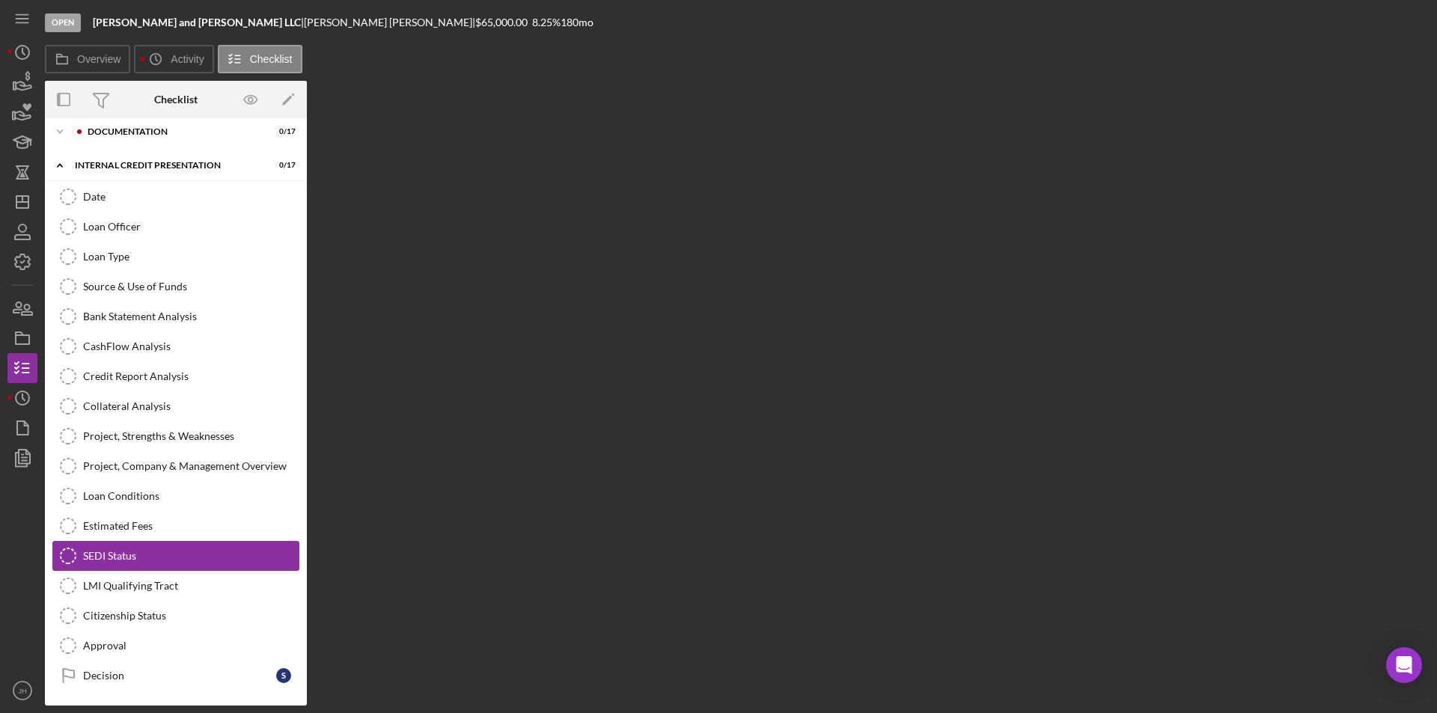
scroll to position [43, 0]
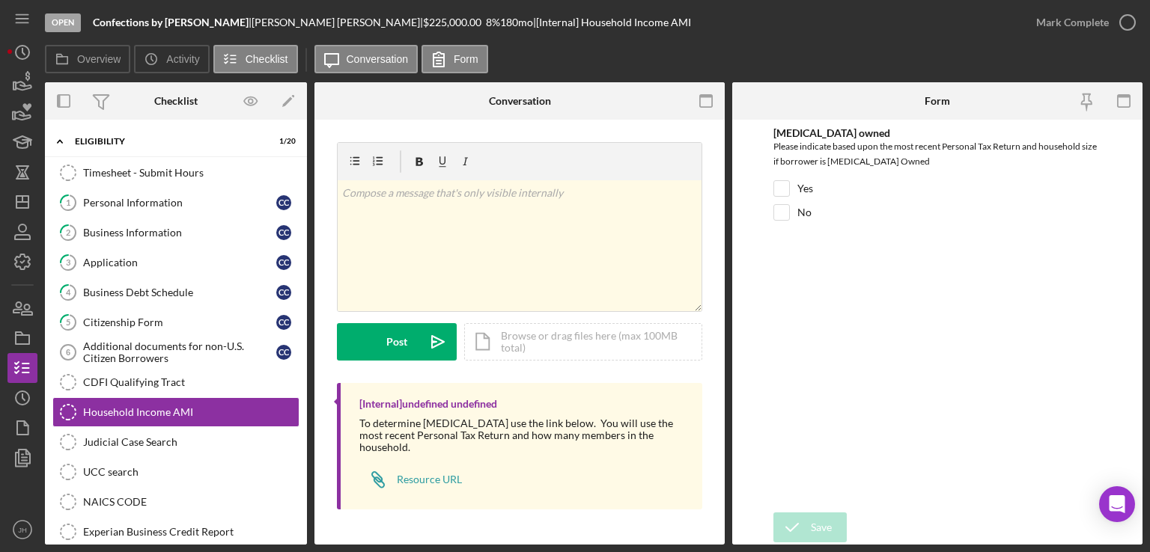
scroll to position [75, 0]
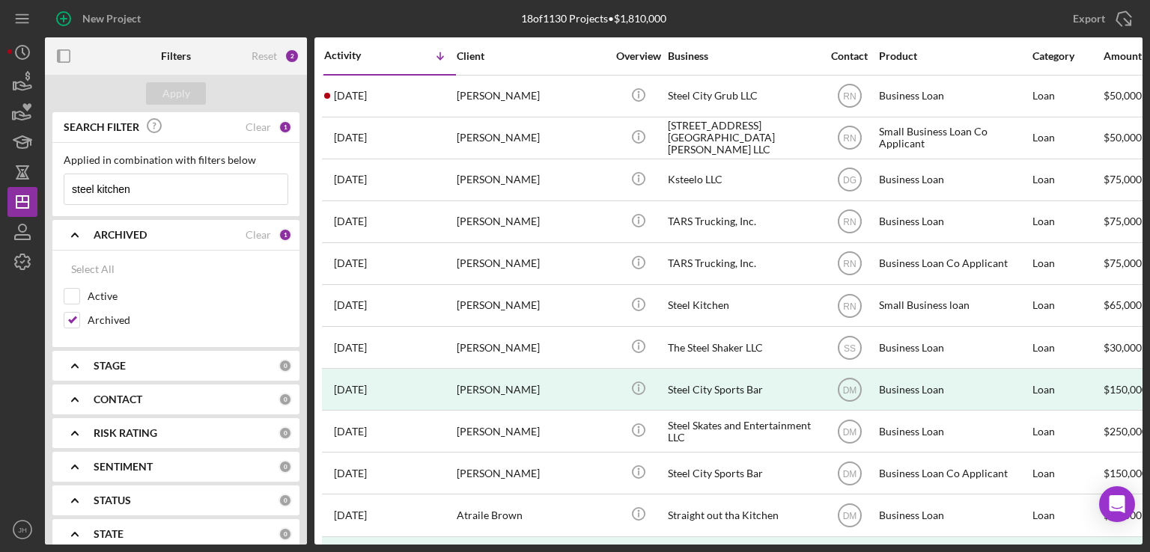
scroll to position [305, 0]
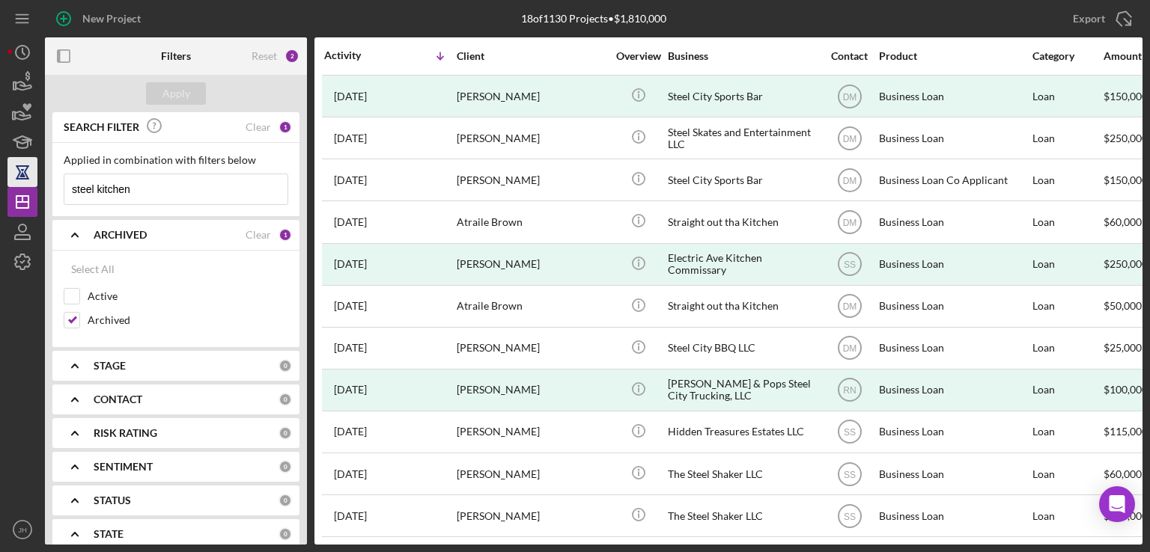
drag, startPoint x: 136, startPoint y: 201, endPoint x: 18, endPoint y: 185, distance: 119.3
click at [5, 198] on div "New Project 18 of 1130 Projects • $1,810,000 [PERSON_NAME] Export Icon/Export F…" at bounding box center [575, 276] width 1150 height 552
type input "hilltop"
click at [177, 94] on div "Apply" at bounding box center [176, 93] width 28 height 22
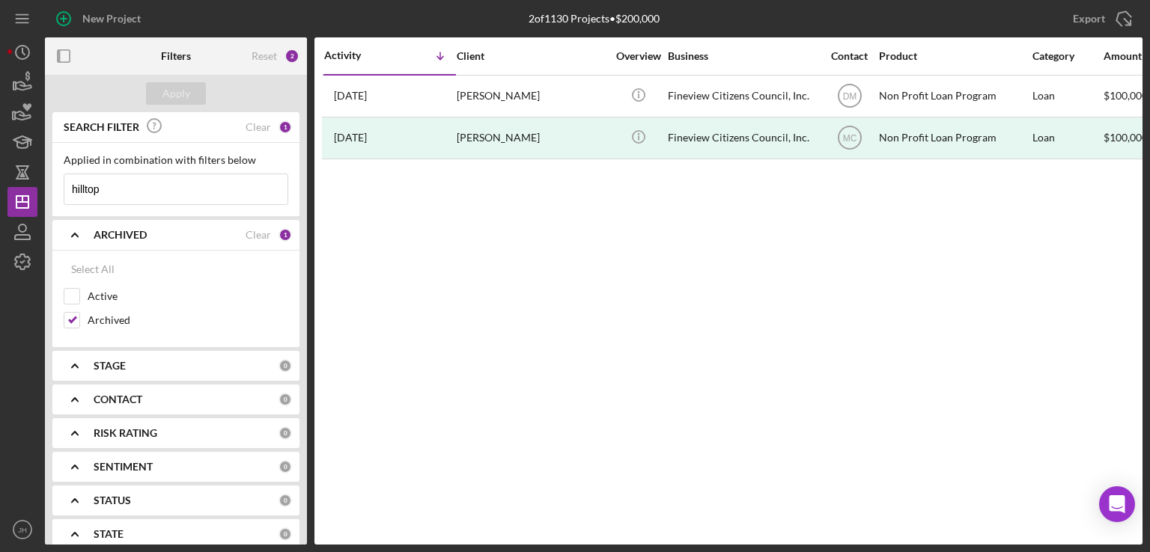
scroll to position [0, 0]
click at [260, 235] on div "Clear" at bounding box center [257, 235] width 25 height 12
checkbox input "false"
click at [177, 90] on div "Apply" at bounding box center [176, 93] width 28 height 22
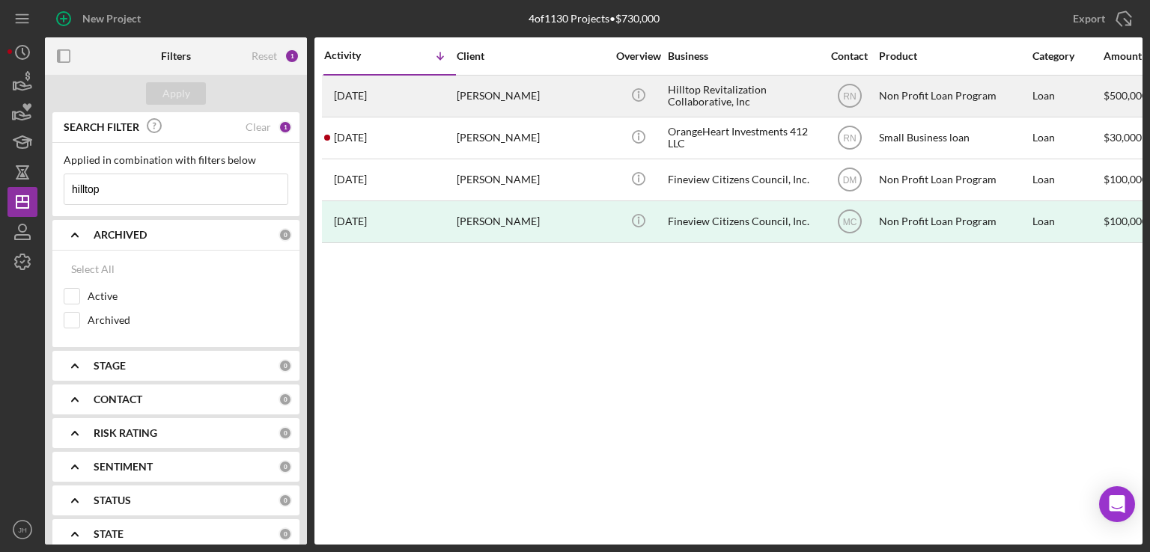
click at [668, 90] on div "Hilltop Revitalization Collaborative, Inc" at bounding box center [743, 96] width 150 height 40
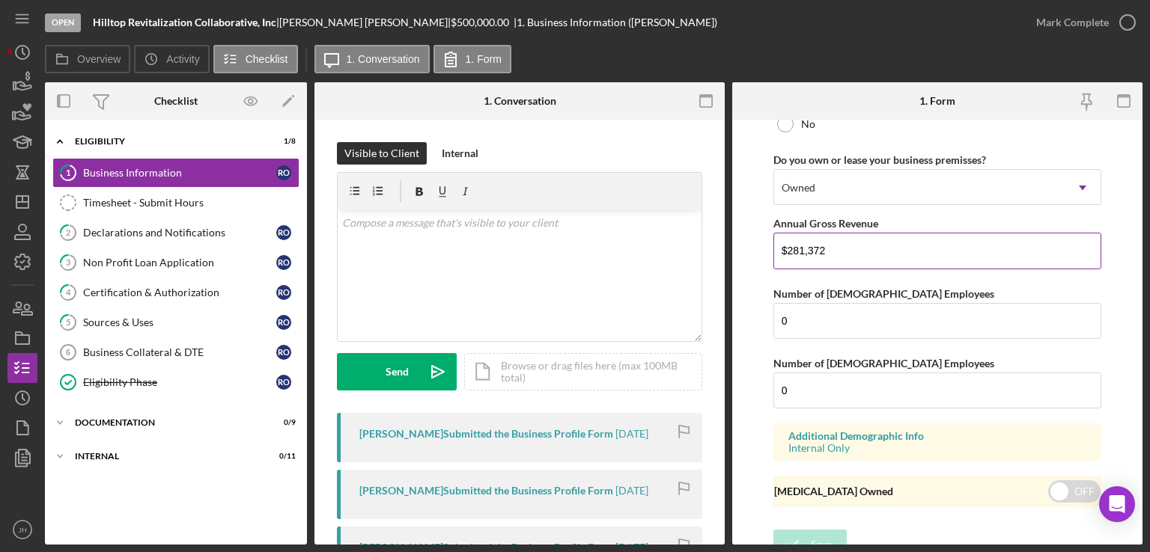
scroll to position [1231, 0]
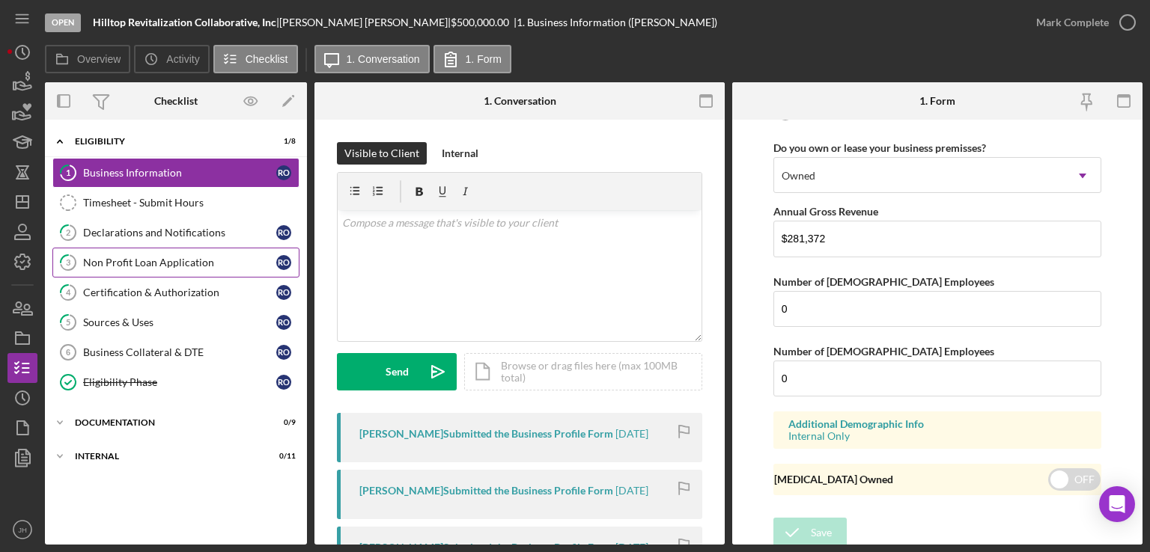
click at [141, 259] on div "Non Profit Loan Application" at bounding box center [179, 263] width 193 height 12
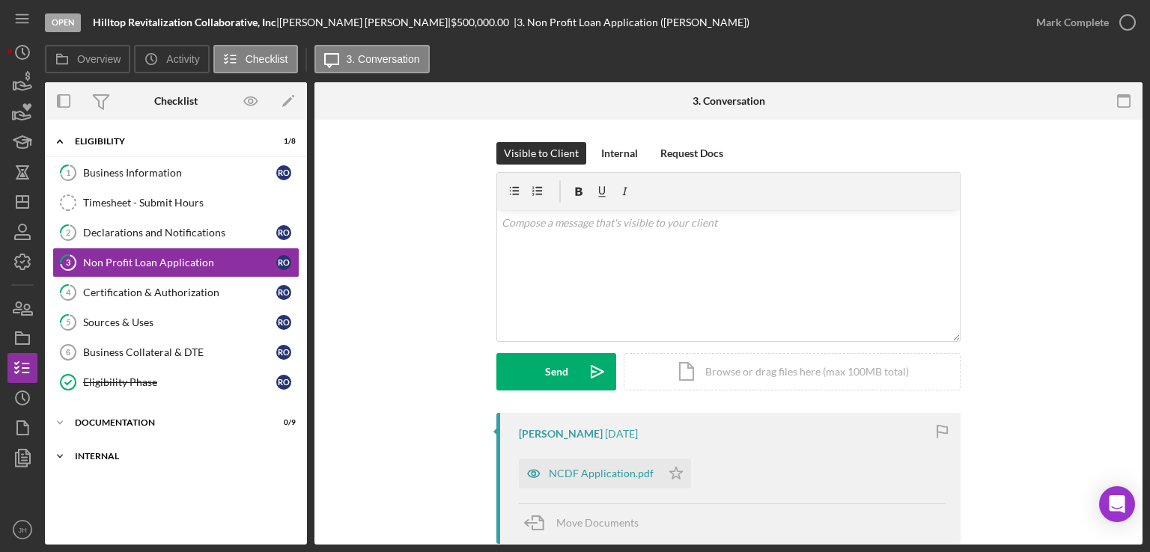
click at [58, 456] on icon "Icon/Expander" at bounding box center [60, 457] width 30 height 30
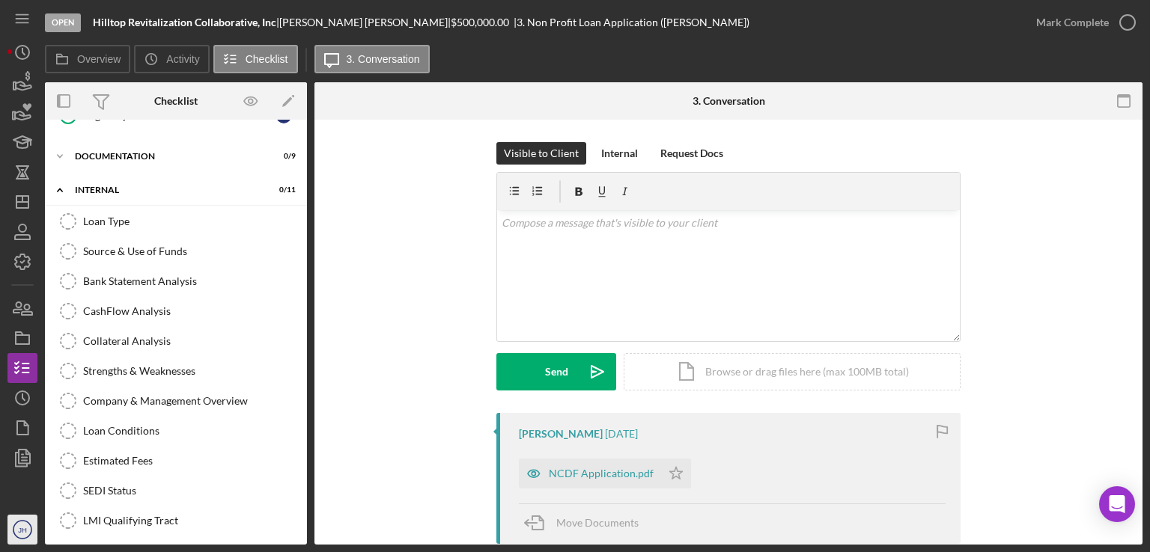
click at [25, 528] on text "JH" at bounding box center [22, 530] width 9 height 8
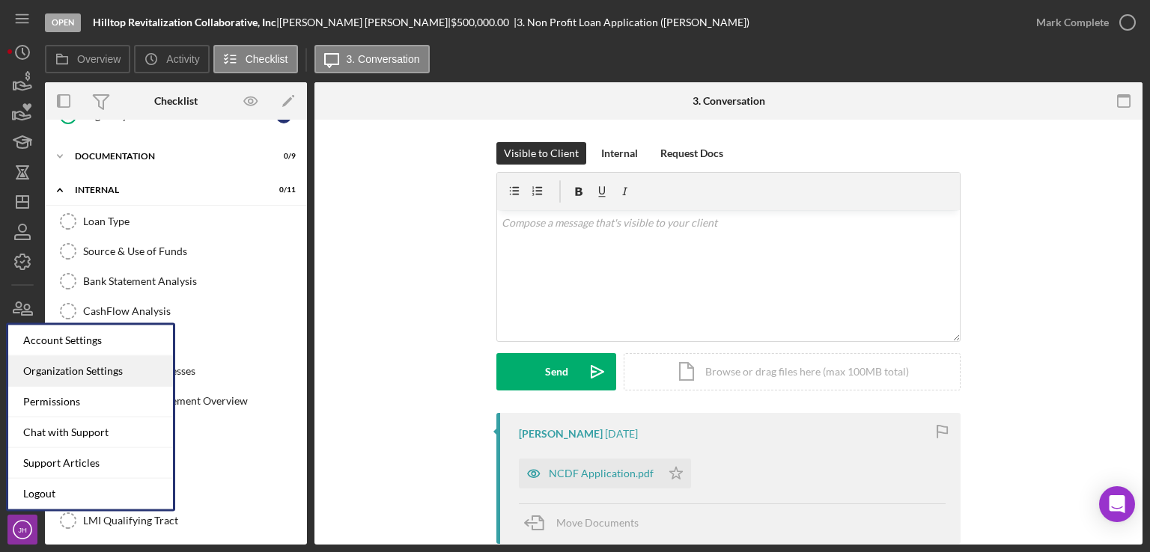
click at [93, 373] on div "Organization Settings" at bounding box center [90, 371] width 165 height 31
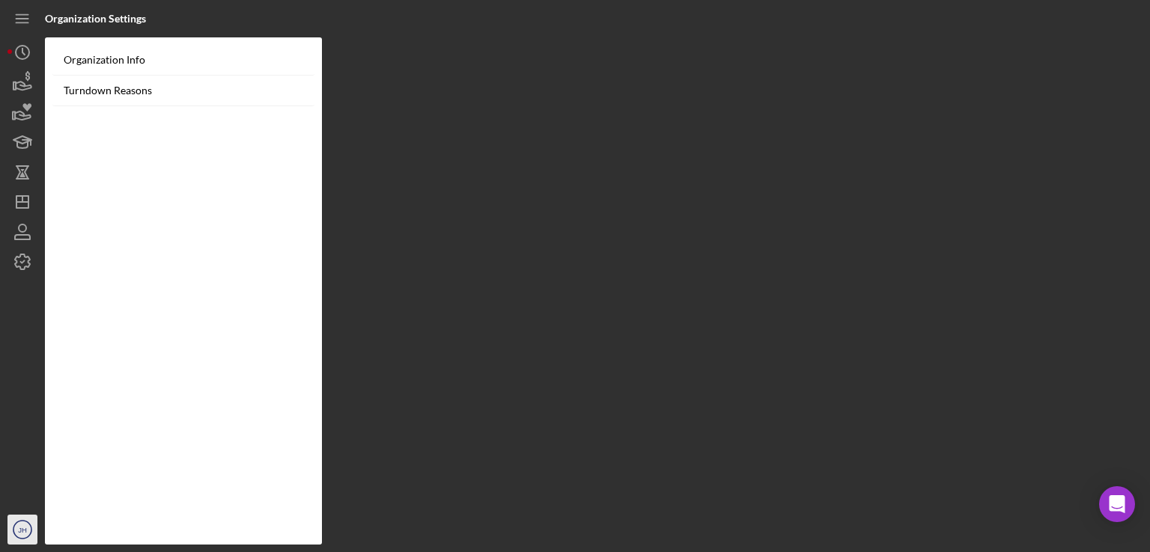
click at [25, 528] on text "JH" at bounding box center [22, 530] width 9 height 8
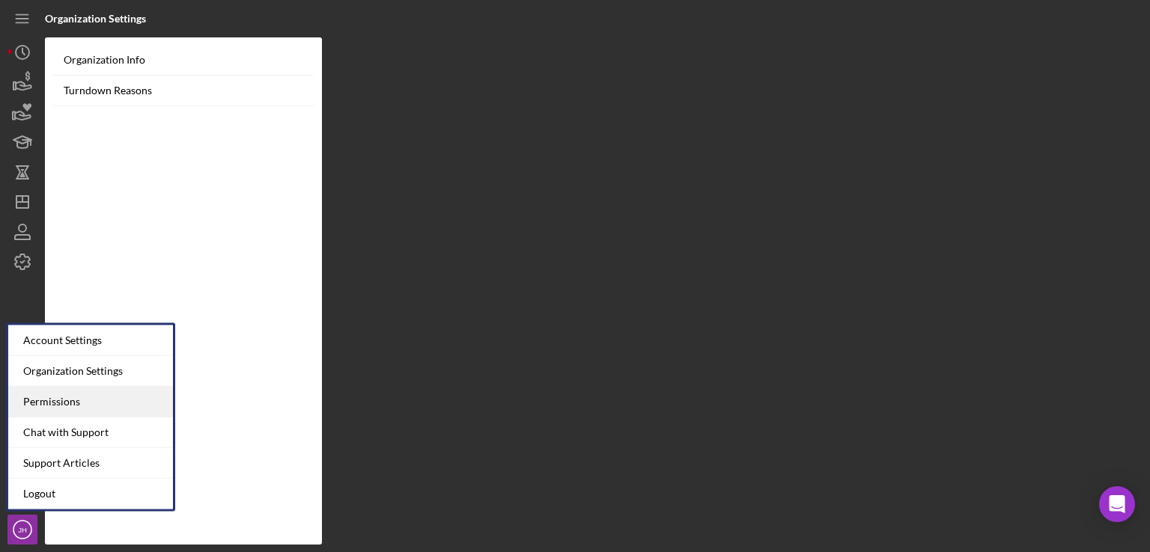
click at [91, 400] on div "Permissions" at bounding box center [90, 402] width 165 height 31
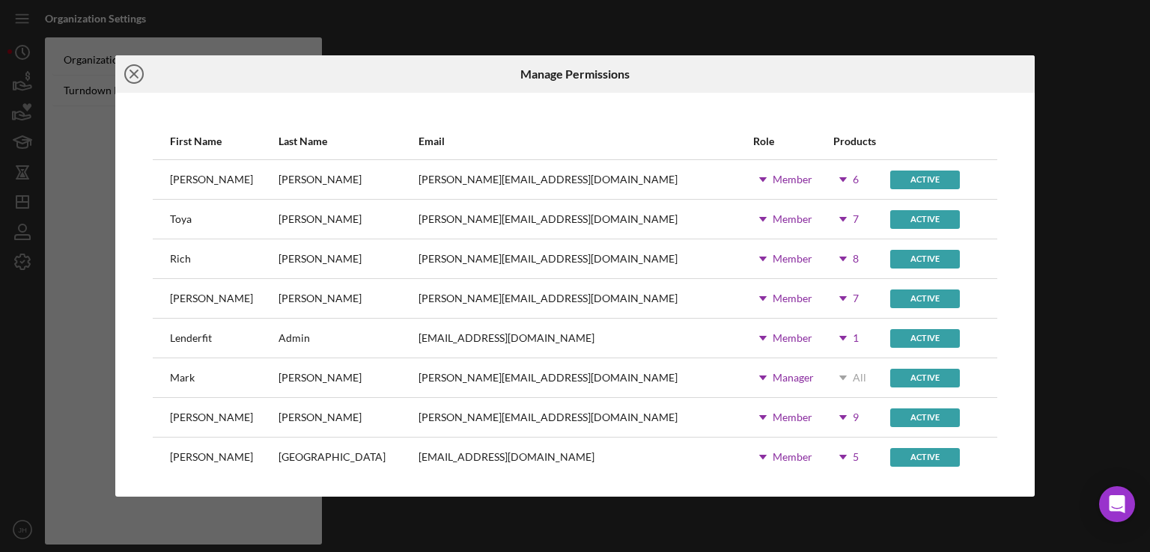
click at [138, 73] on icon "Icon/Close" at bounding box center [133, 73] width 37 height 37
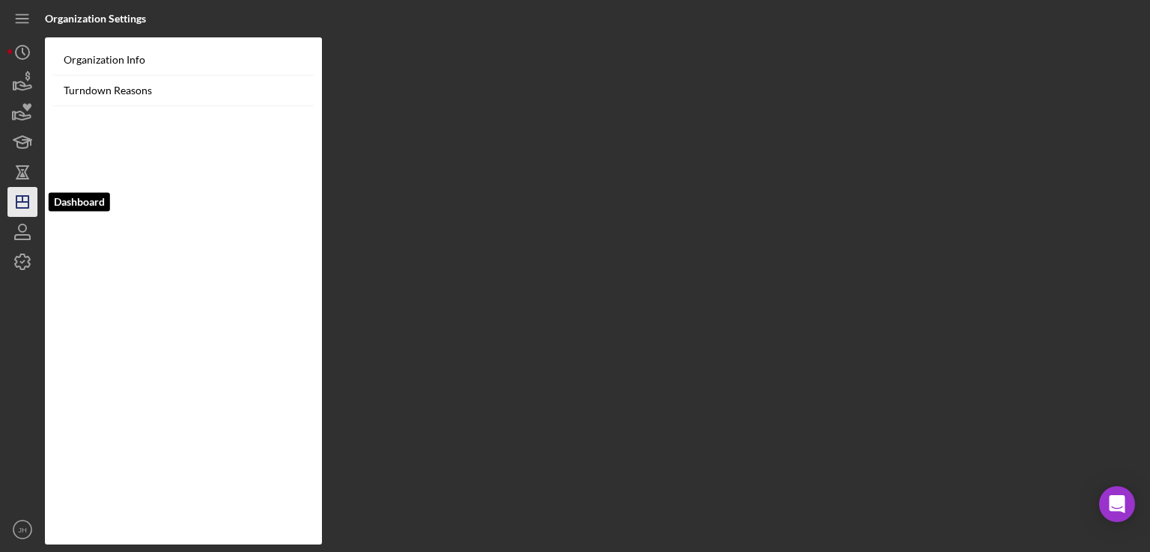
click at [24, 192] on icon "Icon/Dashboard" at bounding box center [22, 201] width 37 height 37
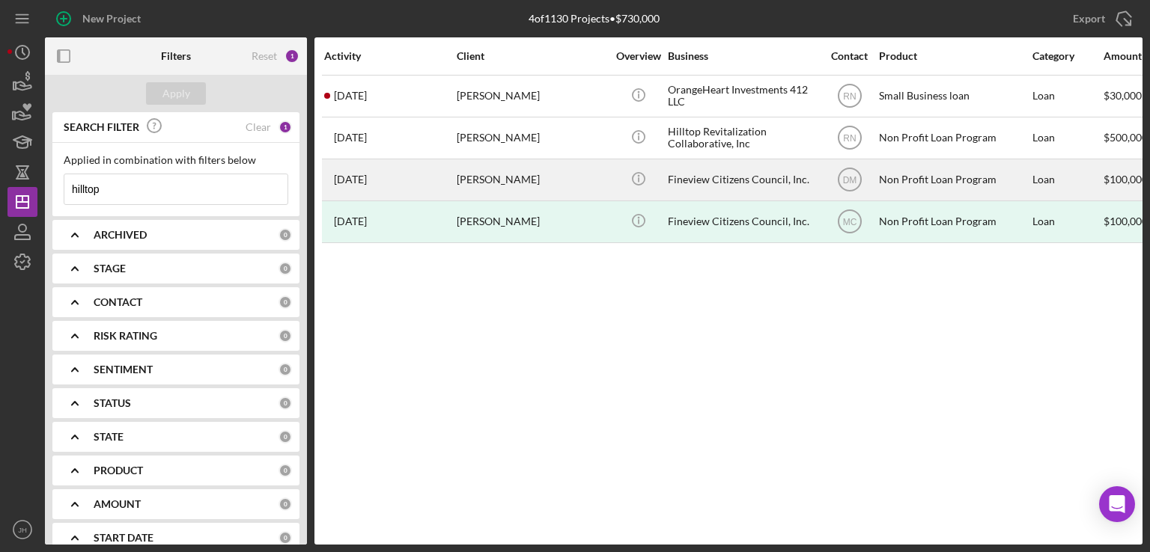
click at [531, 177] on div "[PERSON_NAME]" at bounding box center [532, 180] width 150 height 40
